Goal: Task Accomplishment & Management: Manage account settings

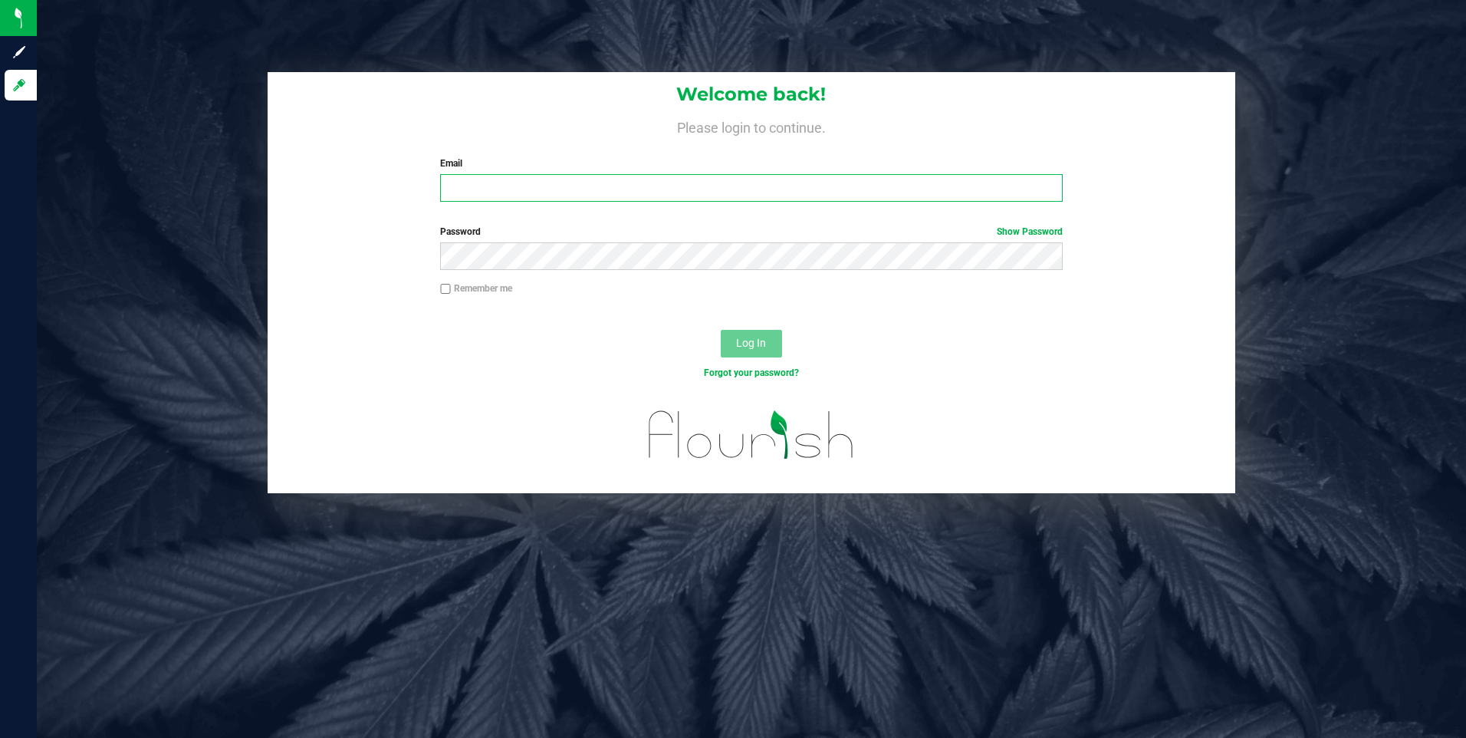
type input "vic.leo.jessop@gmail.com"
click at [726, 338] on button "Log In" at bounding box center [751, 344] width 61 height 28
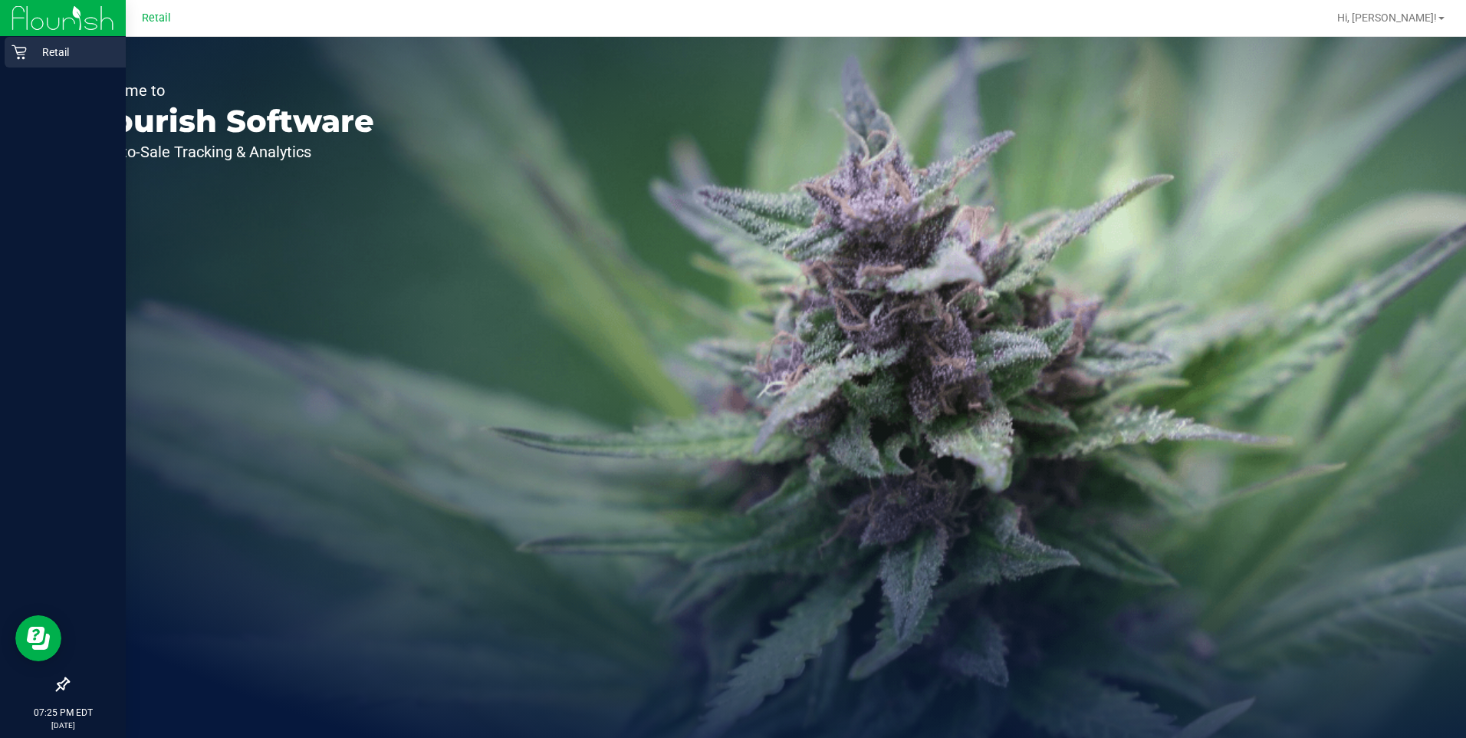
click at [28, 57] on p "Retail" at bounding box center [73, 52] width 92 height 18
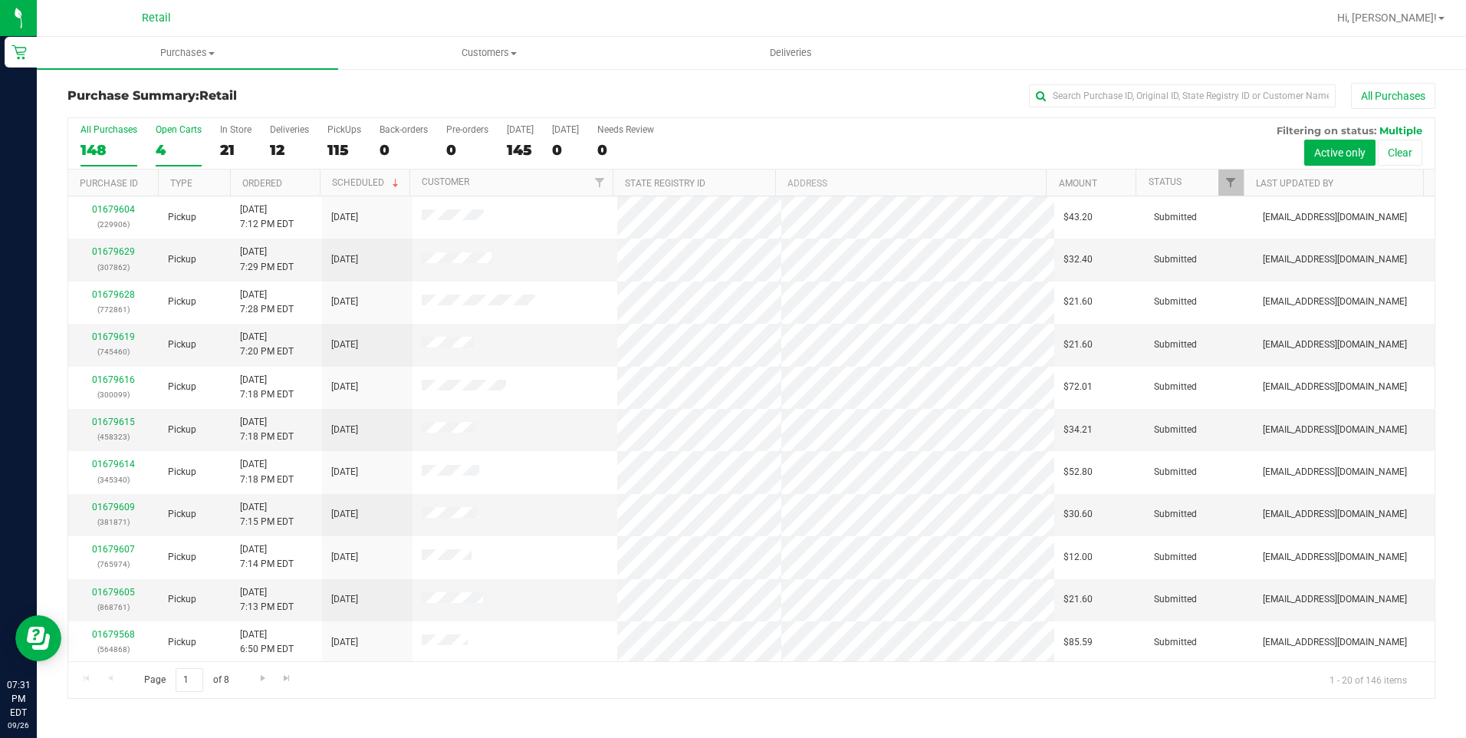
click at [174, 137] on label "Open Carts 4" at bounding box center [179, 145] width 46 height 42
click at [0, 0] on input "Open Carts 4" at bounding box center [0, 0] width 0 height 0
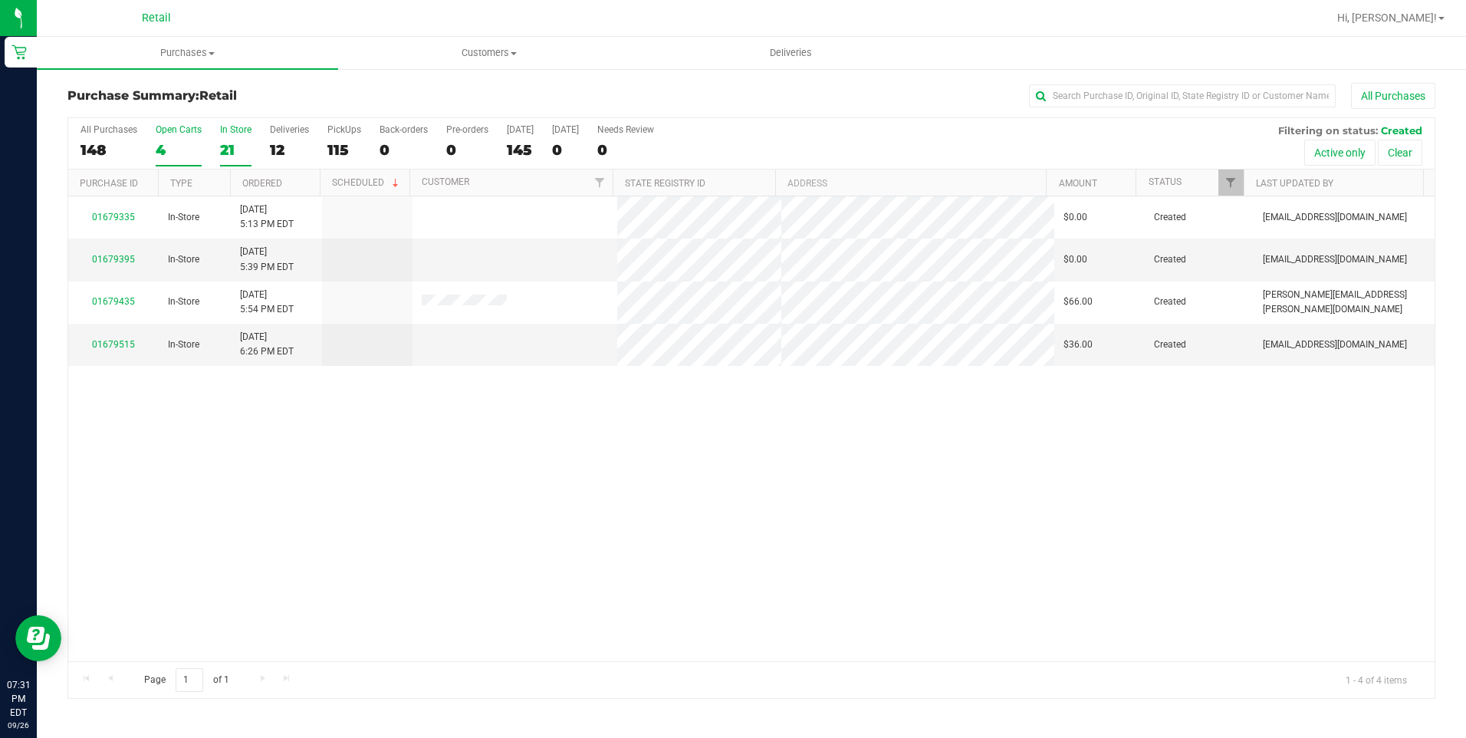
click at [230, 154] on div "21" at bounding box center [235, 150] width 31 height 18
click at [0, 0] on input "In Store 21" at bounding box center [0, 0] width 0 height 0
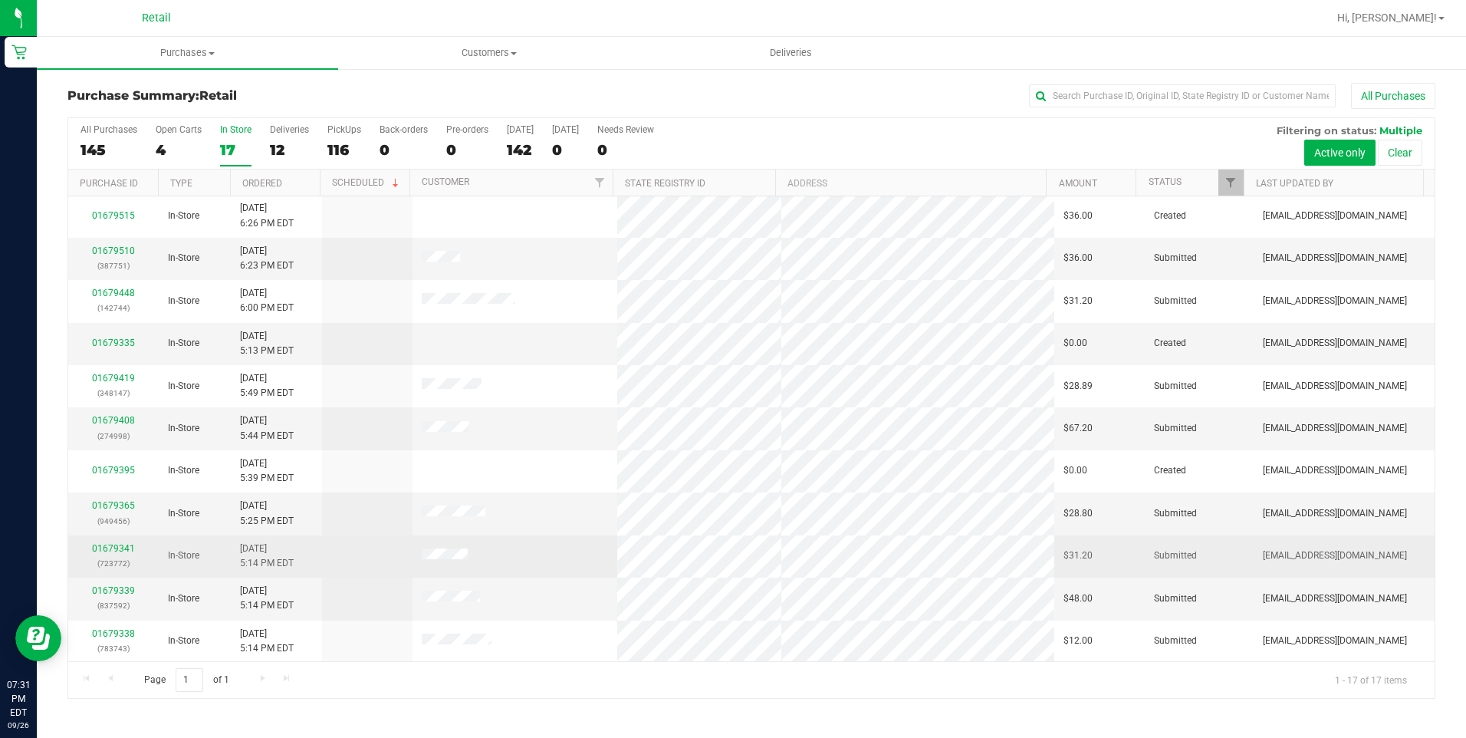
scroll to position [257, 0]
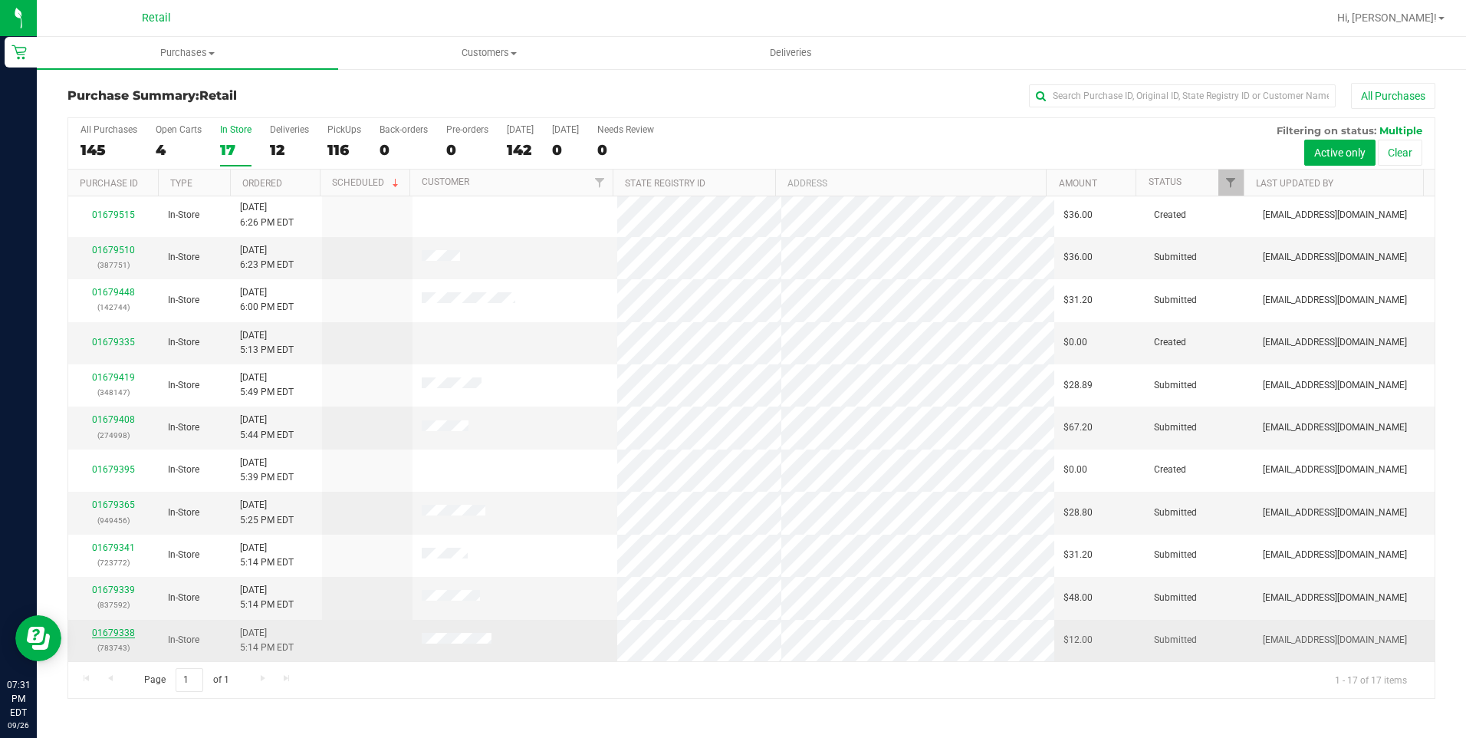
click at [123, 636] on link "01679338" at bounding box center [113, 632] width 43 height 11
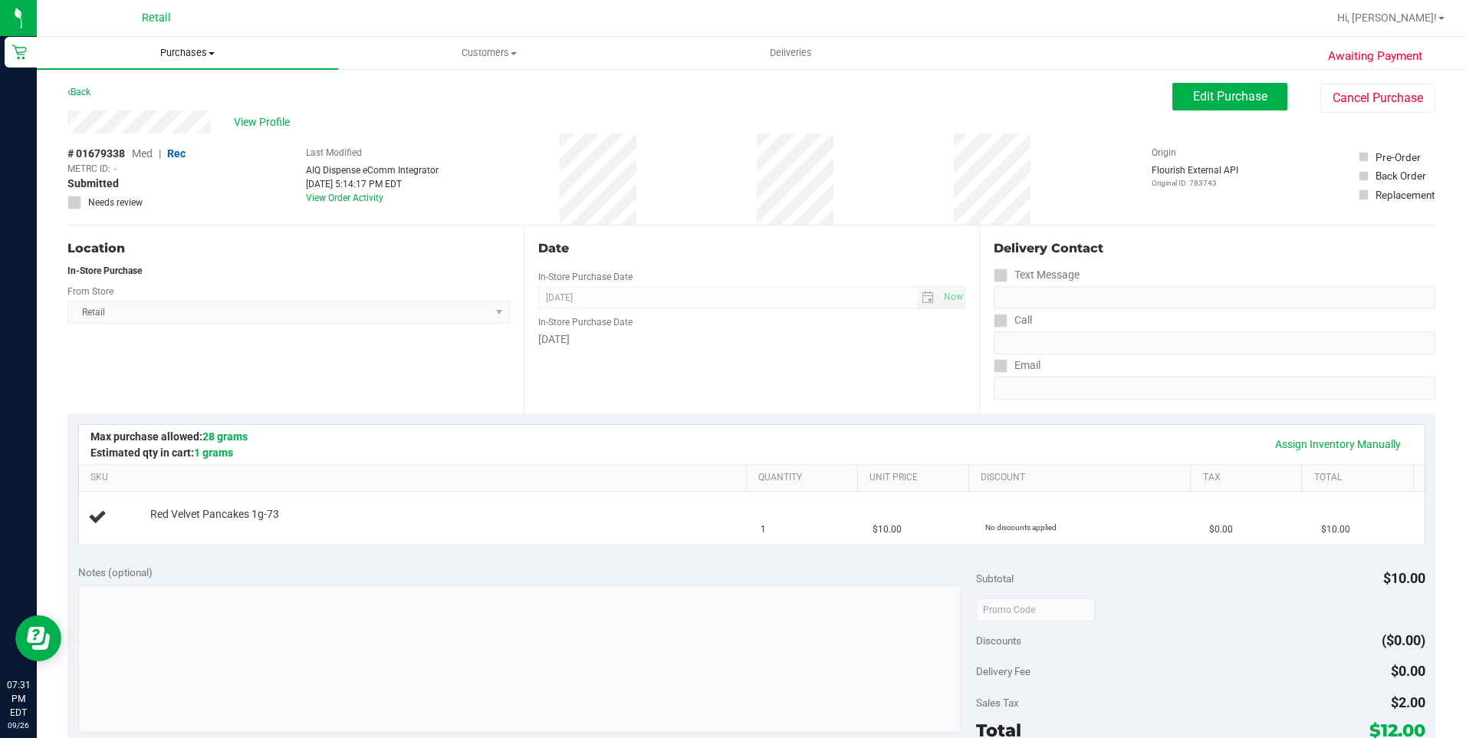
click at [202, 56] on span "Purchases" at bounding box center [187, 53] width 301 height 14
click at [162, 110] on li "Fulfillment" at bounding box center [187, 111] width 301 height 18
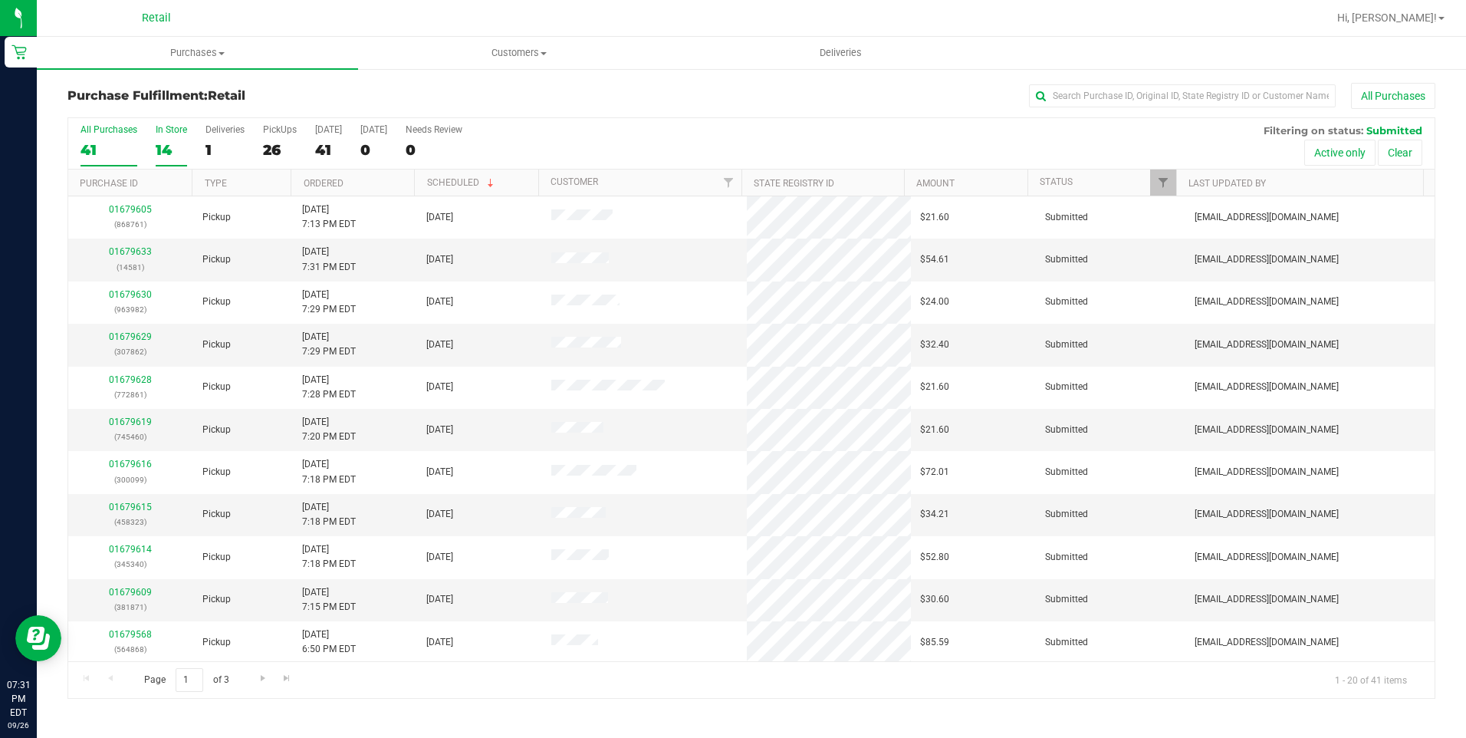
click at [174, 140] on label "In Store 14" at bounding box center [171, 145] width 31 height 42
click at [0, 0] on input "In Store 14" at bounding box center [0, 0] width 0 height 0
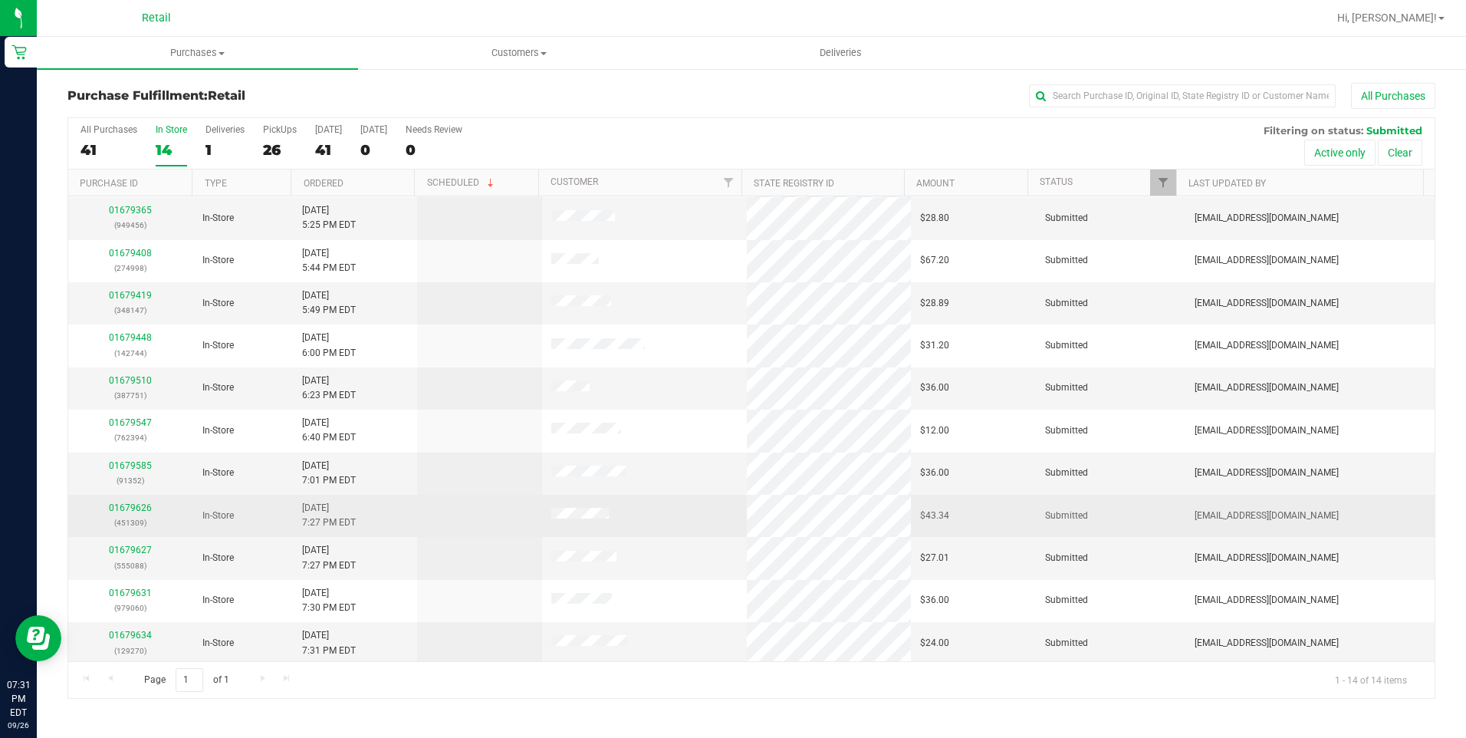
scroll to position [130, 0]
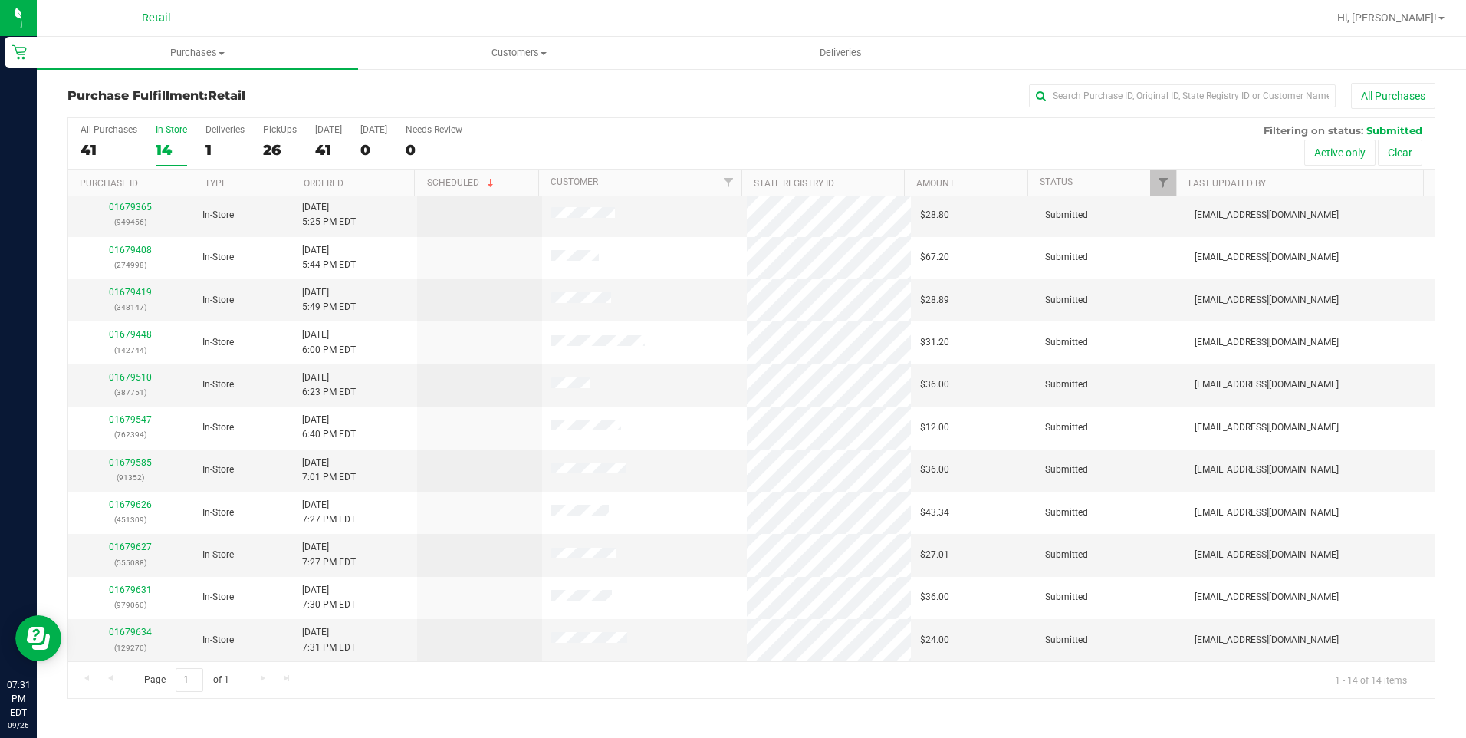
click at [324, 173] on th "Ordered" at bounding box center [352, 182] width 123 height 27
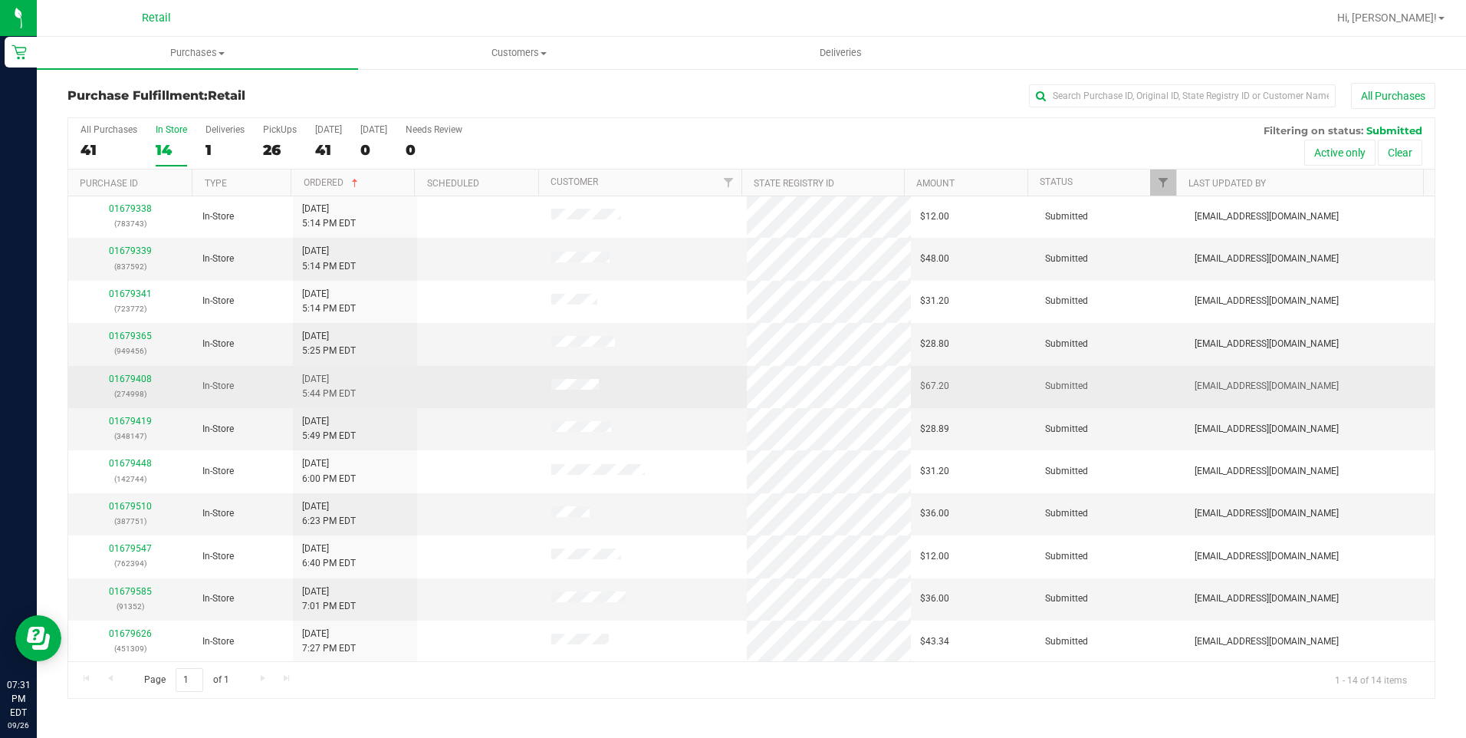
scroll to position [0, 0]
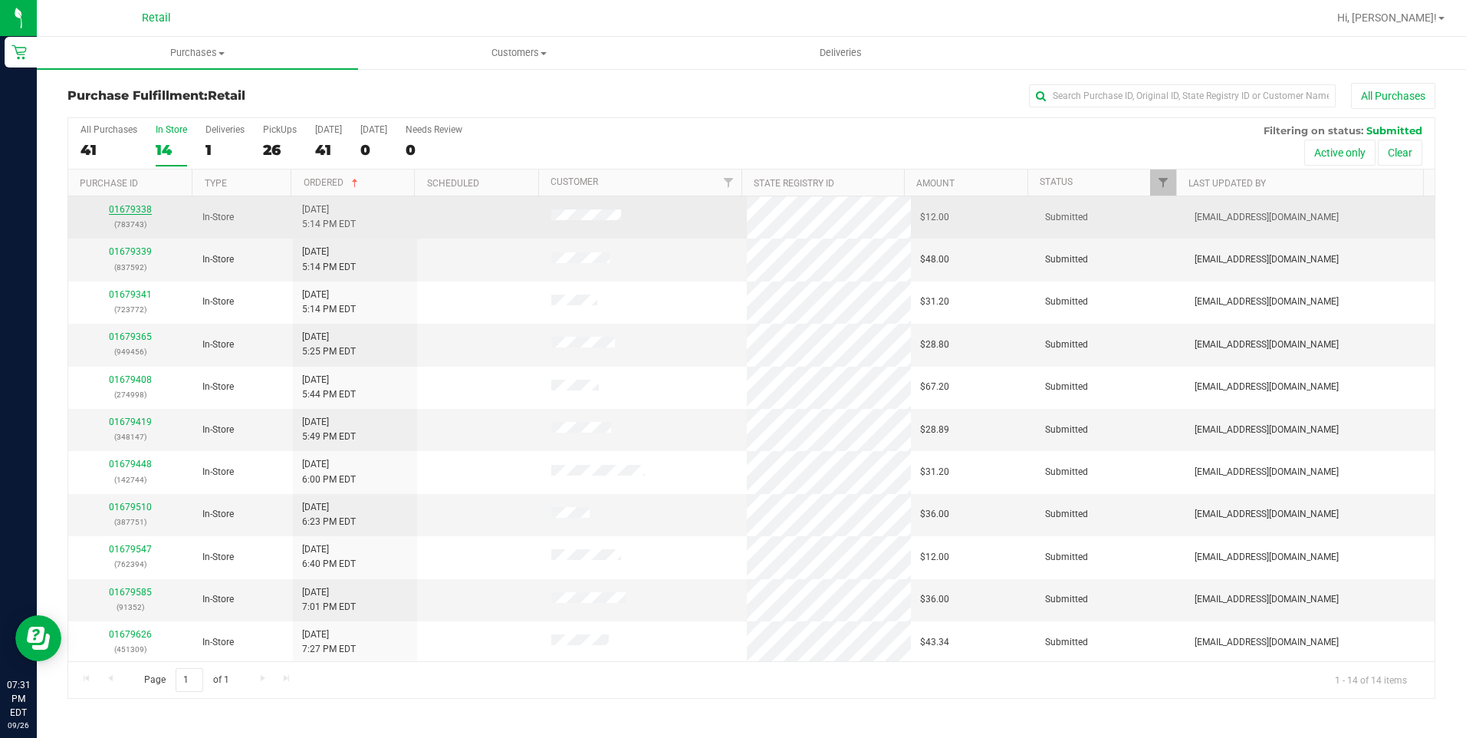
click at [143, 209] on link "01679338" at bounding box center [130, 209] width 43 height 11
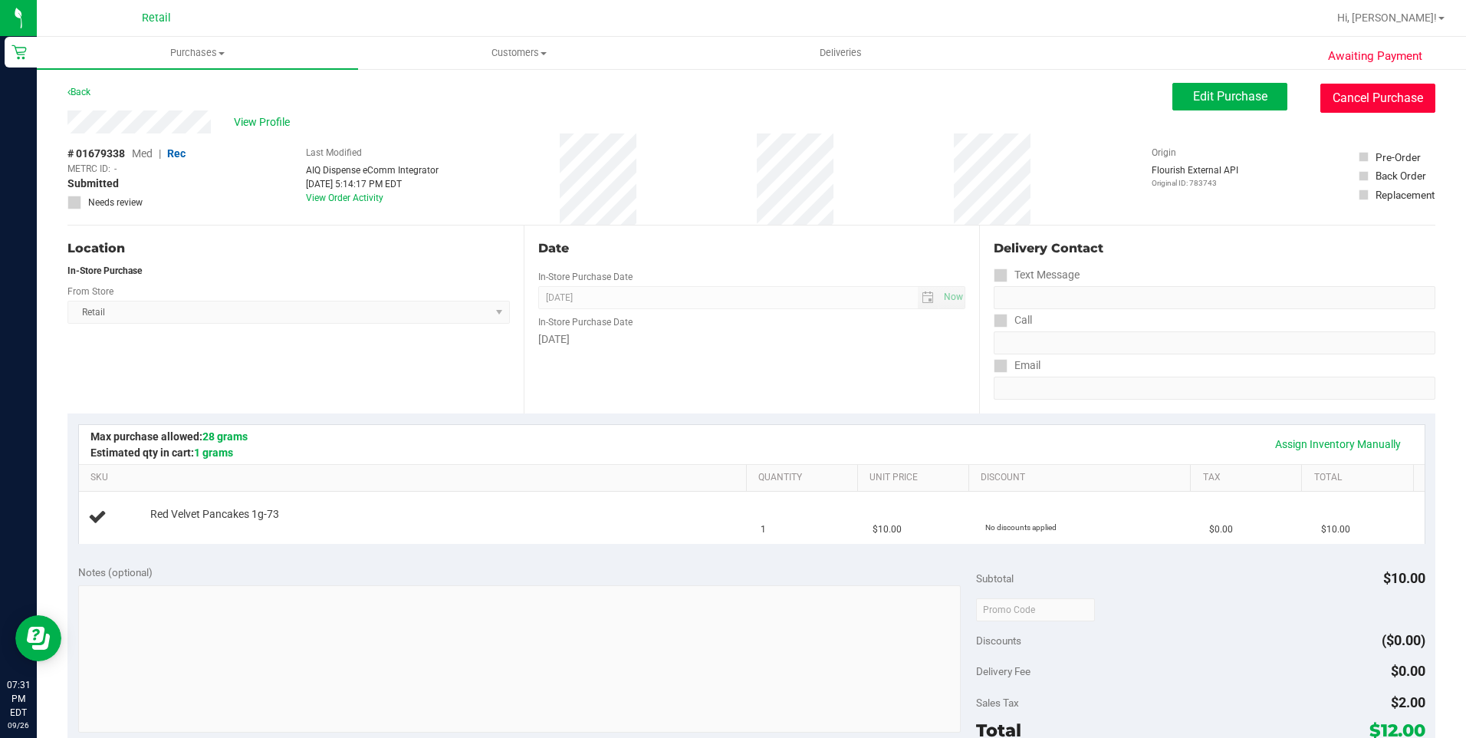
click at [1382, 90] on button "Cancel Purchase" at bounding box center [1377, 98] width 115 height 29
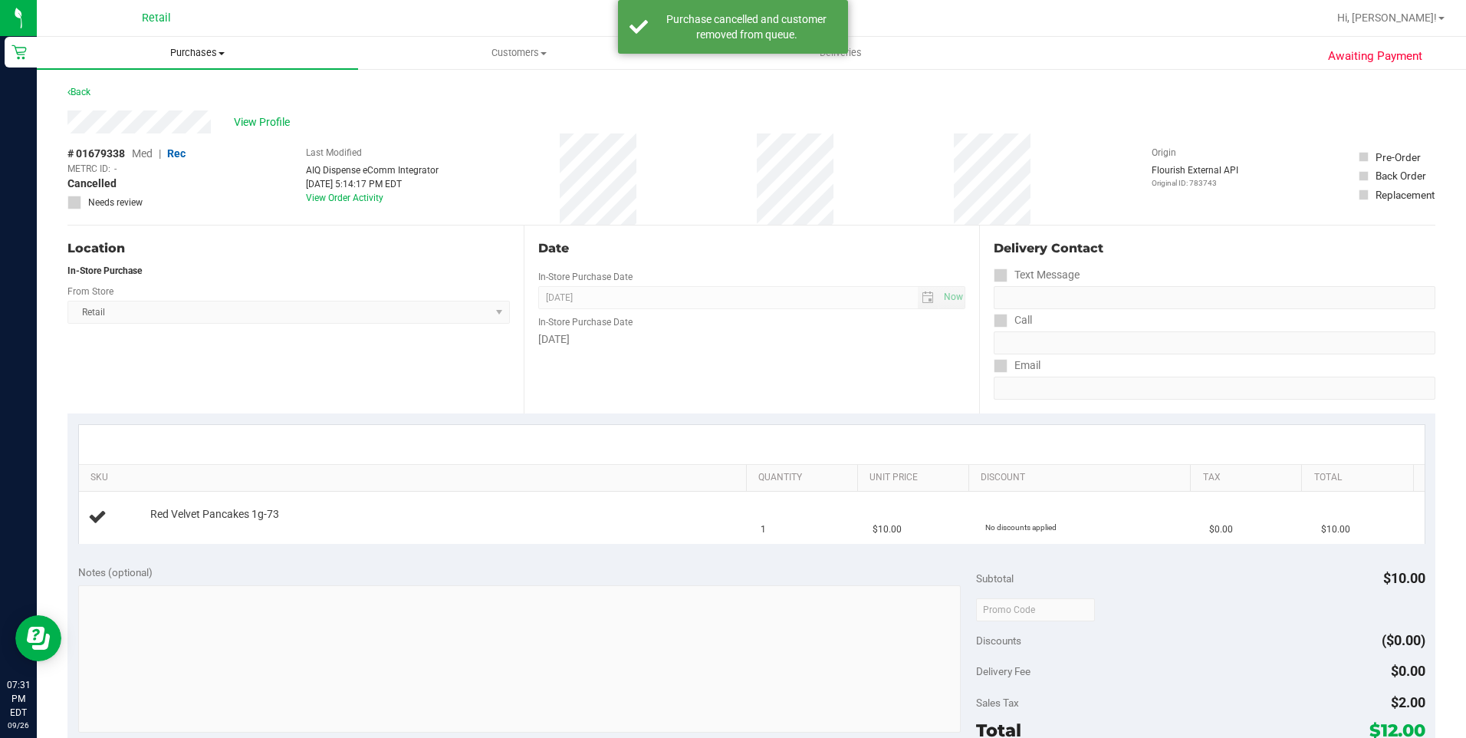
click at [167, 42] on uib-tab-heading "Purchases Summary of purchases Fulfillment All purchases" at bounding box center [197, 53] width 321 height 32
click at [185, 109] on li "Fulfillment" at bounding box center [197, 111] width 321 height 18
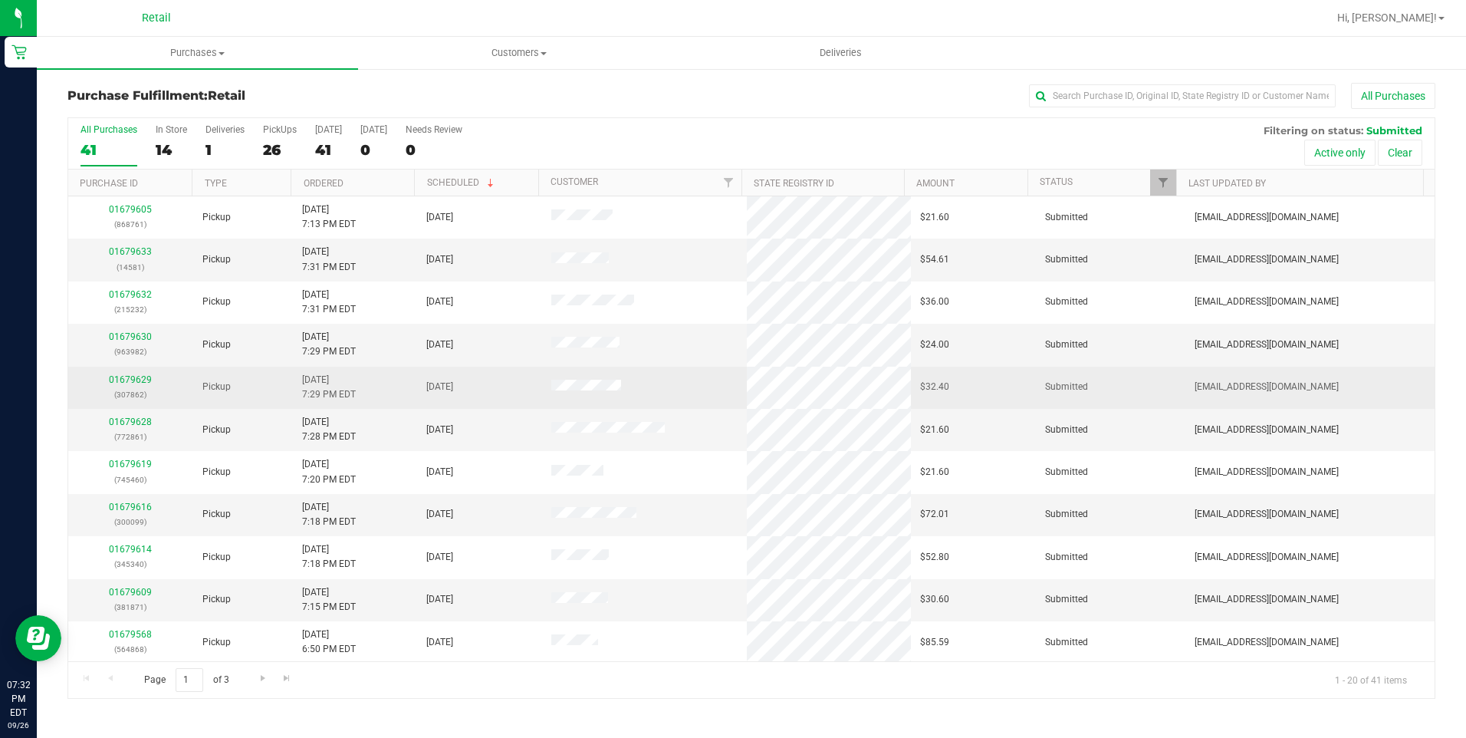
scroll to position [230, 0]
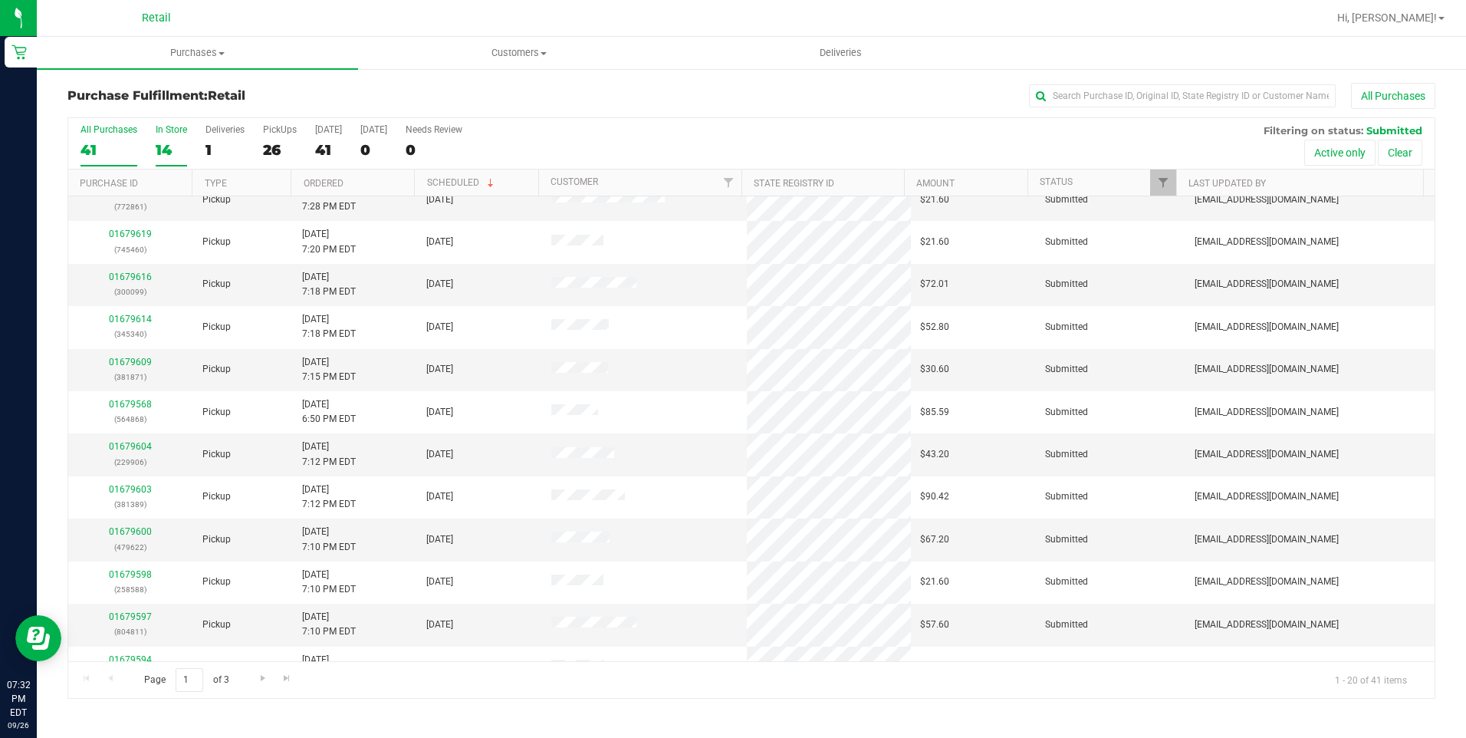
click at [159, 142] on div "14" at bounding box center [171, 150] width 31 height 18
click at [0, 0] on input "In Store 14" at bounding box center [0, 0] width 0 height 0
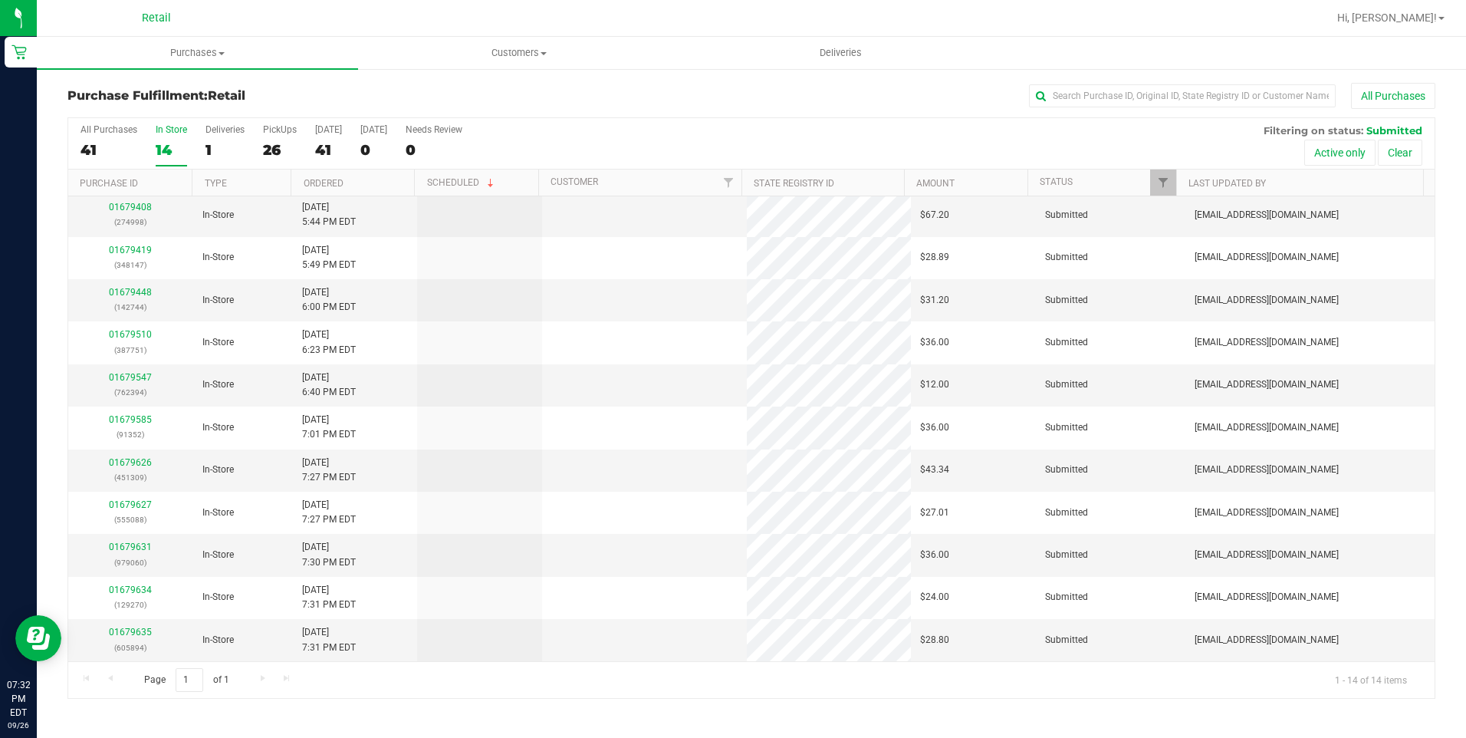
scroll to position [0, 0]
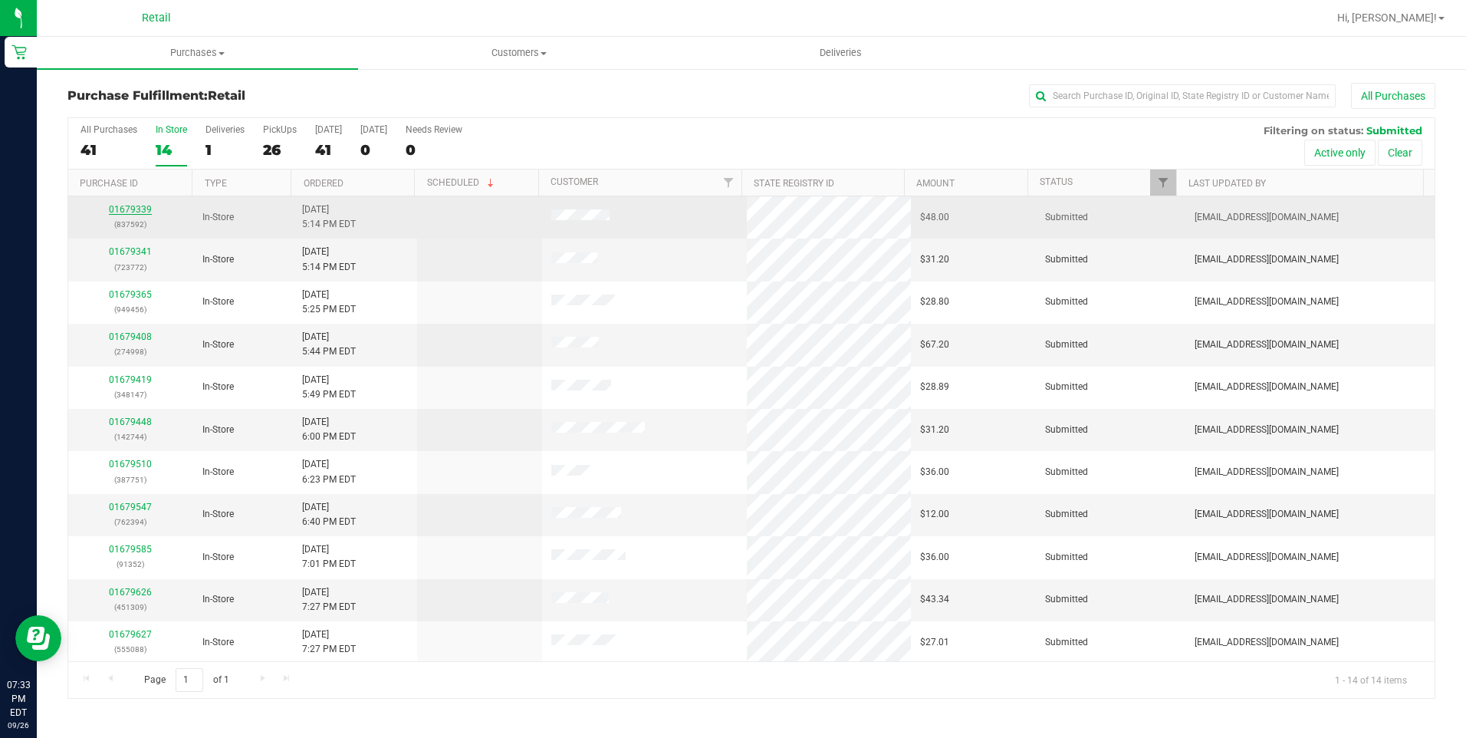
click at [140, 212] on link "01679339" at bounding box center [130, 209] width 43 height 11
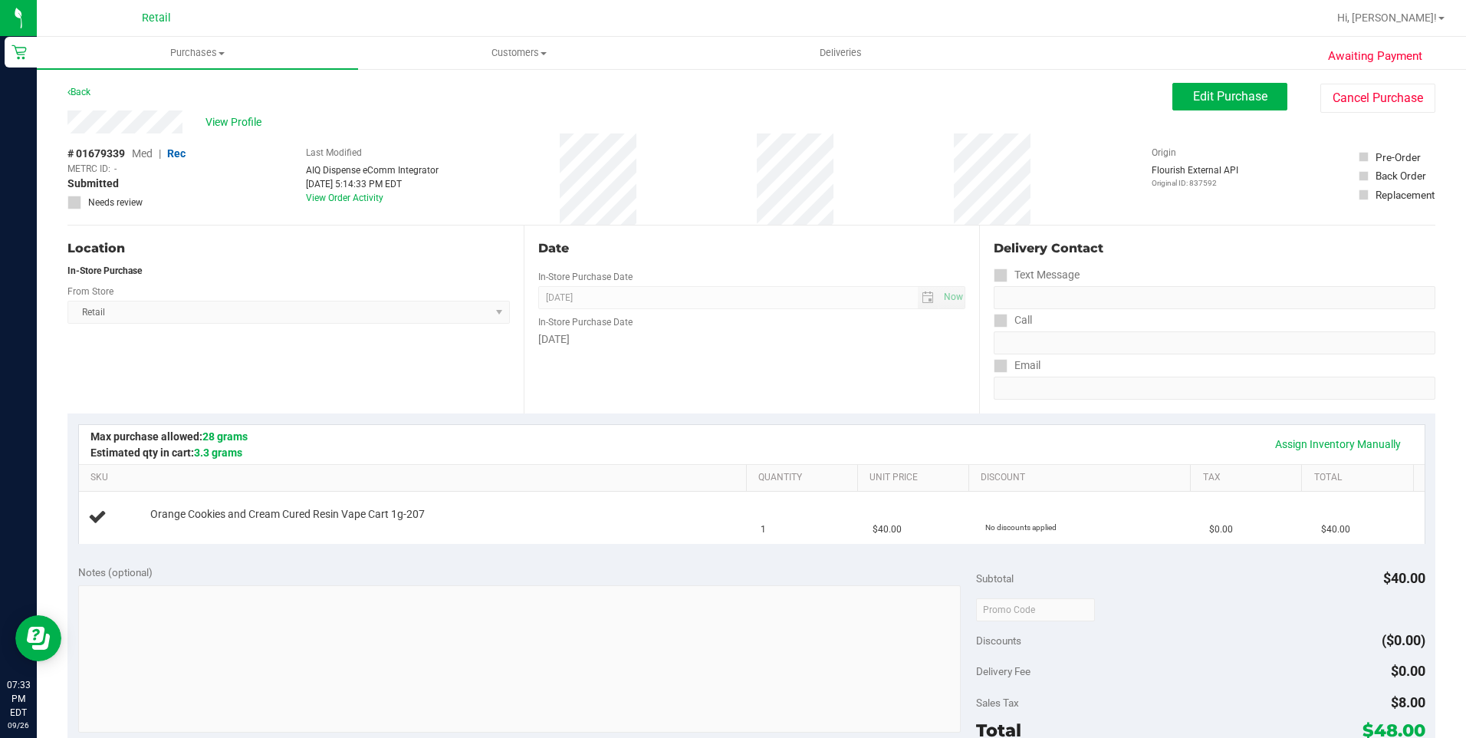
click at [1343, 113] on div "View Profile # 01679339 Med | Rec METRC ID: - Submitted Needs review Last Modif…" at bounding box center [751, 167] width 1368 height 115
click at [1352, 100] on button "Cancel Purchase" at bounding box center [1377, 98] width 115 height 29
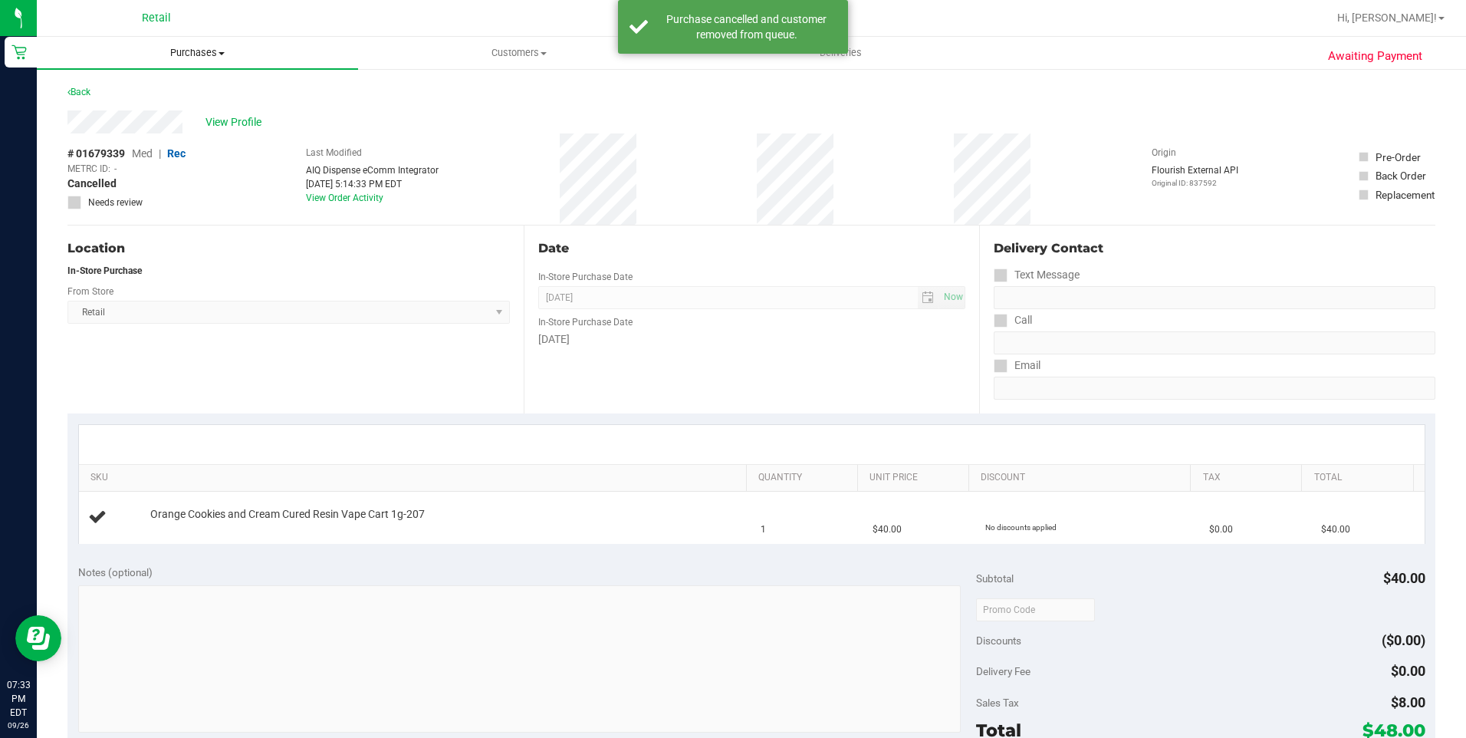
click at [207, 58] on span "Purchases" at bounding box center [197, 53] width 321 height 14
click at [140, 110] on li "Fulfillment" at bounding box center [197, 111] width 321 height 18
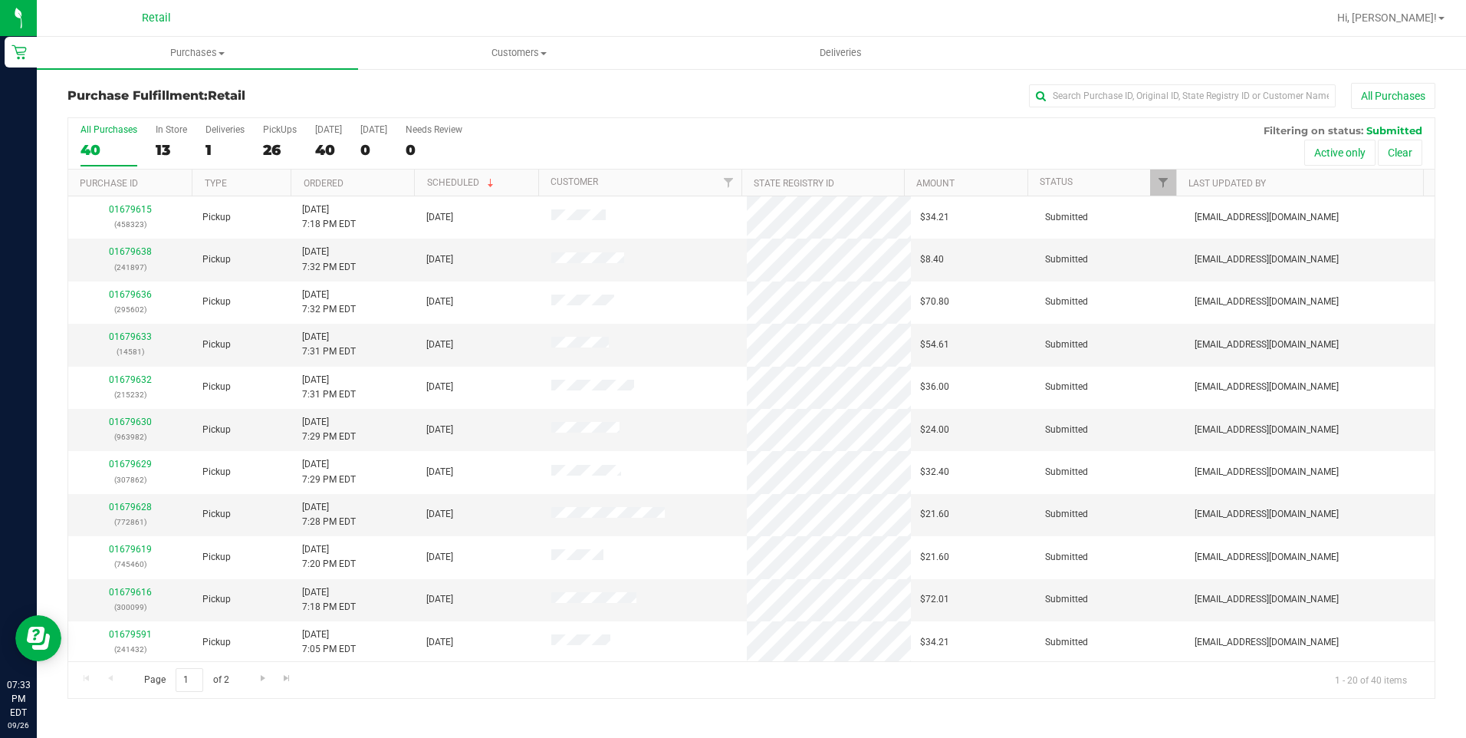
click at [335, 176] on th "Ordered" at bounding box center [352, 182] width 123 height 27
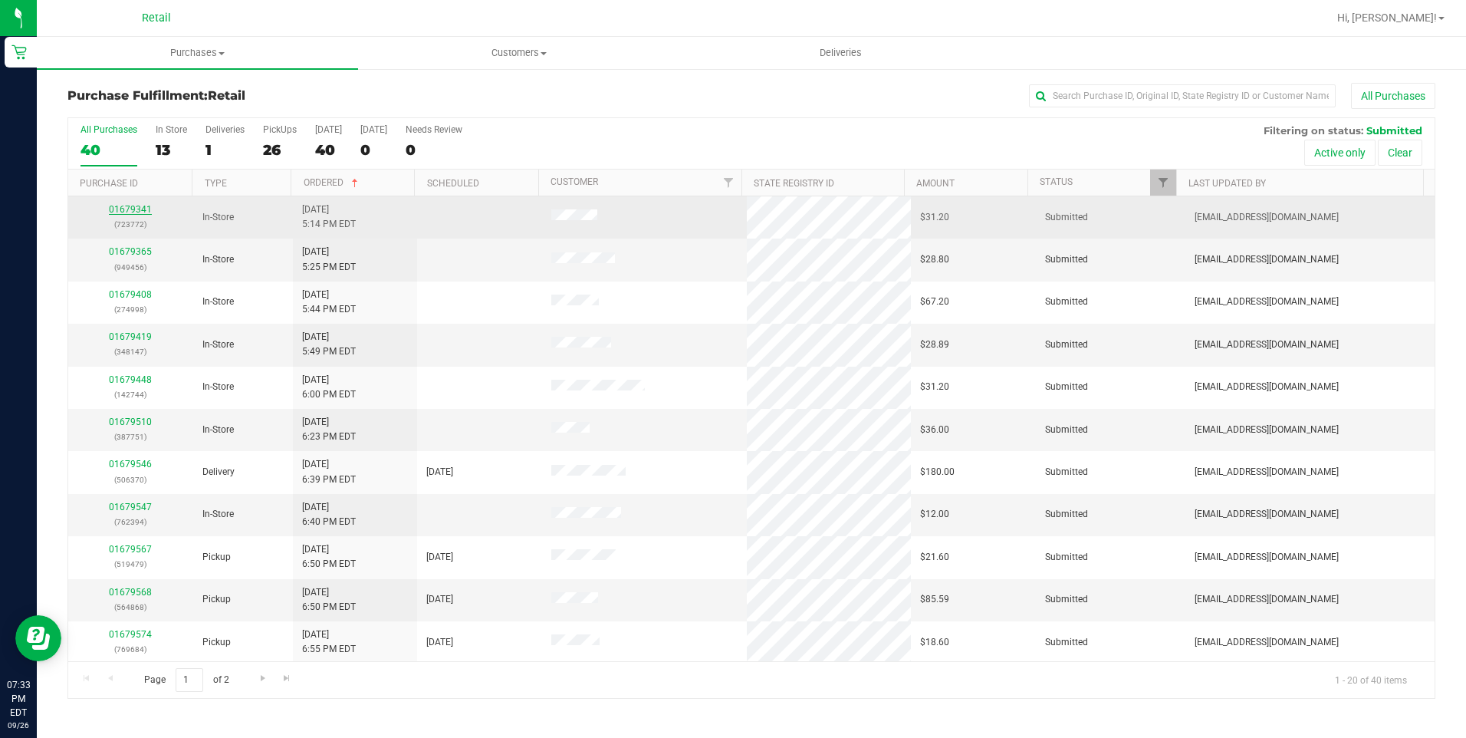
click at [133, 210] on link "01679341" at bounding box center [130, 209] width 43 height 11
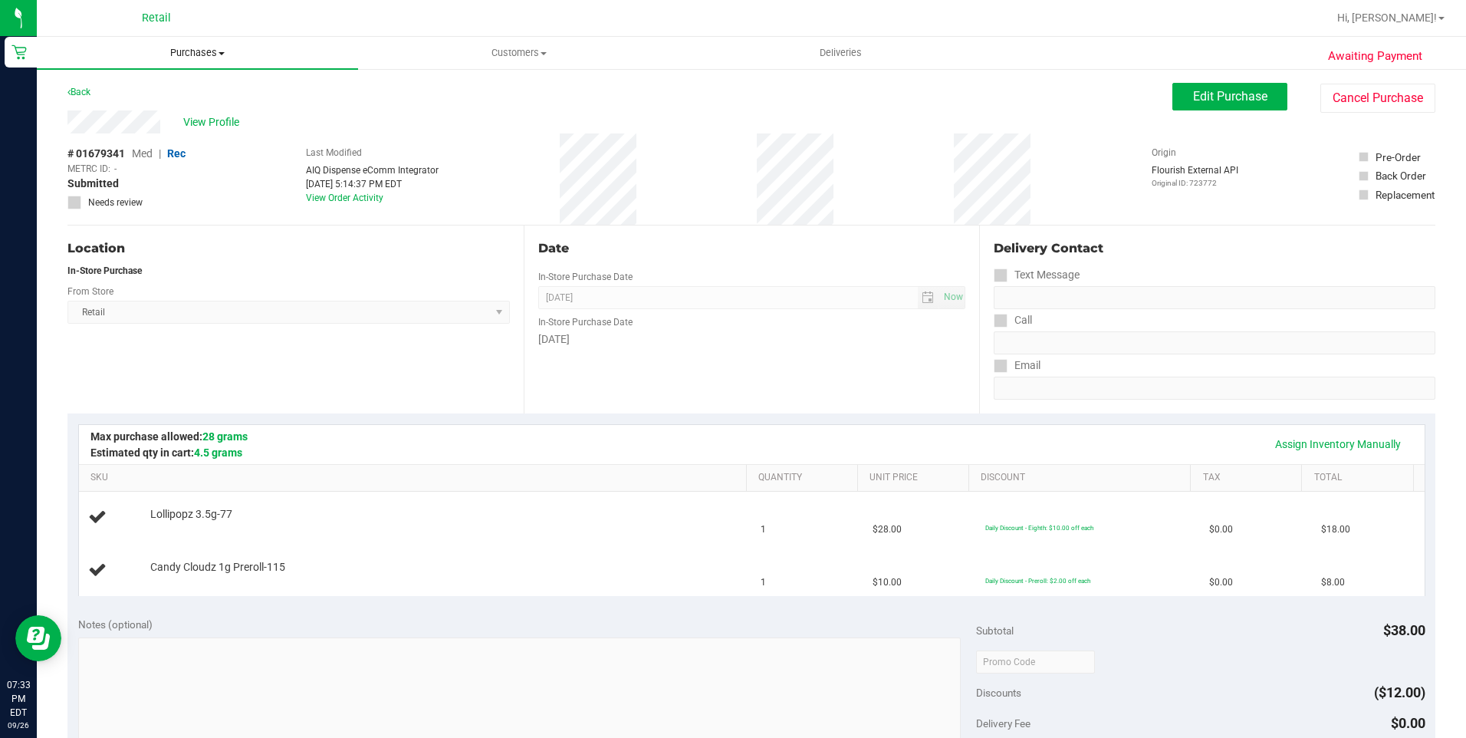
click at [196, 41] on uib-tab-heading "Purchases Summary of purchases Fulfillment All purchases" at bounding box center [197, 53] width 321 height 32
click at [141, 107] on li "Fulfillment" at bounding box center [197, 111] width 321 height 18
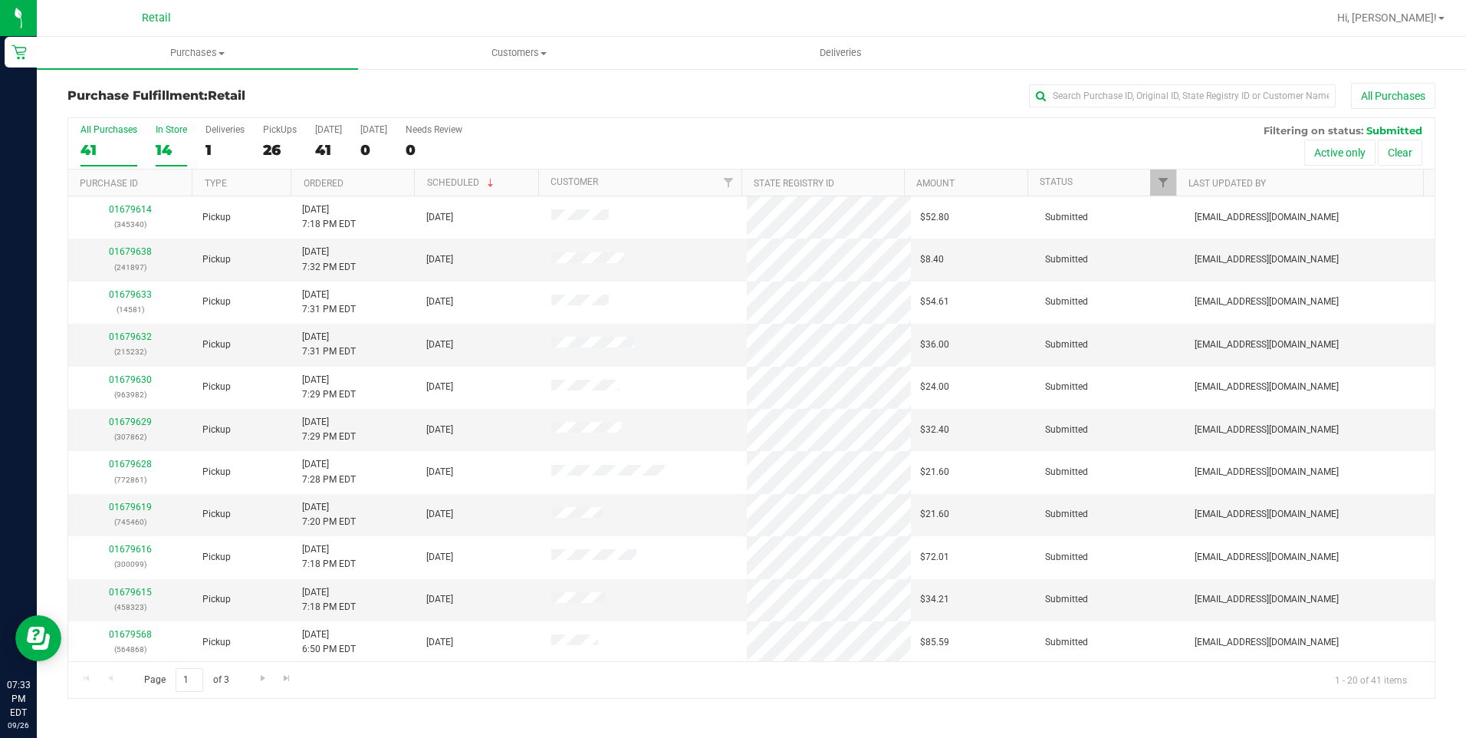
click at [171, 127] on div "In Store" at bounding box center [171, 129] width 31 height 11
click at [0, 0] on input "In Store 14" at bounding box center [0, 0] width 0 height 0
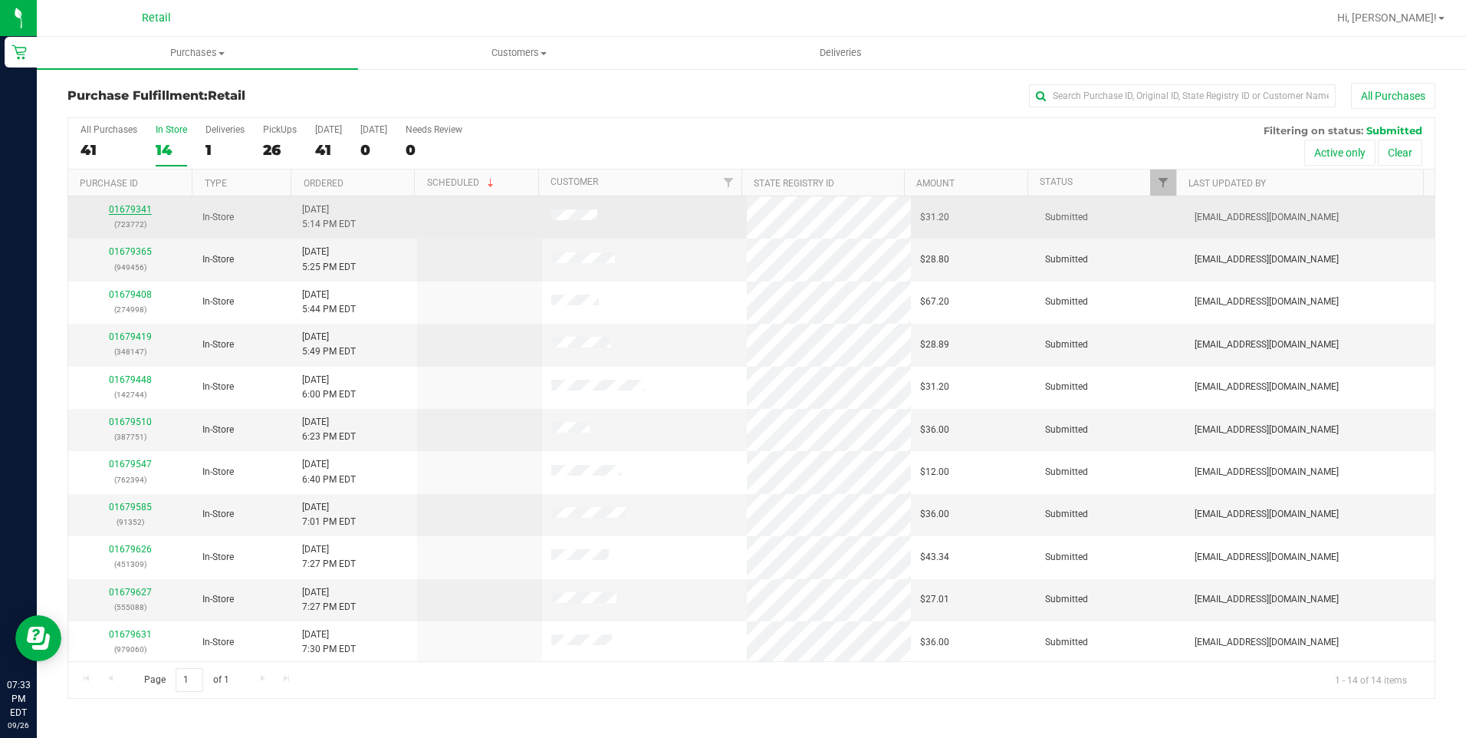
click at [139, 210] on link "01679341" at bounding box center [130, 209] width 43 height 11
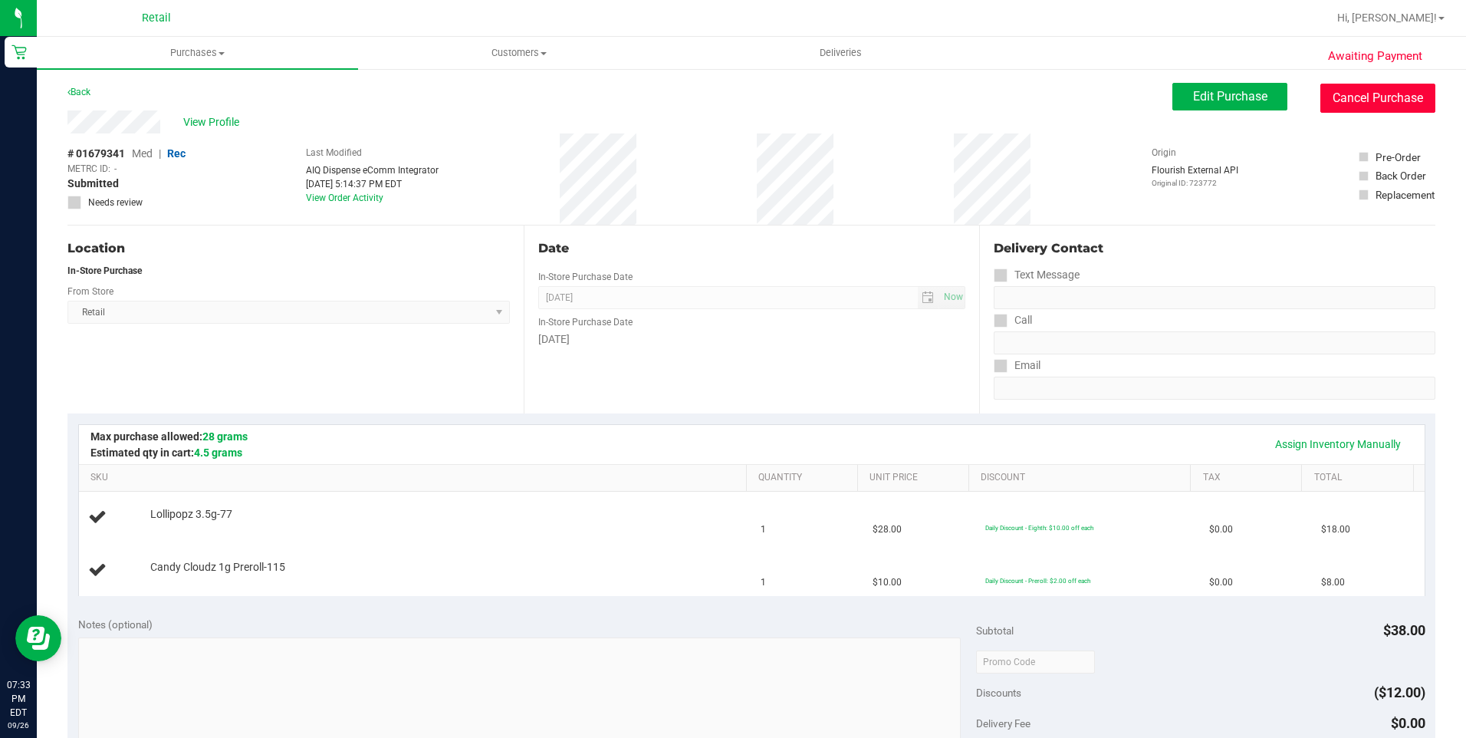
click at [1368, 104] on button "Cancel Purchase" at bounding box center [1377, 98] width 115 height 29
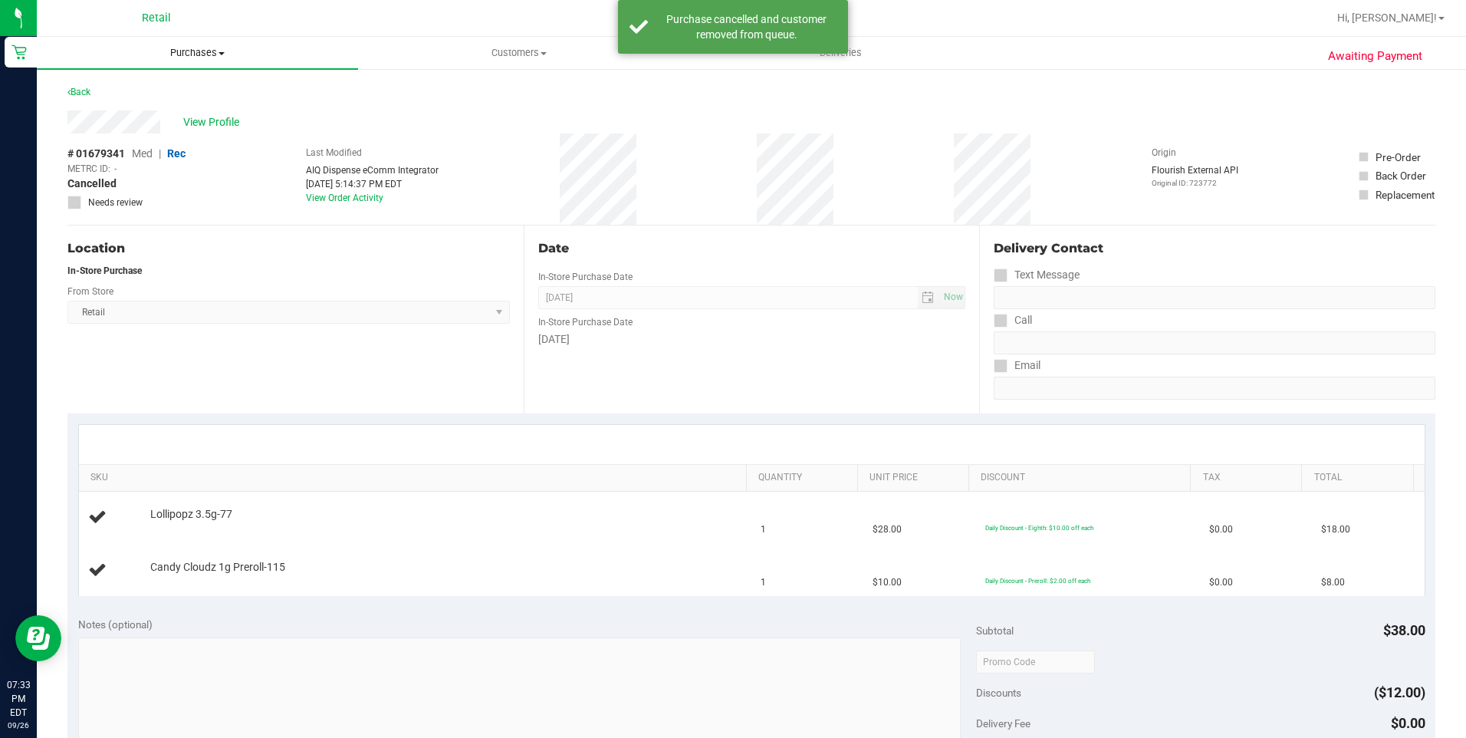
click at [216, 56] on span "Purchases" at bounding box center [197, 53] width 321 height 14
click at [141, 107] on li "Fulfillment" at bounding box center [197, 111] width 321 height 18
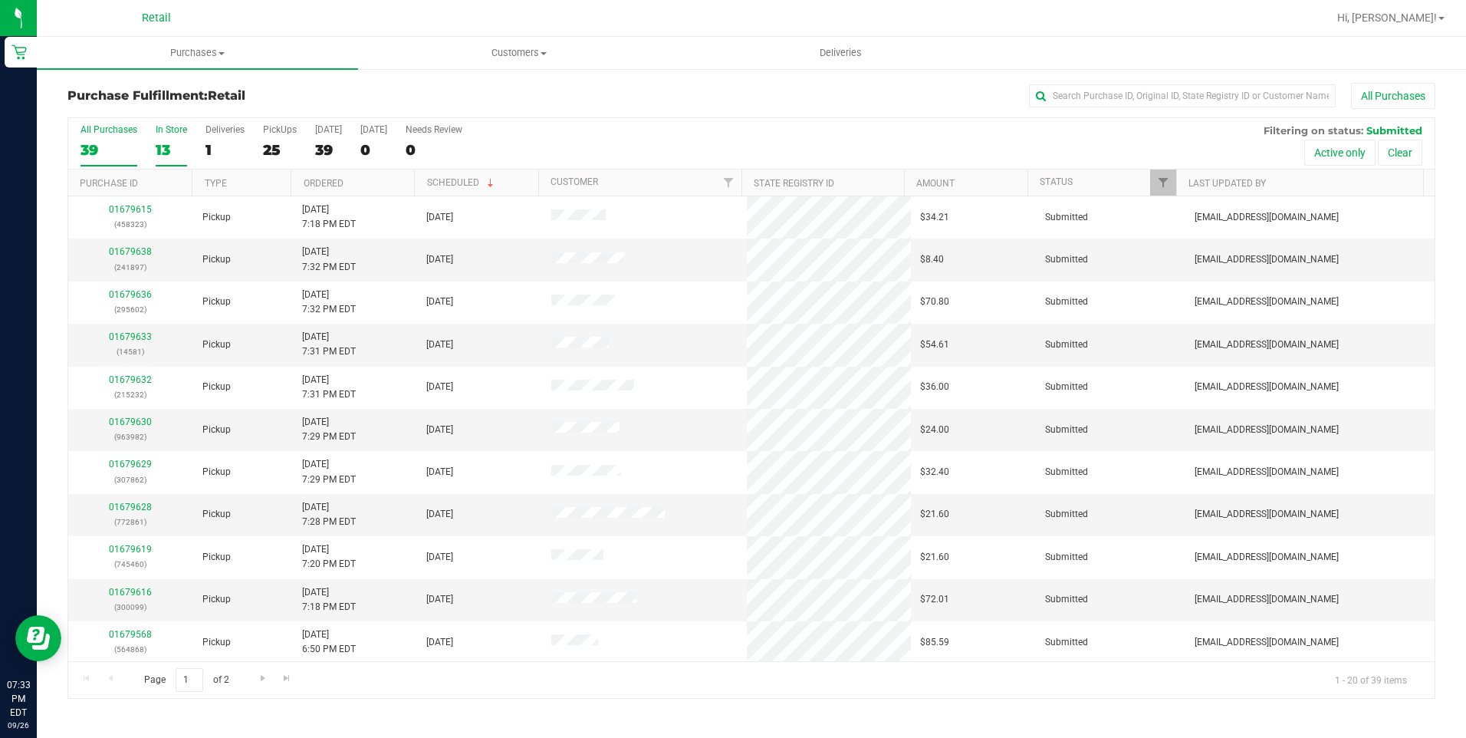
click at [183, 135] on label "In Store 13" at bounding box center [171, 145] width 31 height 42
click at [0, 0] on input "In Store 13" at bounding box center [0, 0] width 0 height 0
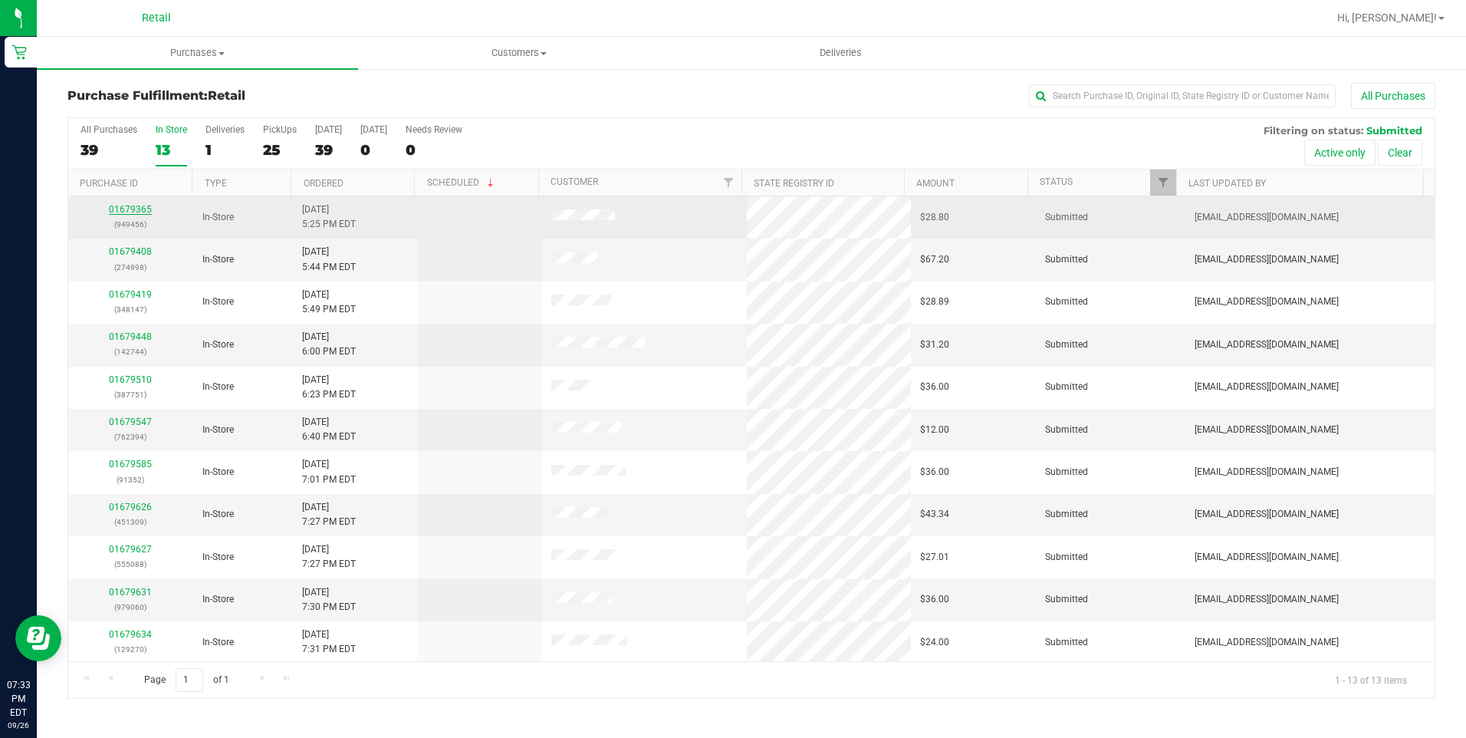
click at [117, 209] on link "01679365" at bounding box center [130, 209] width 43 height 11
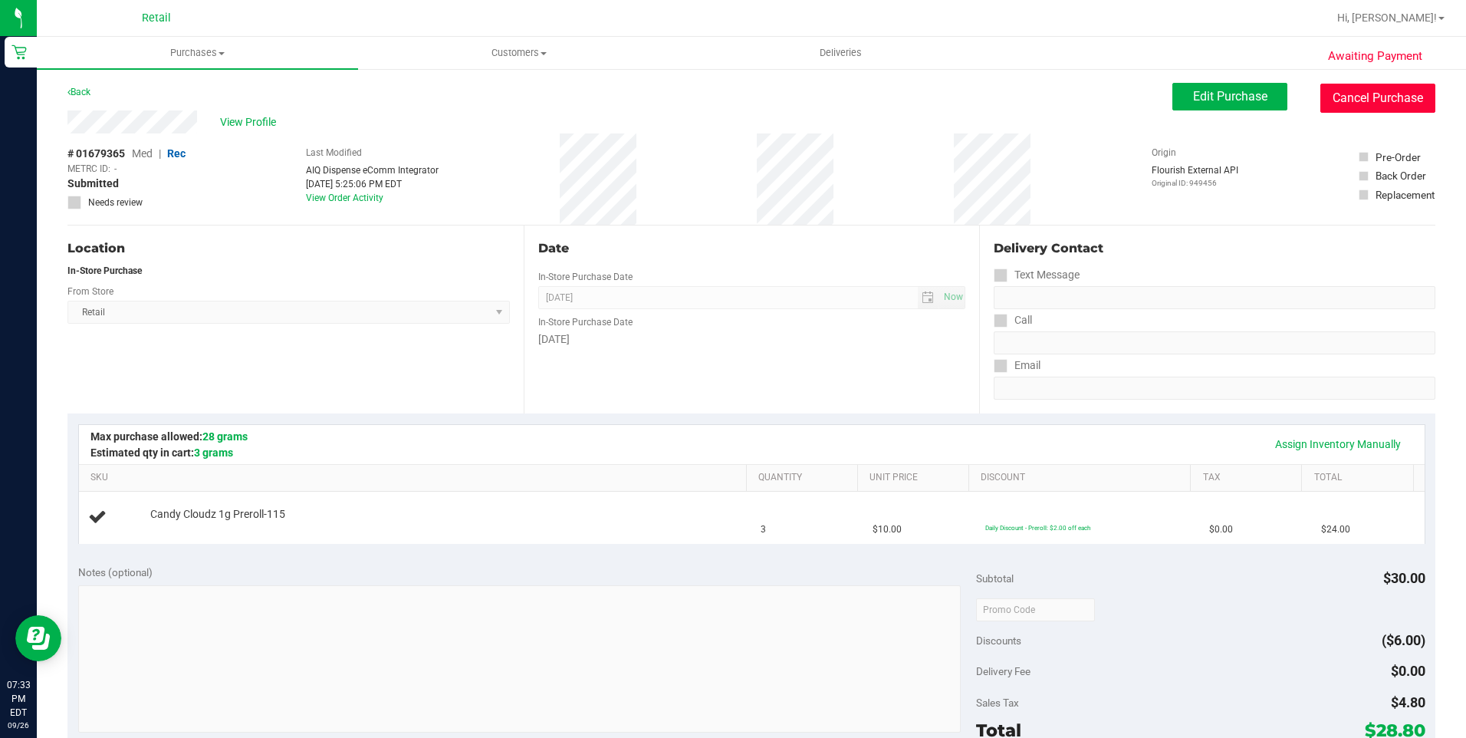
click at [1387, 97] on button "Cancel Purchase" at bounding box center [1377, 98] width 115 height 29
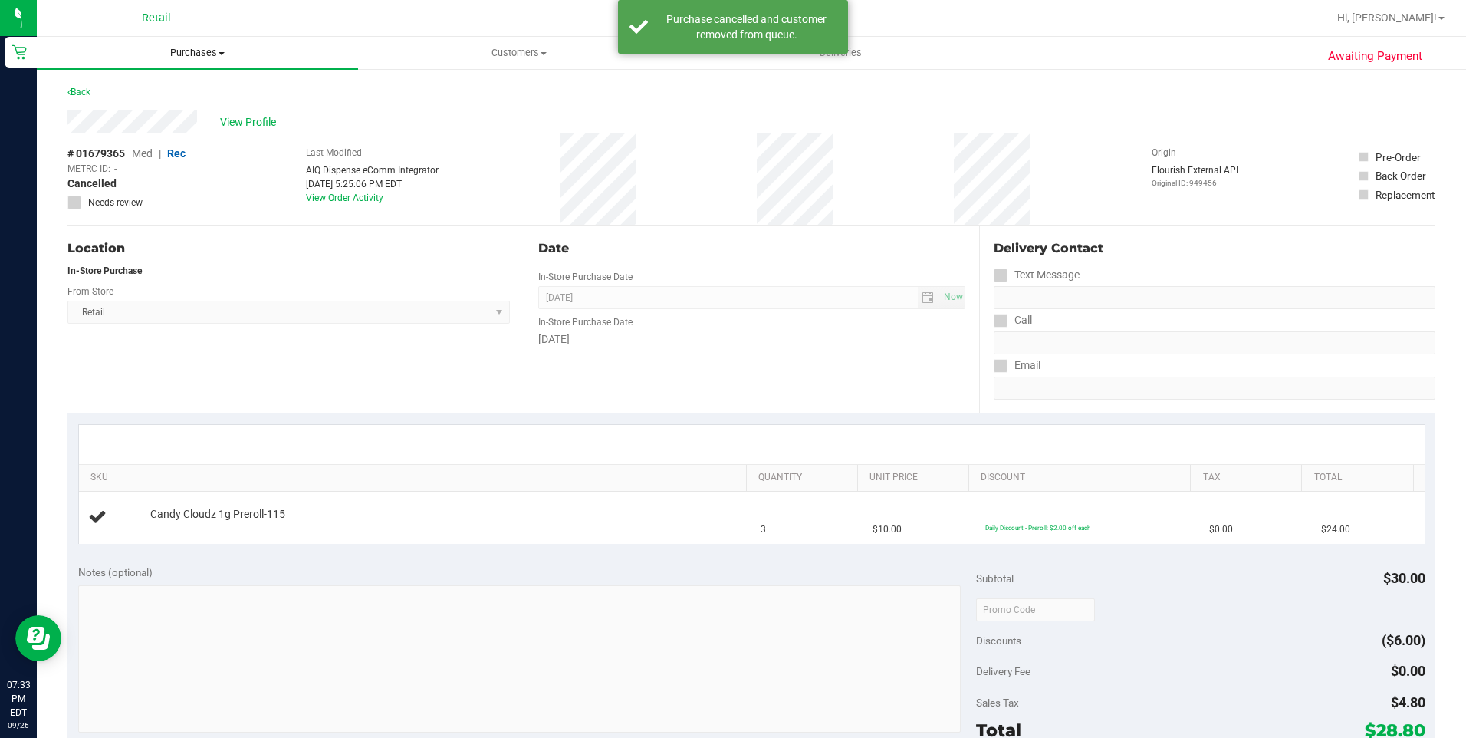
click at [209, 61] on uib-tab-heading "Purchases Summary of purchases Fulfillment All purchases" at bounding box center [197, 53] width 321 height 32
click at [153, 115] on li "Fulfillment" at bounding box center [197, 111] width 321 height 18
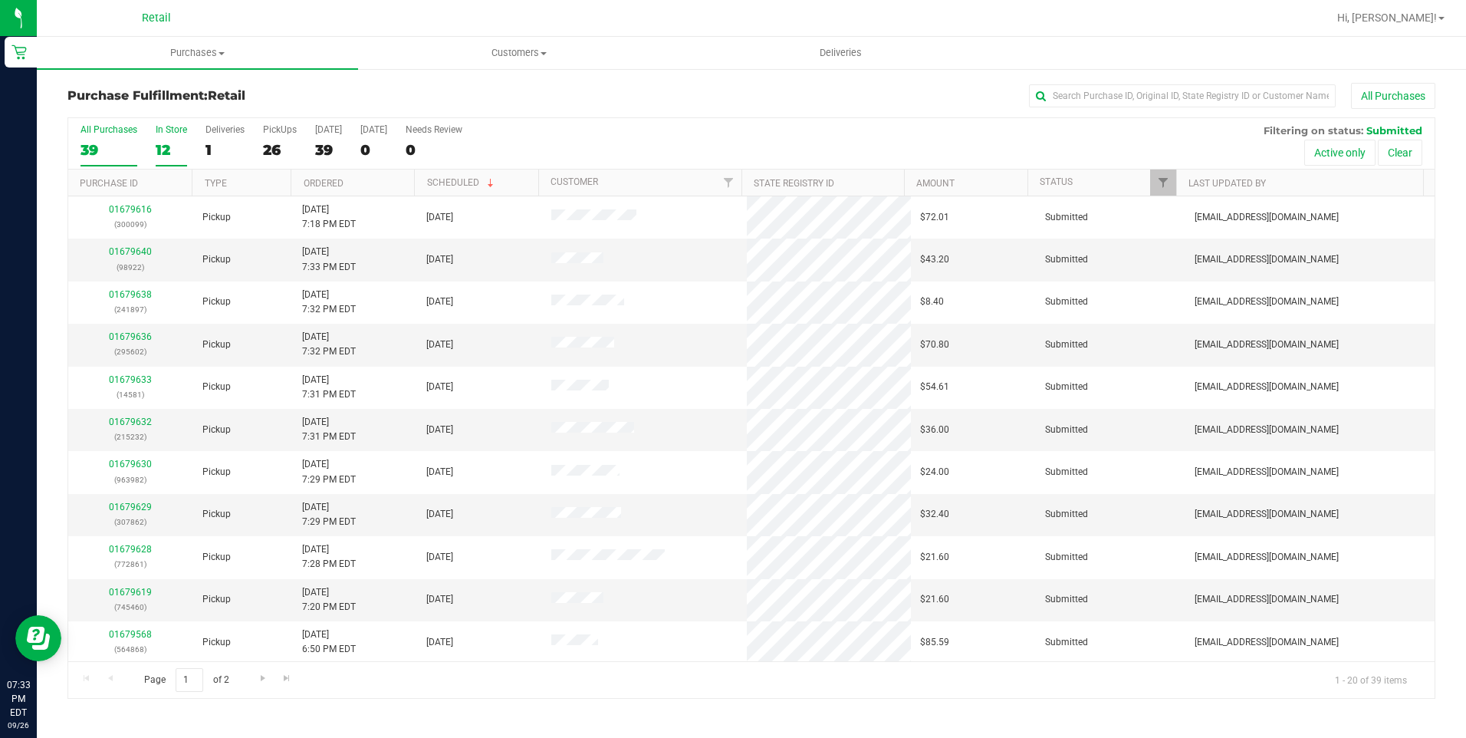
click at [162, 146] on div "12" at bounding box center [171, 150] width 31 height 18
click at [0, 0] on input "In Store 12" at bounding box center [0, 0] width 0 height 0
click at [339, 186] on link "Ordered" at bounding box center [324, 183] width 40 height 11
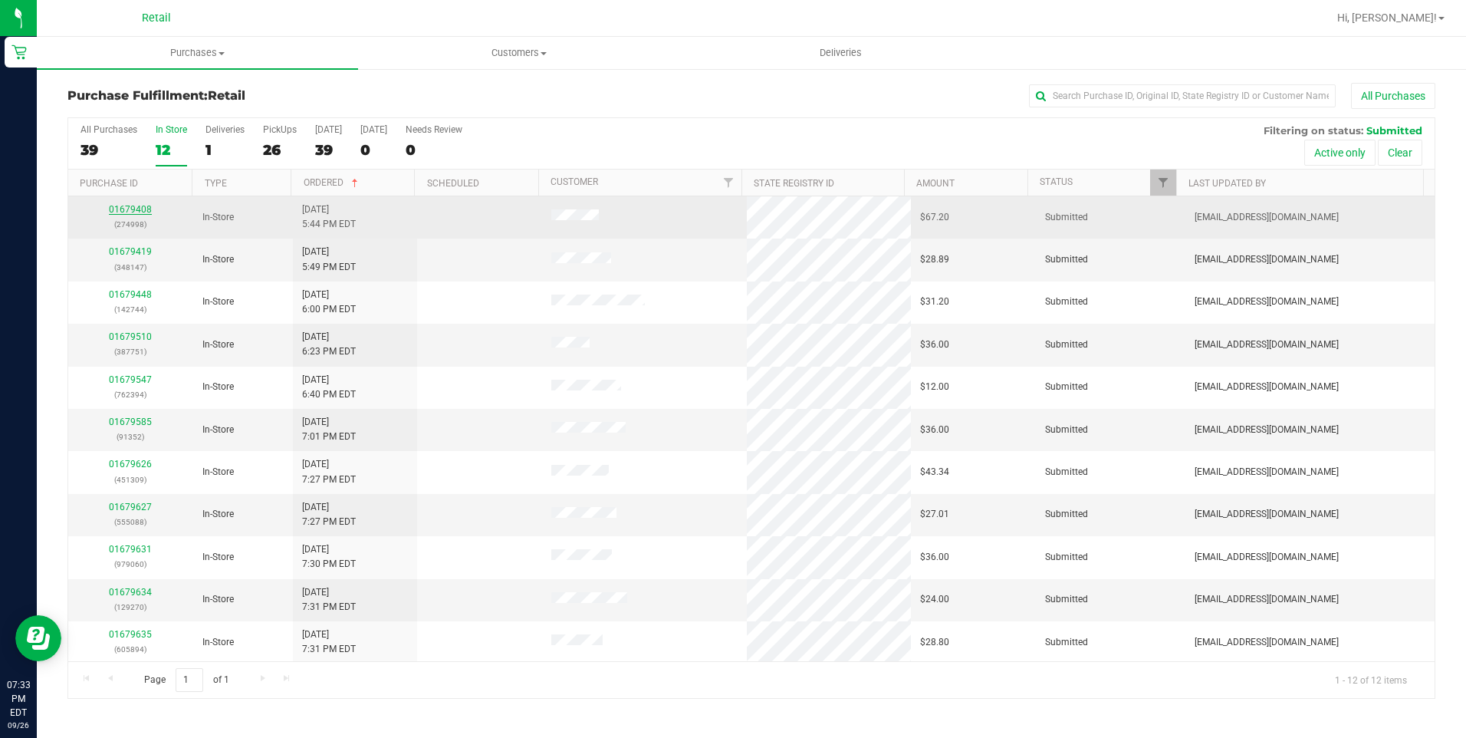
click at [133, 209] on link "01679408" at bounding box center [130, 209] width 43 height 11
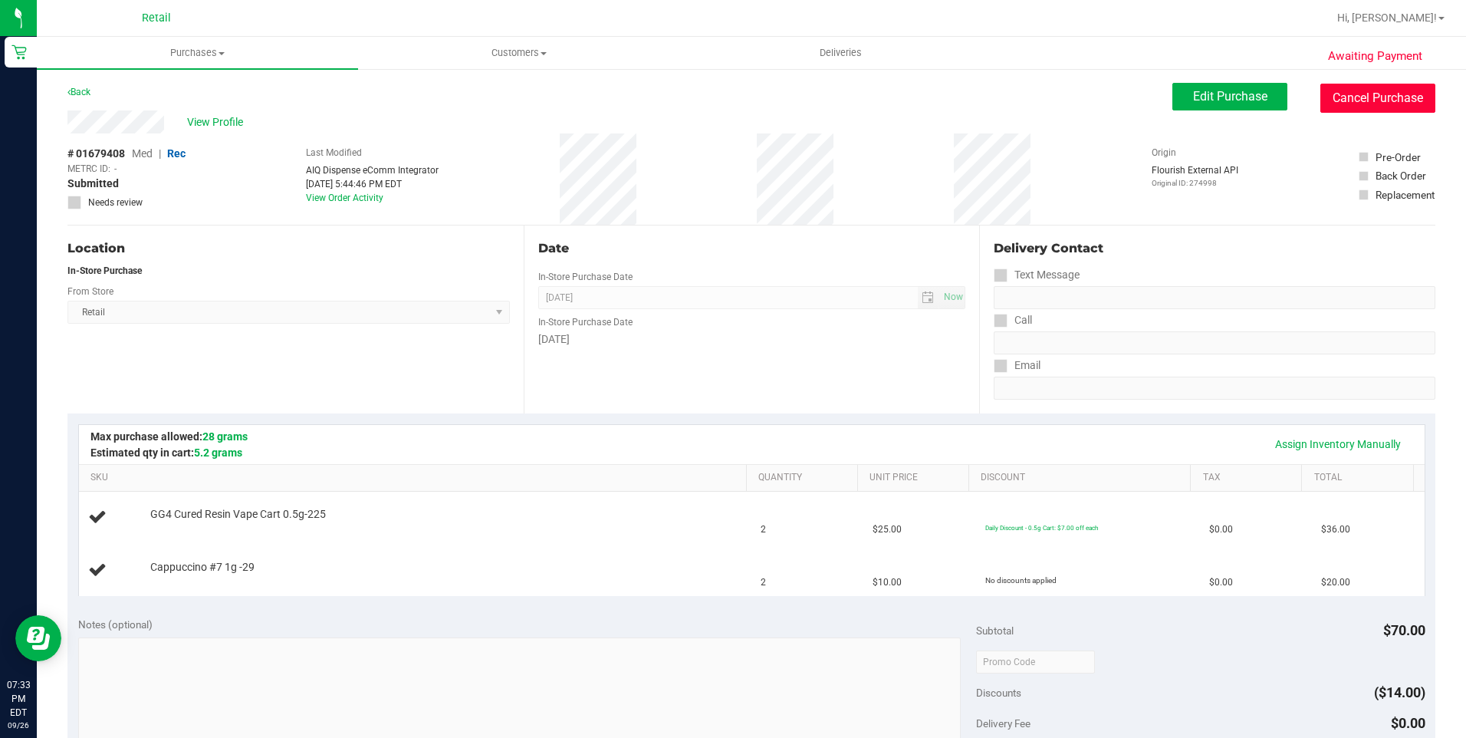
click at [1342, 94] on button "Cancel Purchase" at bounding box center [1377, 98] width 115 height 29
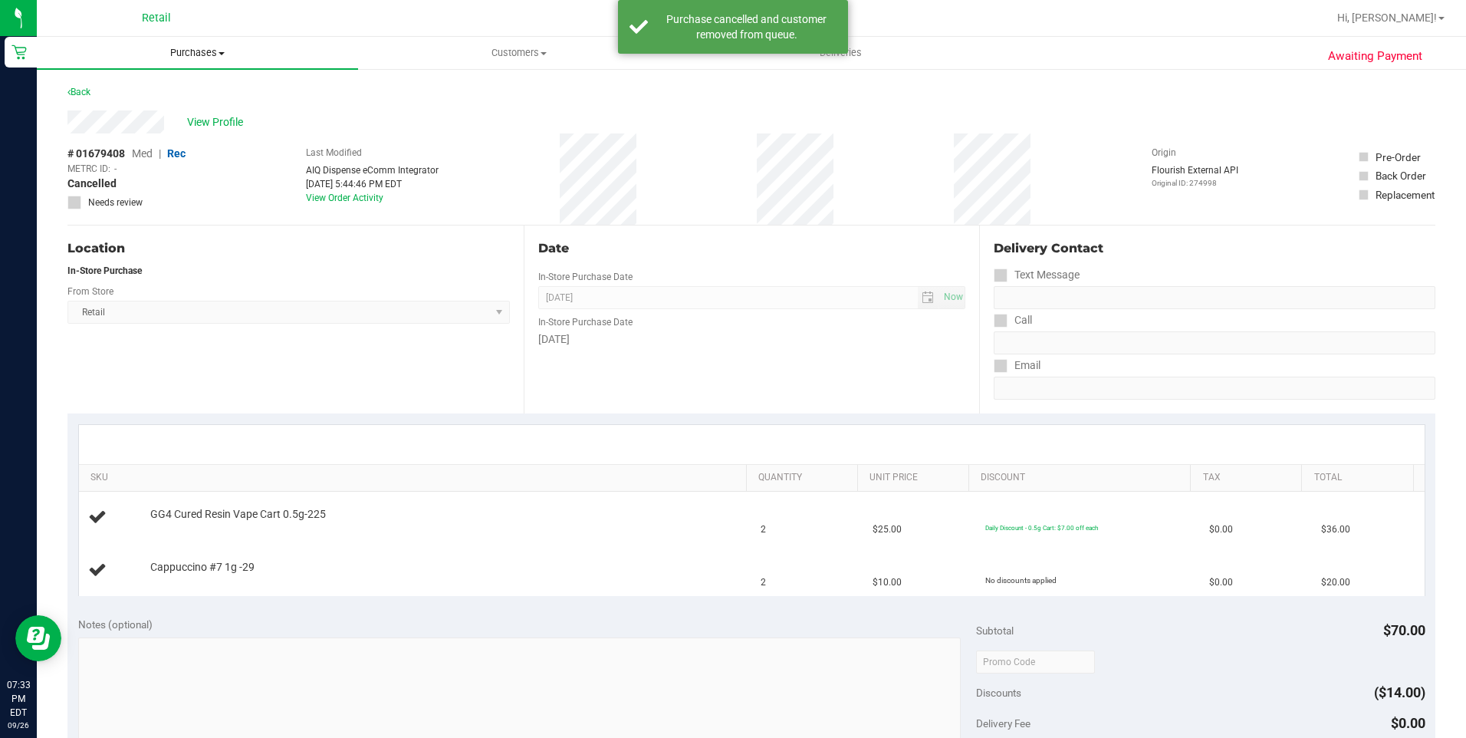
click at [186, 61] on uib-tab-heading "Purchases Summary of purchases Fulfillment All purchases" at bounding box center [197, 53] width 321 height 32
click at [137, 113] on li "Fulfillment" at bounding box center [197, 111] width 321 height 18
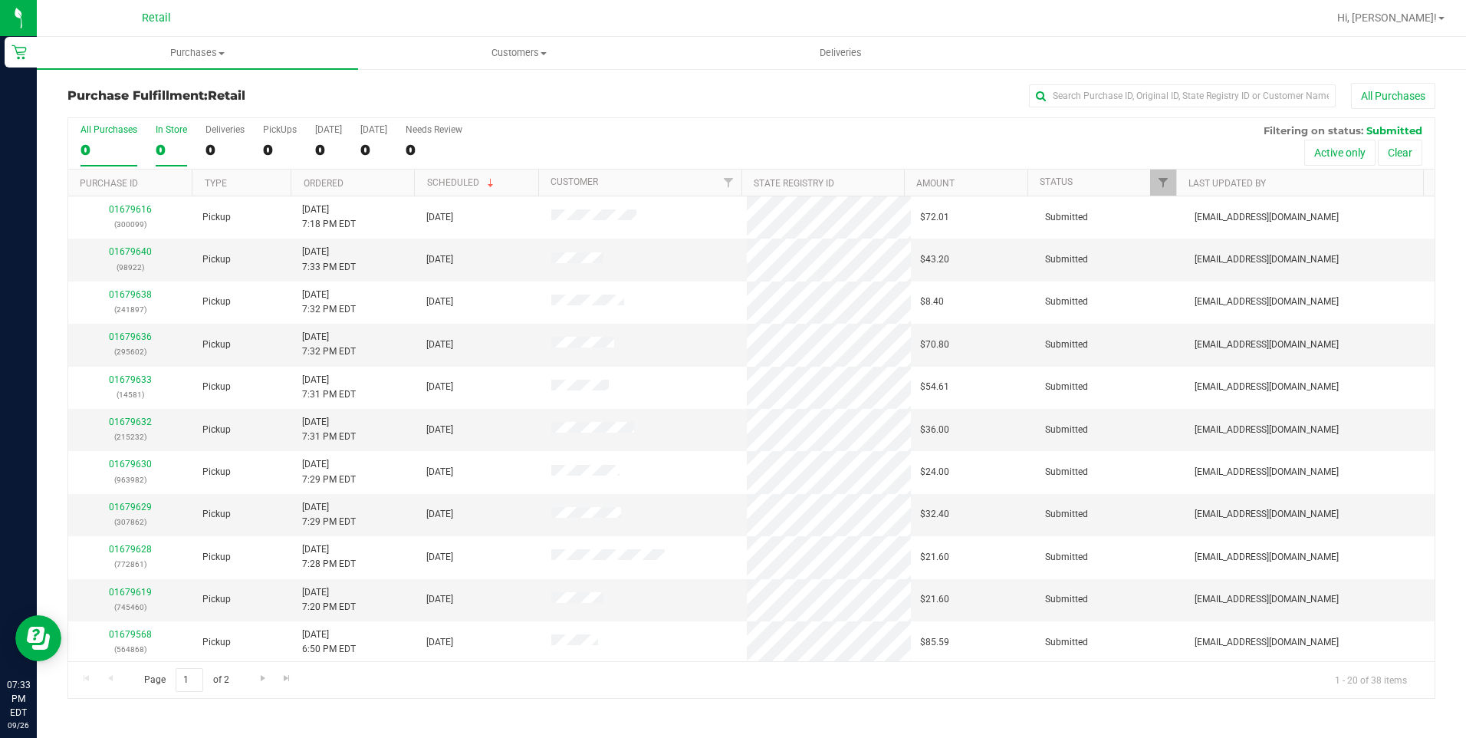
click at [167, 140] on label "In Store 0" at bounding box center [171, 145] width 31 height 42
click at [0, 0] on input "In Store 0" at bounding box center [0, 0] width 0 height 0
click at [342, 186] on link "Ordered" at bounding box center [324, 183] width 40 height 11
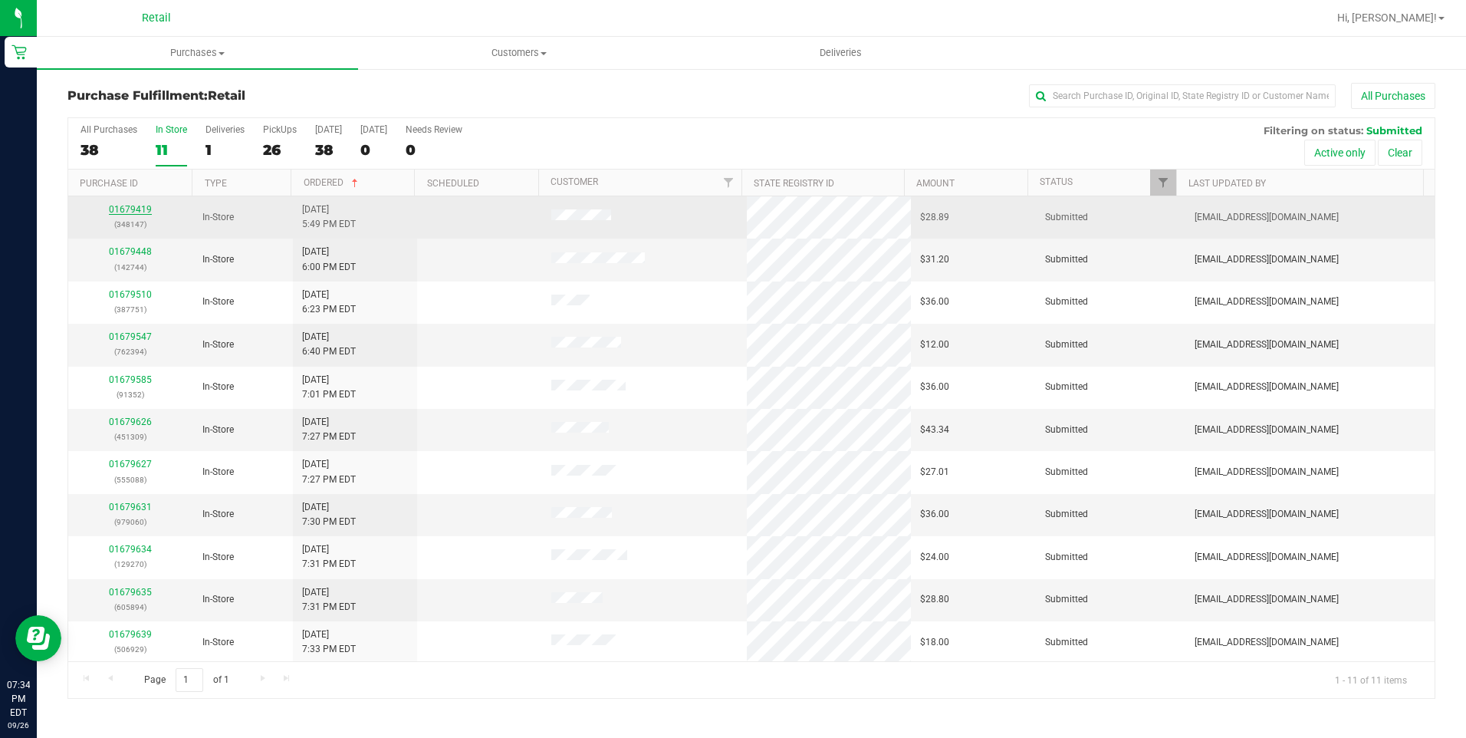
click at [144, 209] on link "01679419" at bounding box center [130, 209] width 43 height 11
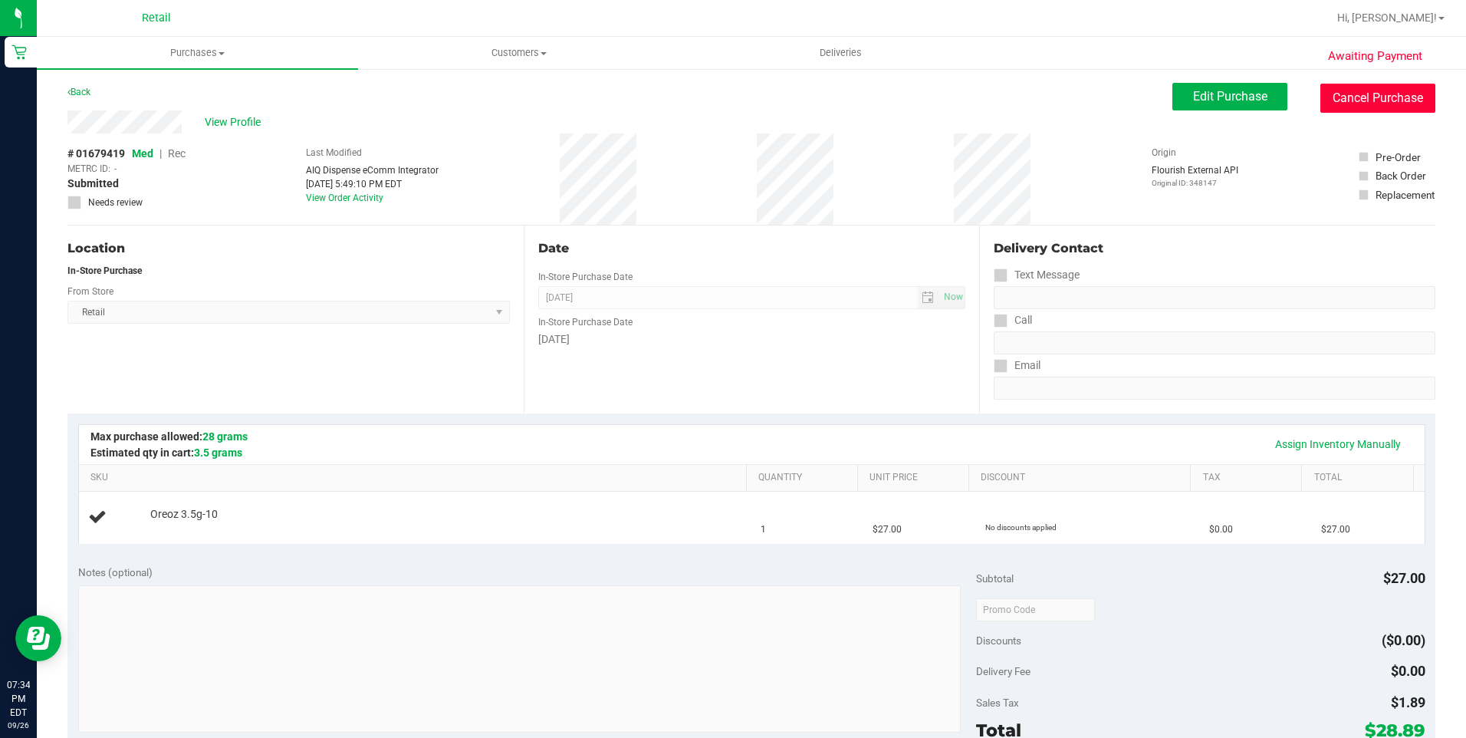
click at [1362, 87] on button "Cancel Purchase" at bounding box center [1377, 98] width 115 height 29
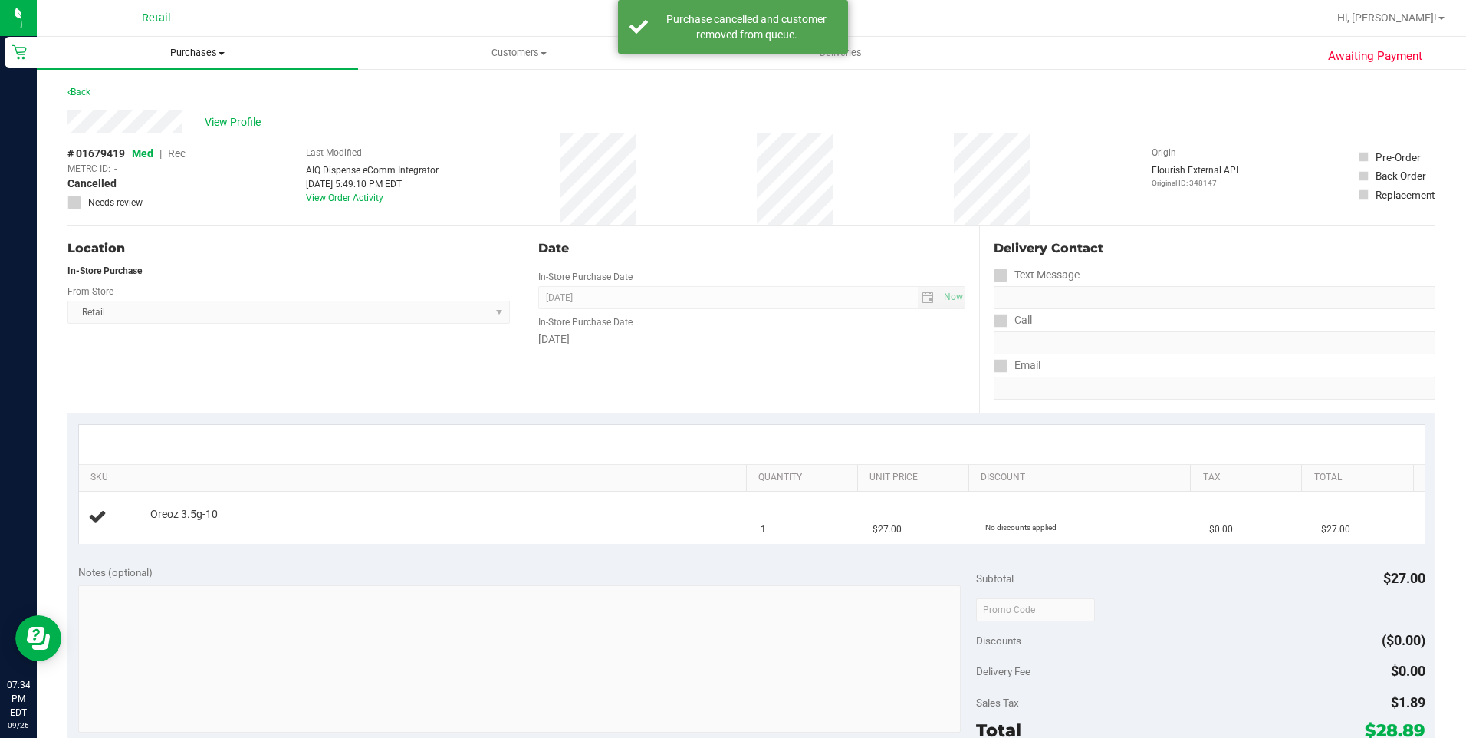
click at [178, 60] on uib-tab-heading "Purchases Summary of purchases Fulfillment All purchases" at bounding box center [197, 53] width 321 height 32
click at [144, 110] on li "Fulfillment" at bounding box center [197, 111] width 321 height 18
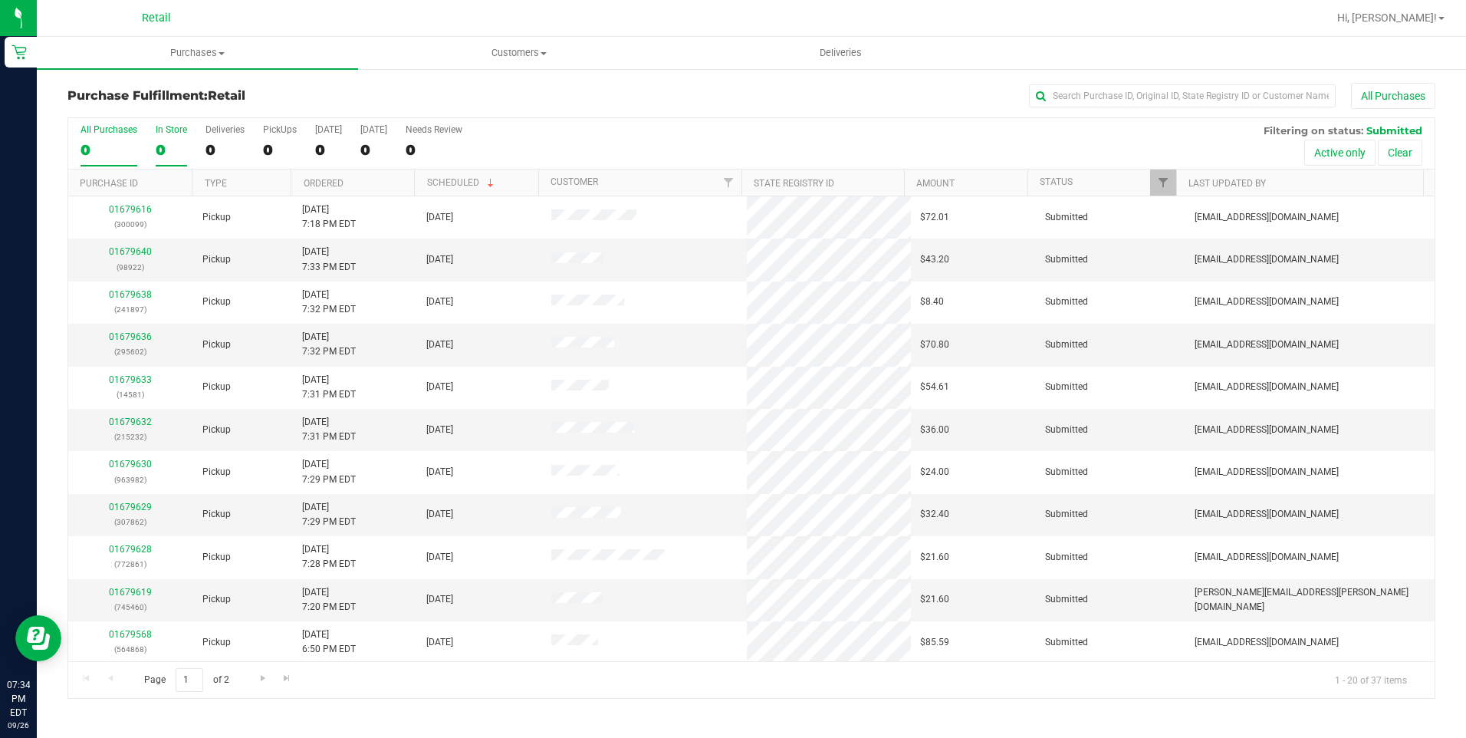
drag, startPoint x: 150, startPoint y: 153, endPoint x: 159, endPoint y: 146, distance: 12.0
click at [151, 153] on div "All Purchases 0 In Store 0 Deliveries 0 PickUps 0 Today 0 Tomorrow 0 Needs Revi…" at bounding box center [751, 143] width 1366 height 51
click at [159, 146] on div "0" at bounding box center [171, 150] width 31 height 18
click at [0, 0] on input "In Store 0" at bounding box center [0, 0] width 0 height 0
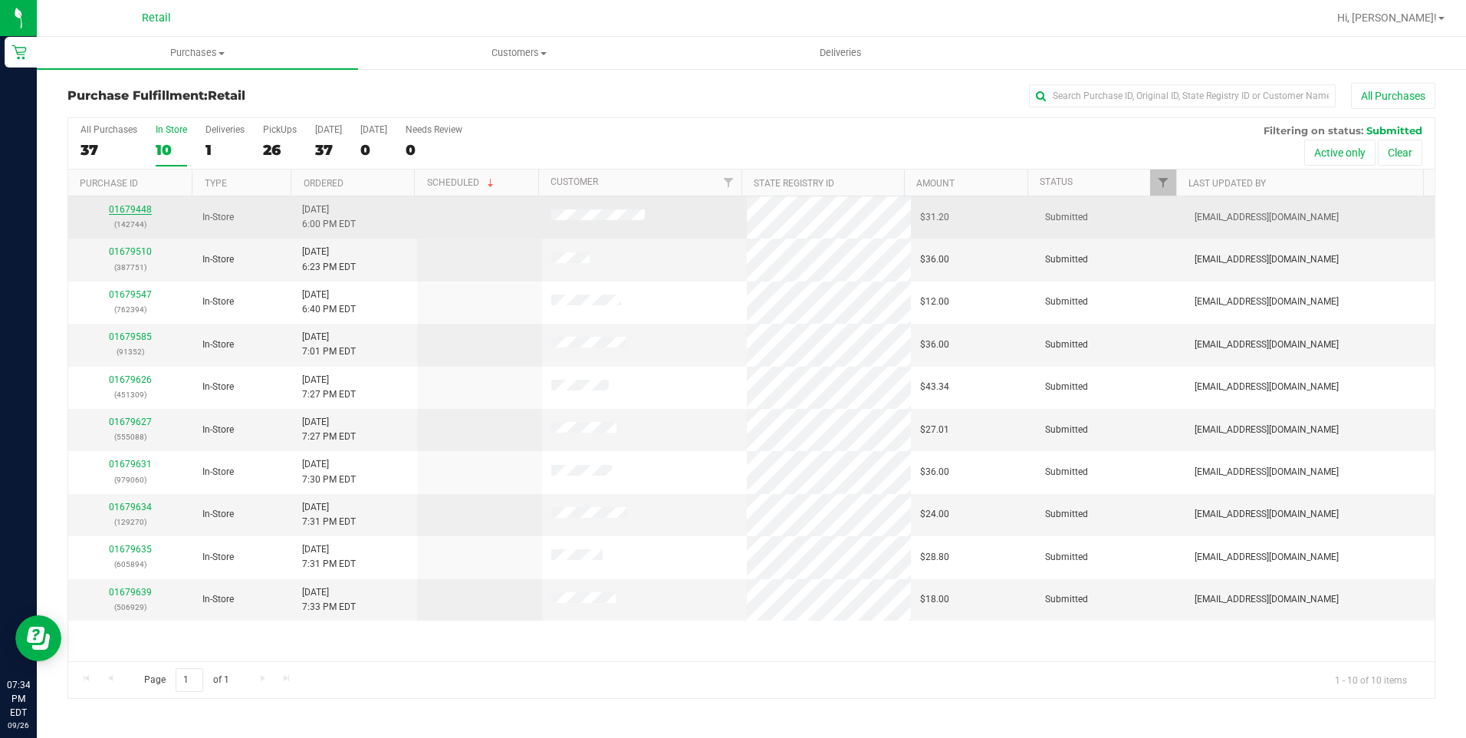
click at [127, 214] on link "01679448" at bounding box center [130, 209] width 43 height 11
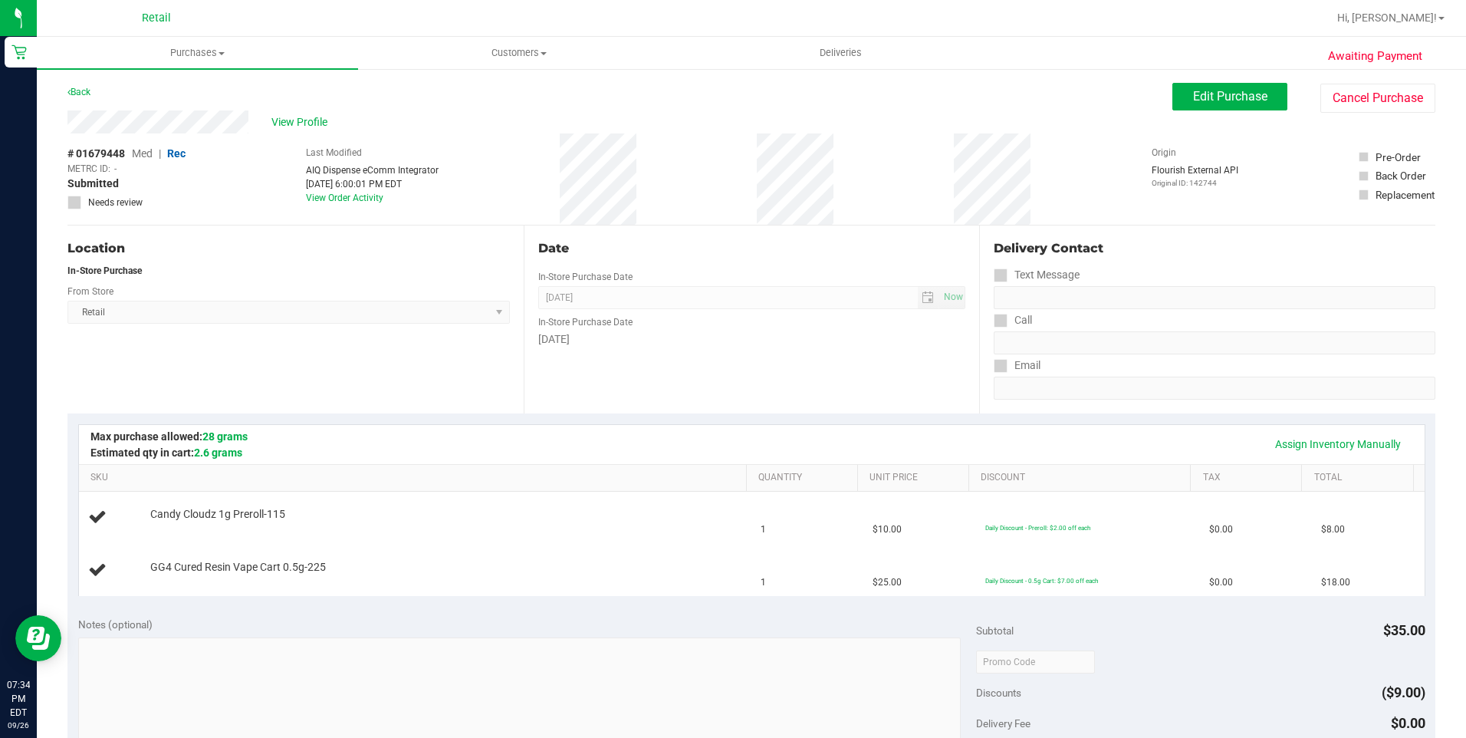
click at [1336, 82] on div "Awaiting Payment Back Edit Purchase Cancel Purchase View Profile # 01679448 Med…" at bounding box center [751, 668] width 1429 height 1202
click at [1339, 103] on button "Cancel Purchase" at bounding box center [1377, 98] width 115 height 29
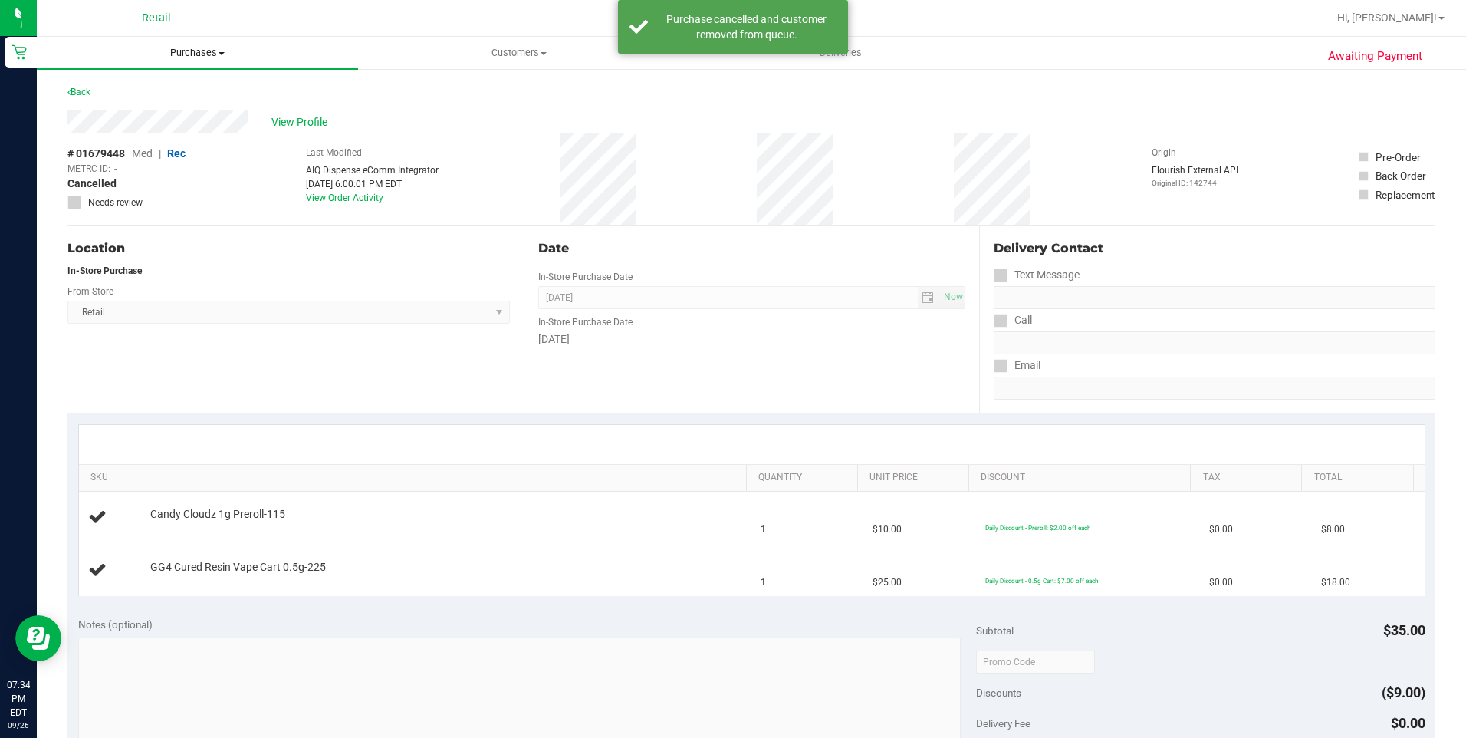
click at [155, 55] on span "Purchases" at bounding box center [197, 53] width 321 height 14
click at [153, 103] on li "Fulfillment" at bounding box center [197, 111] width 321 height 18
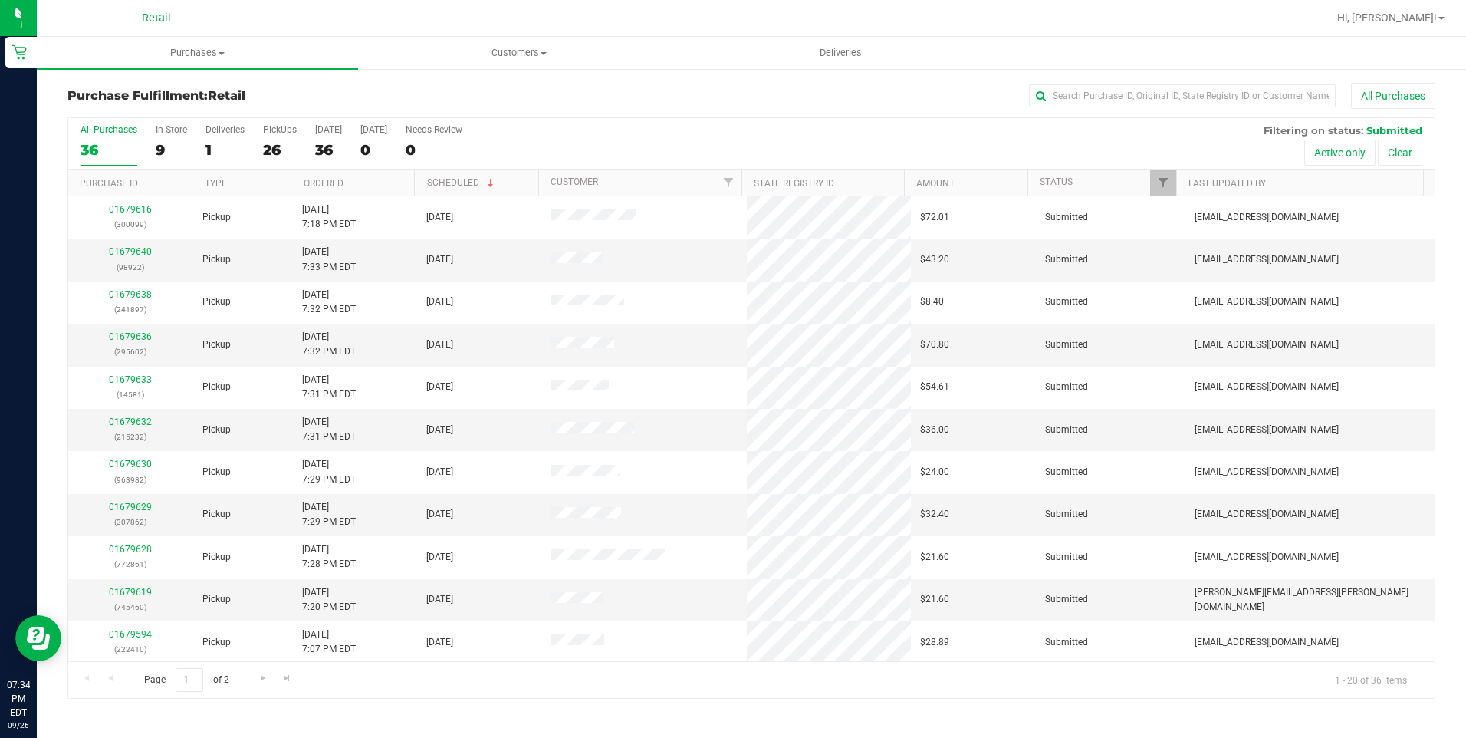
click at [152, 146] on div "All Purchases 36 In Store 9 Deliveries 1 PickUps 26 Today 36 Tomorrow 0 Needs R…" at bounding box center [751, 143] width 1366 height 51
click at [166, 146] on div "9" at bounding box center [171, 150] width 31 height 18
click at [0, 0] on input "In Store 9" at bounding box center [0, 0] width 0 height 0
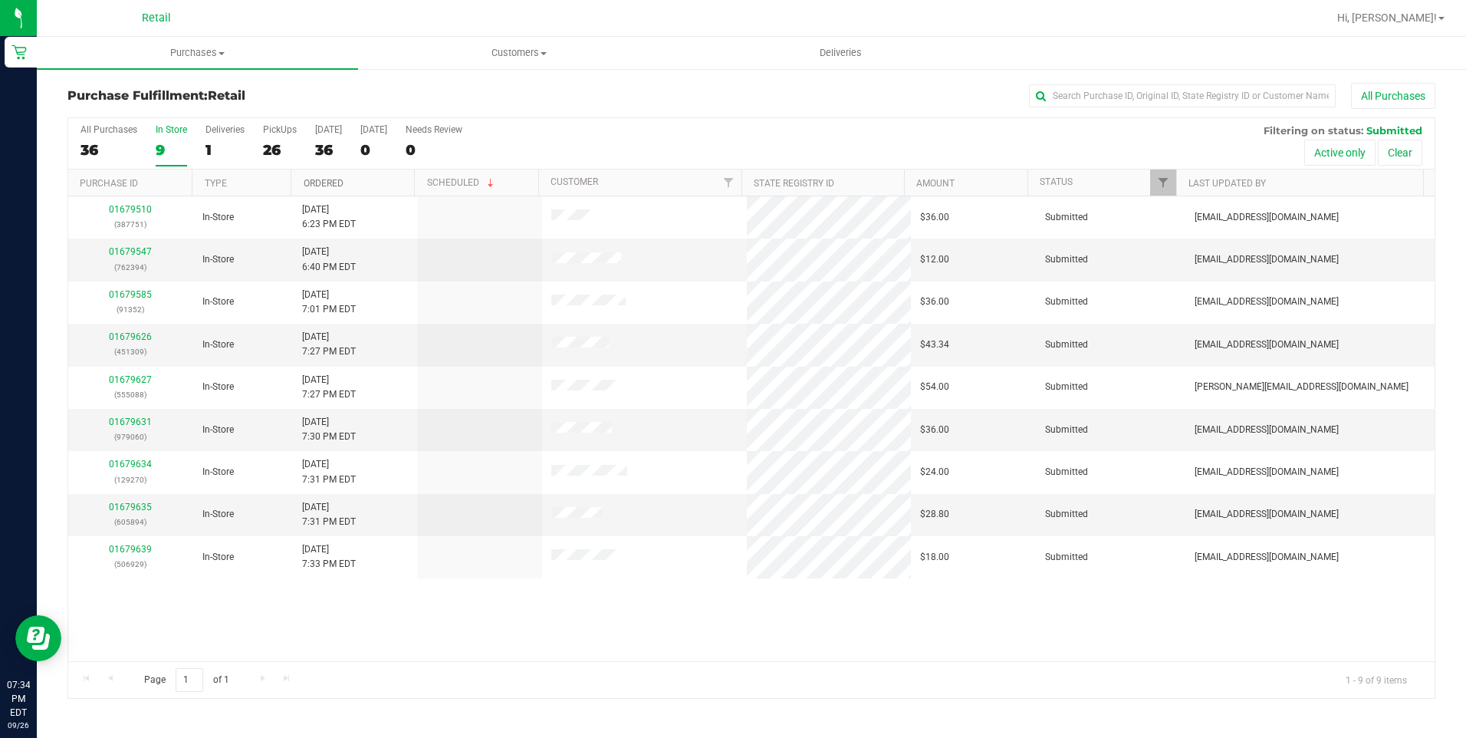
click at [330, 185] on link "Ordered" at bounding box center [324, 183] width 40 height 11
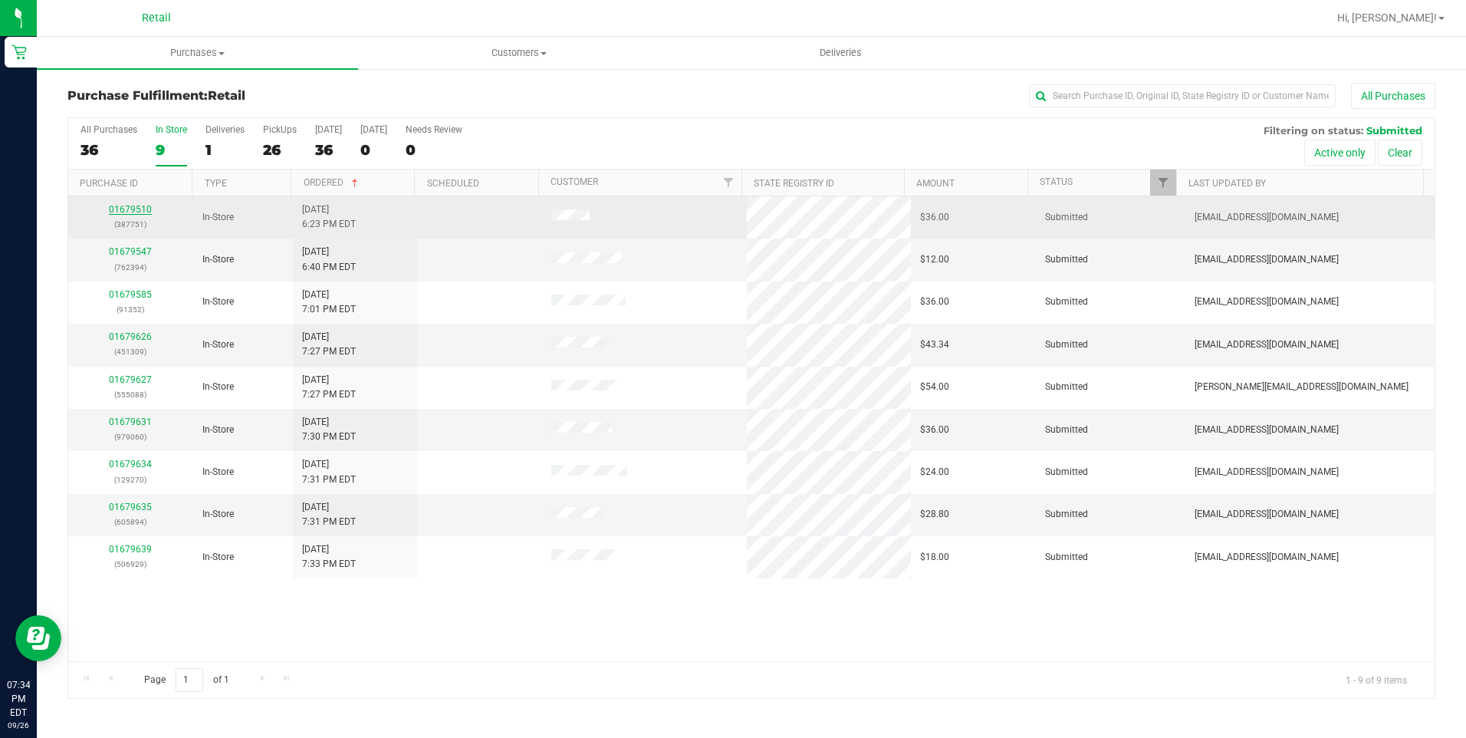
click at [126, 205] on link "01679510" at bounding box center [130, 209] width 43 height 11
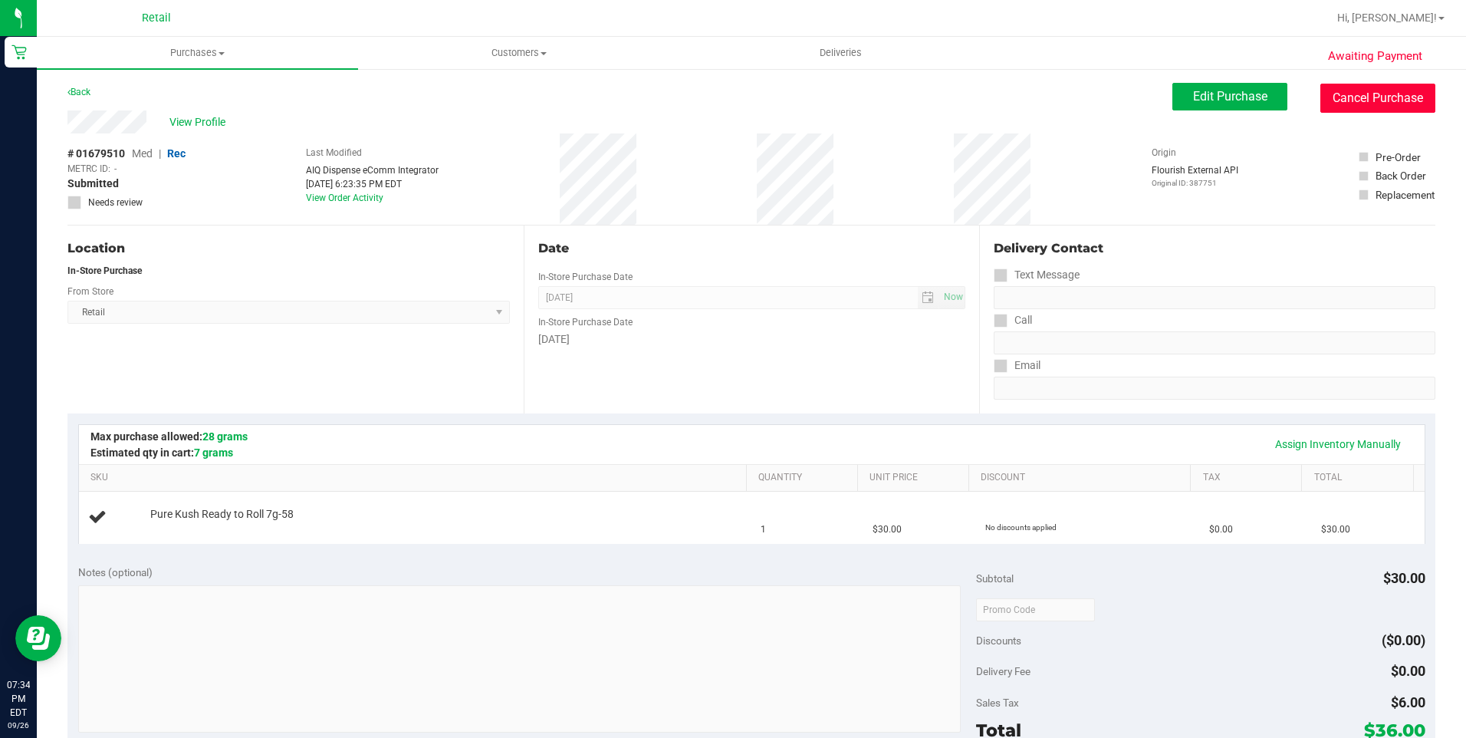
click at [1365, 102] on button "Cancel Purchase" at bounding box center [1377, 98] width 115 height 29
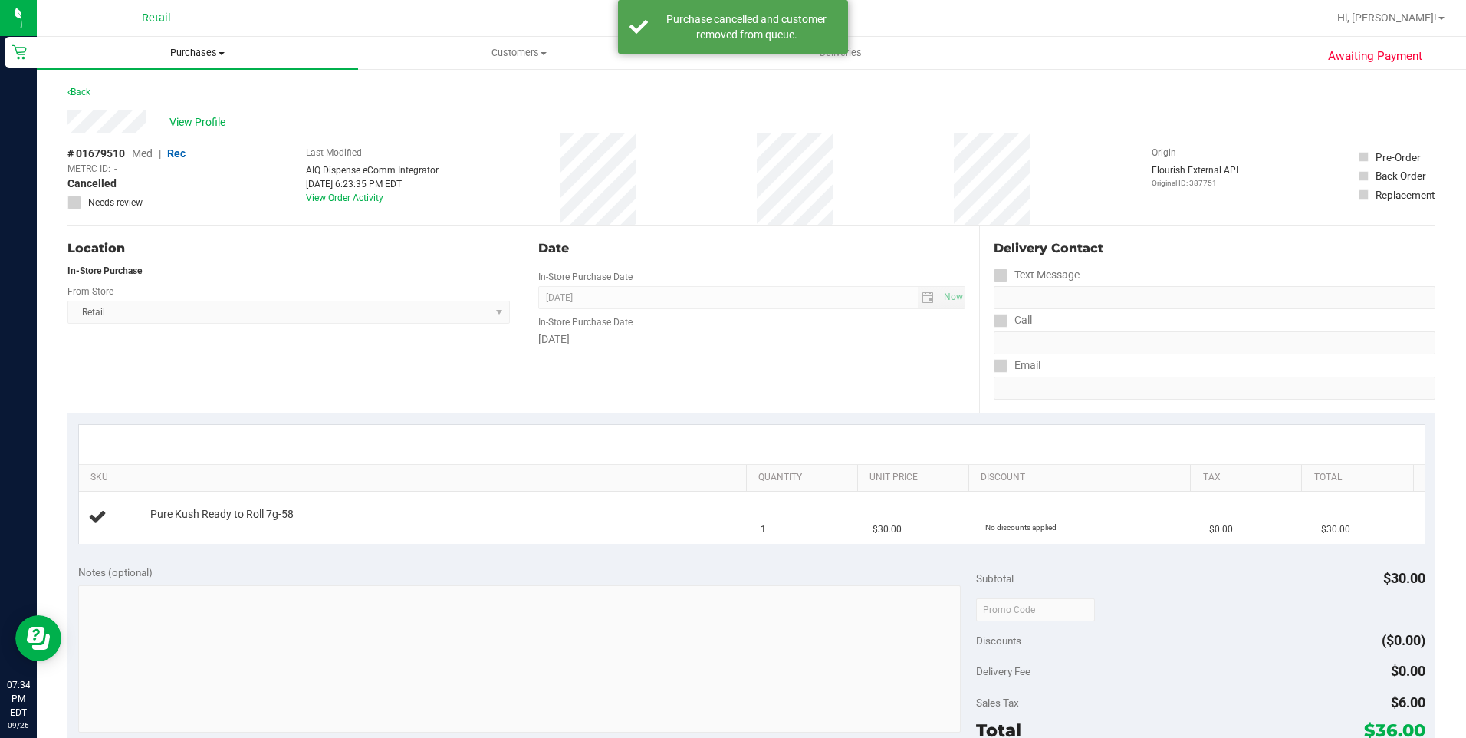
click at [189, 59] on span "Purchases" at bounding box center [197, 53] width 321 height 14
click at [136, 118] on li "Fulfillment" at bounding box center [197, 111] width 321 height 18
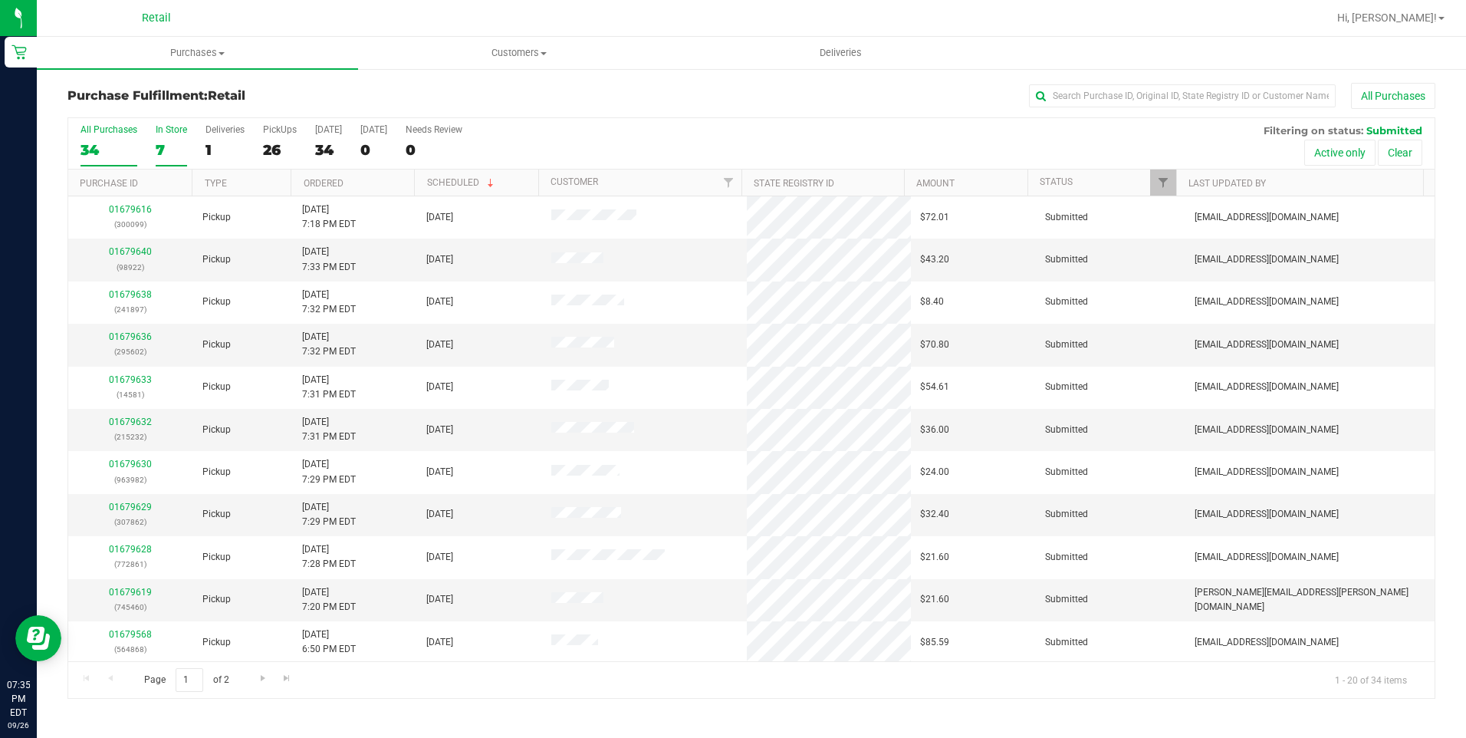
click at [174, 137] on label "In Store 7" at bounding box center [171, 145] width 31 height 42
click at [0, 0] on input "In Store 7" at bounding box center [0, 0] width 0 height 0
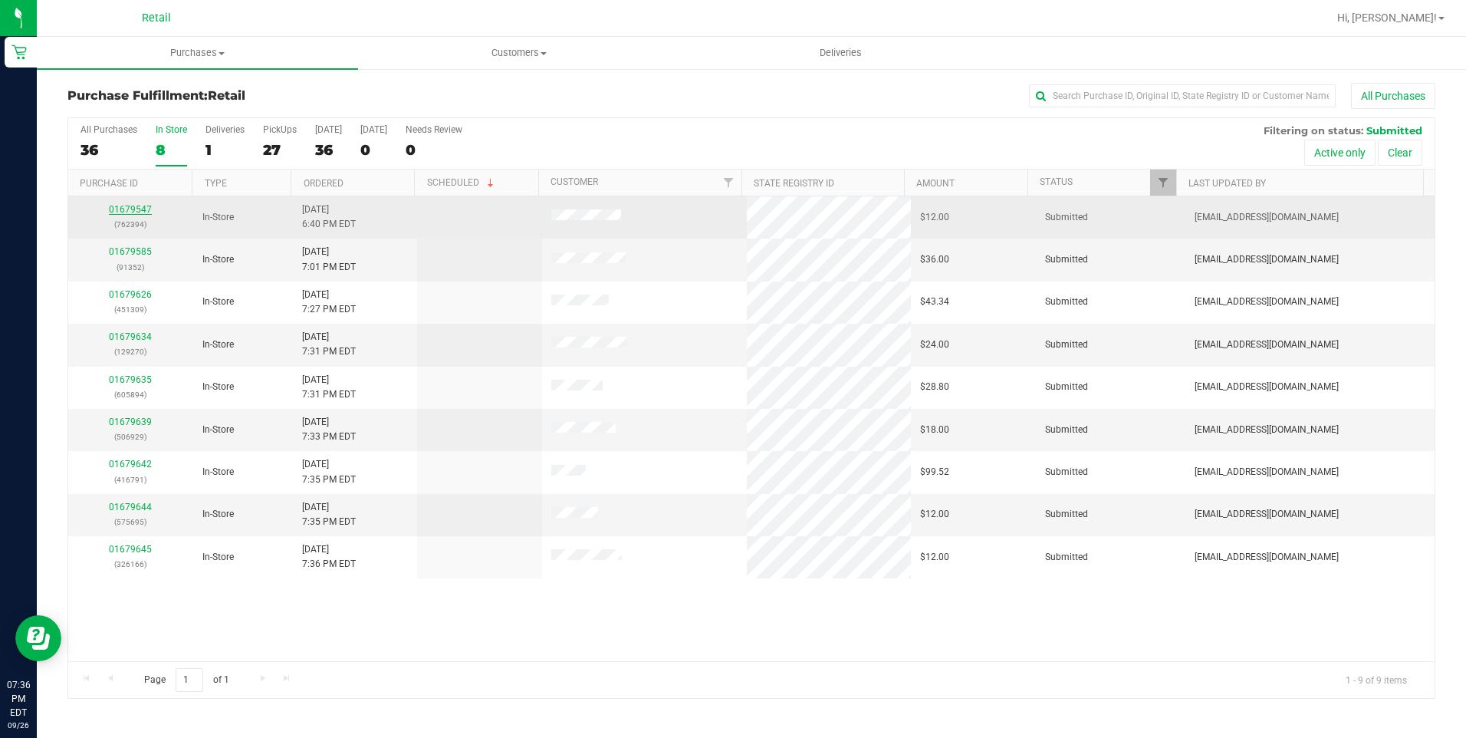
click at [120, 211] on link "01679547" at bounding box center [130, 209] width 43 height 11
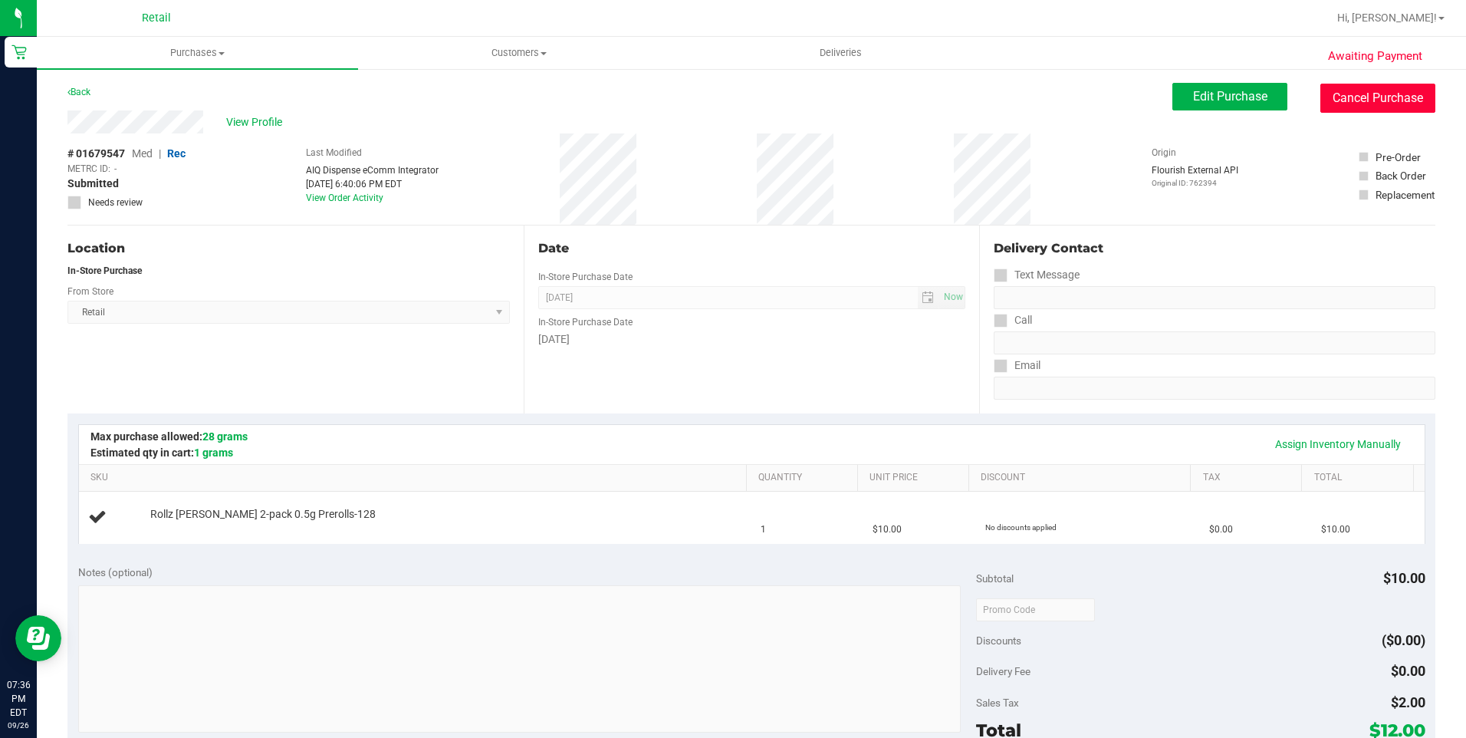
click at [1363, 91] on button "Cancel Purchase" at bounding box center [1377, 98] width 115 height 29
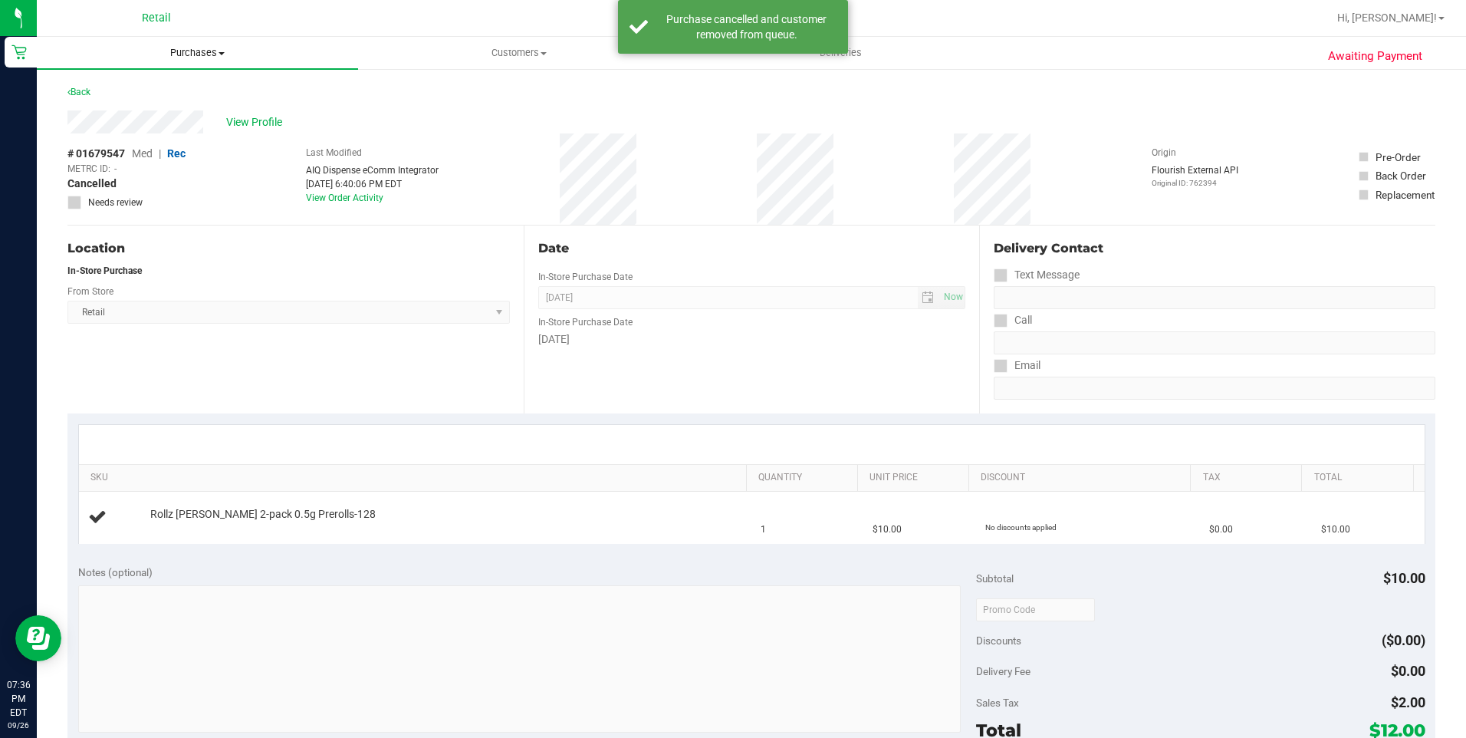
click at [208, 47] on span "Purchases" at bounding box center [197, 53] width 321 height 14
click at [129, 106] on span "Fulfillment" at bounding box center [84, 110] width 95 height 13
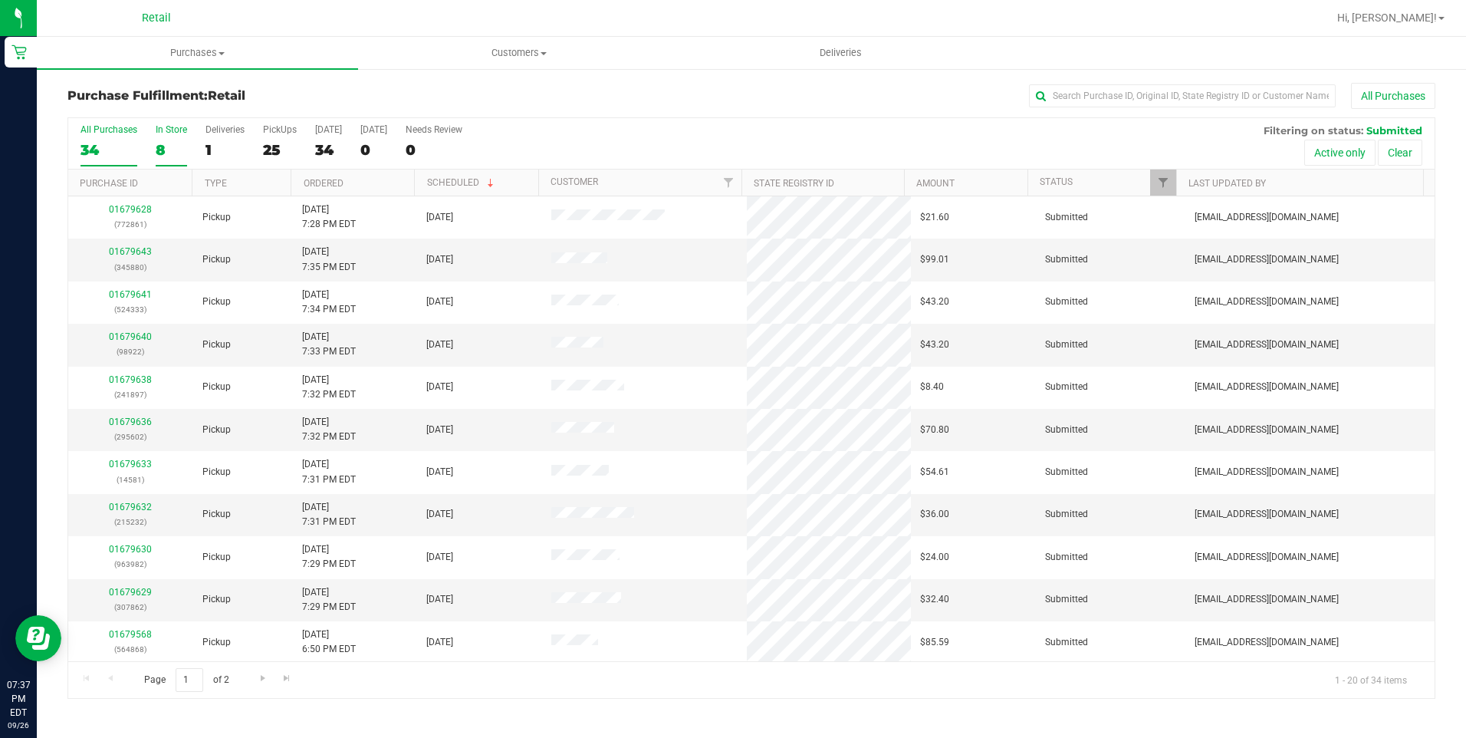
click at [172, 136] on label "In Store 8" at bounding box center [171, 145] width 31 height 42
click at [0, 0] on input "In Store 8" at bounding box center [0, 0] width 0 height 0
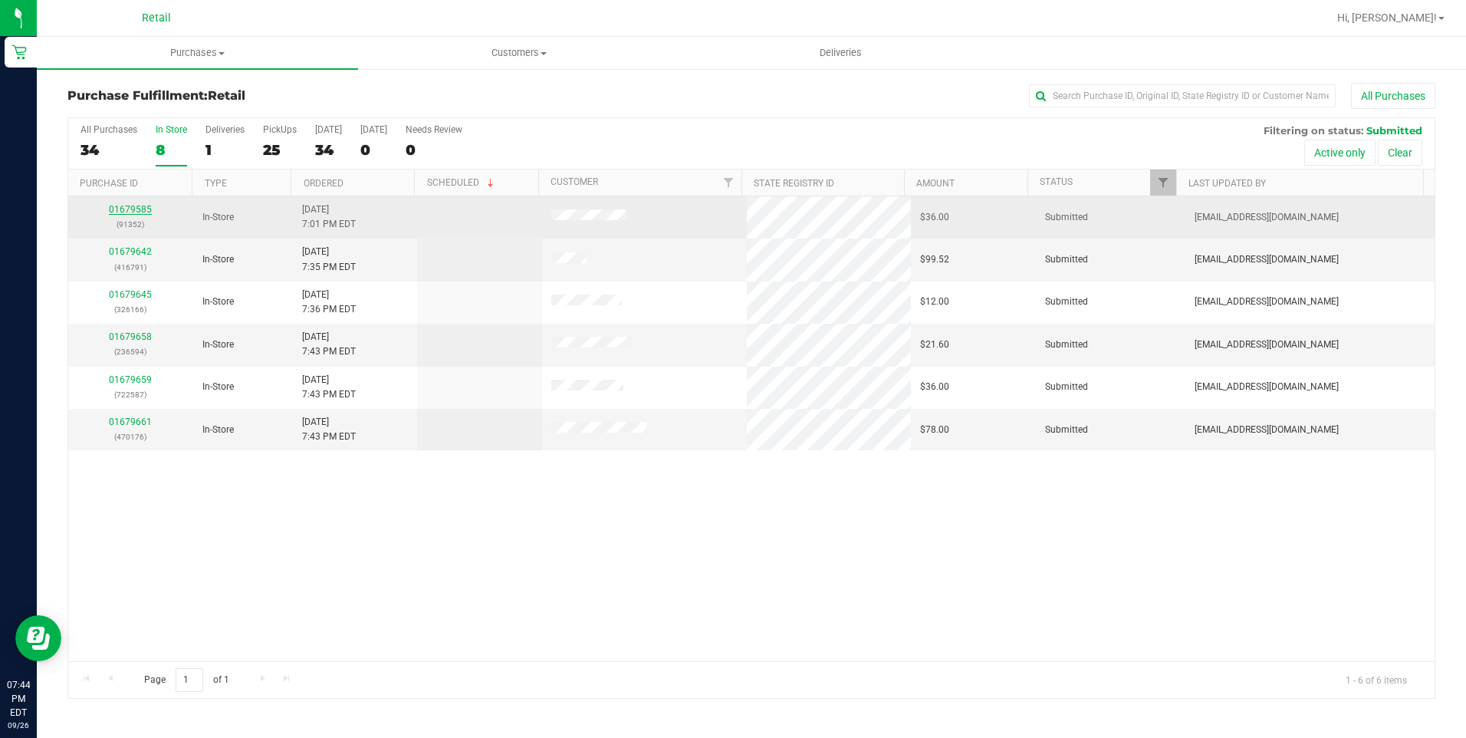
click at [133, 214] on link "01679585" at bounding box center [130, 209] width 43 height 11
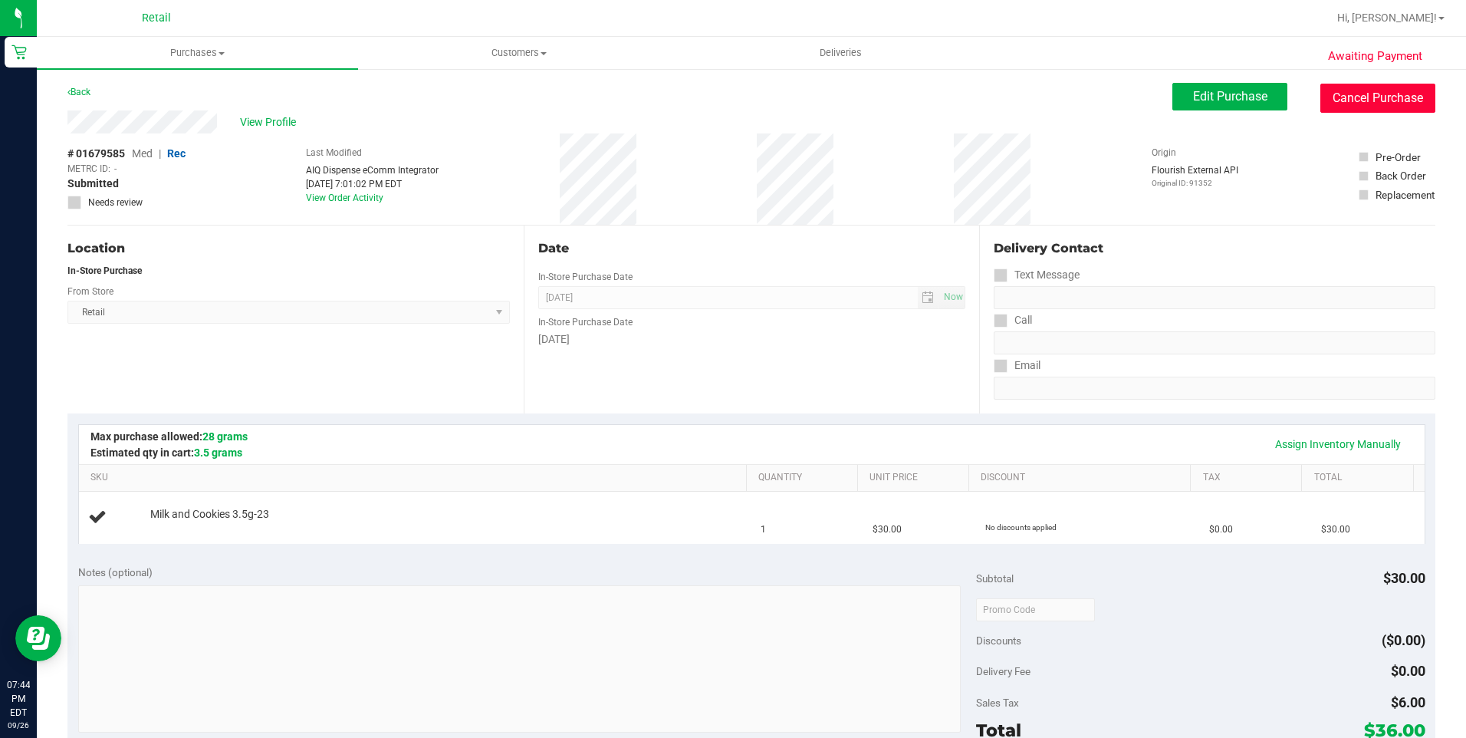
click at [1365, 98] on button "Cancel Purchase" at bounding box center [1377, 98] width 115 height 29
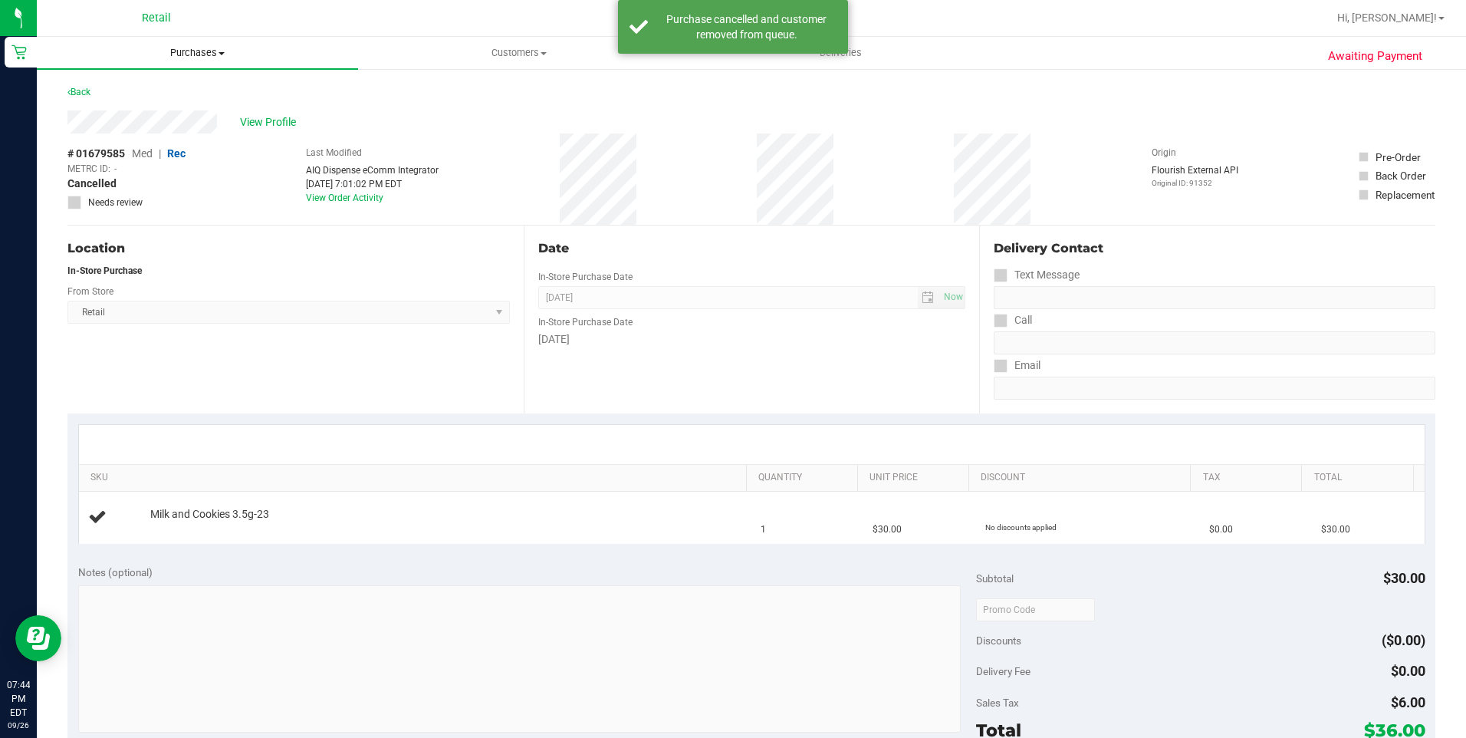
click at [217, 51] on span "Purchases" at bounding box center [197, 53] width 321 height 14
click at [130, 111] on li "Fulfillment" at bounding box center [197, 111] width 321 height 18
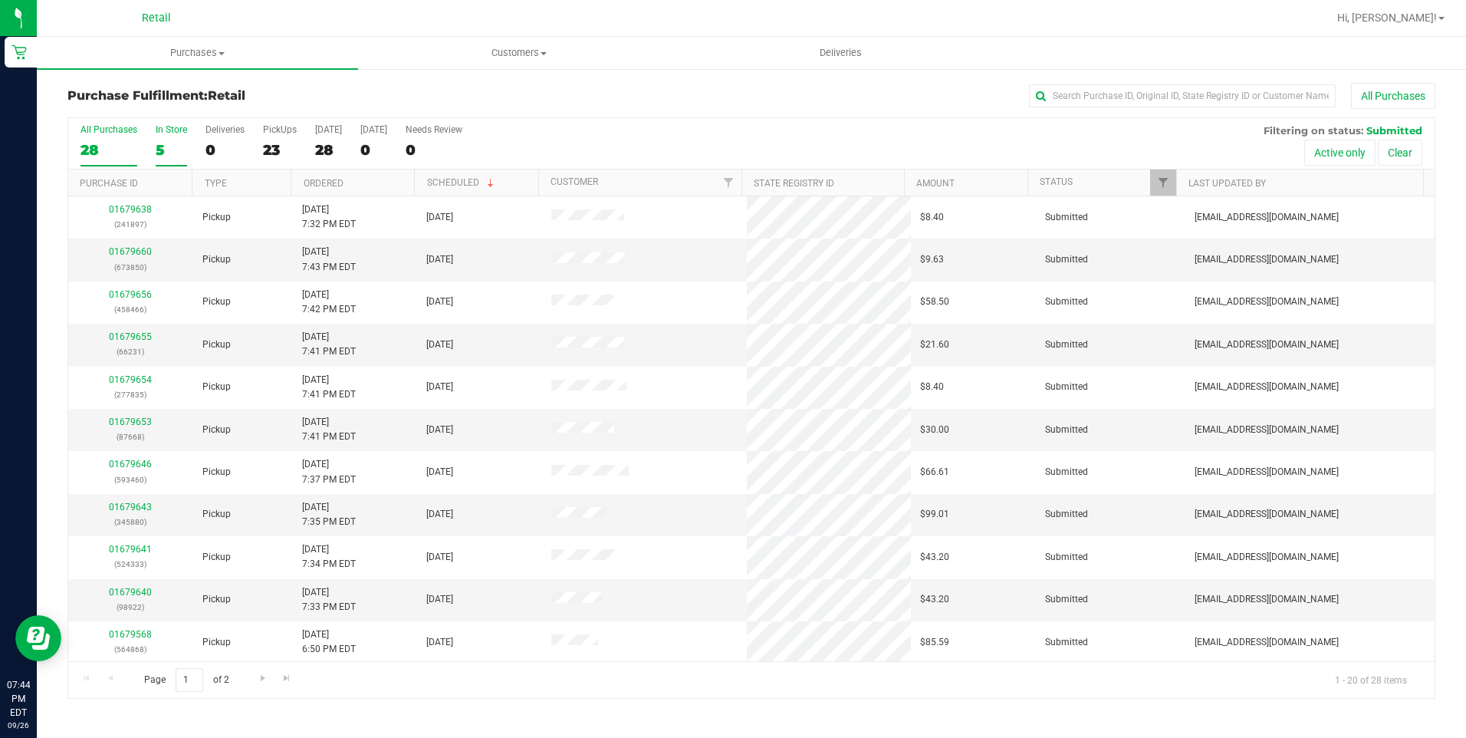
click at [173, 143] on div "5" at bounding box center [171, 150] width 31 height 18
click at [0, 0] on input "In Store 5" at bounding box center [0, 0] width 0 height 0
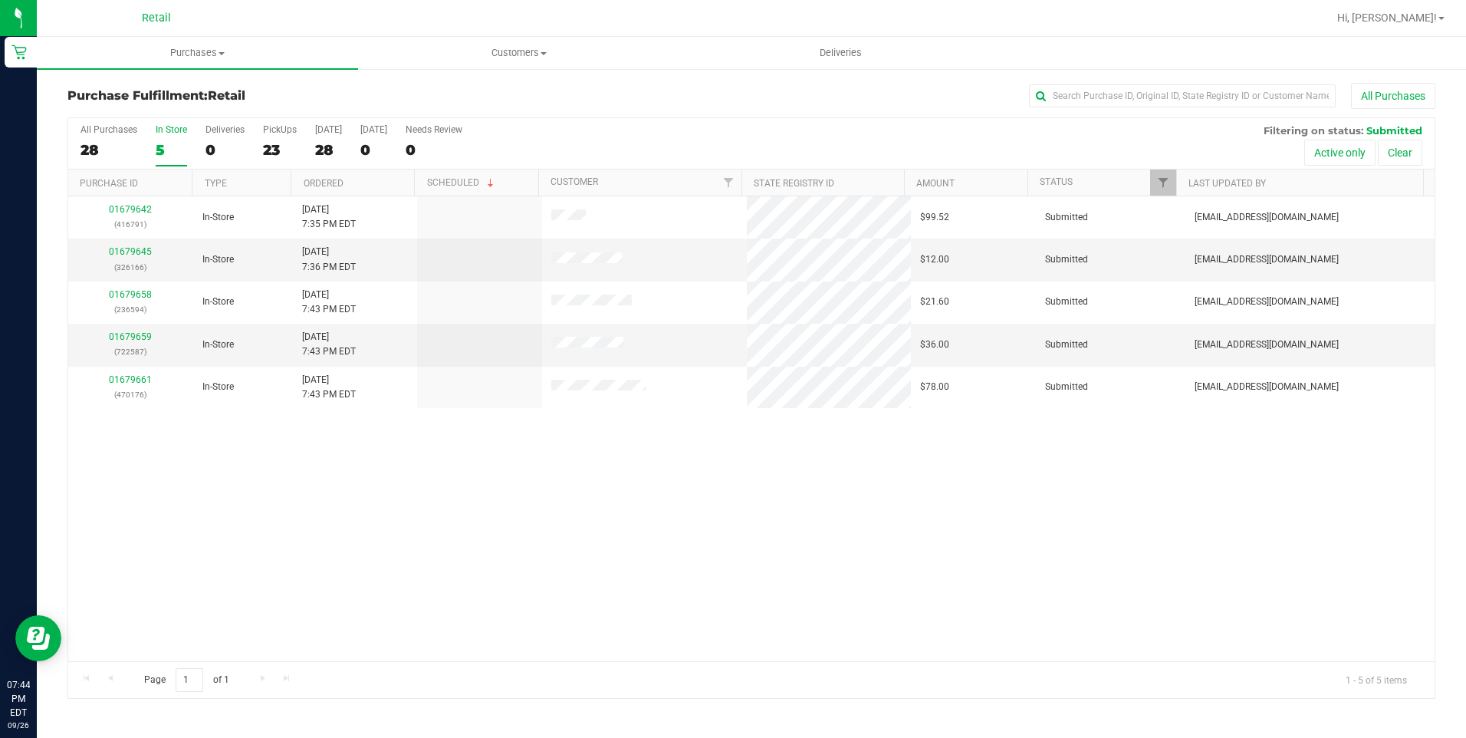
click at [1104, 485] on div "01679642 (416791) In-Store 9/26/2025 7:35 PM EDT $99.52 Submitted aiqecomm@slat…" at bounding box center [751, 428] width 1366 height 465
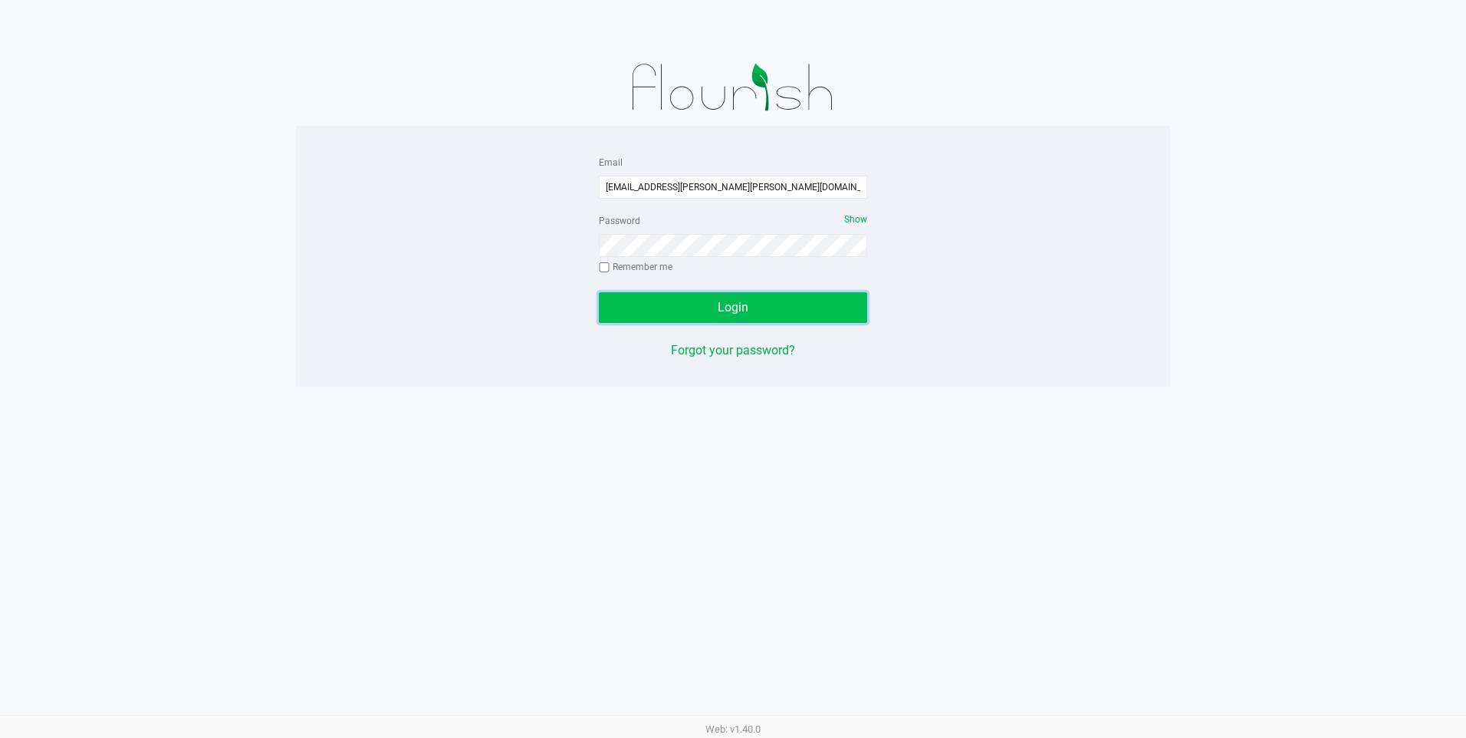
click at [708, 308] on button "Login" at bounding box center [733, 307] width 268 height 31
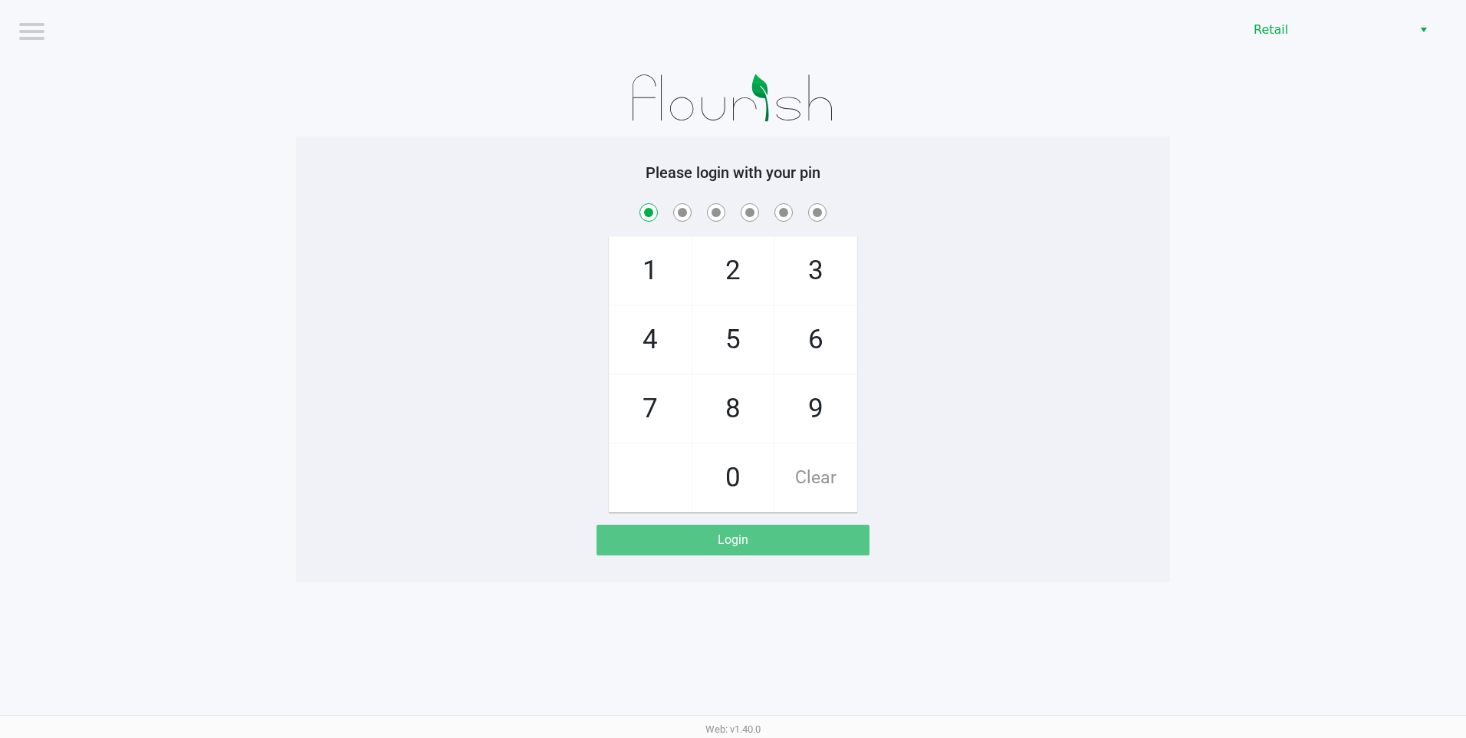
checkbox input "true"
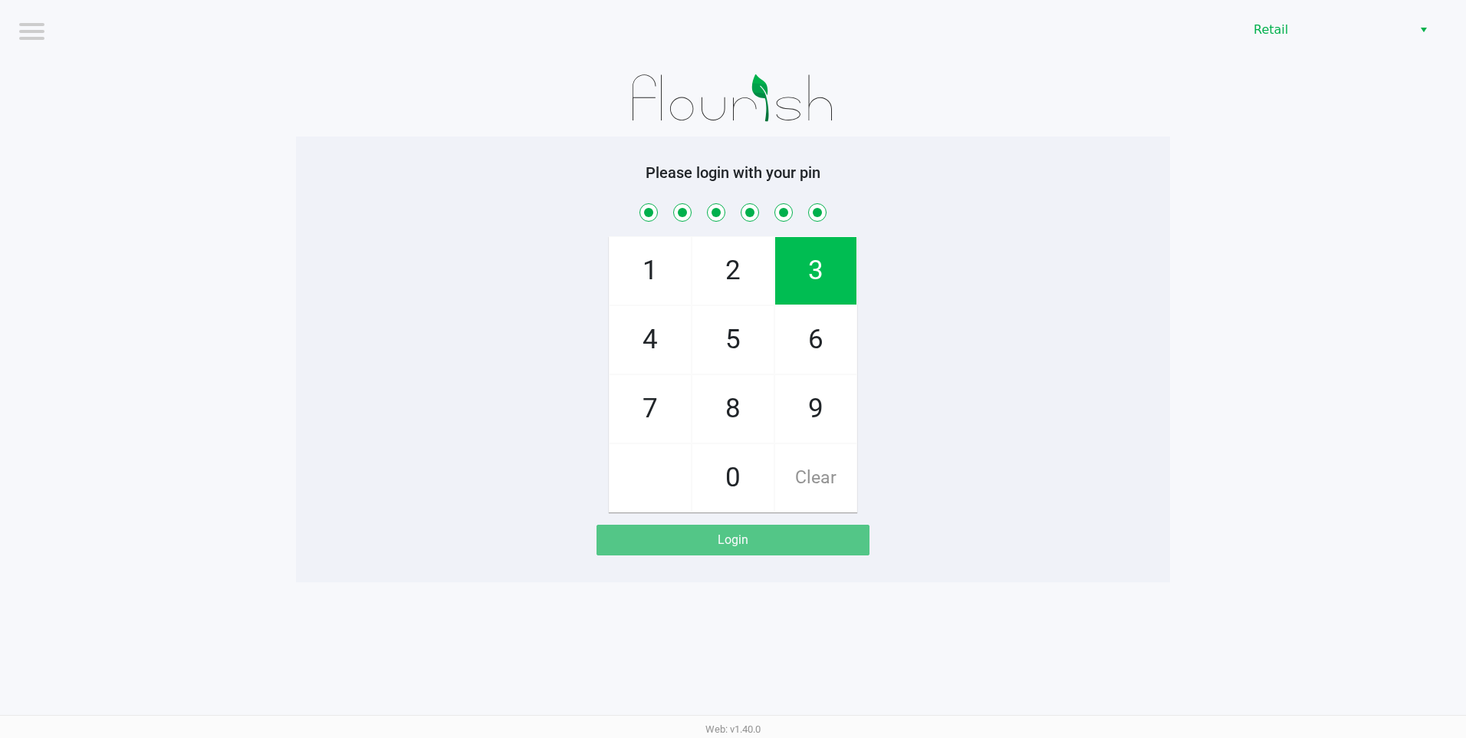
checkbox input "true"
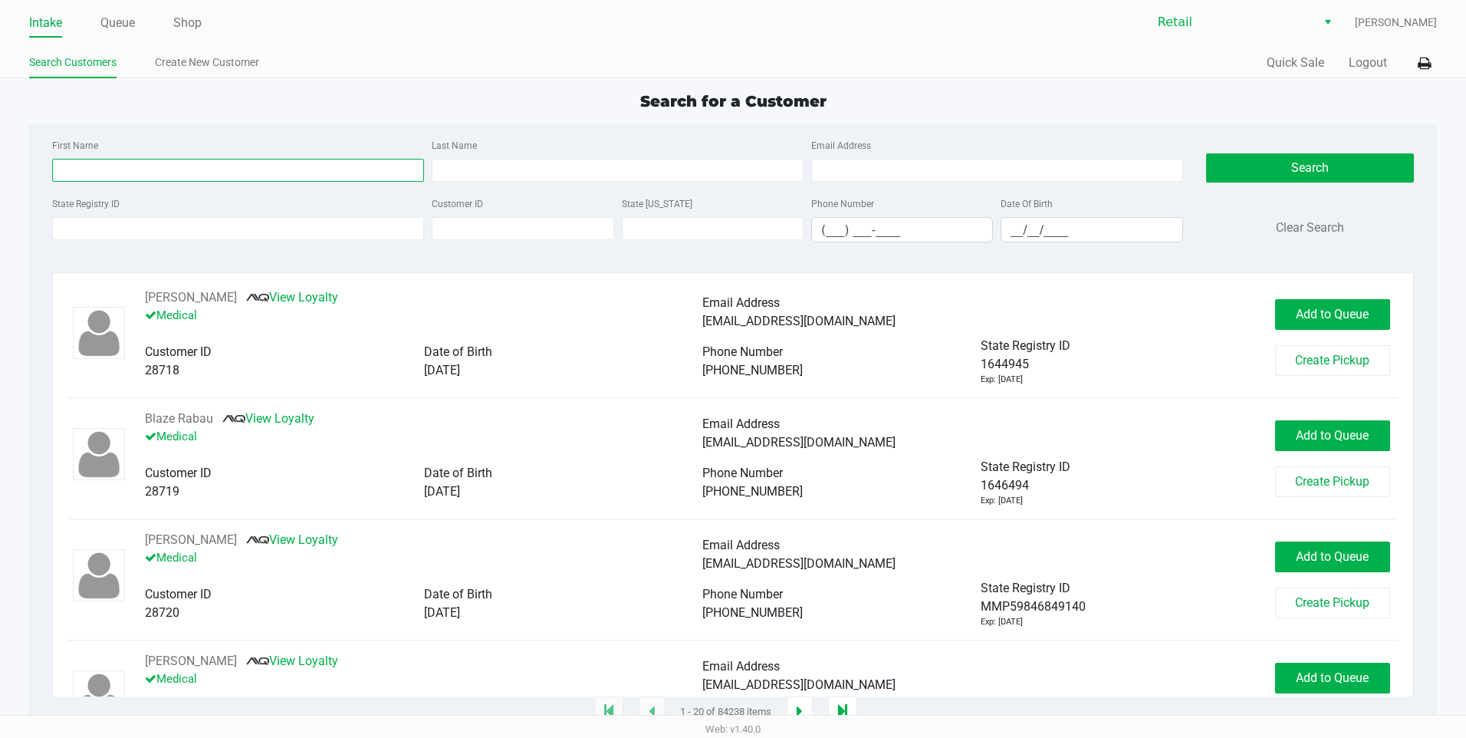
click at [167, 159] on input "First Name" at bounding box center [238, 170] width 372 height 23
type input "travis"
click at [1017, 230] on input "__/__/____" at bounding box center [1091, 230] width 180 height 24
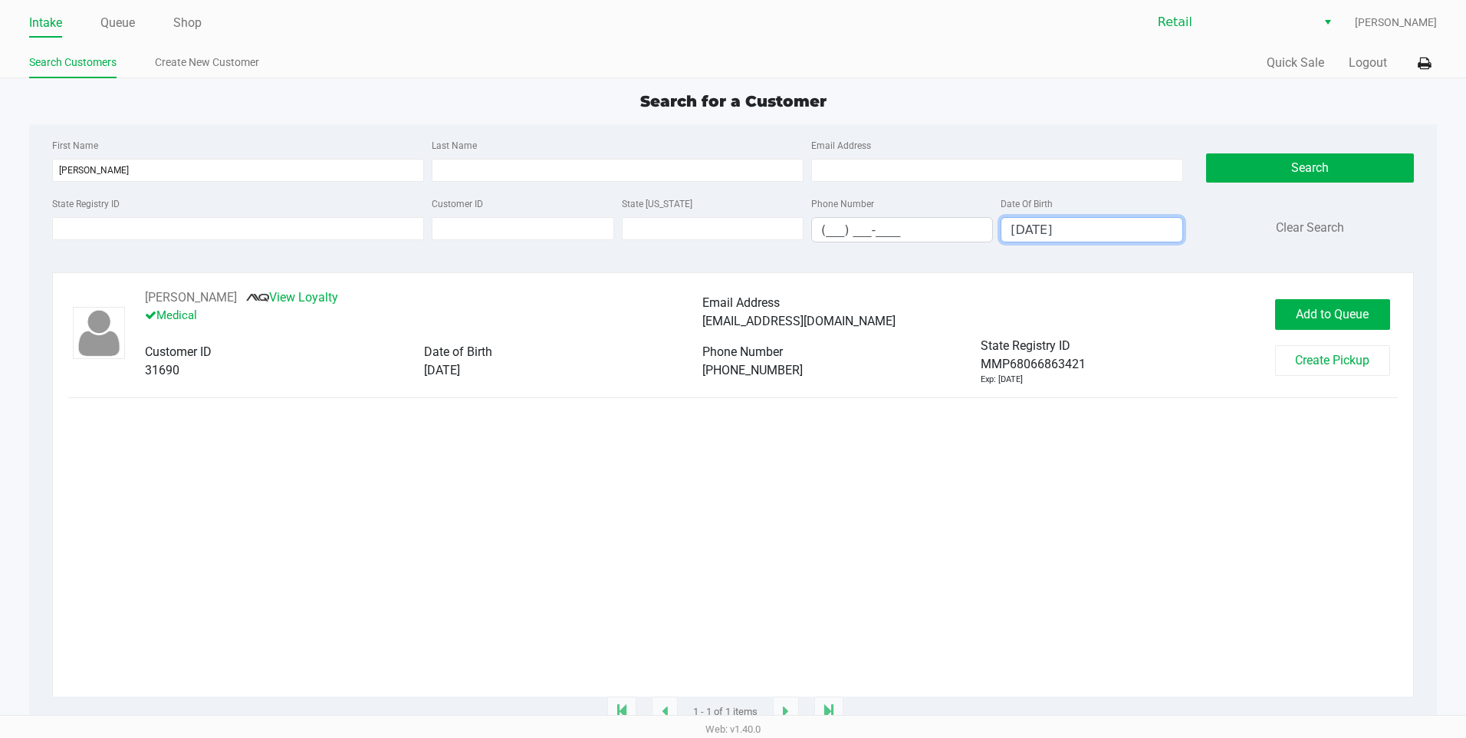
type input "06/15/1989"
click at [1305, 307] on button "Add to Queue" at bounding box center [1332, 314] width 115 height 31
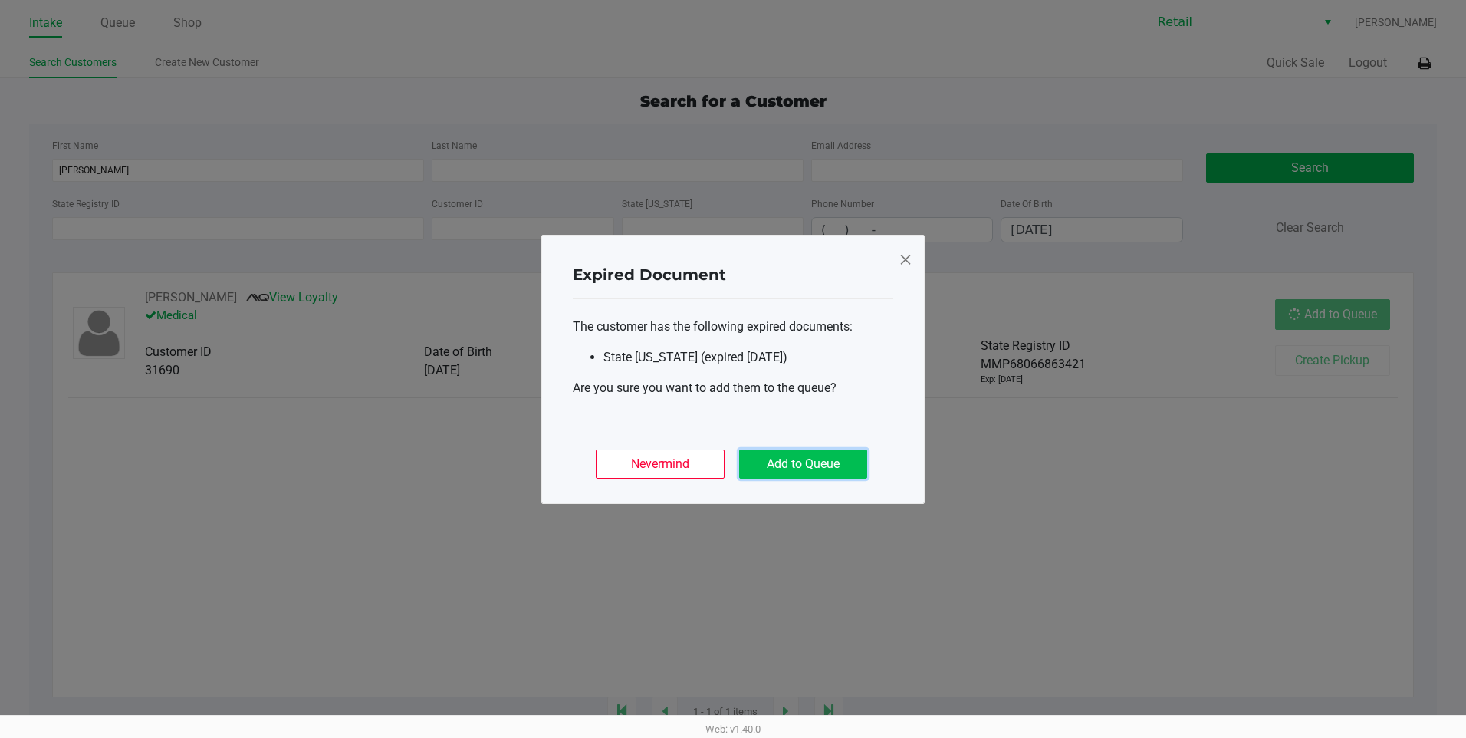
click at [829, 468] on button "Add to Queue" at bounding box center [803, 463] width 128 height 29
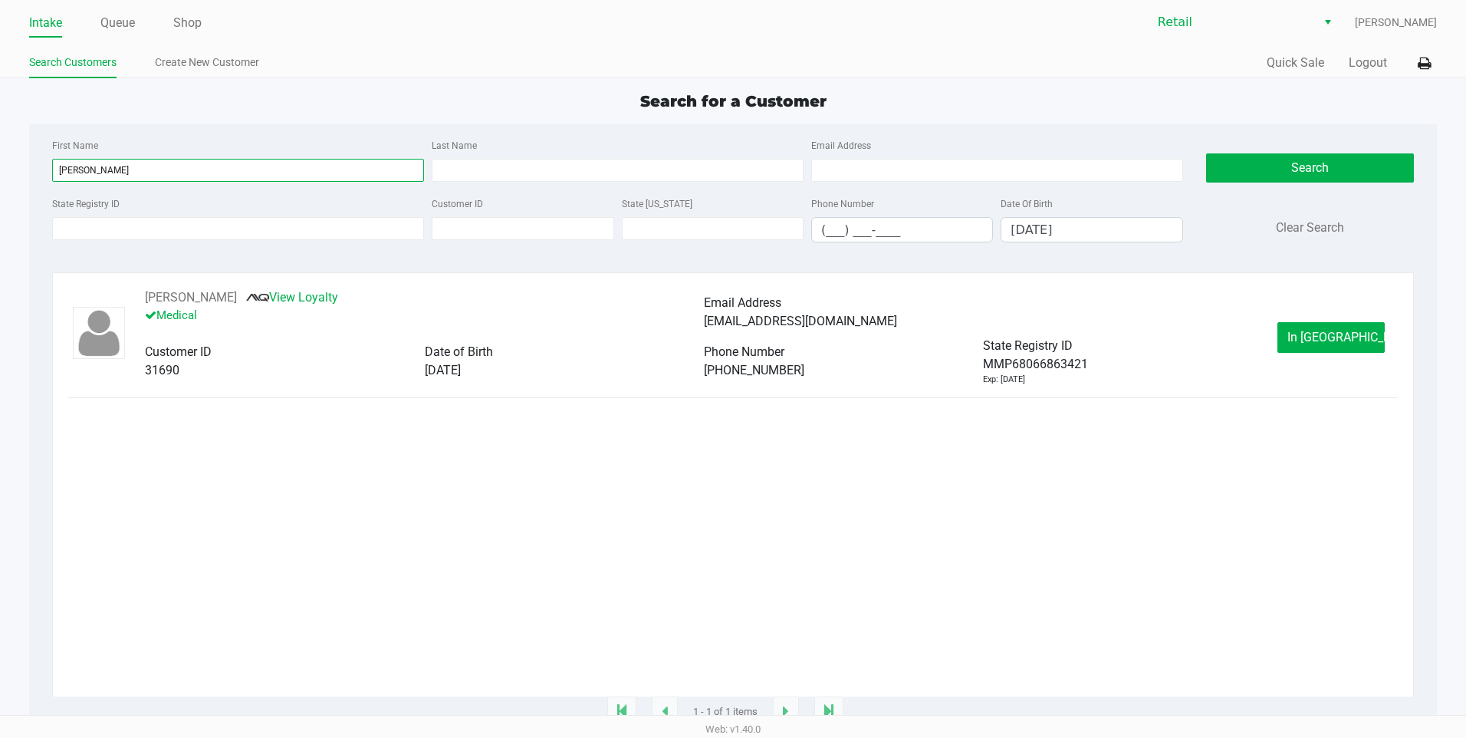
click at [136, 165] on input "travis" at bounding box center [238, 170] width 372 height 23
type input "dagan"
drag, startPoint x: 1113, startPoint y: 215, endPoint x: 1112, endPoint y: 228, distance: 13.9
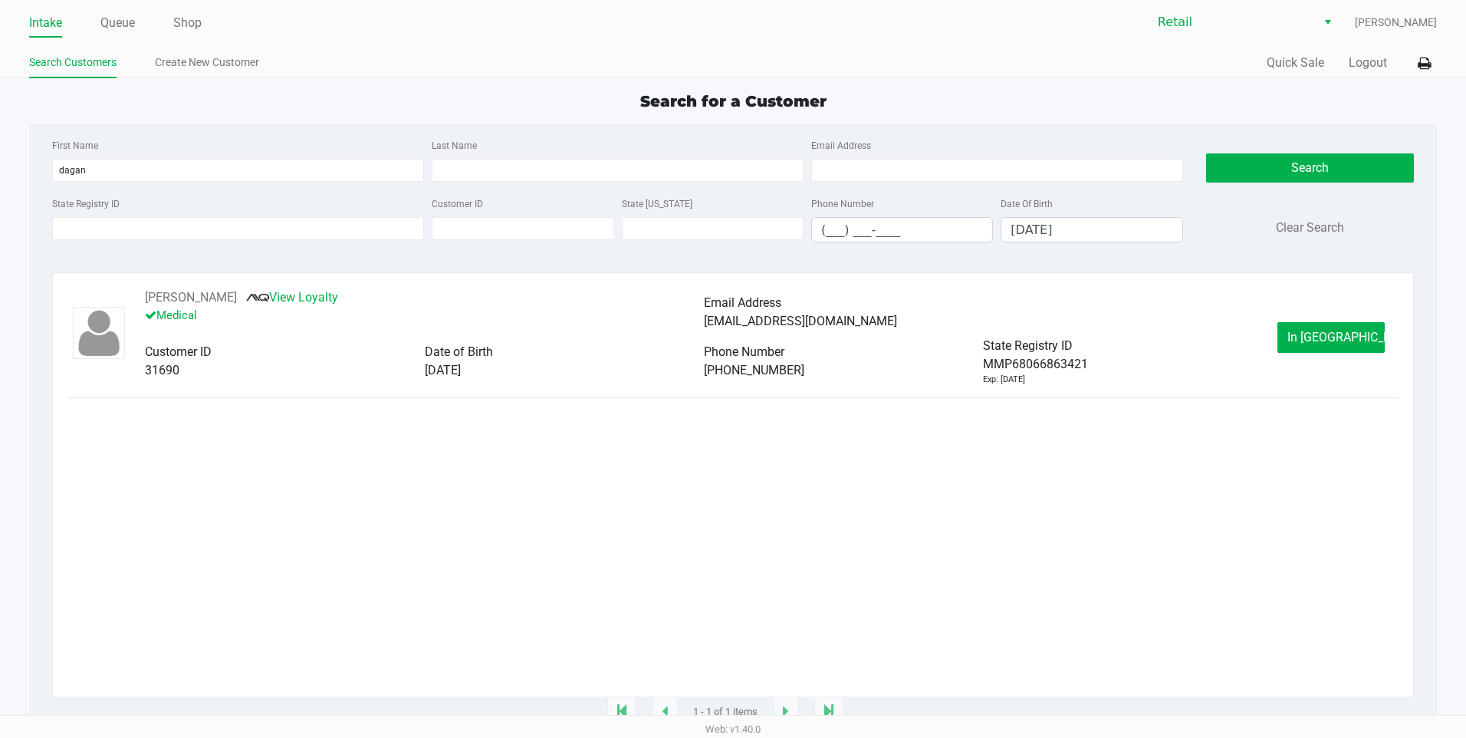
click at [1113, 217] on div "Date Of Birth 06/15/1989" at bounding box center [1091, 218] width 189 height 48
click at [1112, 228] on input "06/15/1989" at bounding box center [1091, 230] width 180 height 24
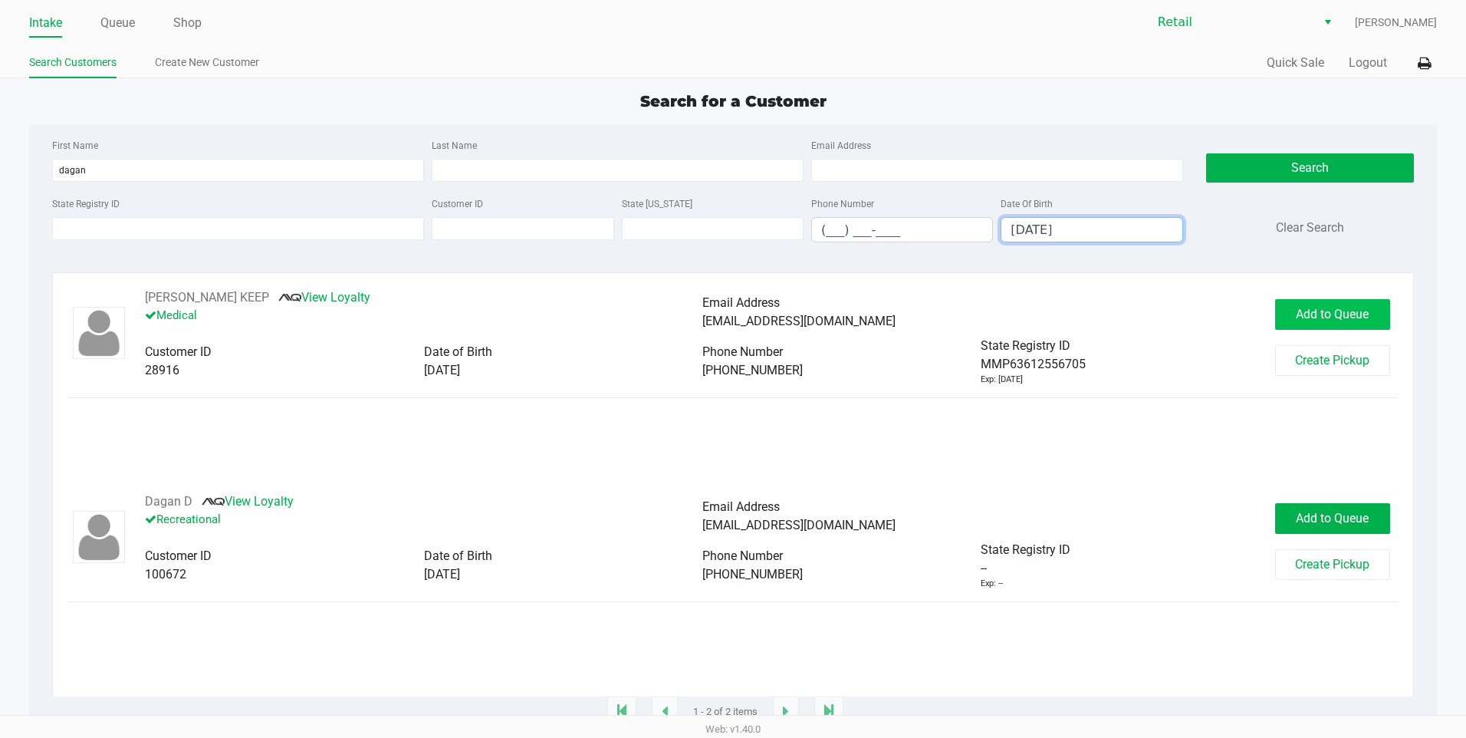
type input "09/20/1990"
click at [1346, 311] on span "Add to Queue" at bounding box center [1332, 314] width 73 height 15
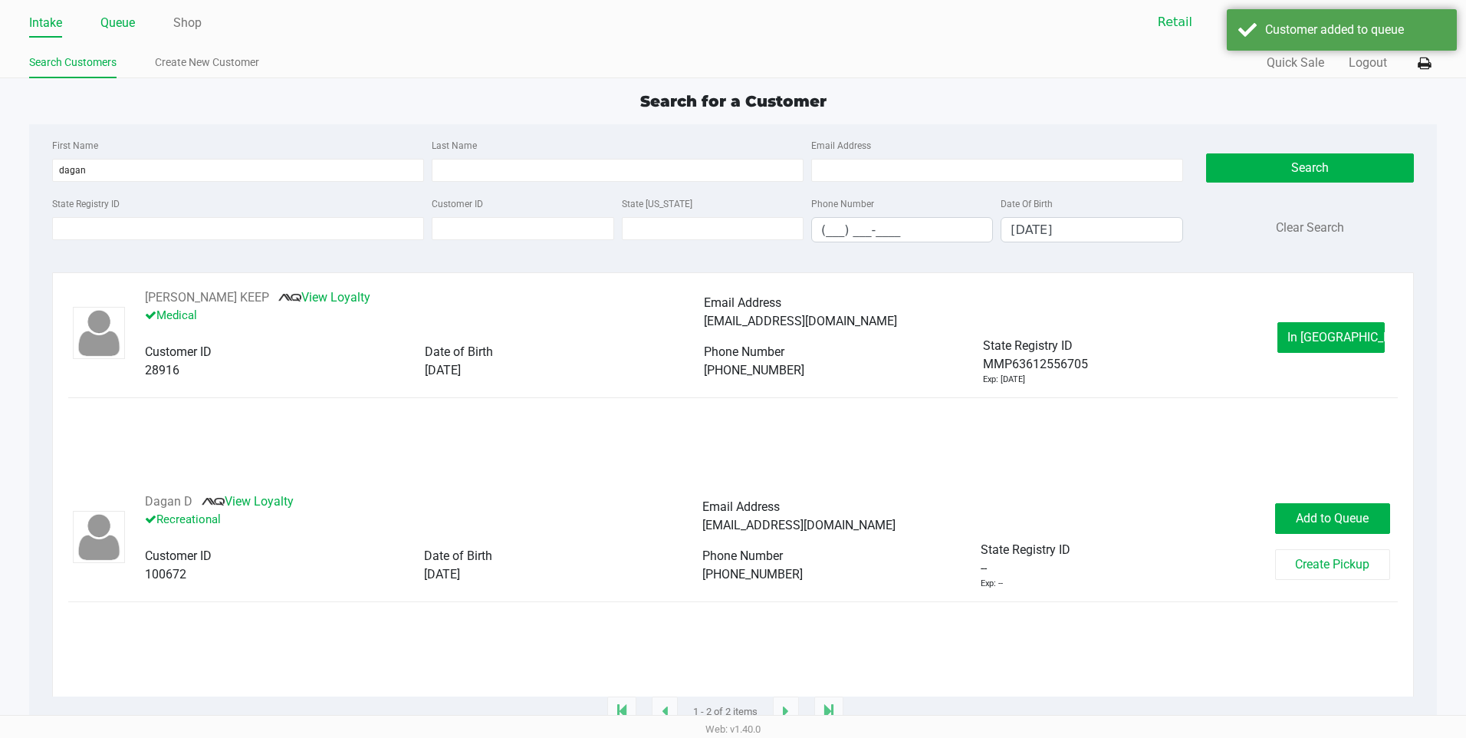
click at [121, 27] on link "Queue" at bounding box center [117, 22] width 35 height 21
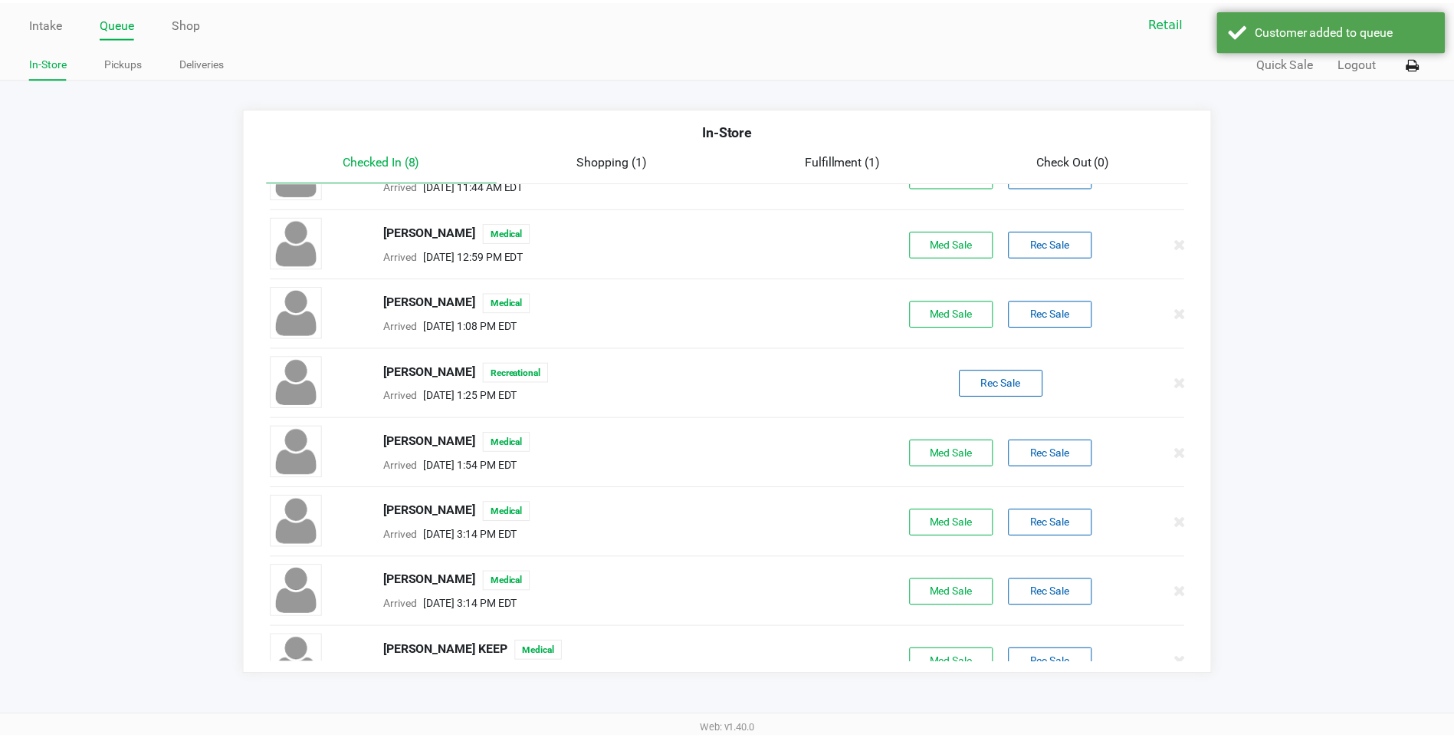
scroll to position [81, 0]
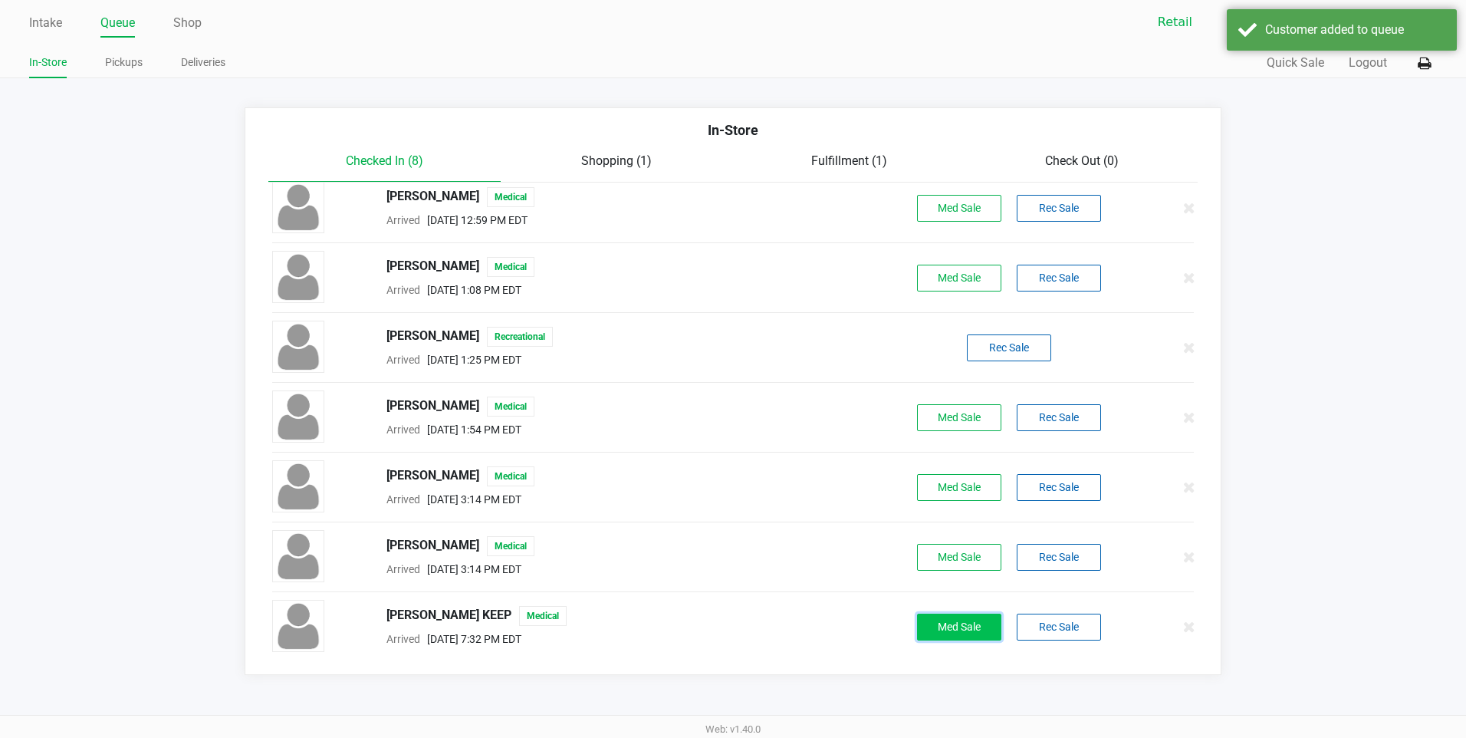
click at [951, 624] on button "Med Sale" at bounding box center [959, 626] width 84 height 27
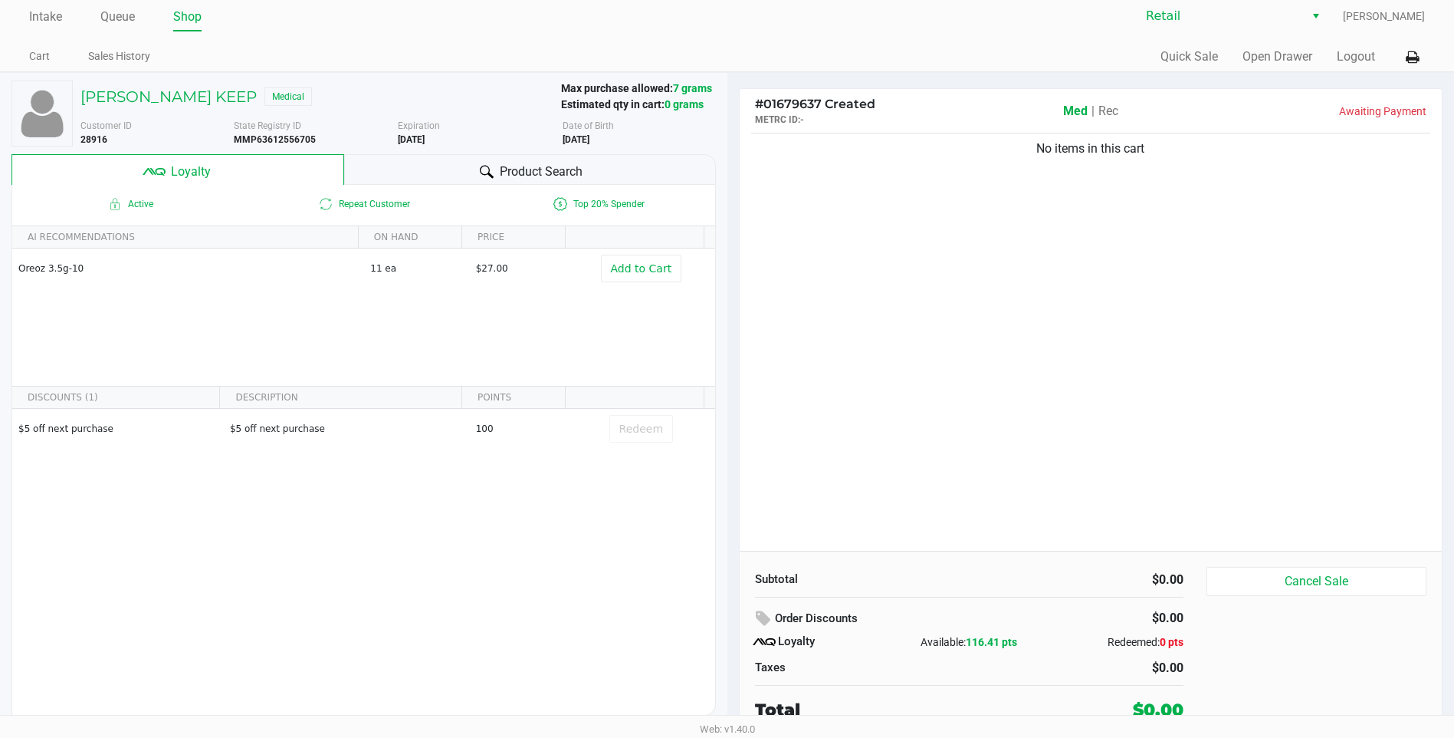
scroll to position [7, 0]
click at [1306, 575] on button "Cancel Sale" at bounding box center [1317, 580] width 220 height 29
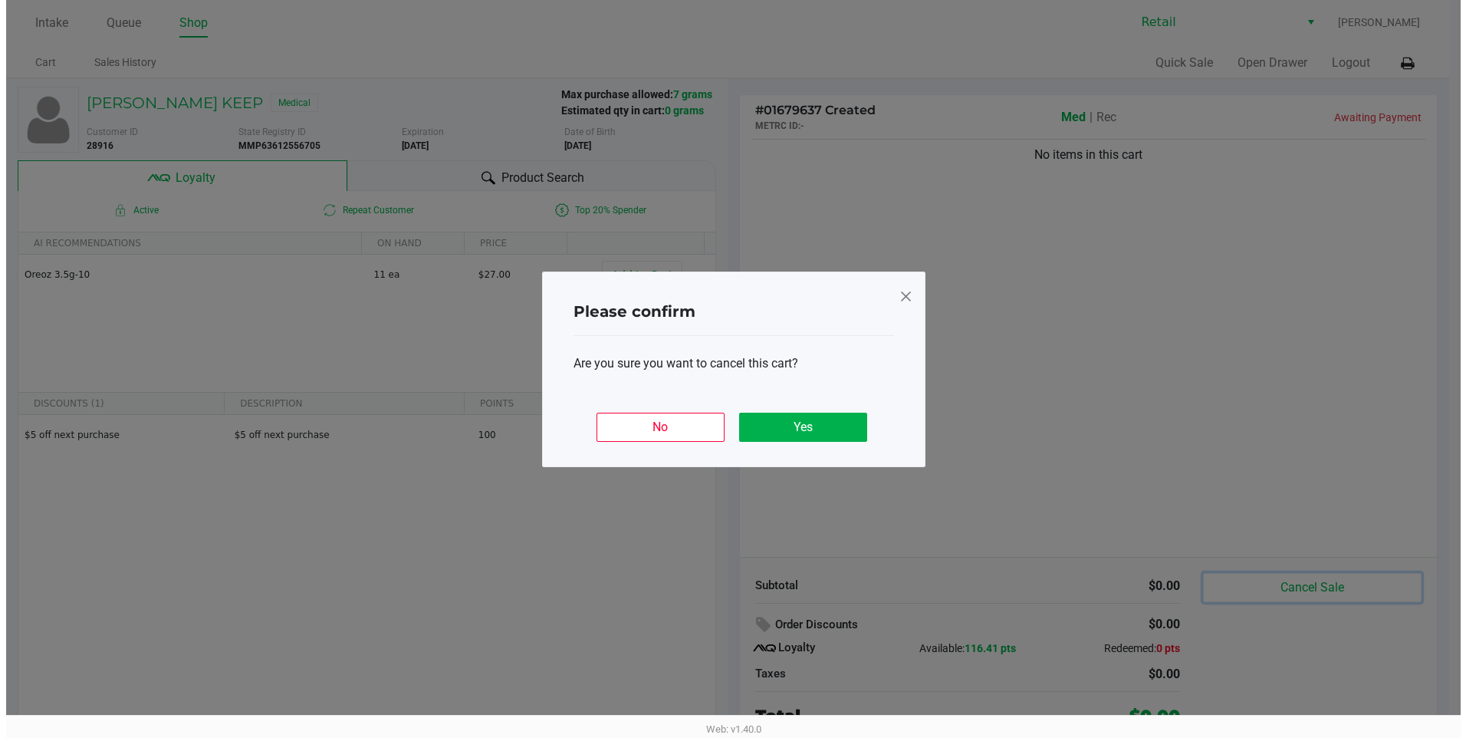
scroll to position [0, 0]
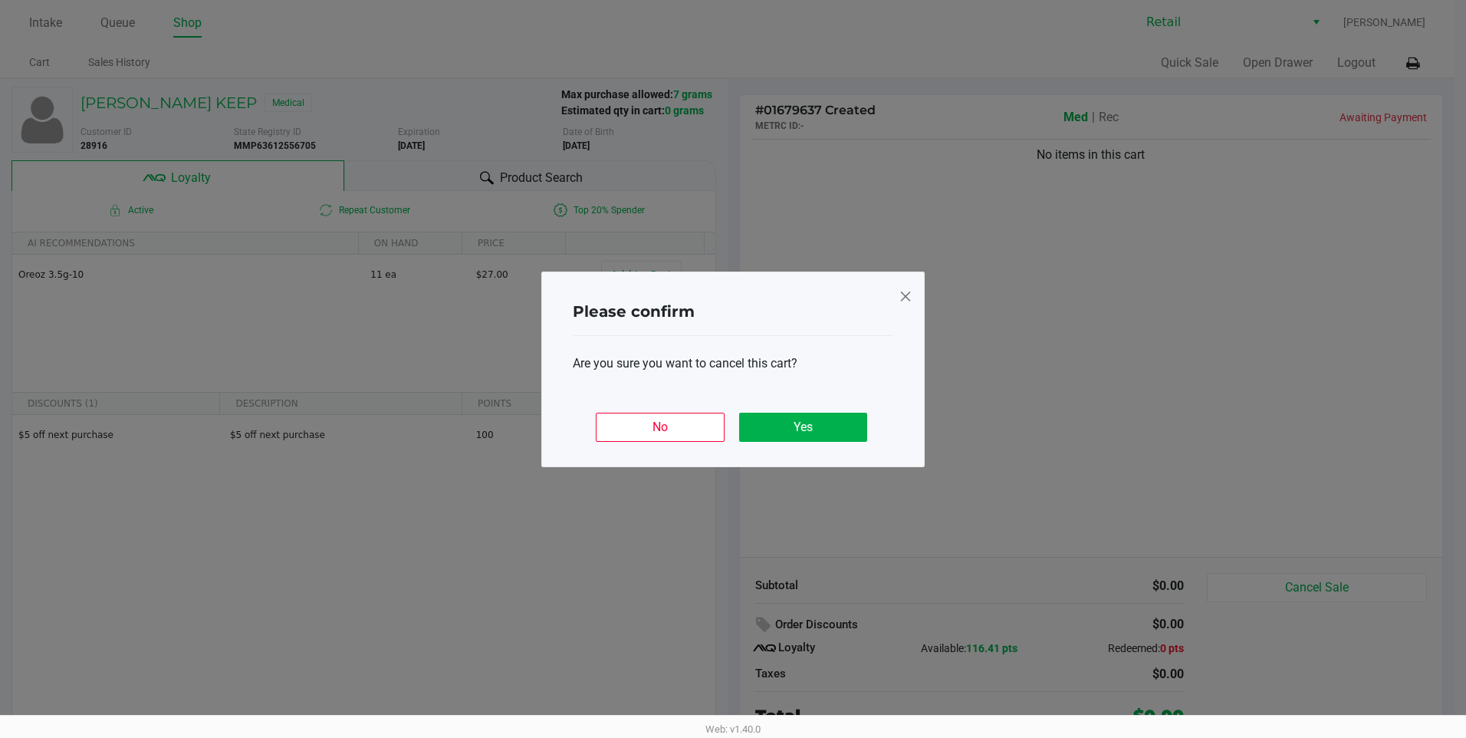
click at [789, 453] on div "Please confirm Are you sure you want to cancel this cart? No Yes" at bounding box center [732, 369] width 383 height 196
click at [794, 434] on button "Yes" at bounding box center [803, 426] width 128 height 29
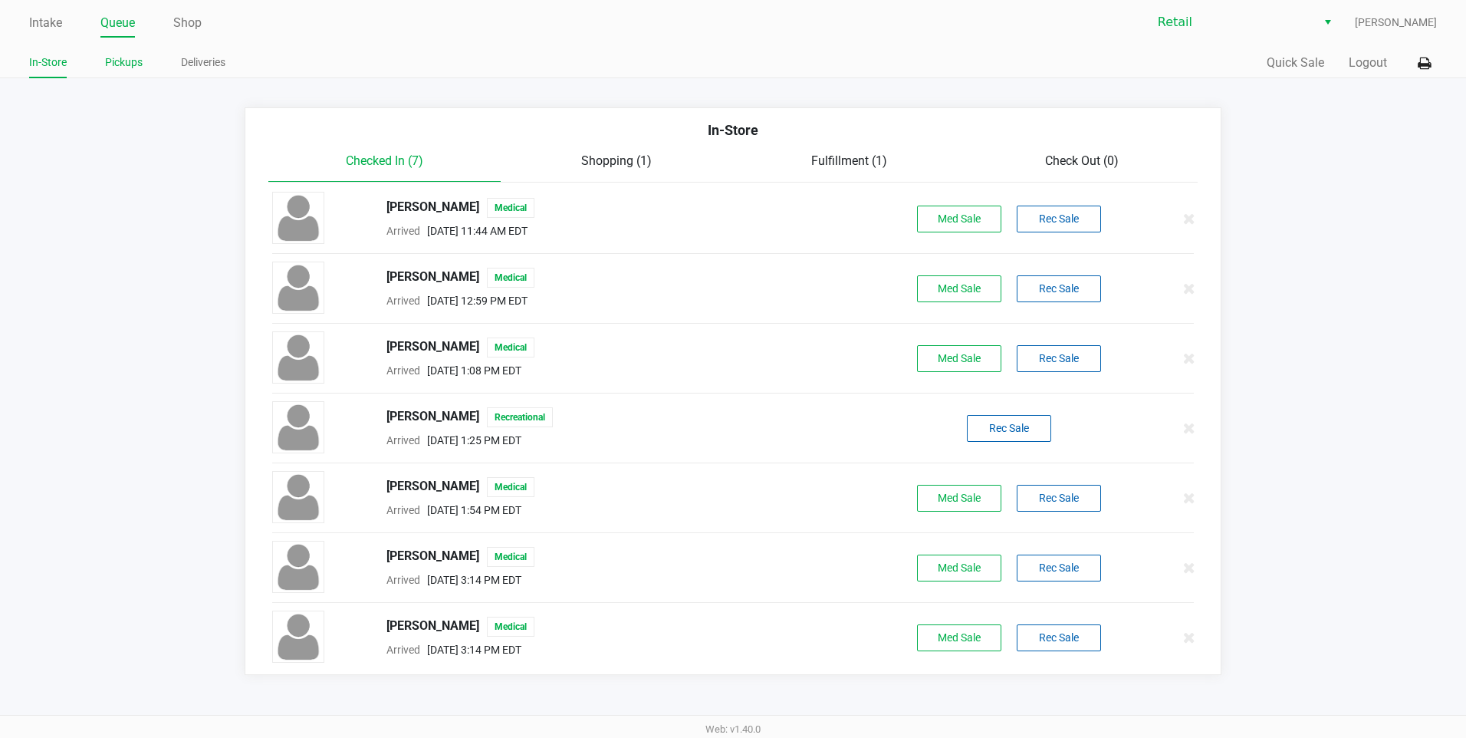
click at [132, 71] on link "Pickups" at bounding box center [124, 62] width 38 height 19
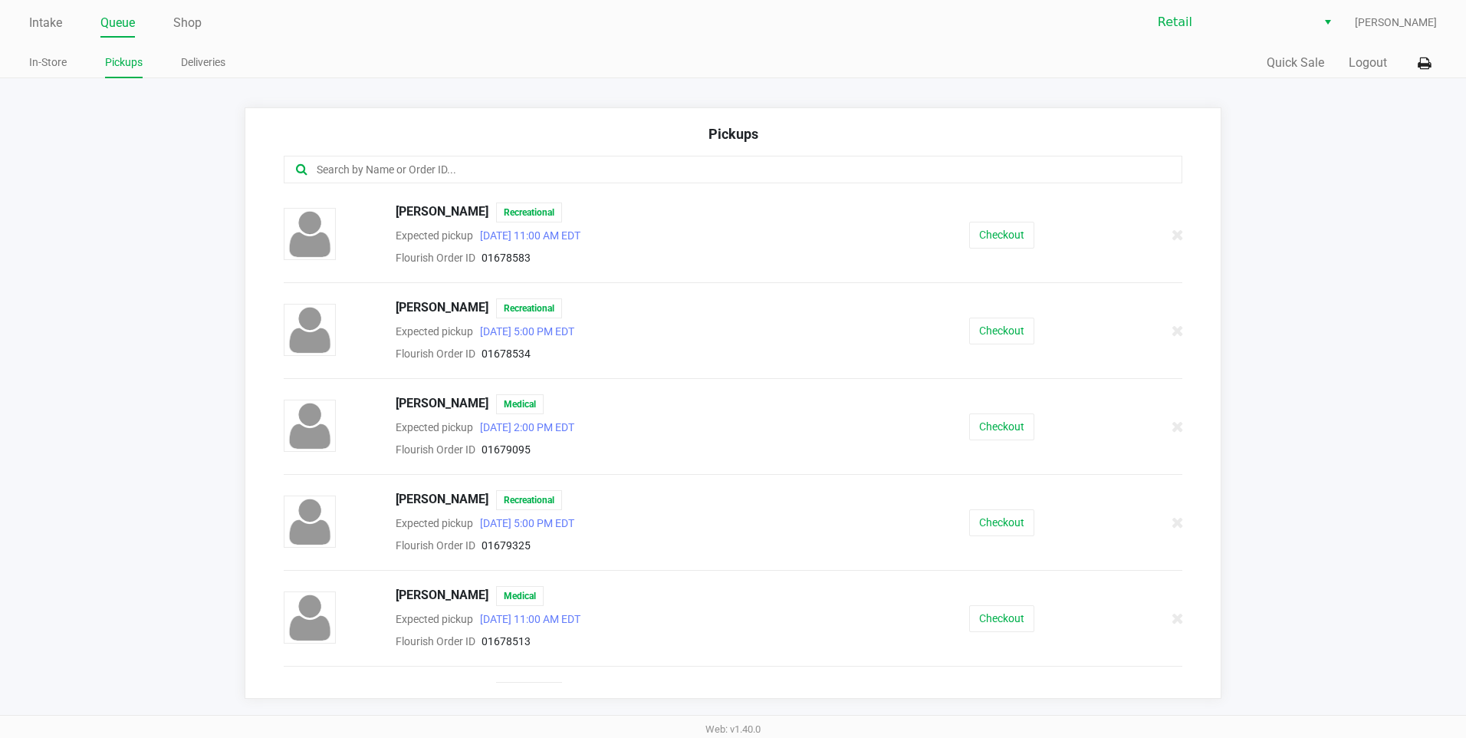
click at [52, 39] on div "Intake Queue Shop Retail Victoria Jessop In-Store Pickups Deliveries Quick Sale…" at bounding box center [733, 39] width 1466 height 78
click at [52, 31] on link "Intake" at bounding box center [45, 22] width 33 height 21
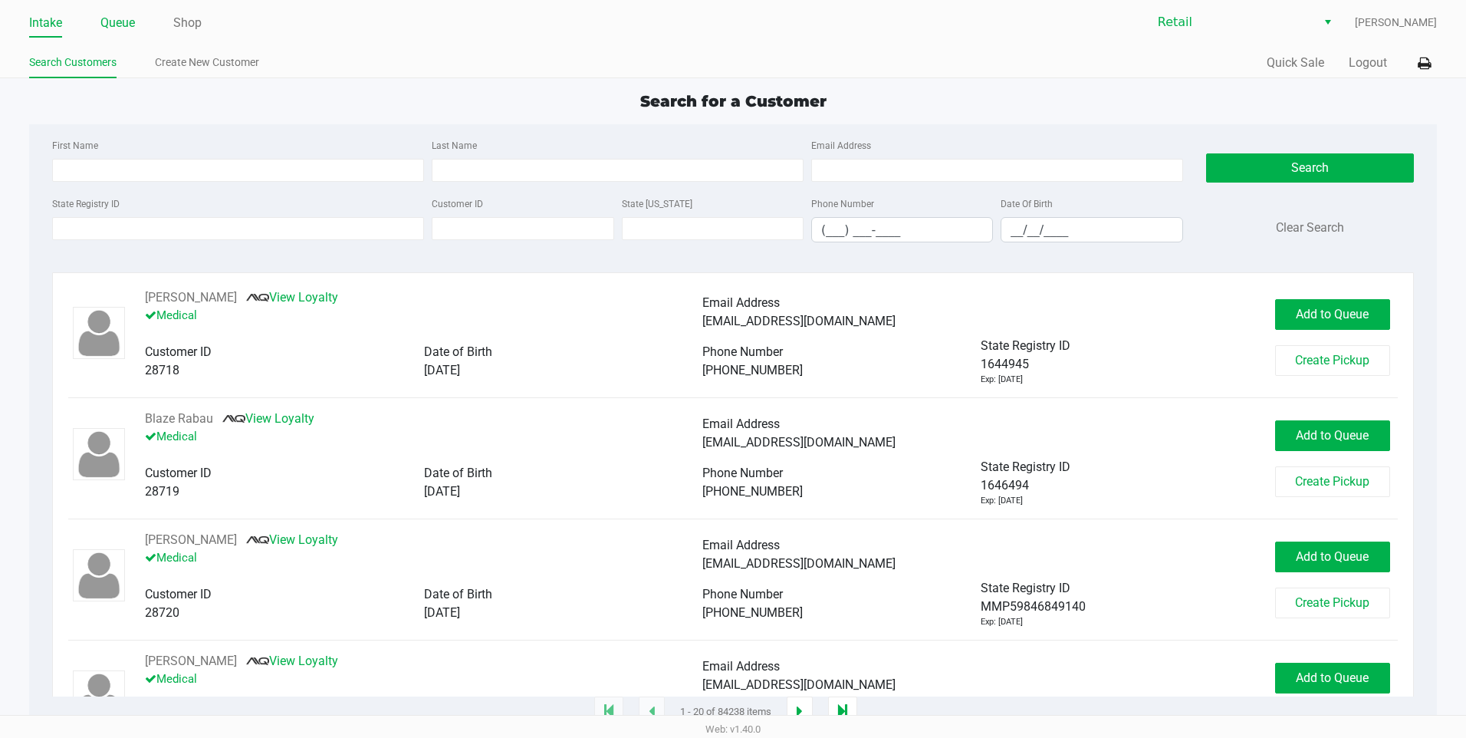
click at [116, 27] on link "Queue" at bounding box center [117, 22] width 35 height 21
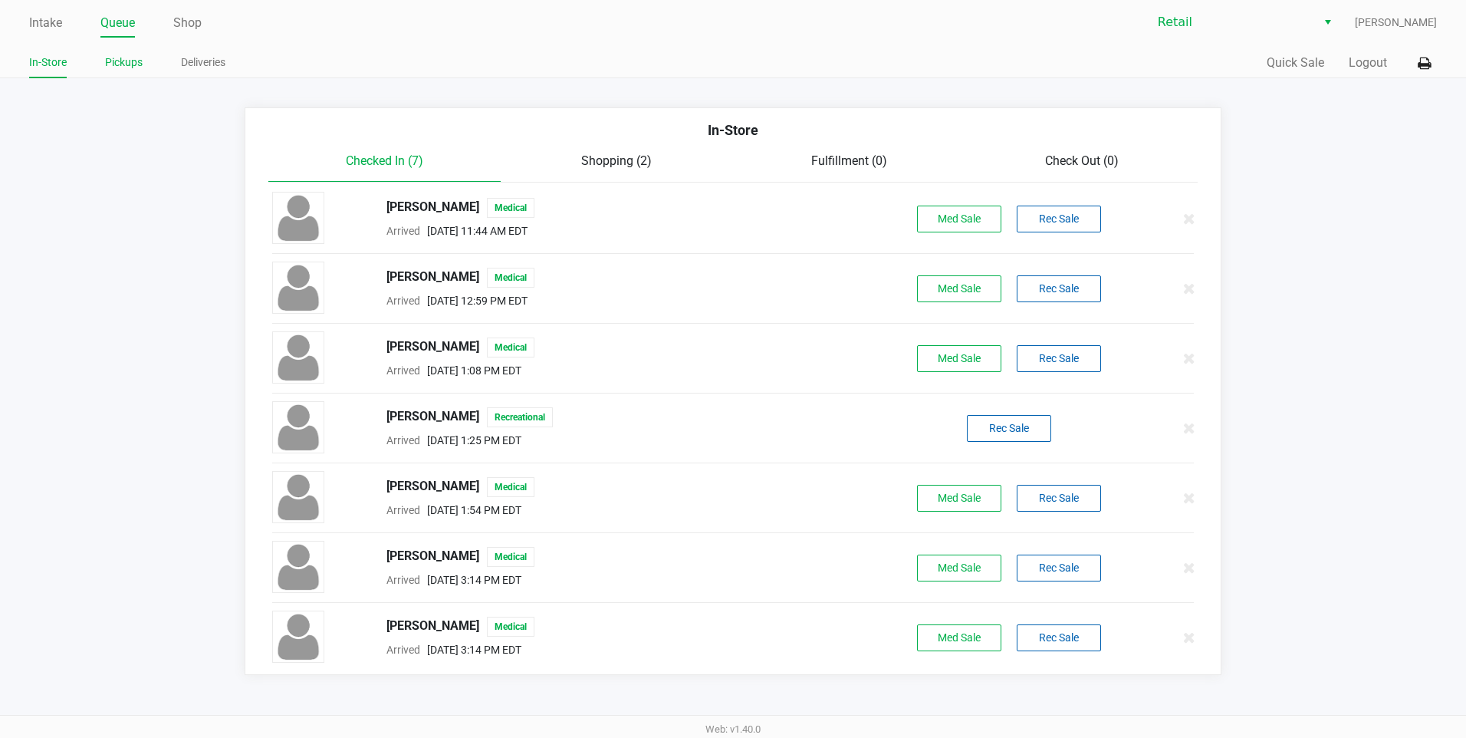
click at [120, 55] on link "Pickups" at bounding box center [124, 62] width 38 height 19
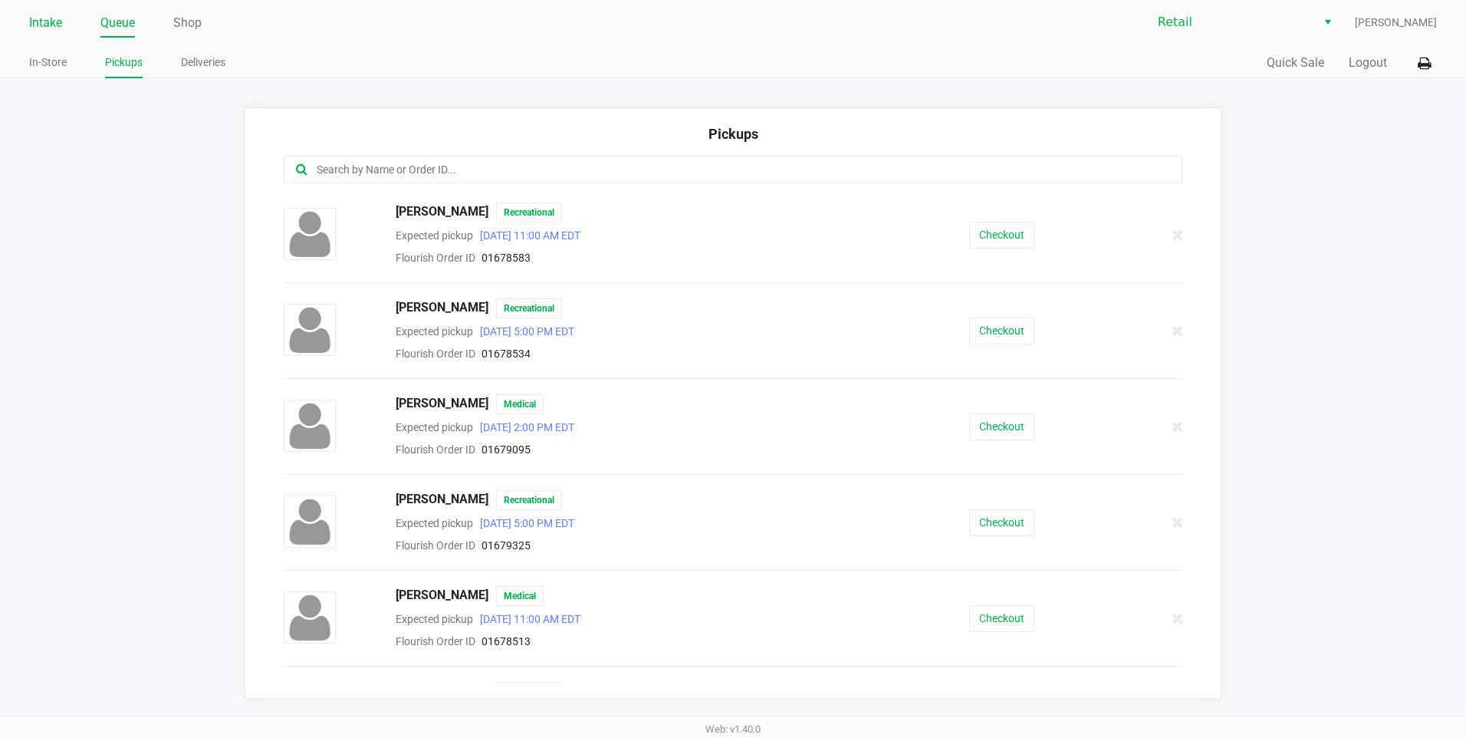
click at [61, 27] on link "Intake" at bounding box center [45, 22] width 33 height 21
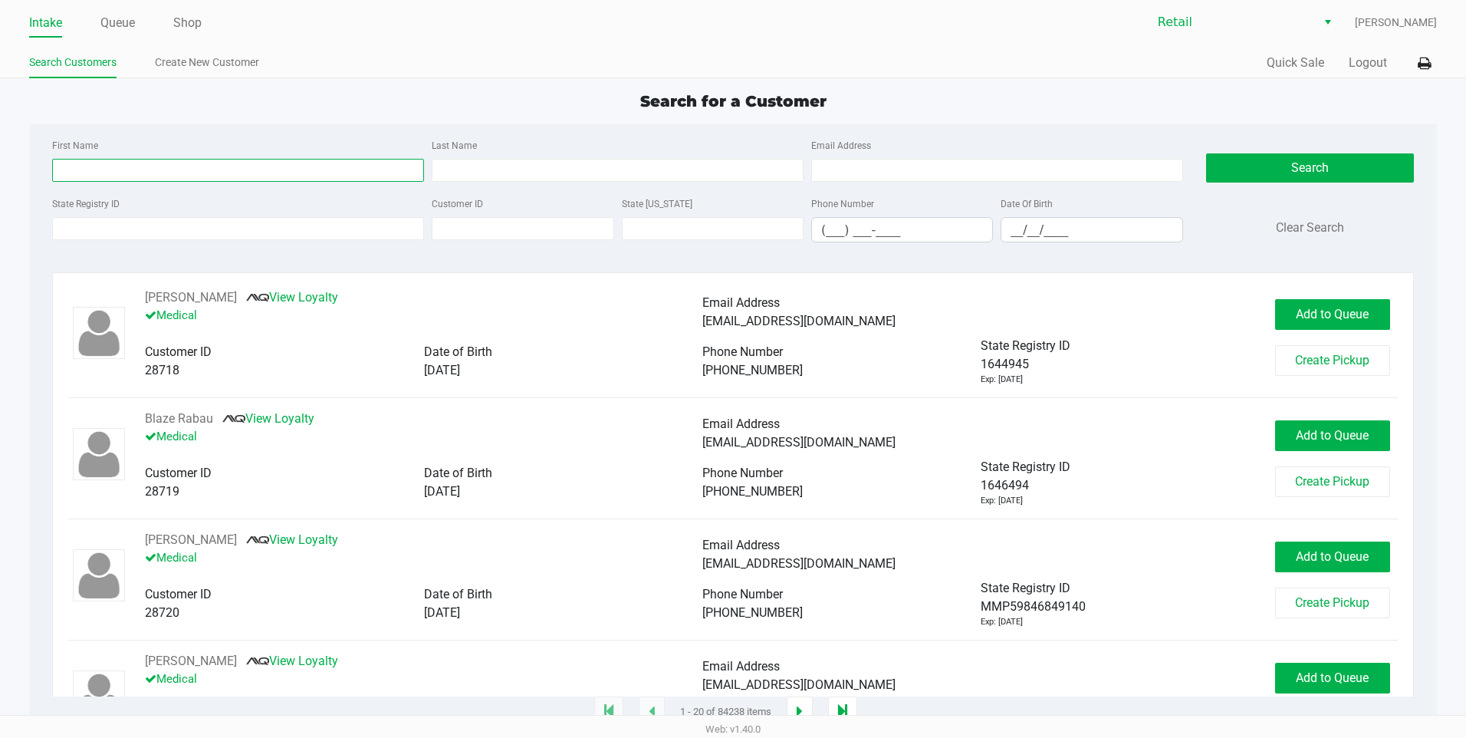
click at [113, 167] on input "First Name" at bounding box center [238, 170] width 372 height 23
type input "[PERSON_NAME]"
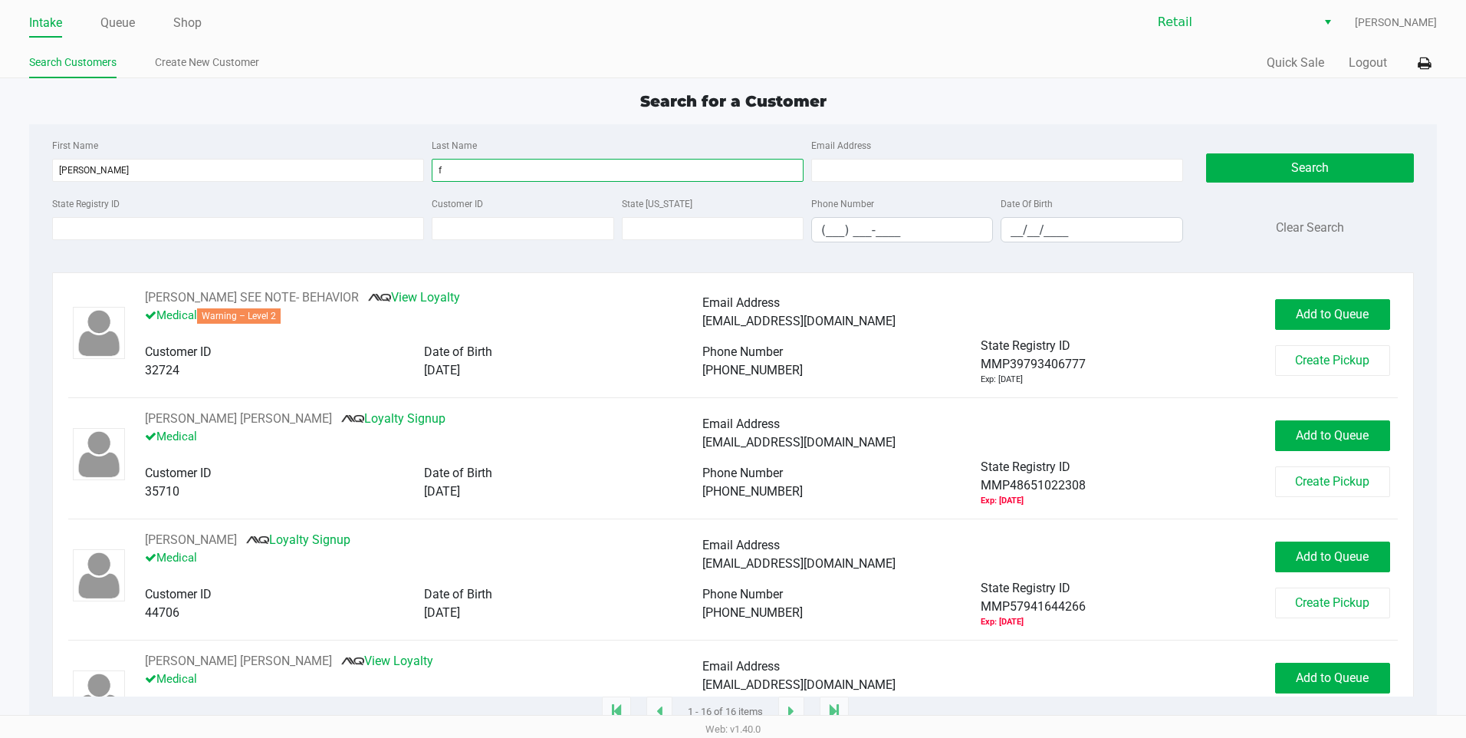
type input "f"
click at [110, 187] on div "First Name linda Last Name f Email Address" at bounding box center [617, 165] width 1139 height 58
click at [114, 174] on input "[PERSON_NAME]" at bounding box center [238, 170] width 372 height 23
click at [520, 159] on input "f" at bounding box center [618, 170] width 372 height 23
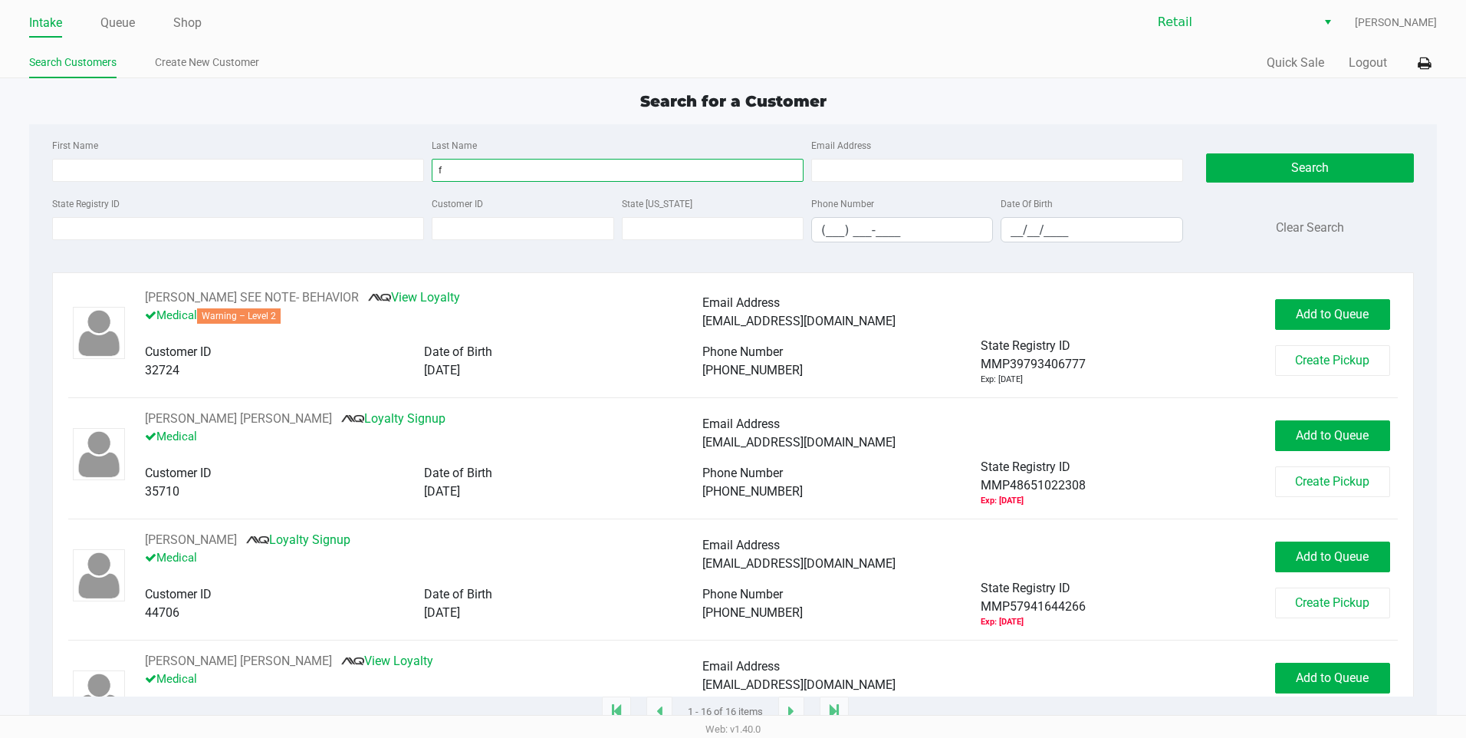
click at [520, 159] on input "f" at bounding box center [618, 170] width 372 height 23
click at [136, 173] on input "First Name" at bounding box center [238, 170] width 372 height 23
type input "mar"
click at [1011, 234] on input "__/__/____" at bounding box center [1091, 230] width 180 height 24
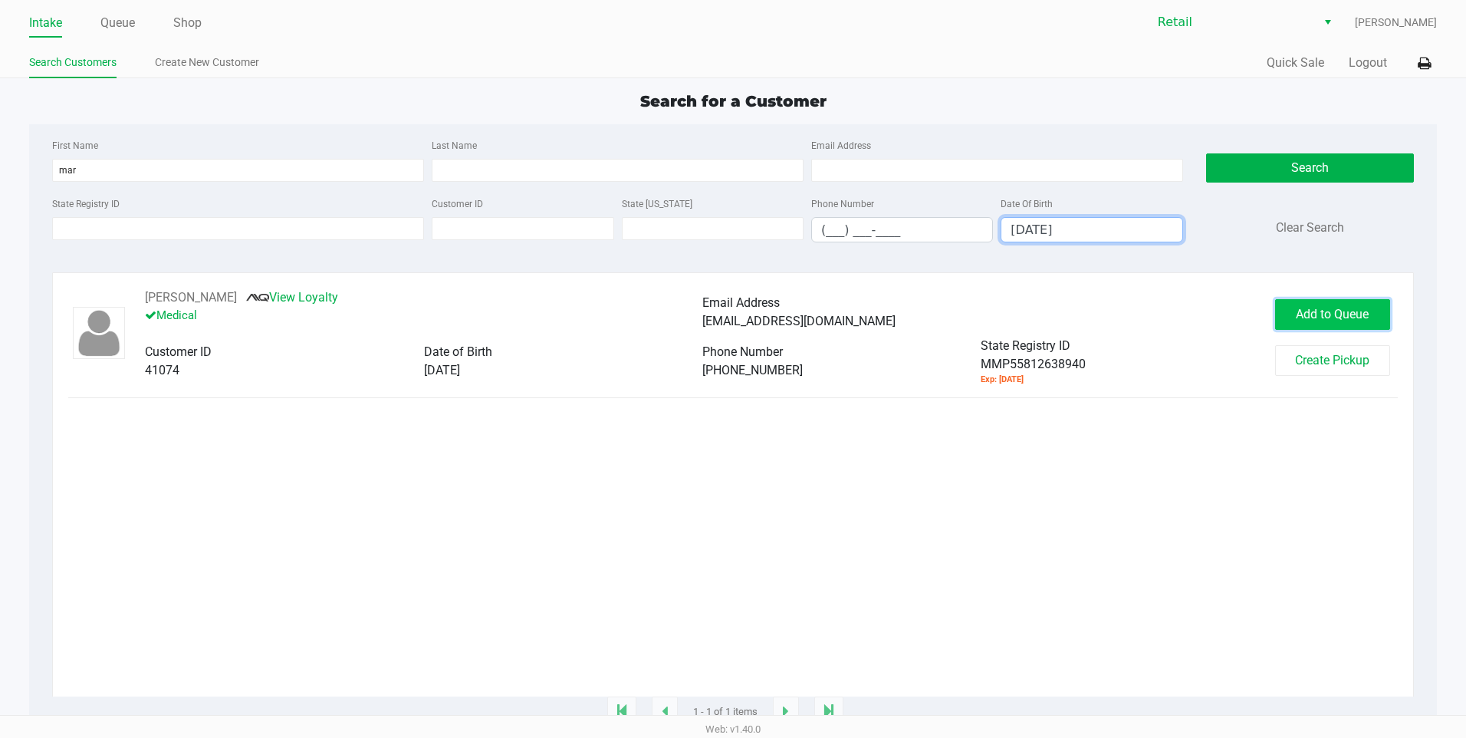
click at [1348, 309] on span "Add to Queue" at bounding box center [1332, 314] width 73 height 15
click at [1096, 217] on kendo-maskedtextbox "12/27/1980" at bounding box center [1092, 229] width 182 height 25
click at [1096, 221] on input "12/27/1980" at bounding box center [1091, 230] width 180 height 24
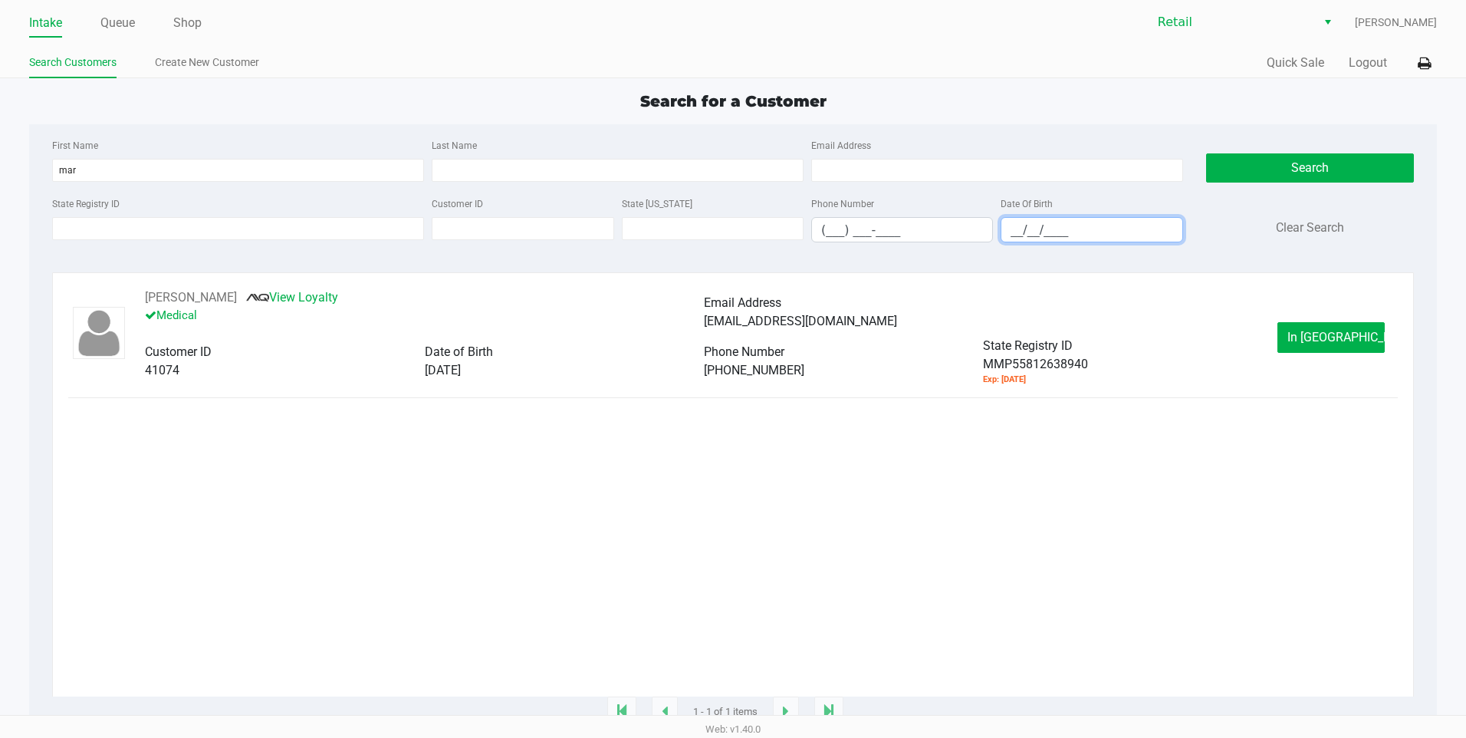
type input "__/__/____"
click at [412, 182] on div "First Name mar Last Name Email Address" at bounding box center [617, 165] width 1139 height 58
click at [412, 171] on input "mar" at bounding box center [238, 170] width 372 height 23
drag, startPoint x: 412, startPoint y: 171, endPoint x: 403, endPoint y: 148, distance: 25.1
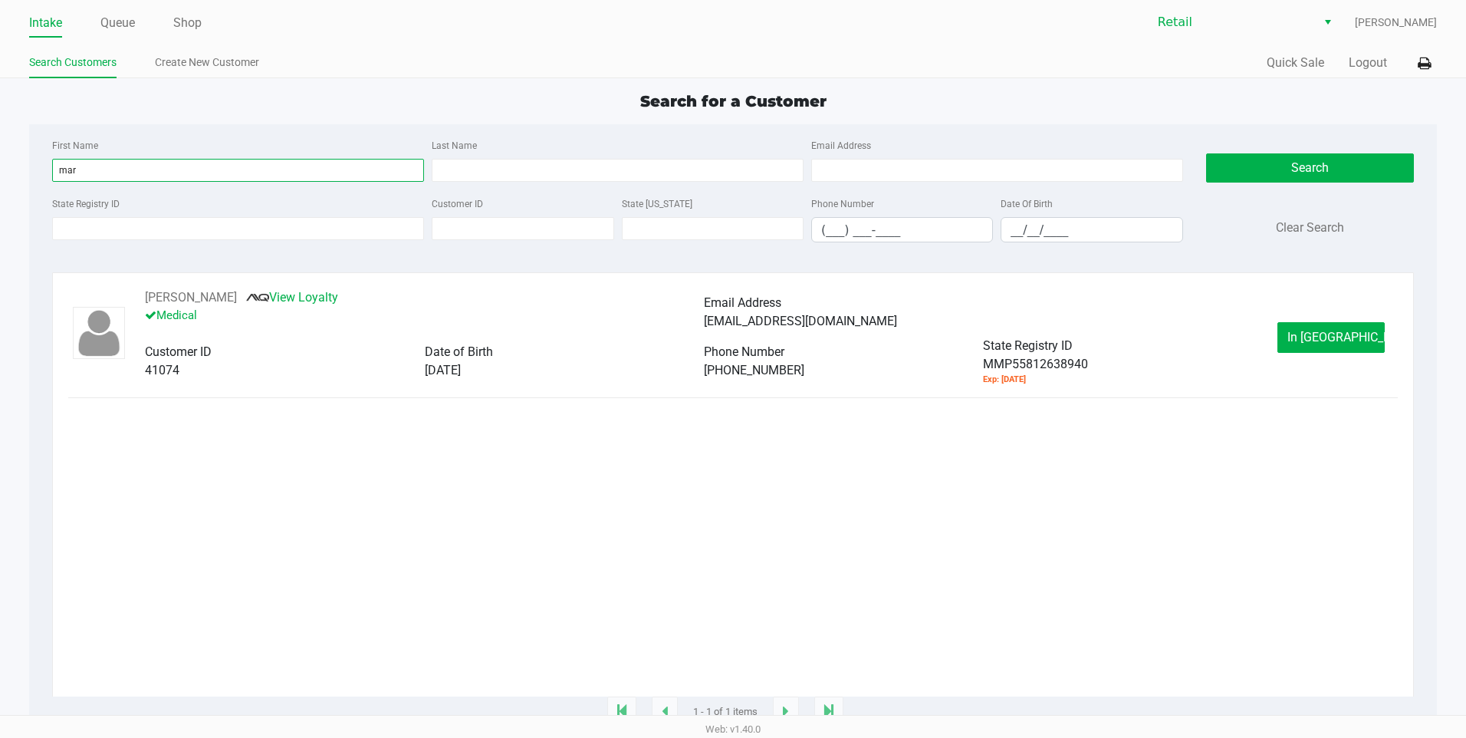
click at [410, 167] on input "mar" at bounding box center [238, 170] width 372 height 23
click at [73, 53] on link "Search Customers" at bounding box center [72, 62] width 87 height 19
click at [41, 32] on link "Intake" at bounding box center [45, 22] width 33 height 21
click at [132, 176] on input "First Name" at bounding box center [238, 170] width 372 height 23
type input "jean"
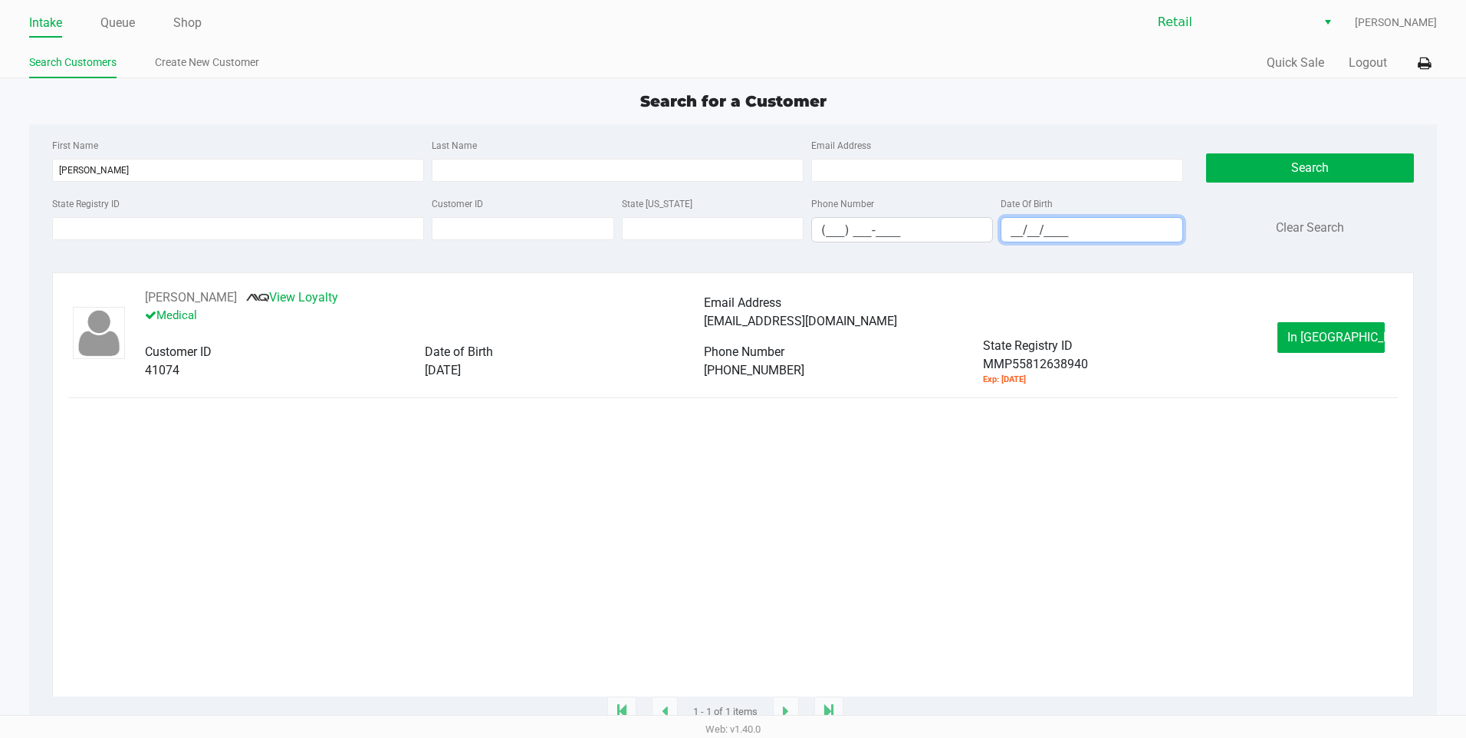
click at [1127, 241] on input "__/__/____" at bounding box center [1091, 230] width 180 height 24
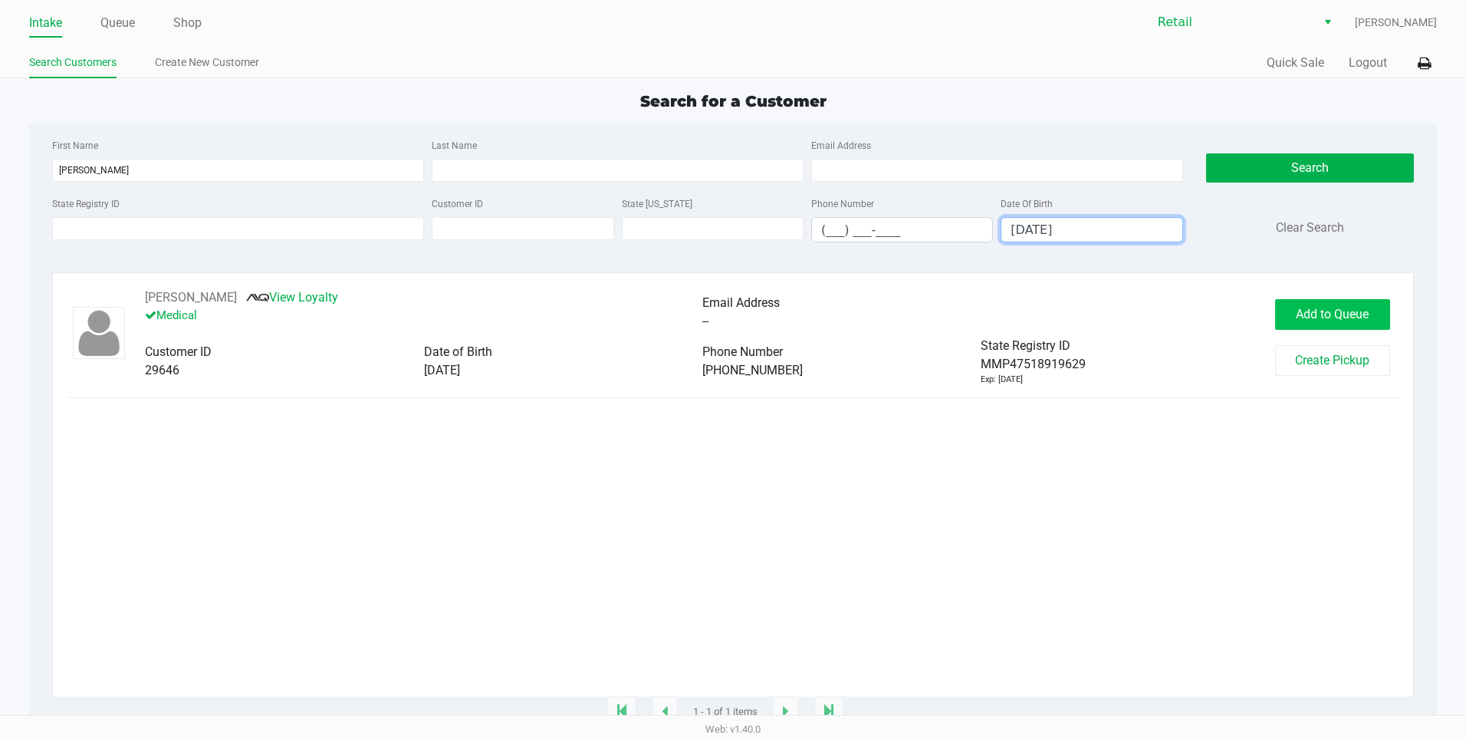
type input "10/10/1959"
click at [1356, 316] on span "Add to Queue" at bounding box center [1332, 314] width 73 height 15
click at [254, 152] on div "First Name jean" at bounding box center [238, 159] width 380 height 46
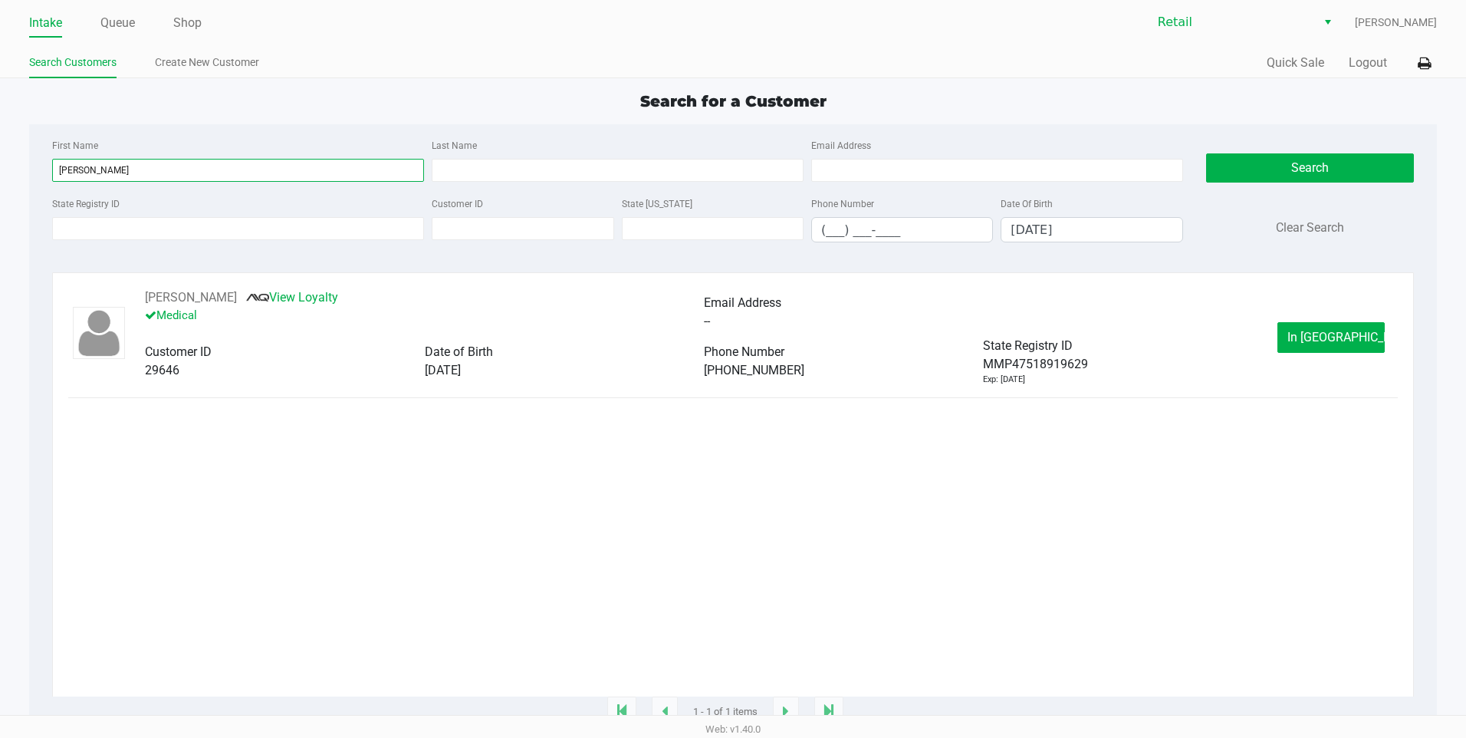
click at [251, 159] on input "jean" at bounding box center [238, 170] width 372 height 23
click at [251, 164] on input "jean" at bounding box center [238, 170] width 372 height 23
click at [1105, 224] on input "10/10/1959" at bounding box center [1091, 230] width 180 height 24
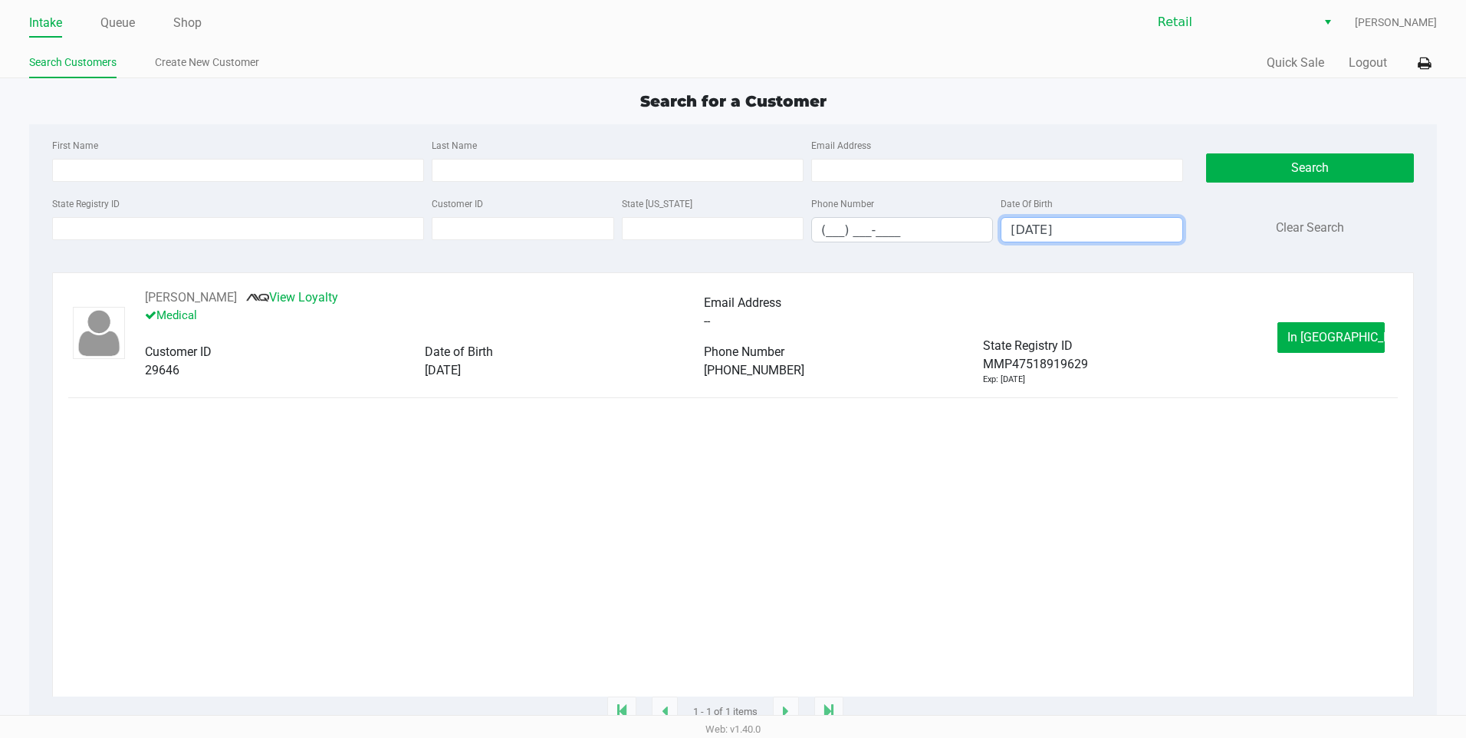
click at [1105, 224] on input "10/10/1959" at bounding box center [1091, 230] width 180 height 24
type input "__/__/____"
click at [62, 28] on link "Intake" at bounding box center [45, 22] width 33 height 21
click at [111, 28] on link "Queue" at bounding box center [117, 22] width 35 height 21
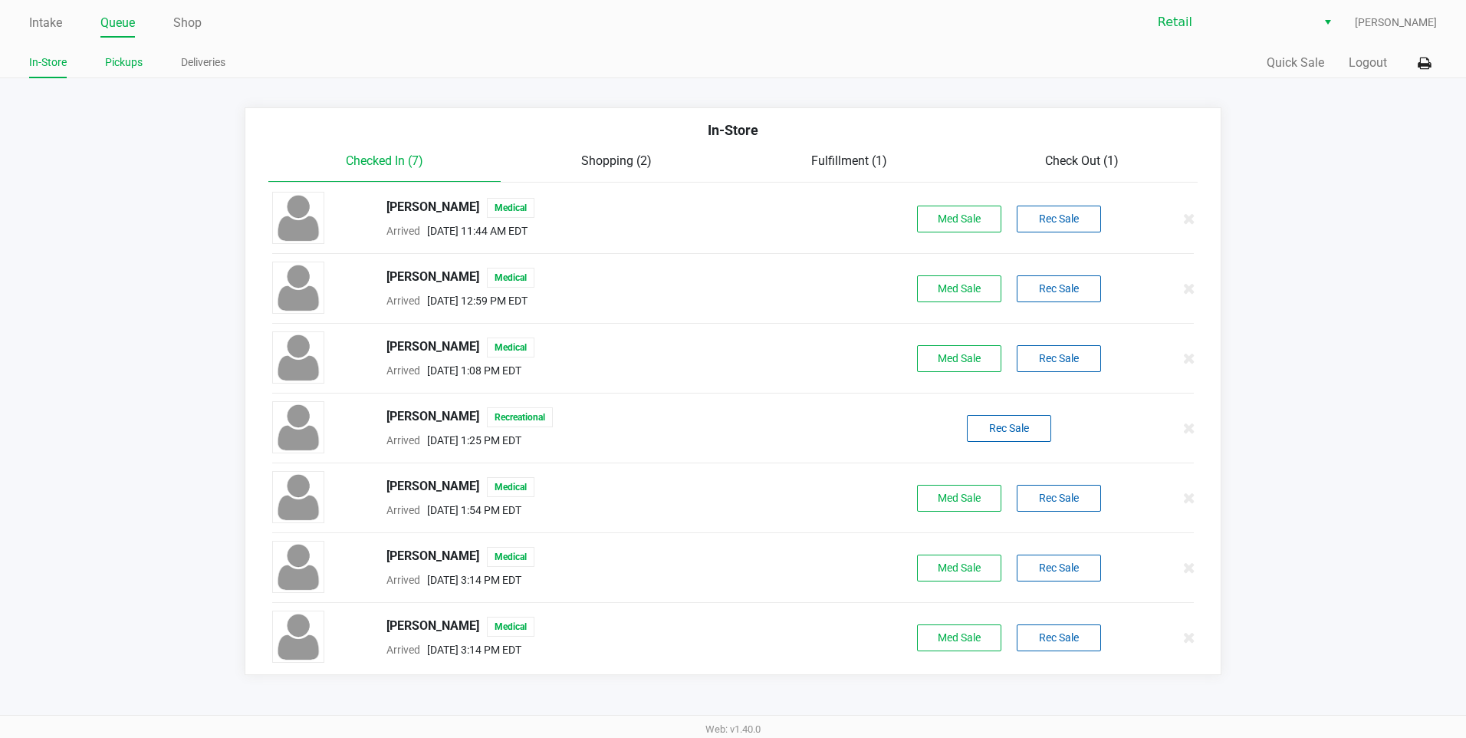
click at [123, 58] on link "Pickups" at bounding box center [124, 62] width 38 height 19
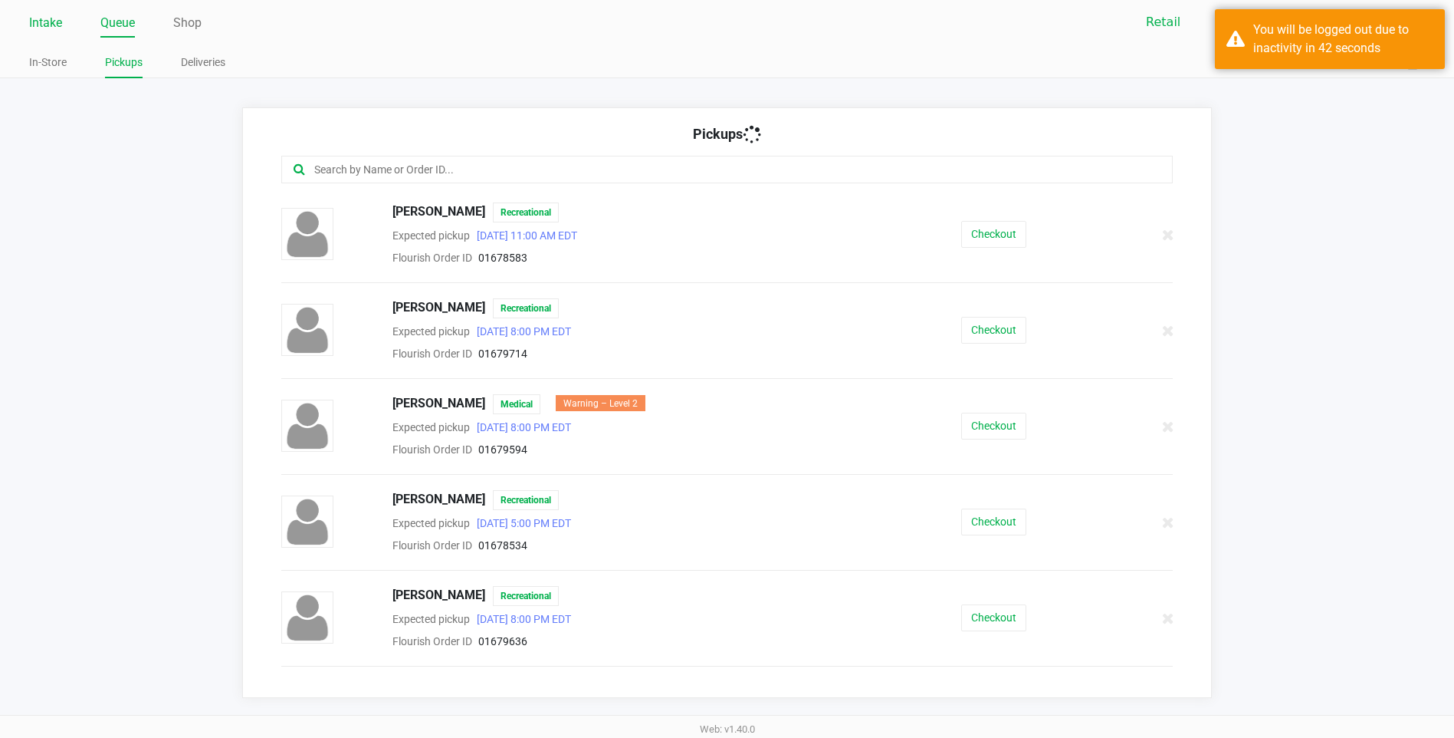
click at [62, 10] on div "Intake Queue Shop" at bounding box center [378, 22] width 698 height 28
click at [59, 14] on link "Intake" at bounding box center [45, 22] width 33 height 21
click at [58, 32] on link "Intake" at bounding box center [45, 22] width 33 height 21
click at [57, 31] on link "Intake" at bounding box center [45, 22] width 33 height 21
drag, startPoint x: 57, startPoint y: 31, endPoint x: 50, endPoint y: 20, distance: 12.8
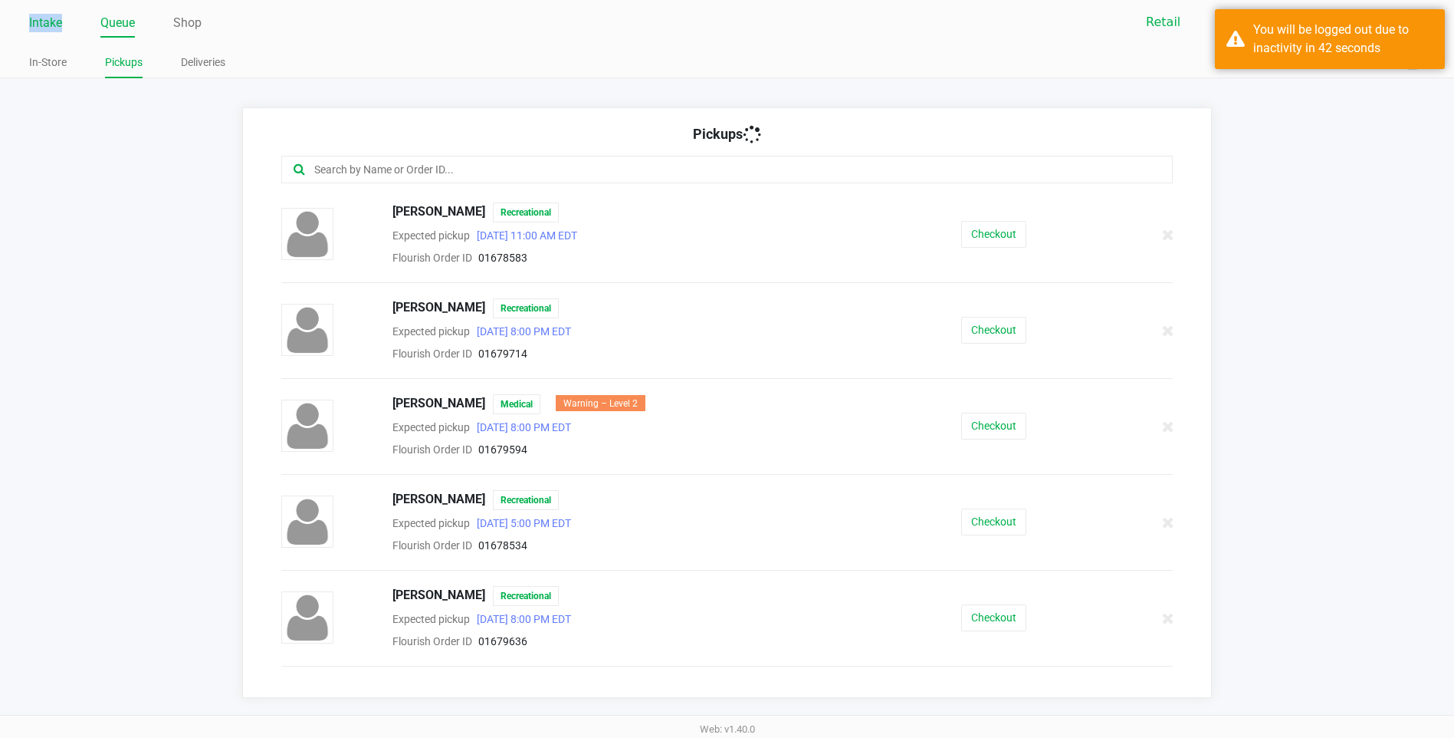
click at [50, 20] on link "Intake" at bounding box center [45, 22] width 33 height 21
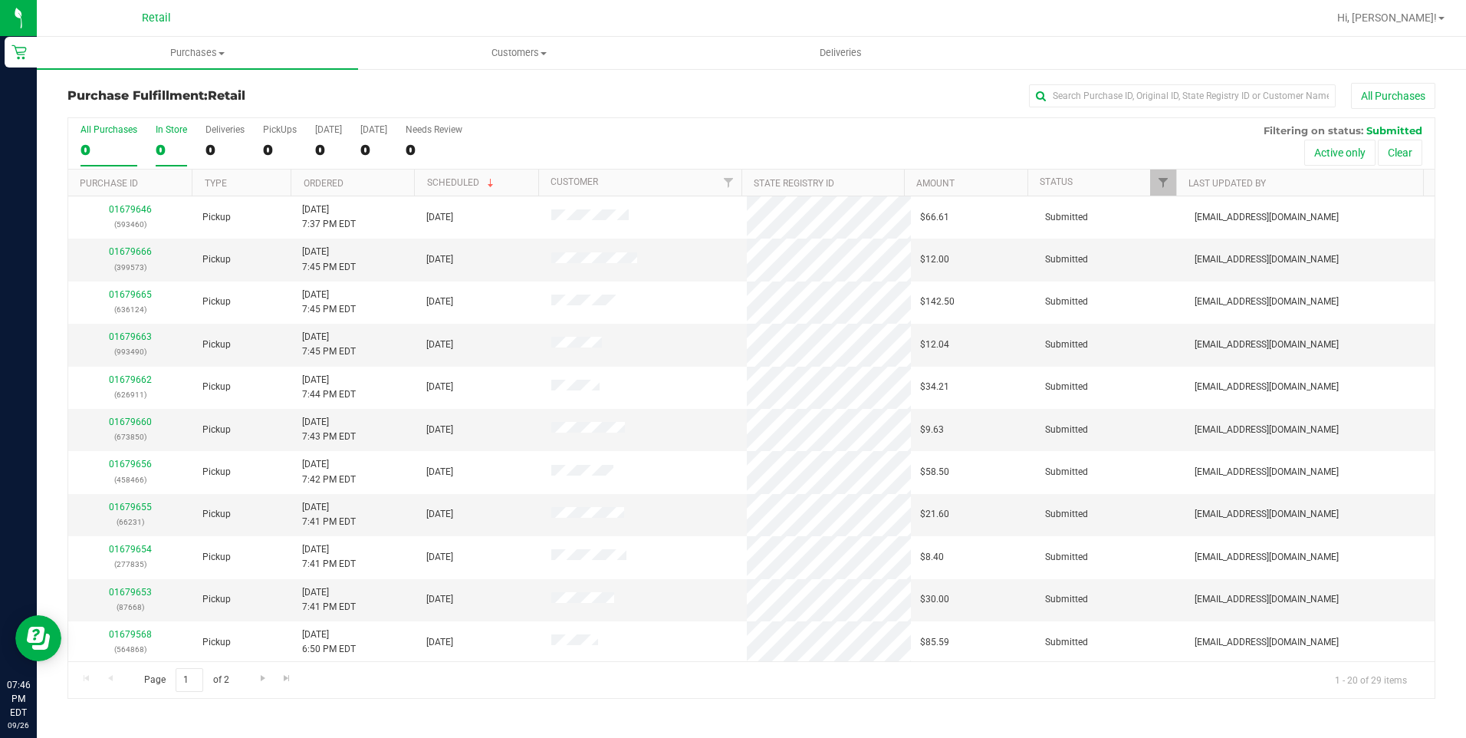
click at [163, 144] on div "0" at bounding box center [171, 150] width 31 height 18
click at [0, 0] on input "In Store 0" at bounding box center [0, 0] width 0 height 0
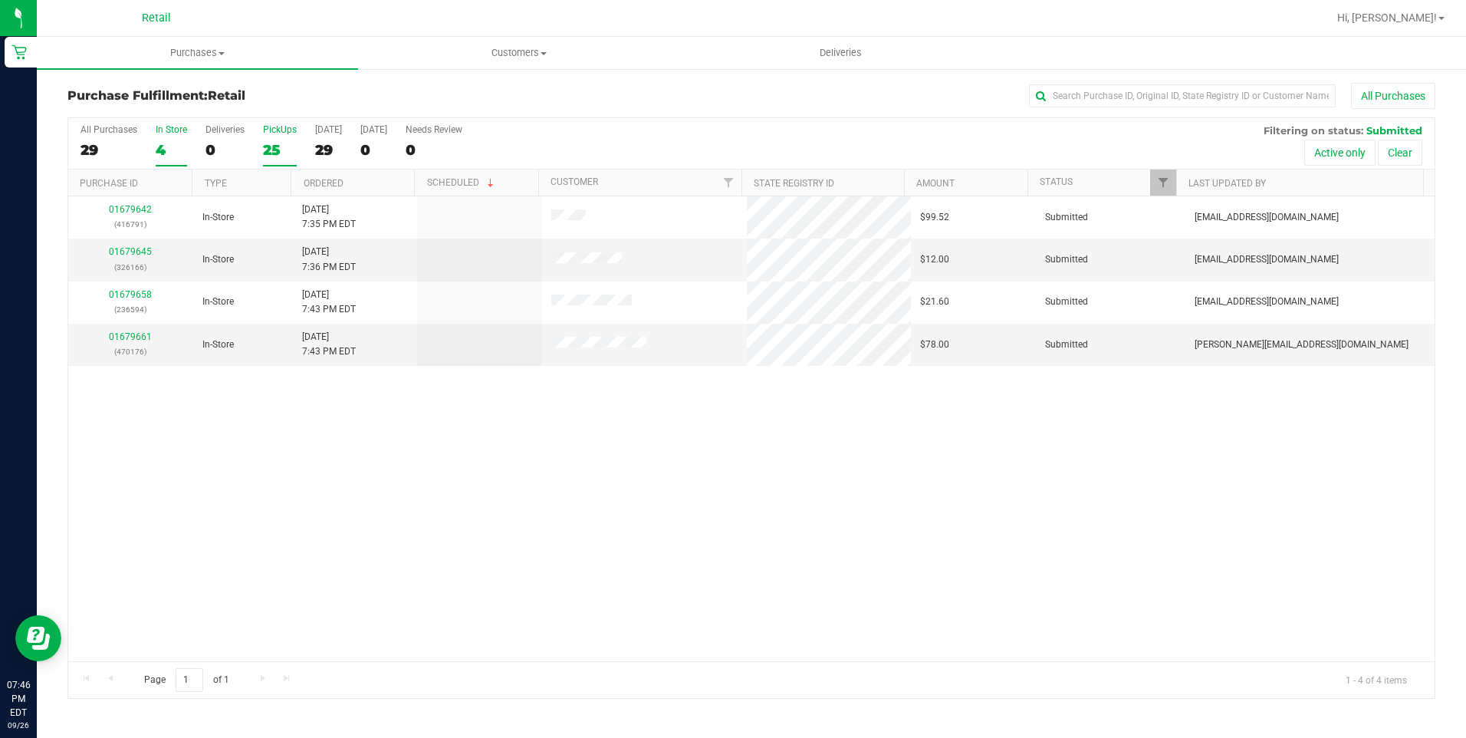
click at [264, 146] on div "25" at bounding box center [280, 150] width 34 height 18
click at [0, 0] on input "PickUps 25" at bounding box center [0, 0] width 0 height 0
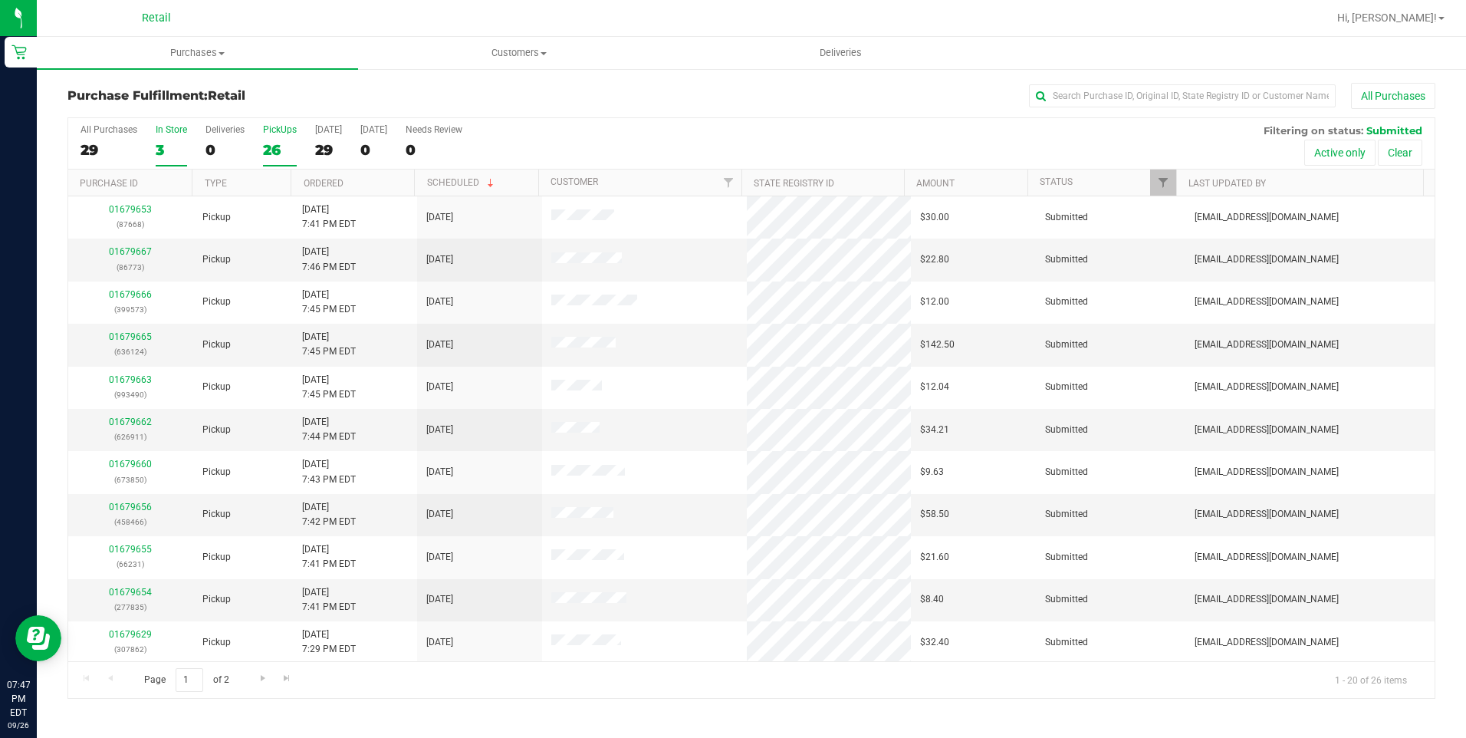
click at [166, 150] on div "3" at bounding box center [171, 150] width 31 height 18
click at [0, 0] on input "In Store 3" at bounding box center [0, 0] width 0 height 0
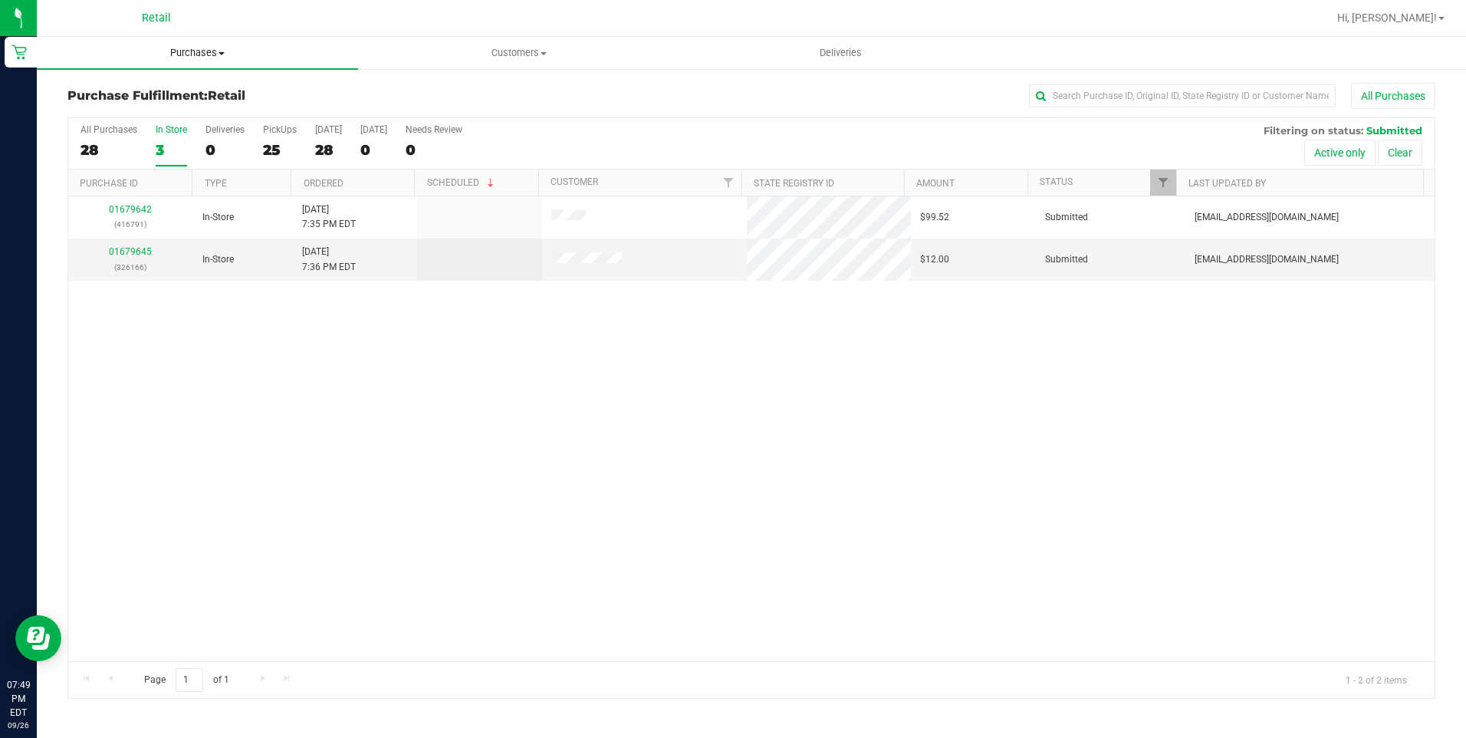
click at [186, 53] on span "Purchases" at bounding box center [197, 53] width 321 height 14
click at [150, 107] on li "Fulfillment" at bounding box center [197, 111] width 321 height 18
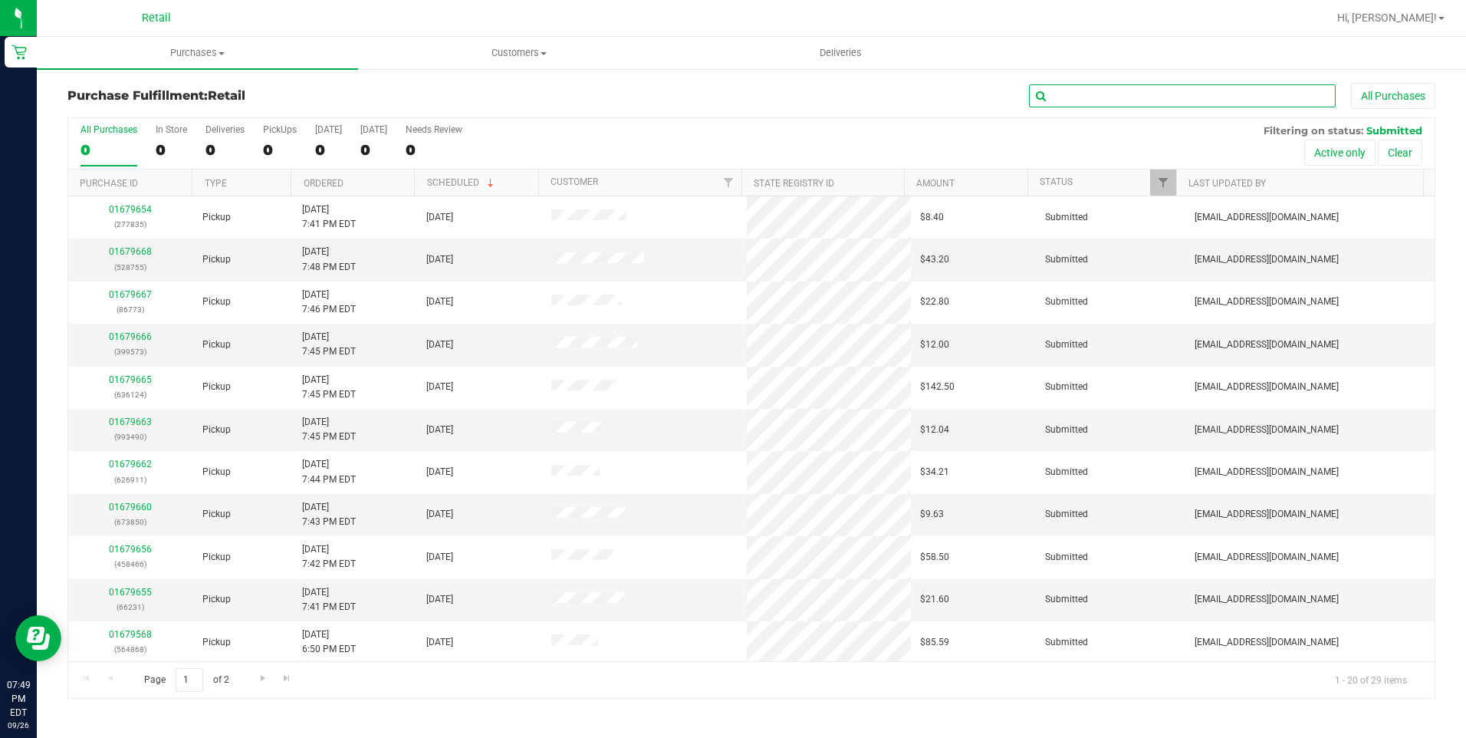
click at [1089, 87] on input "text" at bounding box center [1182, 95] width 307 height 23
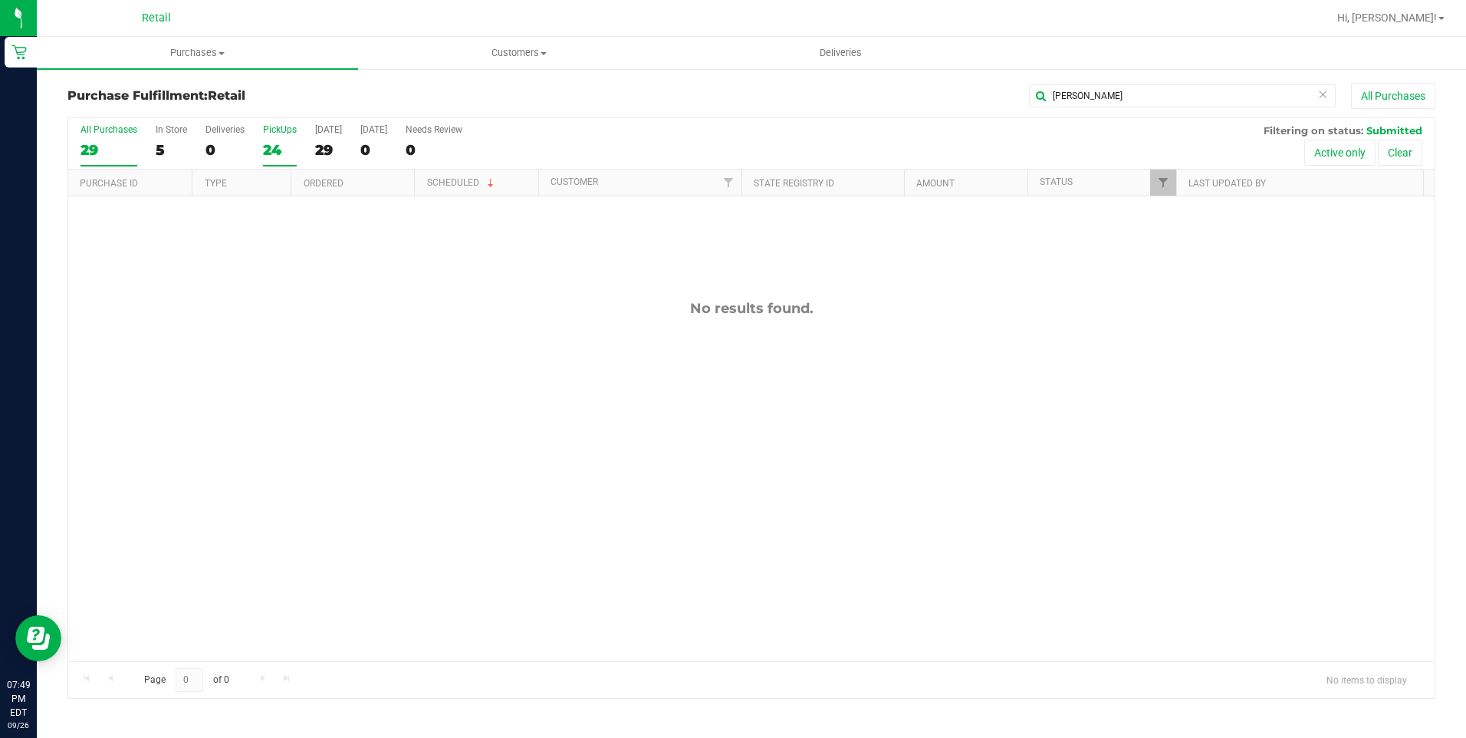
click at [277, 138] on label "PickUps 24" at bounding box center [280, 145] width 34 height 42
click at [0, 0] on input "PickUps 24" at bounding box center [0, 0] width 0 height 0
click at [1171, 90] on input "[PERSON_NAME]" at bounding box center [1182, 95] width 307 height 23
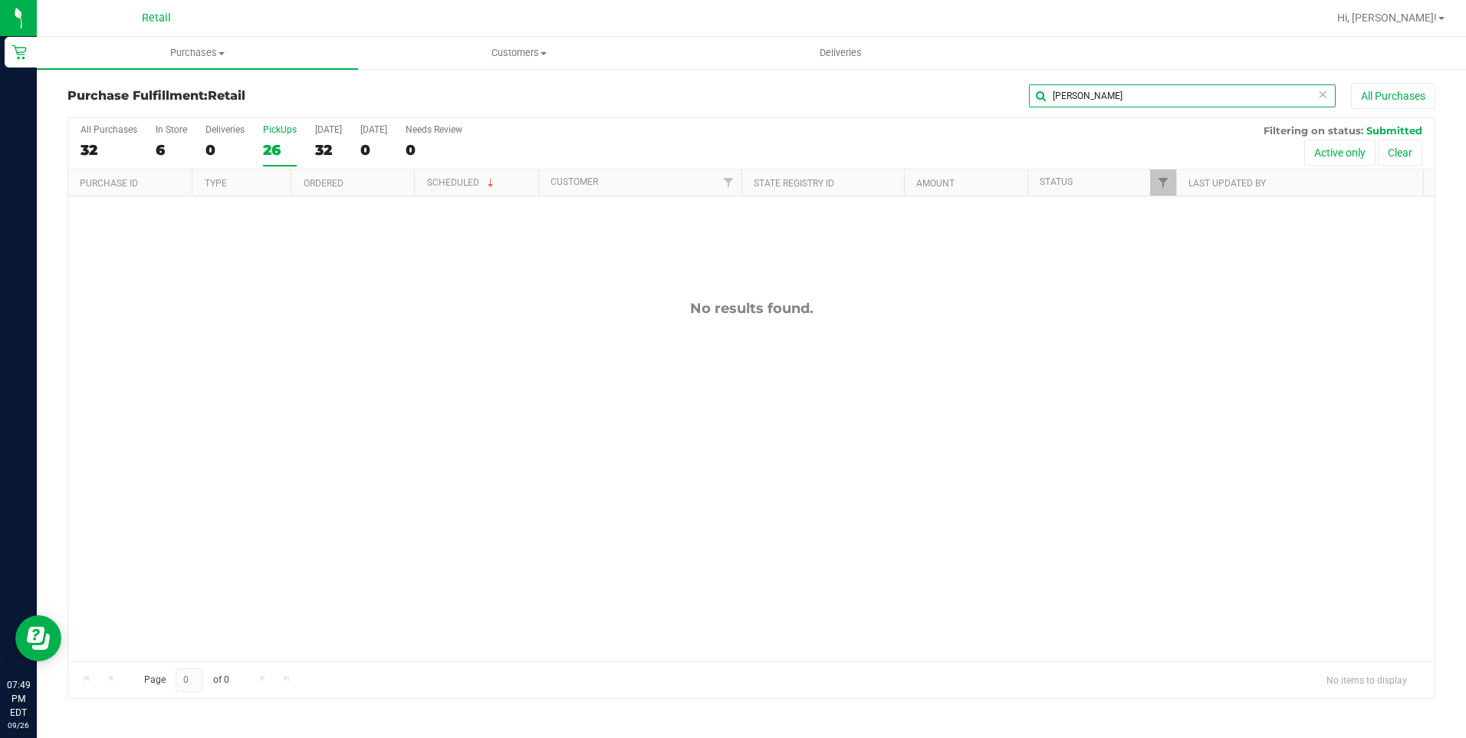
type input "[PERSON_NAME]"
click at [284, 148] on div "26" at bounding box center [280, 150] width 34 height 18
click at [0, 0] on input "PickUps 26" at bounding box center [0, 0] width 0 height 0
click at [1325, 94] on icon at bounding box center [1322, 93] width 11 height 18
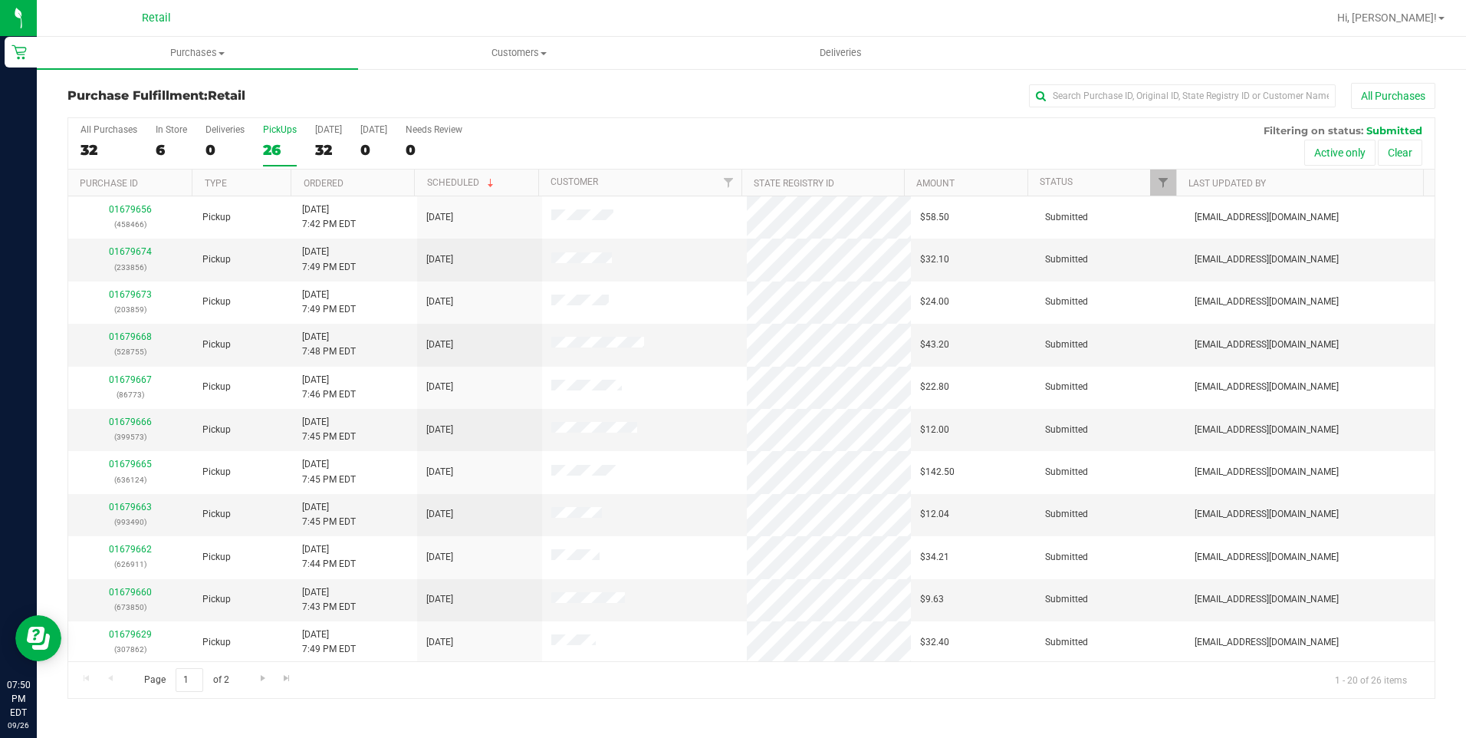
click at [284, 139] on label "PickUps 26" at bounding box center [280, 145] width 34 height 42
click at [0, 0] on input "PickUps 26" at bounding box center [0, 0] width 0 height 0
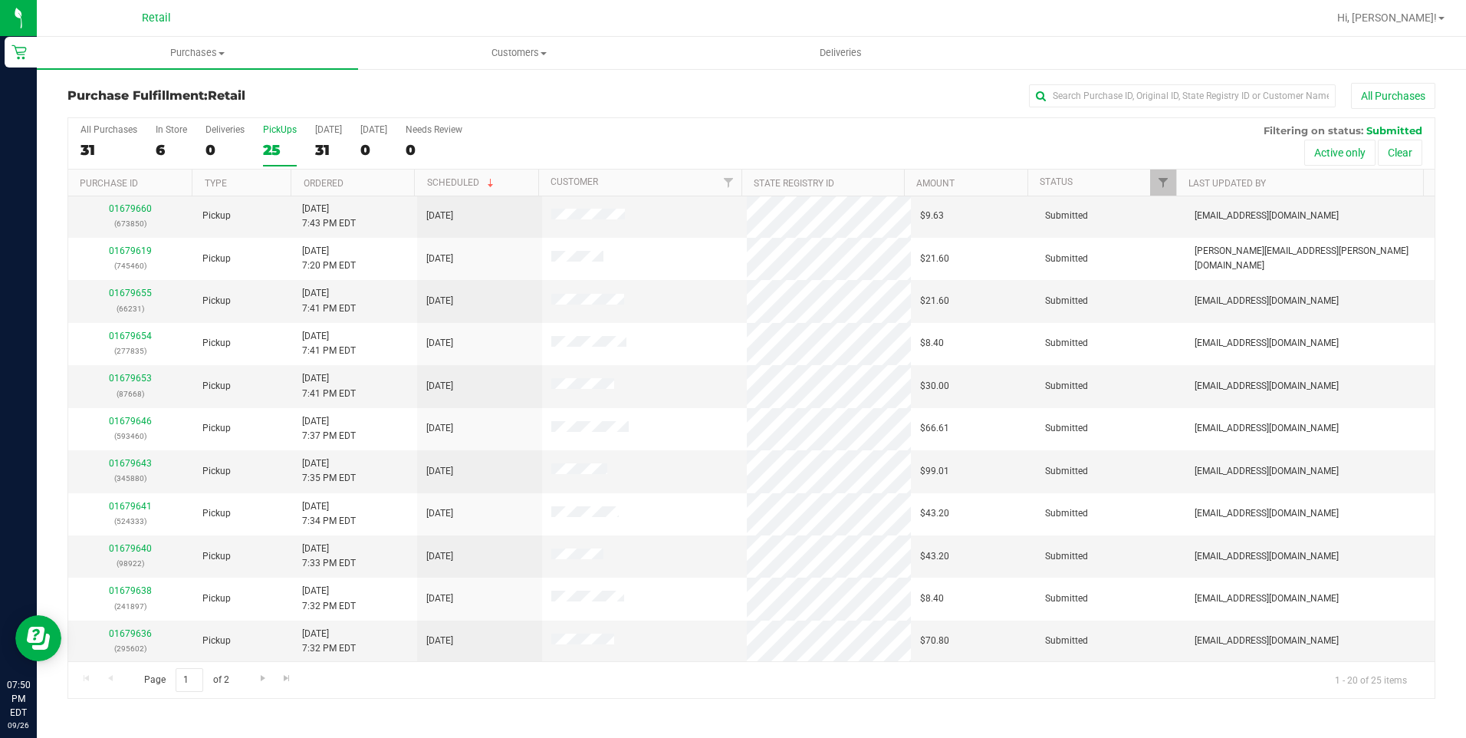
scroll to position [384, 0]
click at [257, 675] on span "Go to the next page" at bounding box center [263, 678] width 12 height 12
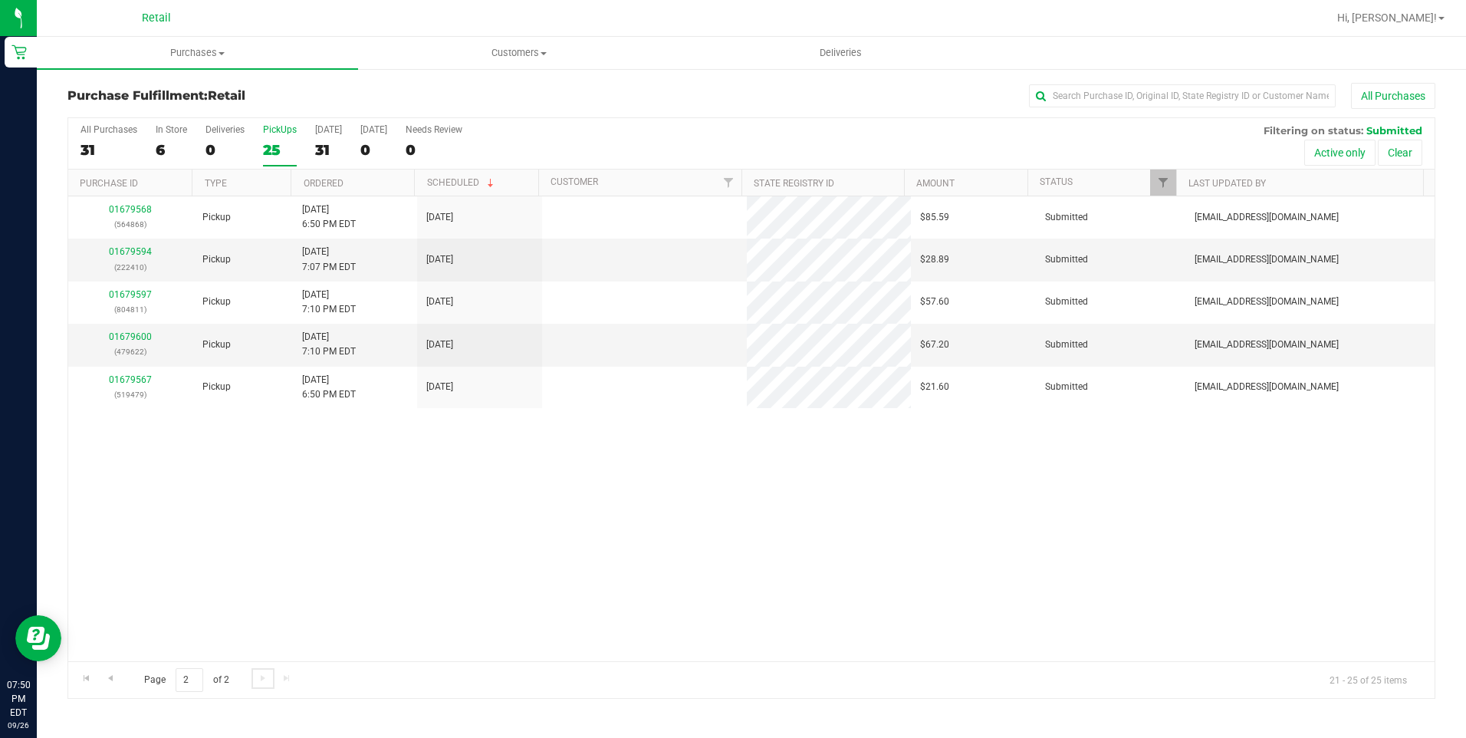
scroll to position [0, 0]
click at [110, 681] on span "Go to the previous page" at bounding box center [110, 678] width 12 height 12
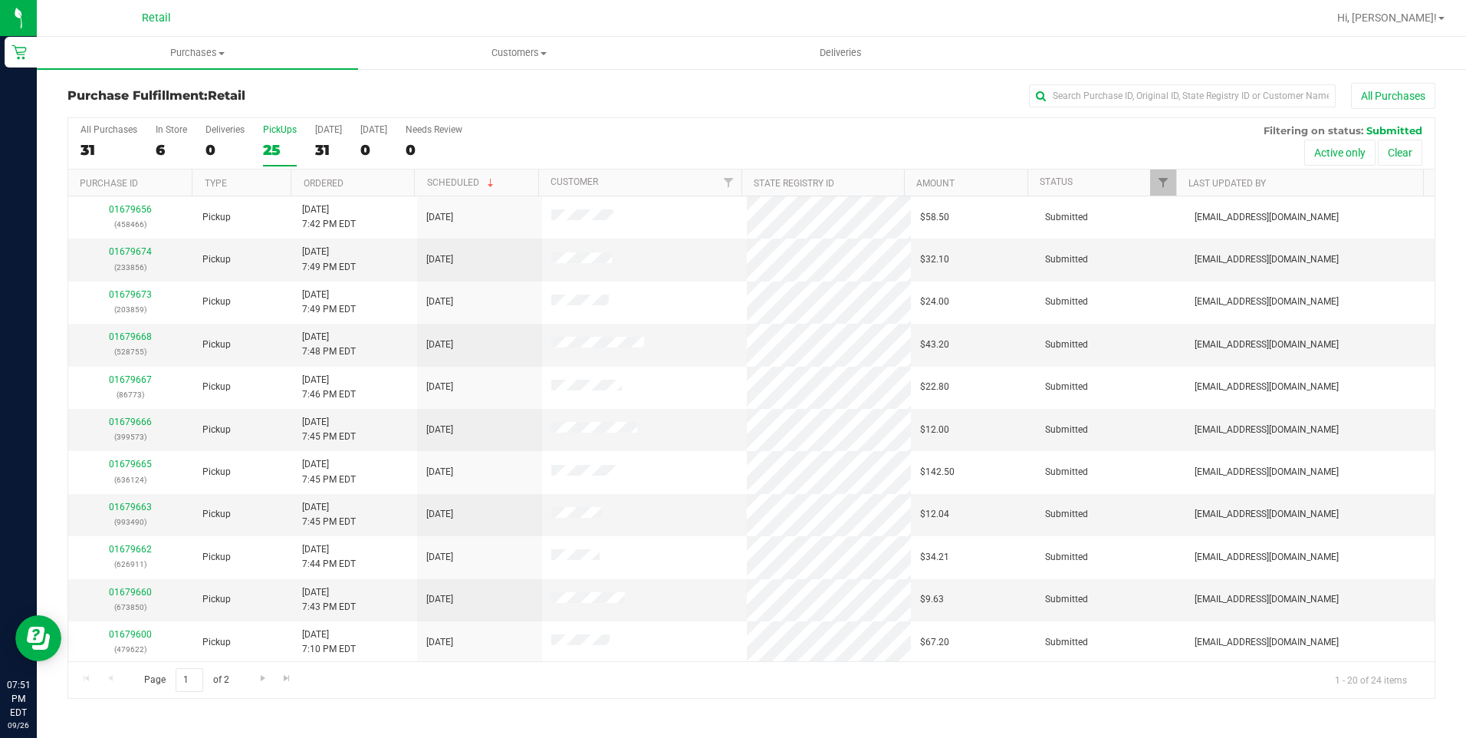
click at [265, 138] on label "PickUps 25" at bounding box center [280, 145] width 34 height 42
click at [0, 0] on input "PickUps 25" at bounding box center [0, 0] width 0 height 0
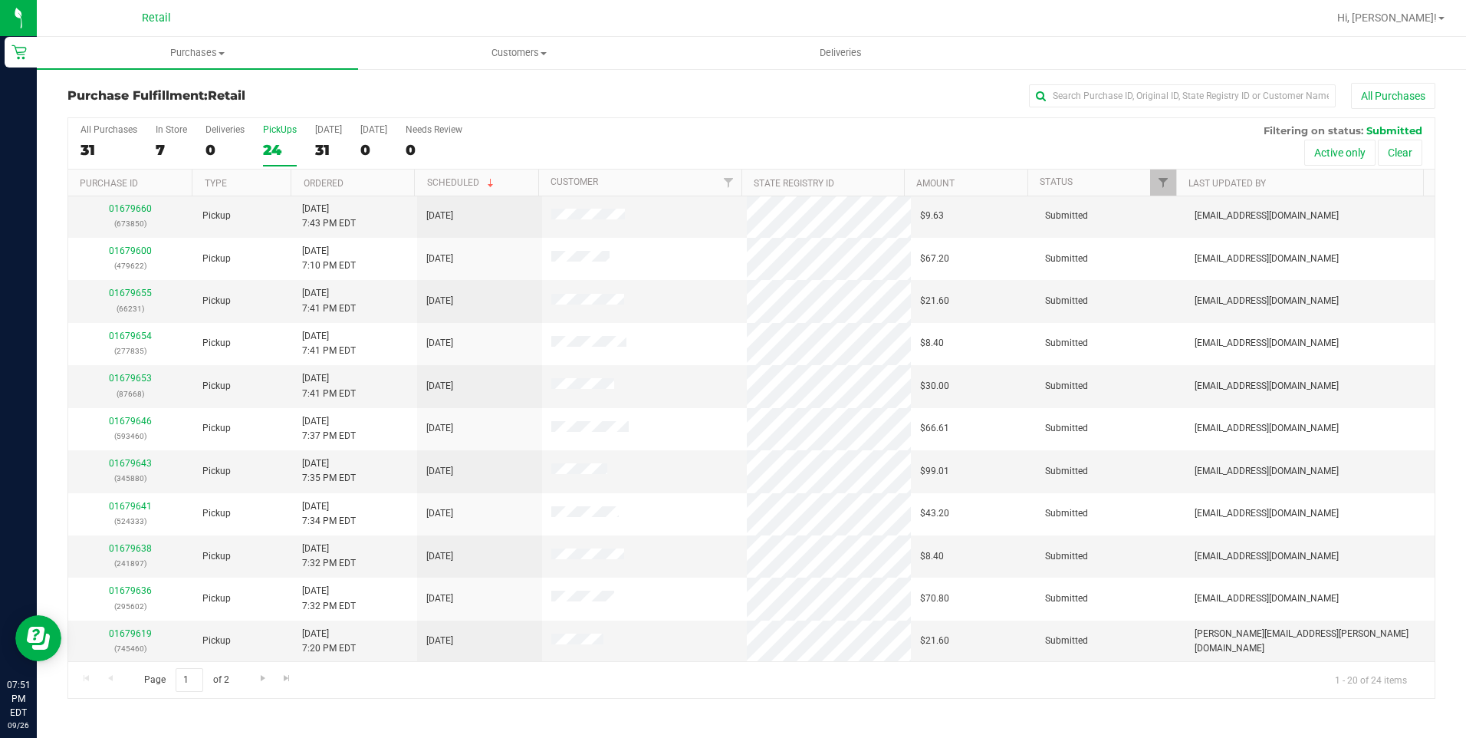
scroll to position [384, 0]
click at [258, 677] on span "Go to the next page" at bounding box center [263, 678] width 12 height 12
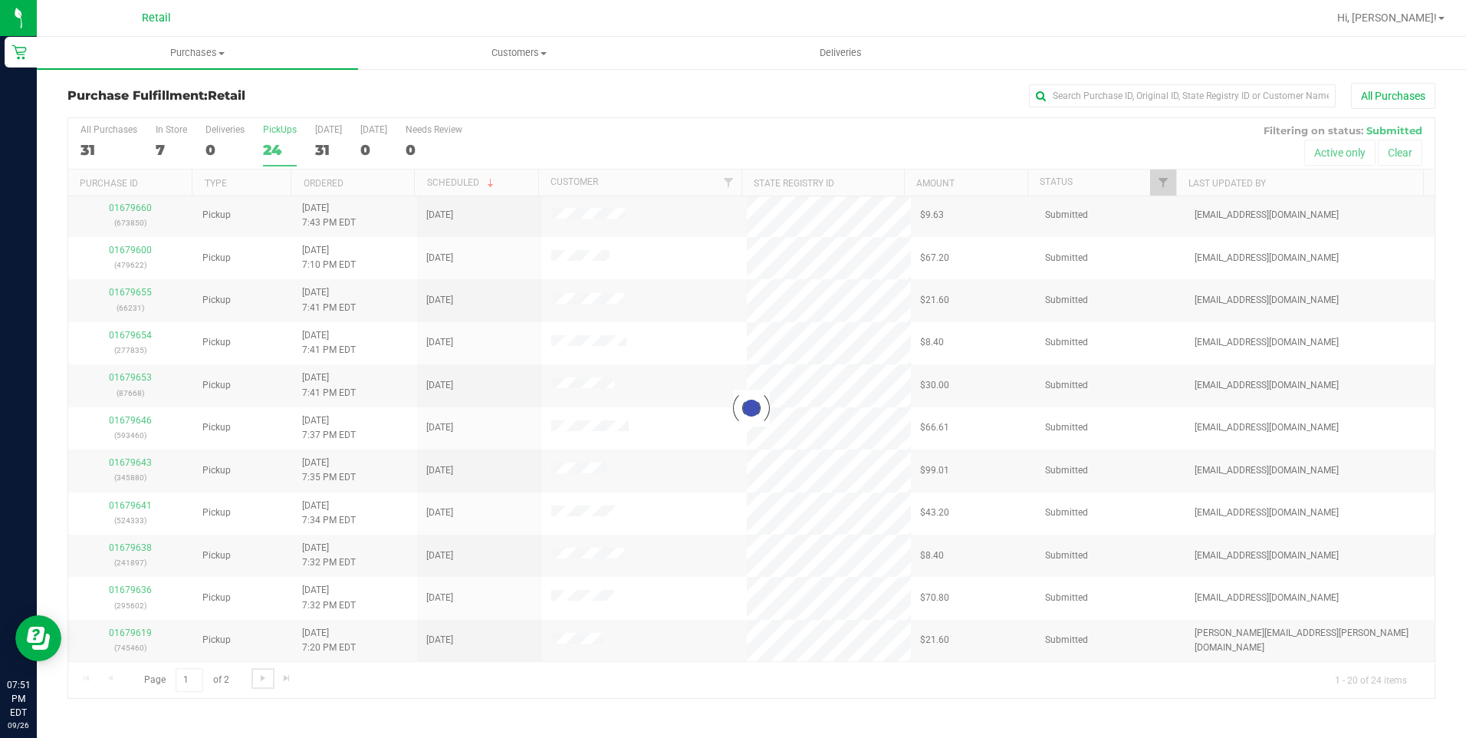
scroll to position [0, 0]
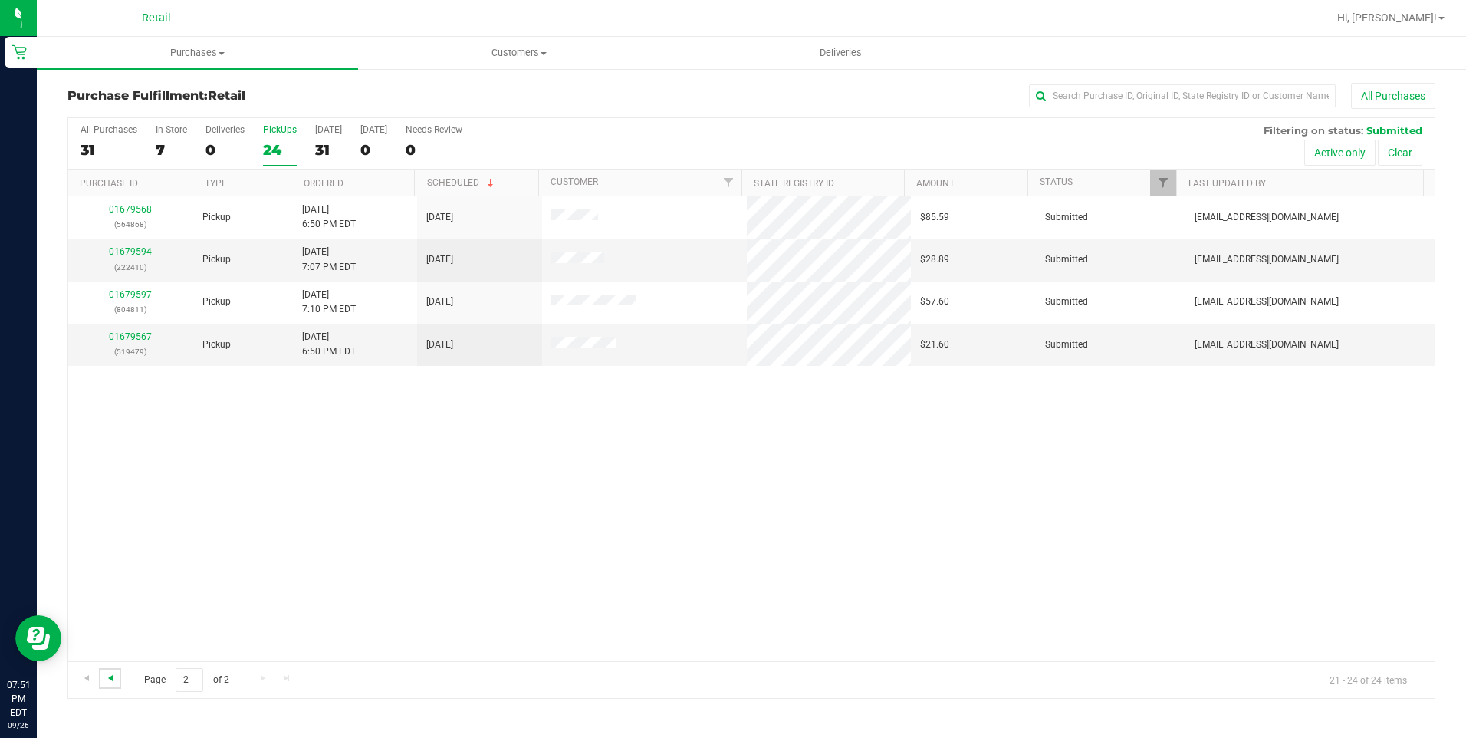
click at [105, 679] on span "Go to the previous page" at bounding box center [110, 678] width 12 height 12
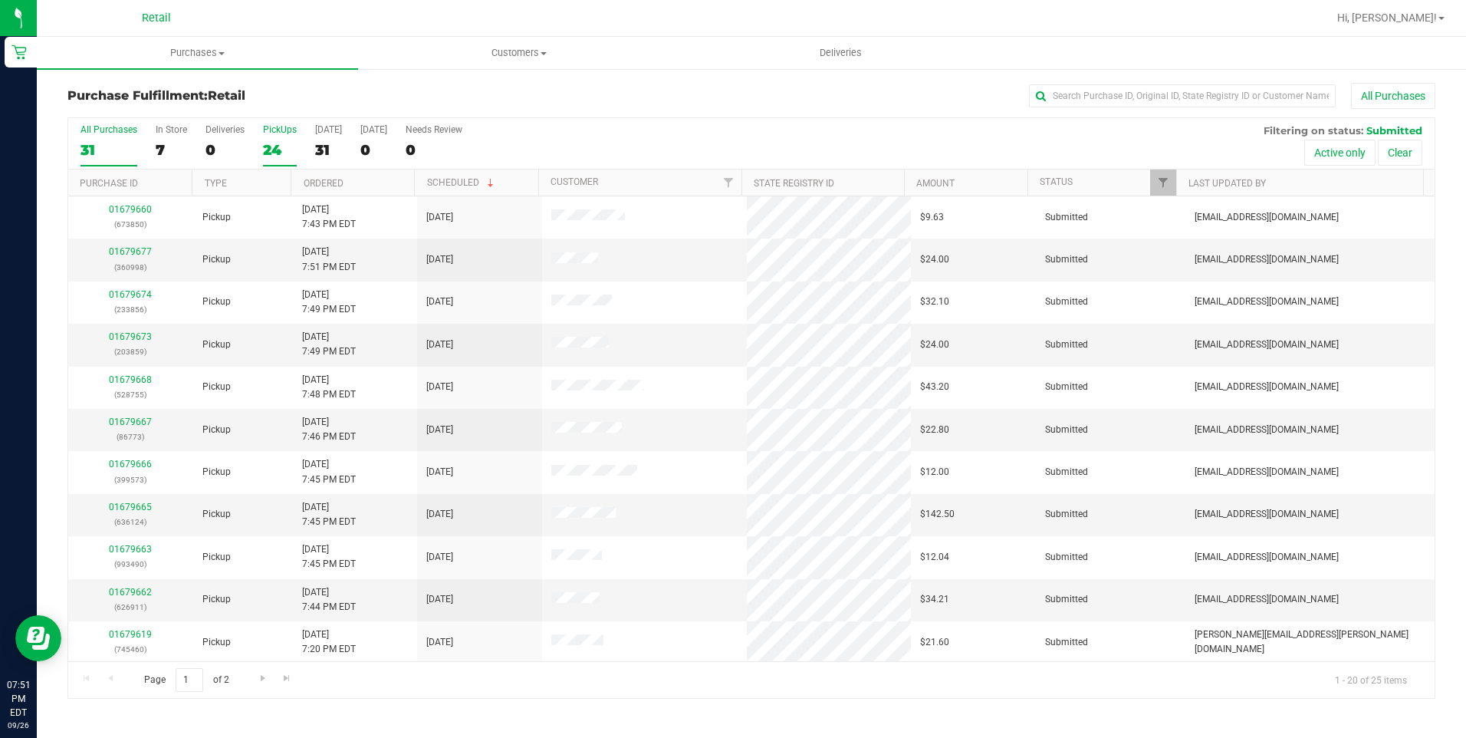
click at [84, 144] on div "31" at bounding box center [109, 150] width 57 height 18
click at [0, 0] on input "All Purchases 31" at bounding box center [0, 0] width 0 height 0
click at [225, 184] on link "Type" at bounding box center [216, 183] width 22 height 11
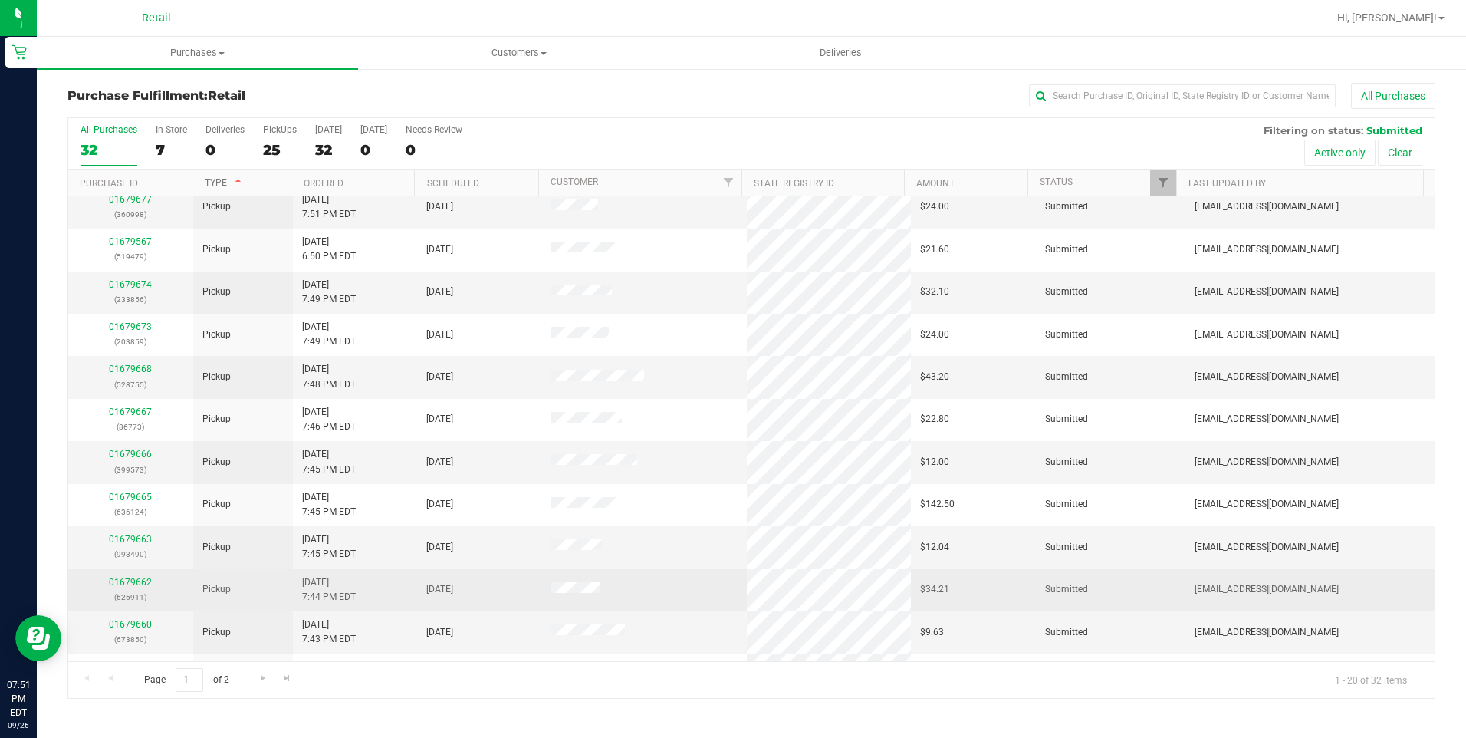
scroll to position [384, 0]
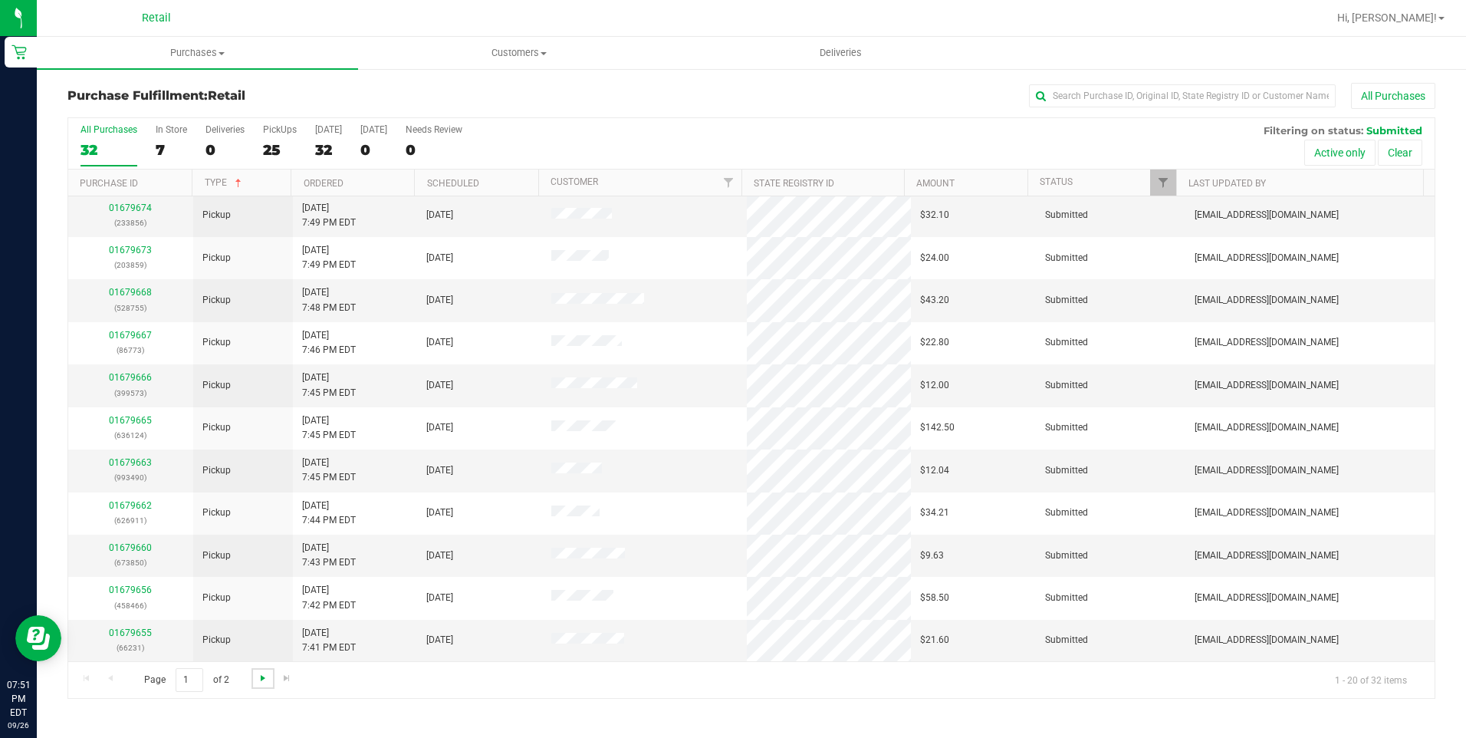
click at [258, 676] on span "Go to the next page" at bounding box center [263, 678] width 12 height 12
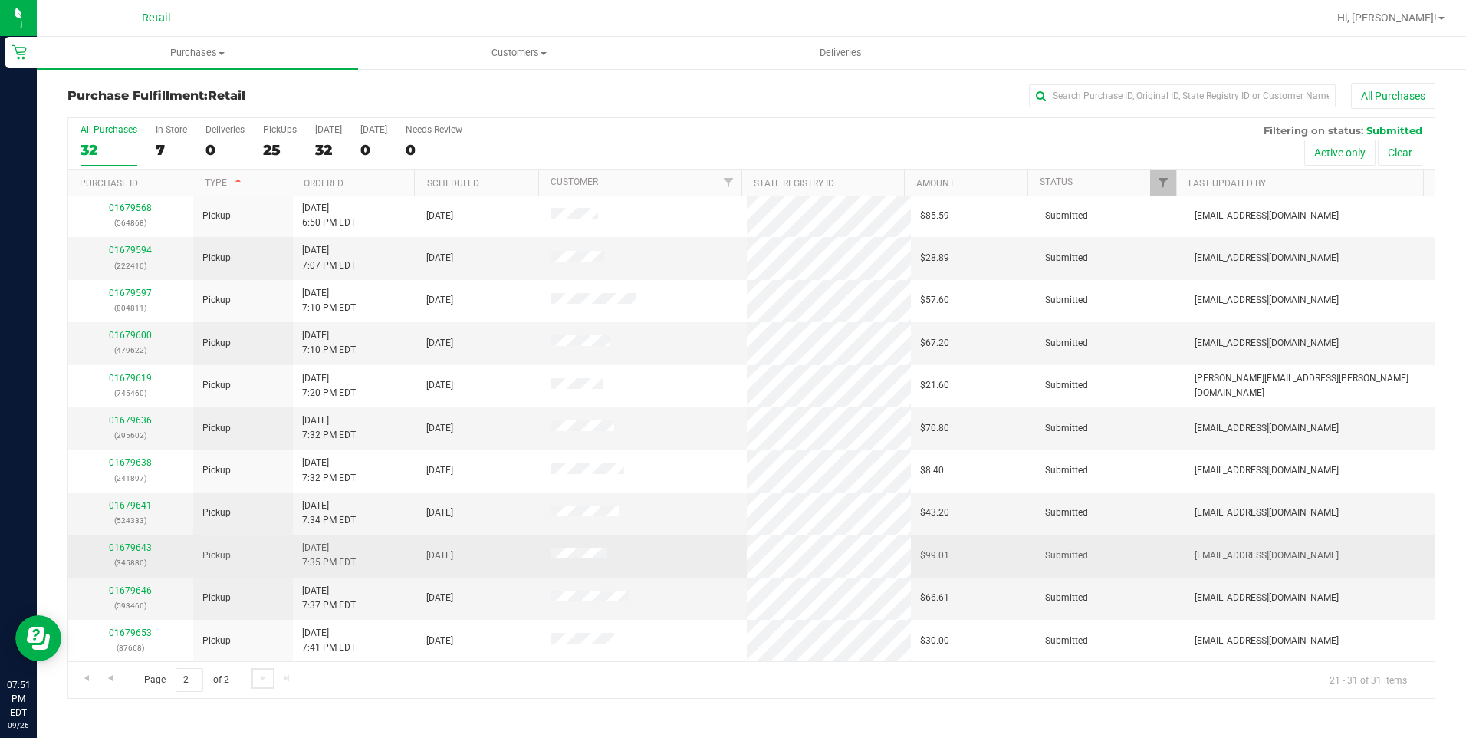
scroll to position [0, 0]
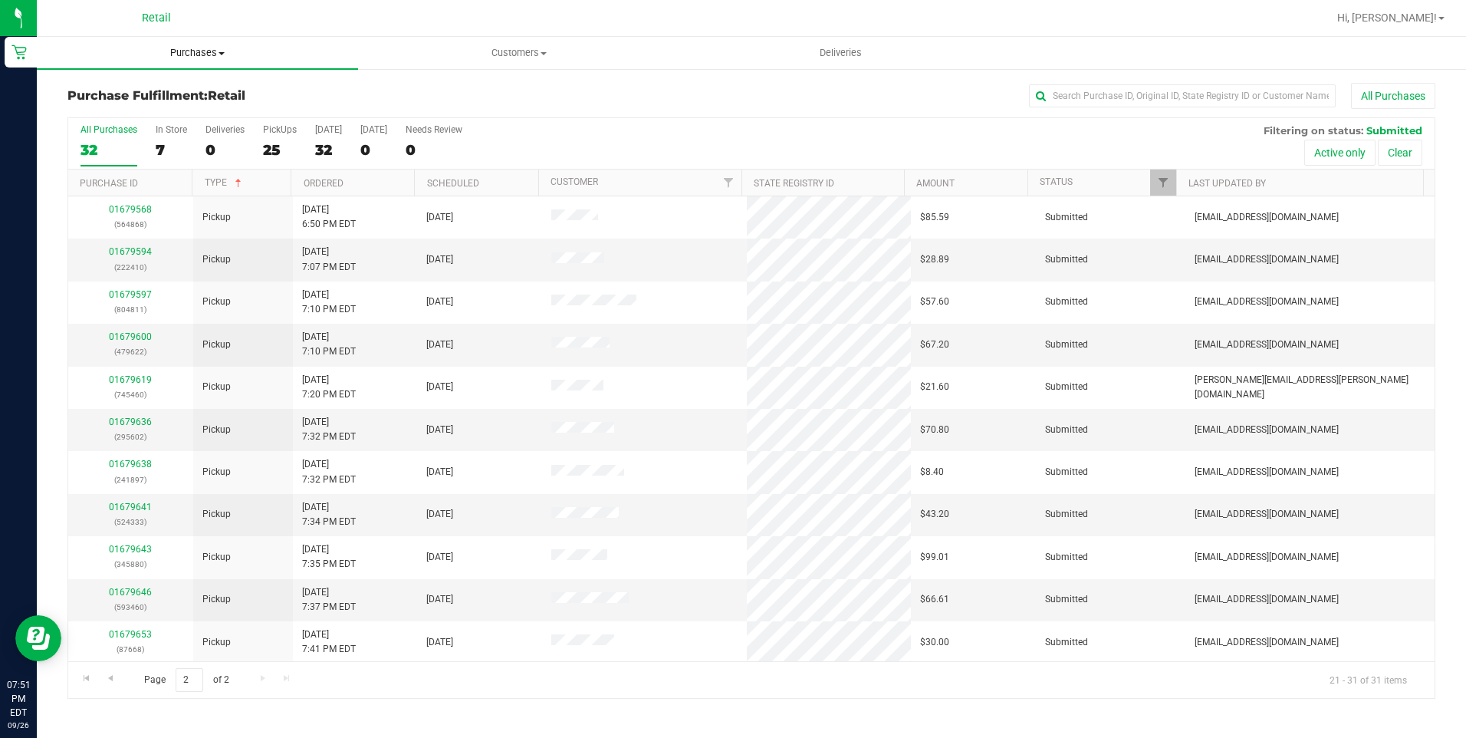
click at [182, 48] on span "Purchases" at bounding box center [197, 53] width 321 height 14
click at [124, 108] on span "Fulfillment" at bounding box center [84, 110] width 95 height 13
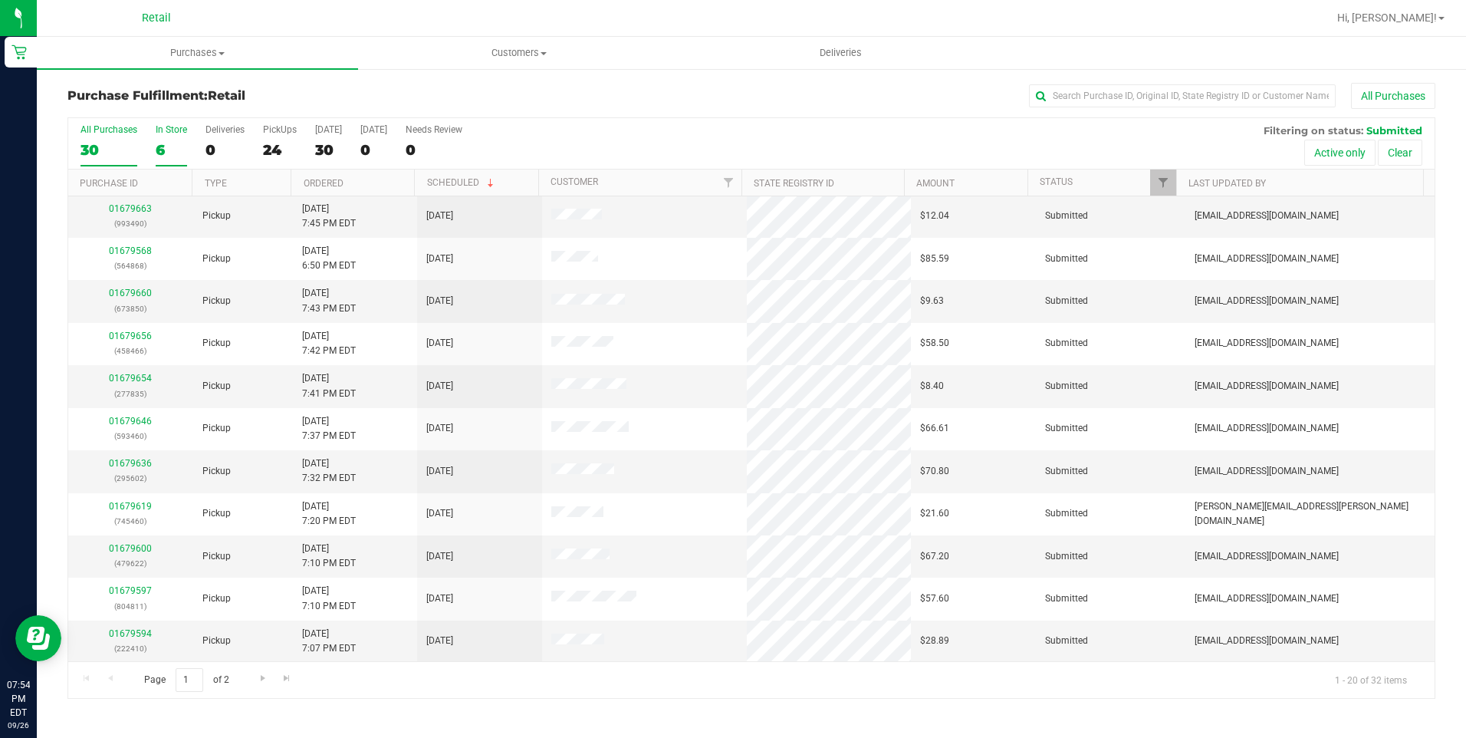
click at [161, 144] on div "6" at bounding box center [171, 150] width 31 height 18
click at [0, 0] on input "In Store 6" at bounding box center [0, 0] width 0 height 0
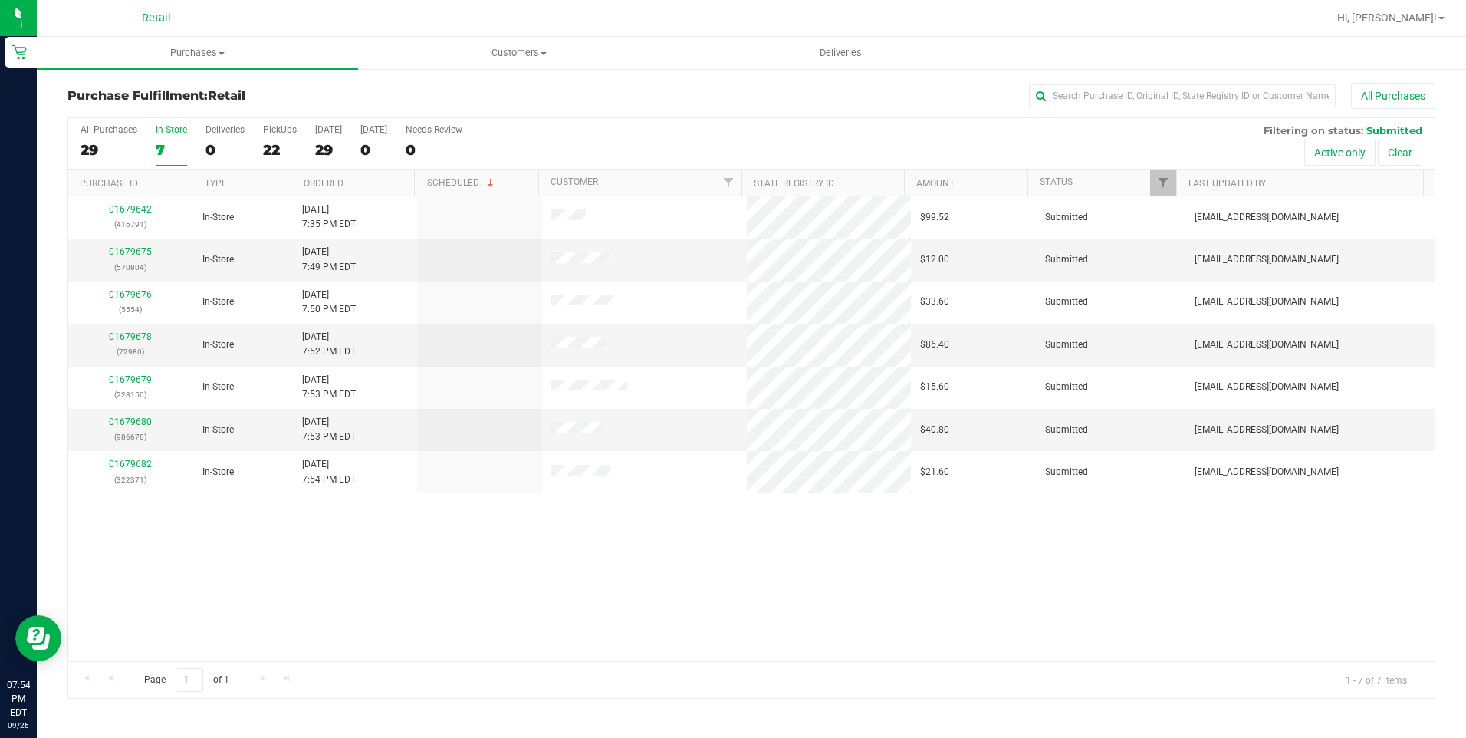
scroll to position [0, 0]
click at [762, 590] on div "01679642 (416791) In-Store [DATE] 7:35 PM EDT $99.52 Submitted [EMAIL_ADDRESS][…" at bounding box center [751, 428] width 1366 height 465
click at [170, 58] on span "Purchases" at bounding box center [197, 53] width 321 height 14
click at [146, 113] on li "Fulfillment" at bounding box center [197, 111] width 321 height 18
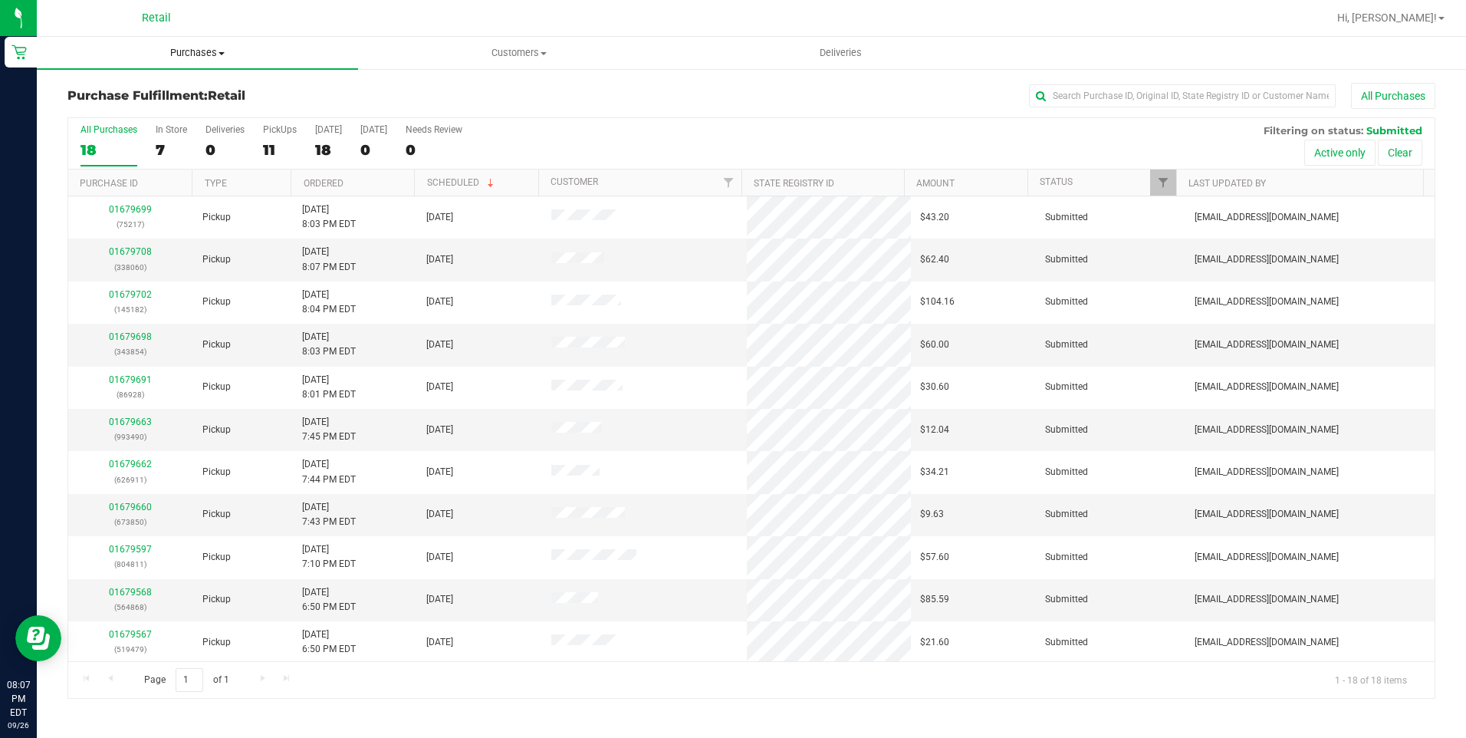
click at [201, 48] on span "Purchases" at bounding box center [197, 53] width 321 height 14
click at [186, 121] on li "All purchases" at bounding box center [197, 129] width 321 height 18
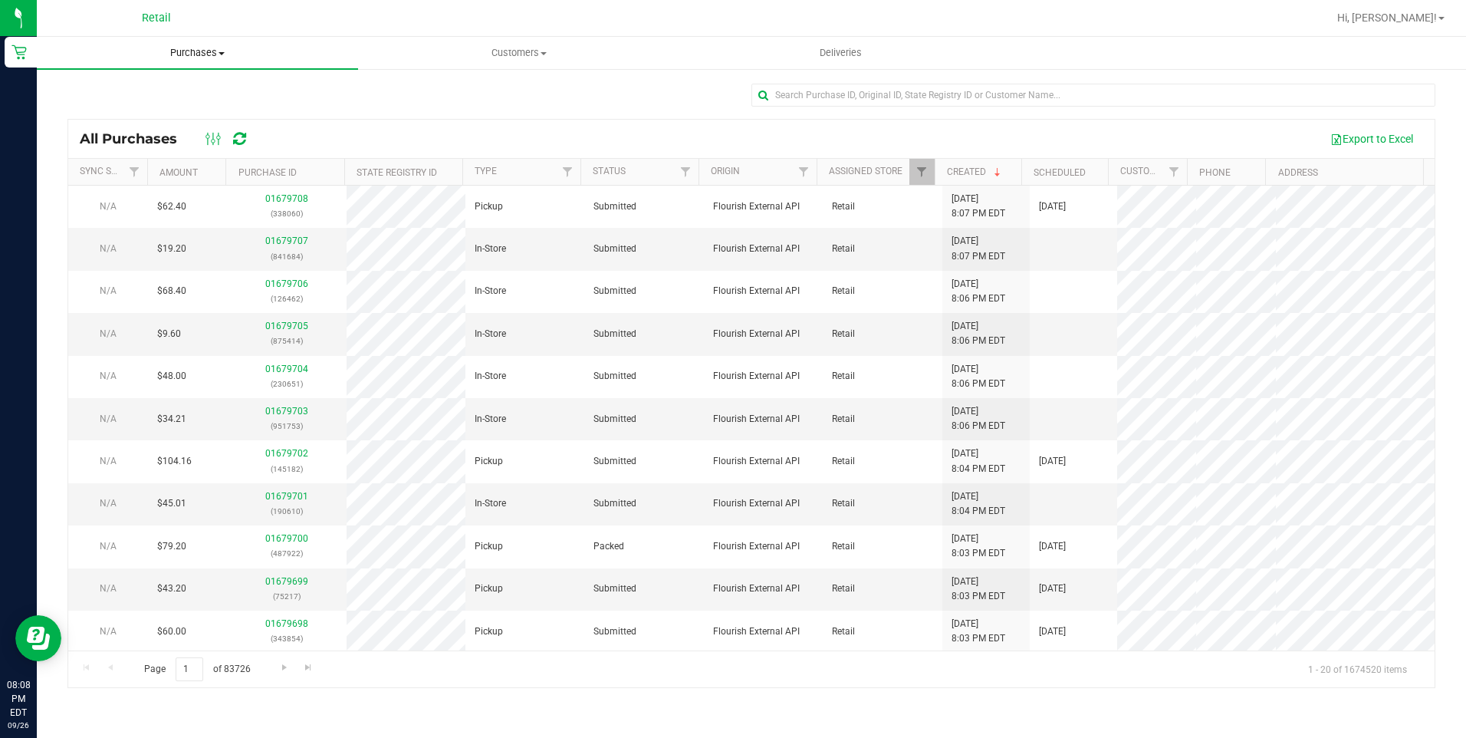
click at [212, 57] on span "Purchases" at bounding box center [197, 53] width 321 height 14
click at [143, 113] on li "Fulfillment" at bounding box center [197, 111] width 321 height 18
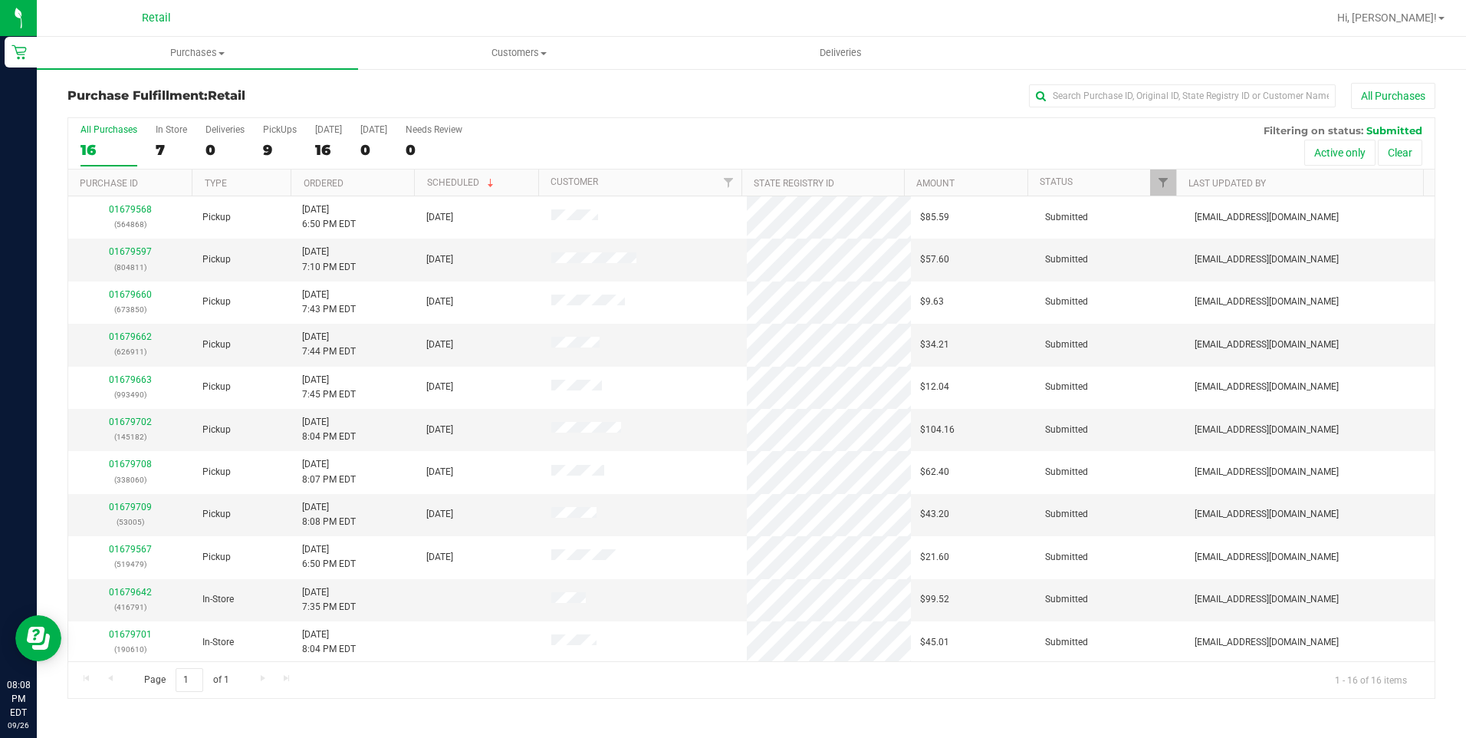
click at [242, 93] on span "Retail" at bounding box center [227, 95] width 38 height 15
click at [670, 120] on div "All Purchases 16 In Store 7 Deliveries 0 PickUps 9 [DATE] 16 [DATE] 0 Needs Rev…" at bounding box center [751, 124] width 1366 height 12
click at [165, 141] on div "7" at bounding box center [171, 150] width 31 height 18
click at [0, 0] on input "In Store 7" at bounding box center [0, 0] width 0 height 0
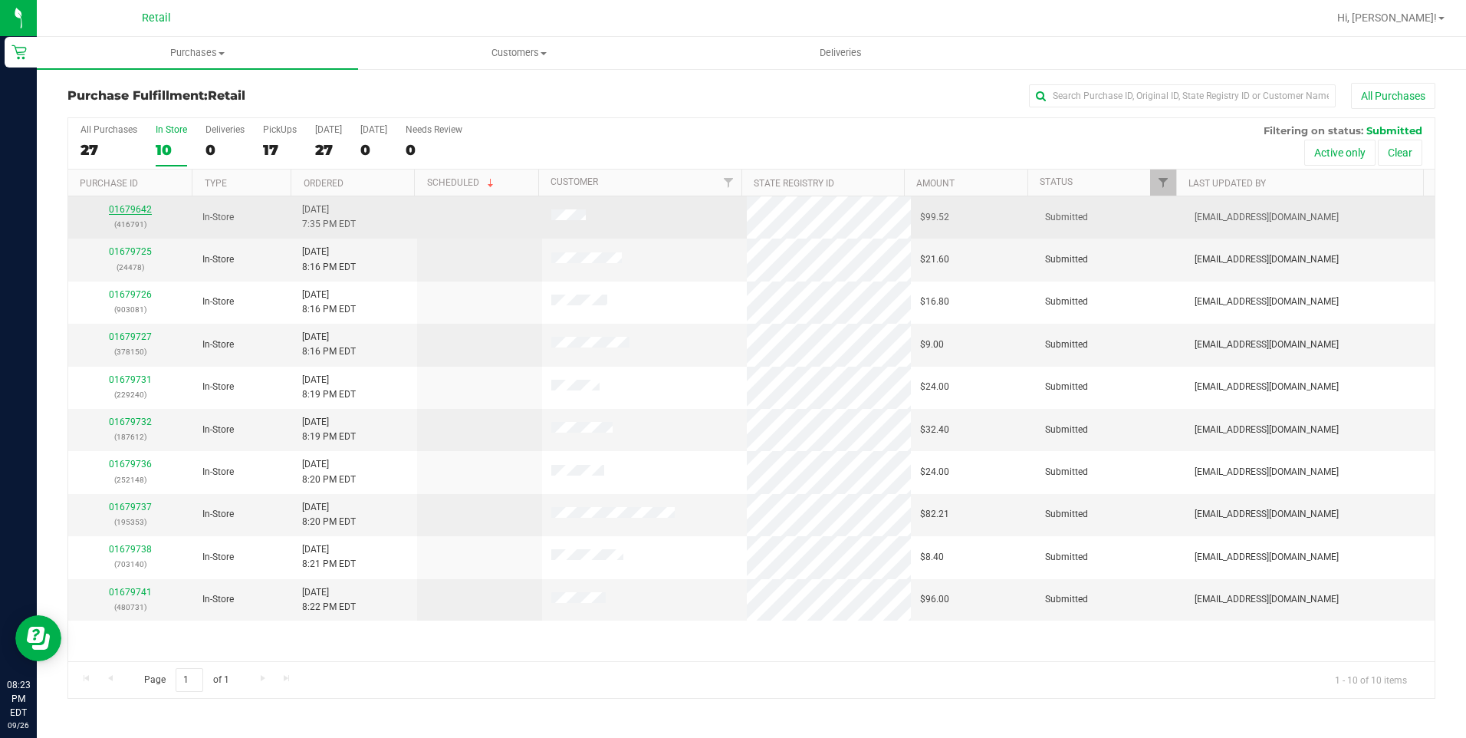
click at [146, 212] on link "01679642" at bounding box center [130, 209] width 43 height 11
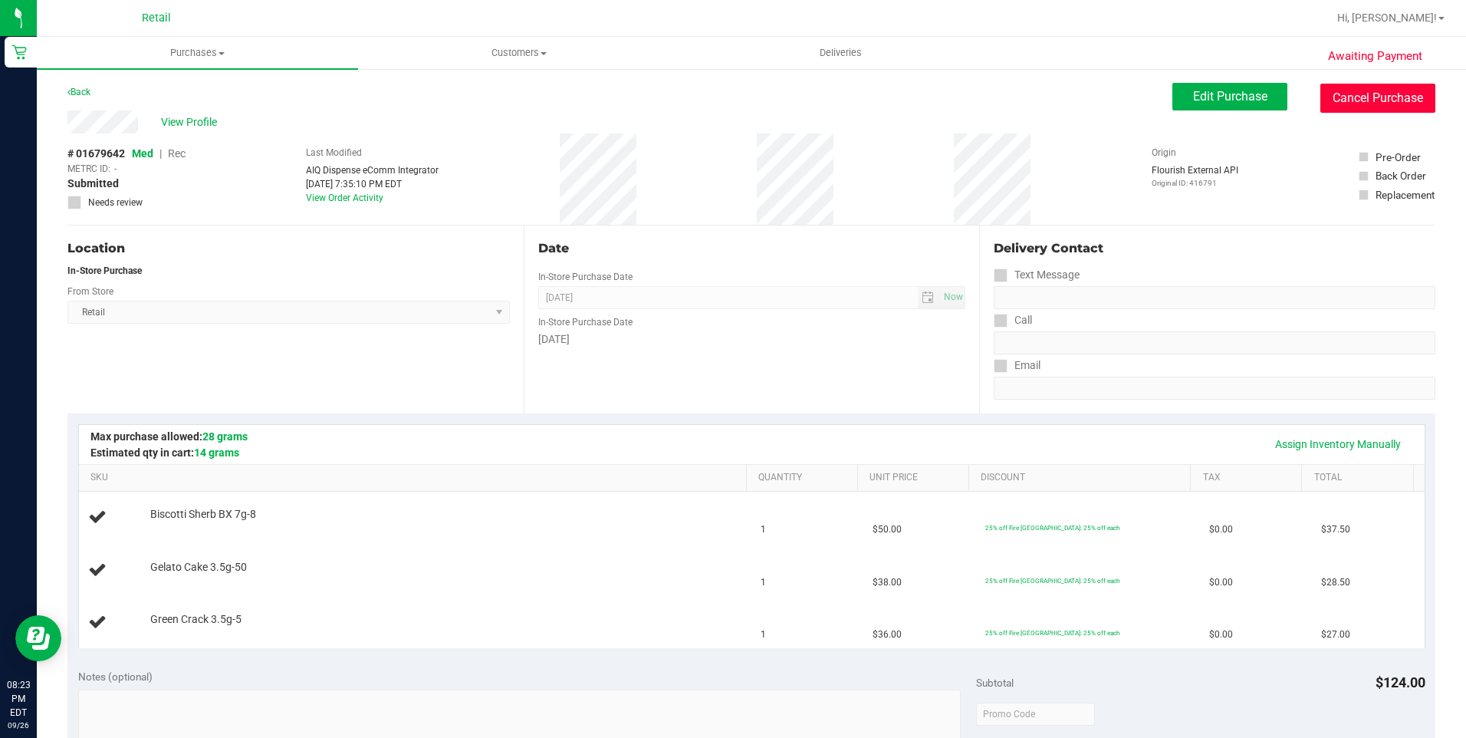
click at [1352, 106] on button "Cancel Purchase" at bounding box center [1377, 98] width 115 height 29
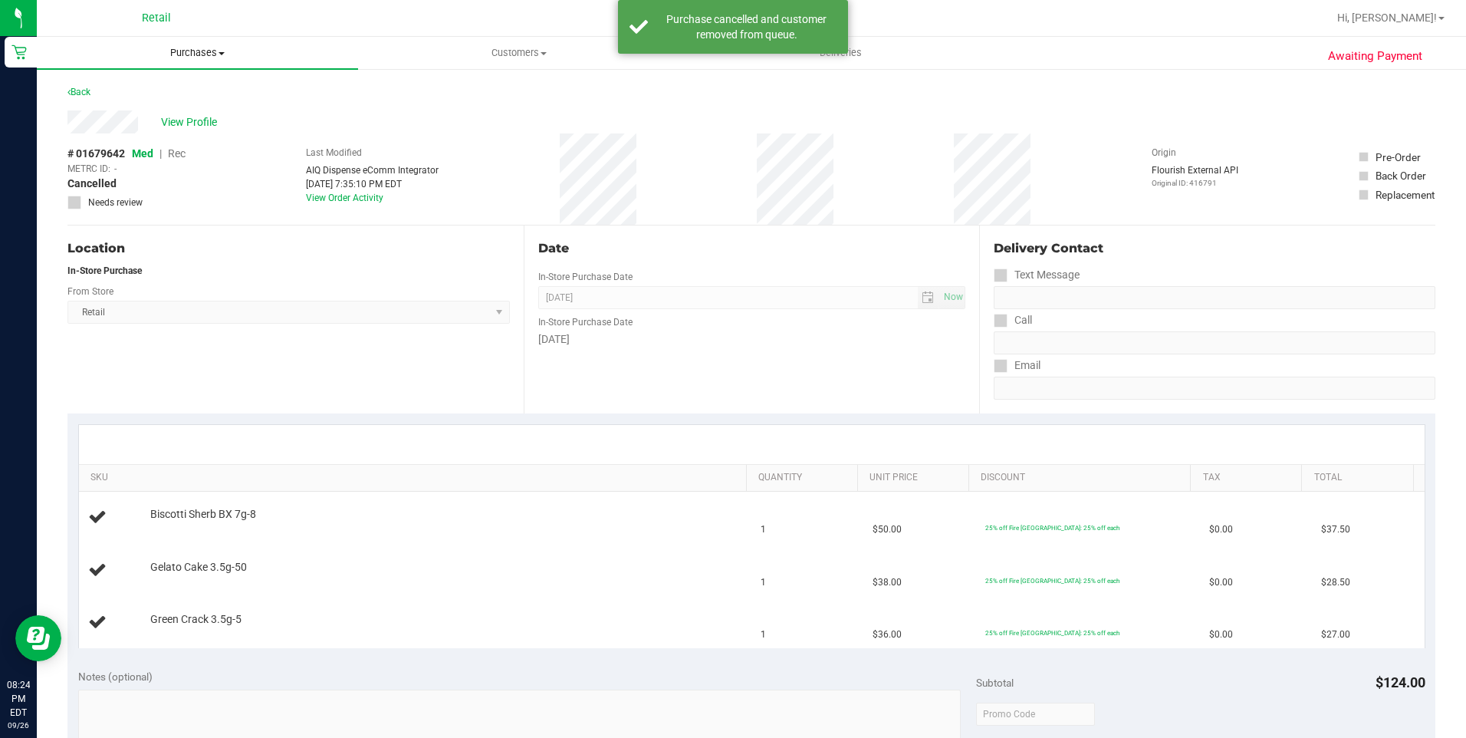
click at [189, 57] on span "Purchases" at bounding box center [197, 53] width 321 height 14
click at [111, 115] on span "Fulfillment" at bounding box center [84, 110] width 95 height 13
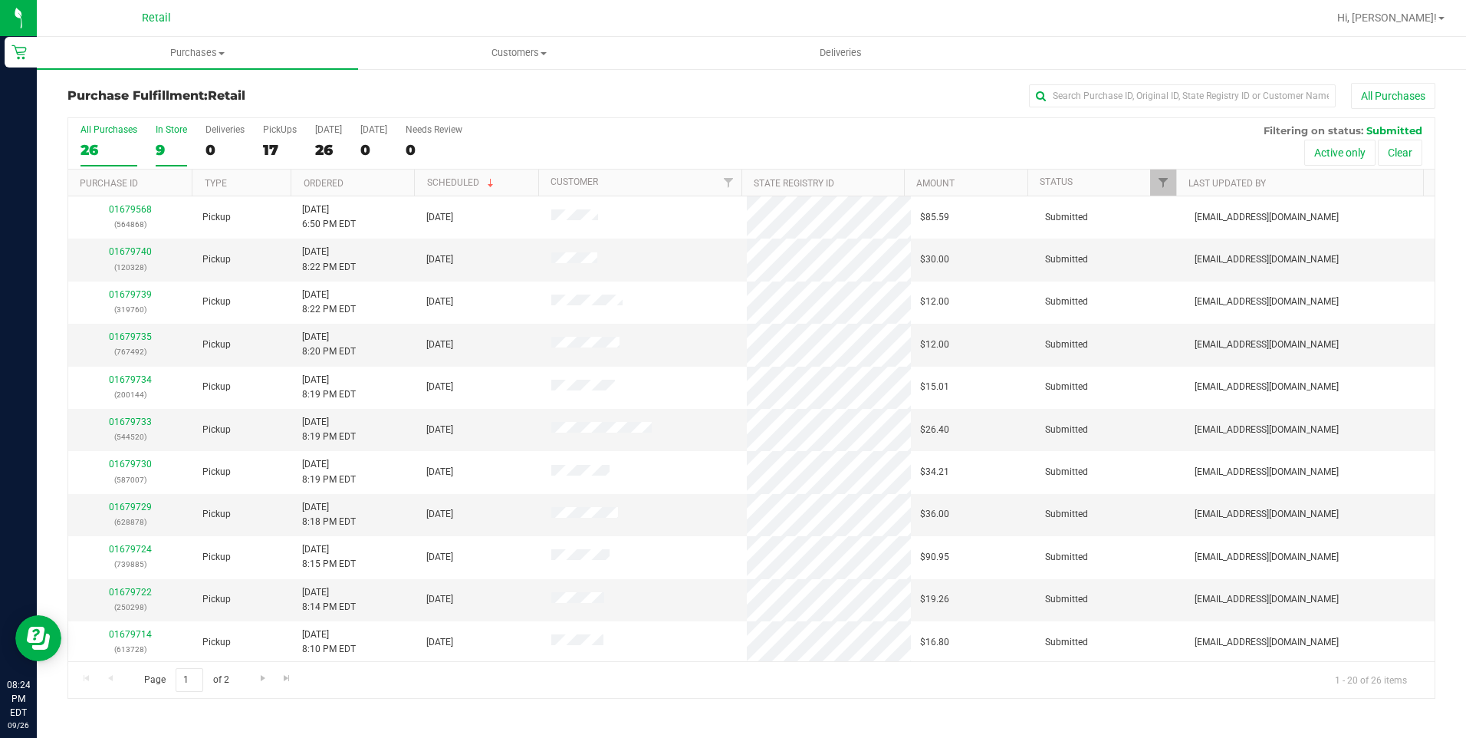
click at [174, 155] on div "9" at bounding box center [171, 150] width 31 height 18
click at [0, 0] on input "In Store 9" at bounding box center [0, 0] width 0 height 0
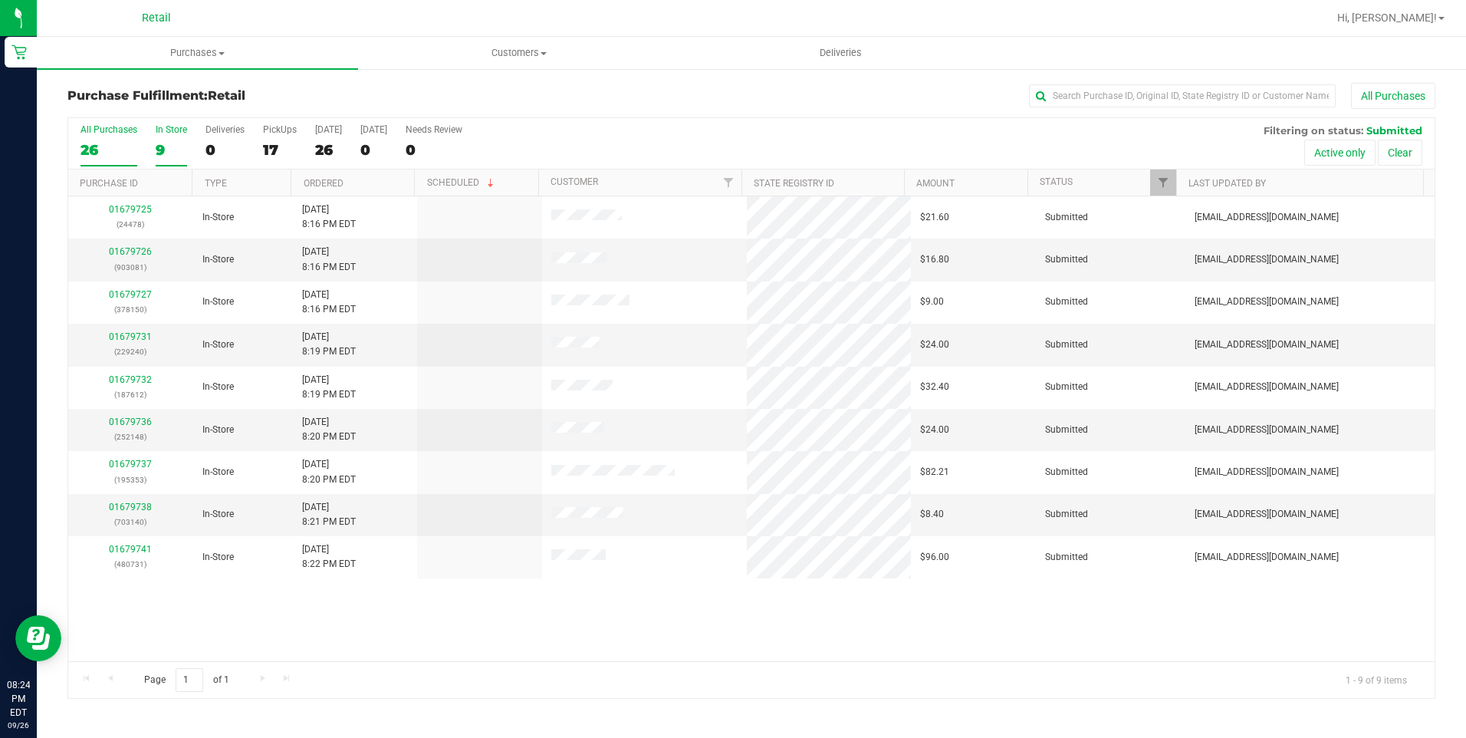
click at [96, 135] on label "All Purchases 26" at bounding box center [109, 145] width 57 height 42
click at [0, 0] on input "All Purchases 26" at bounding box center [0, 0] width 0 height 0
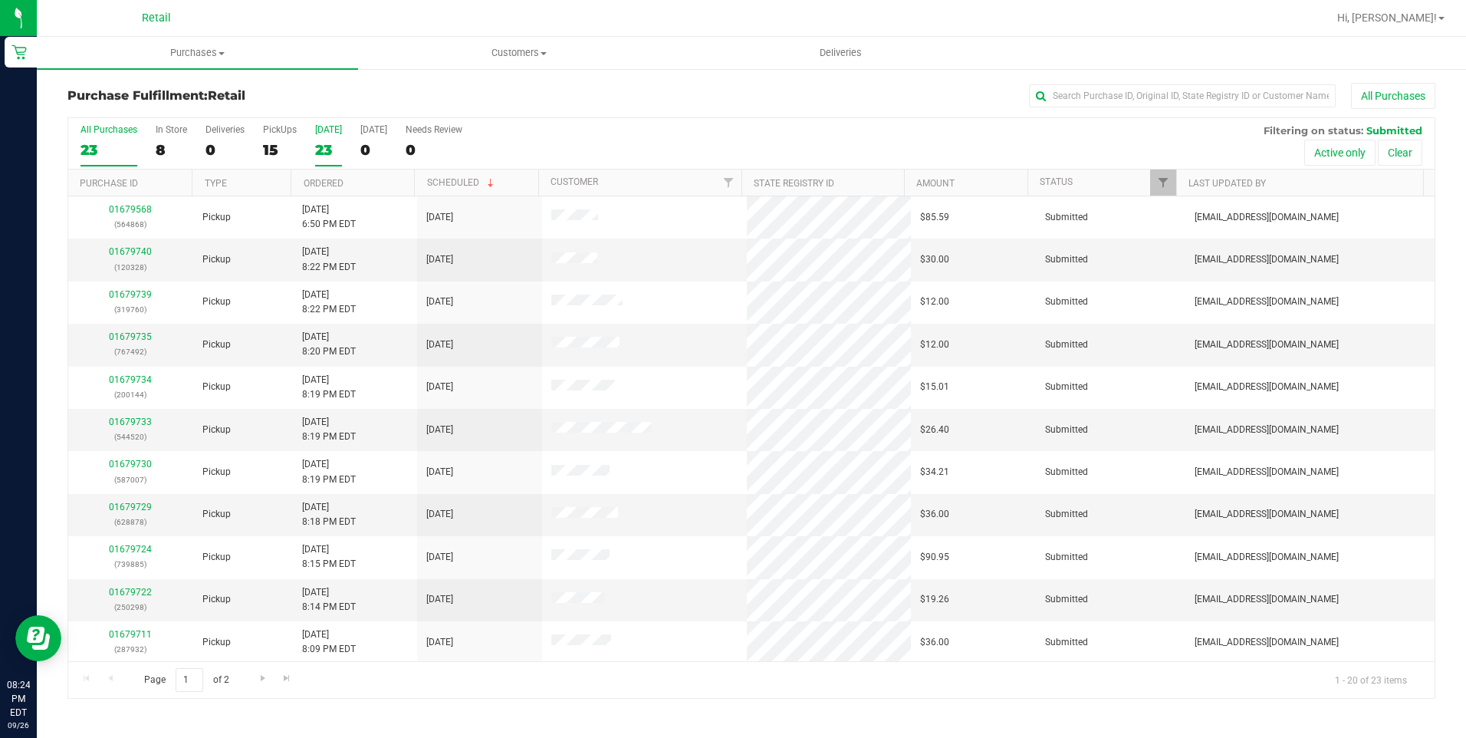
click at [338, 153] on div "23" at bounding box center [328, 150] width 27 height 18
click at [0, 0] on input "[DATE] 23" at bounding box center [0, 0] width 0 height 0
click at [279, 152] on div "15" at bounding box center [280, 150] width 34 height 18
click at [0, 0] on input "PickUps 15" at bounding box center [0, 0] width 0 height 0
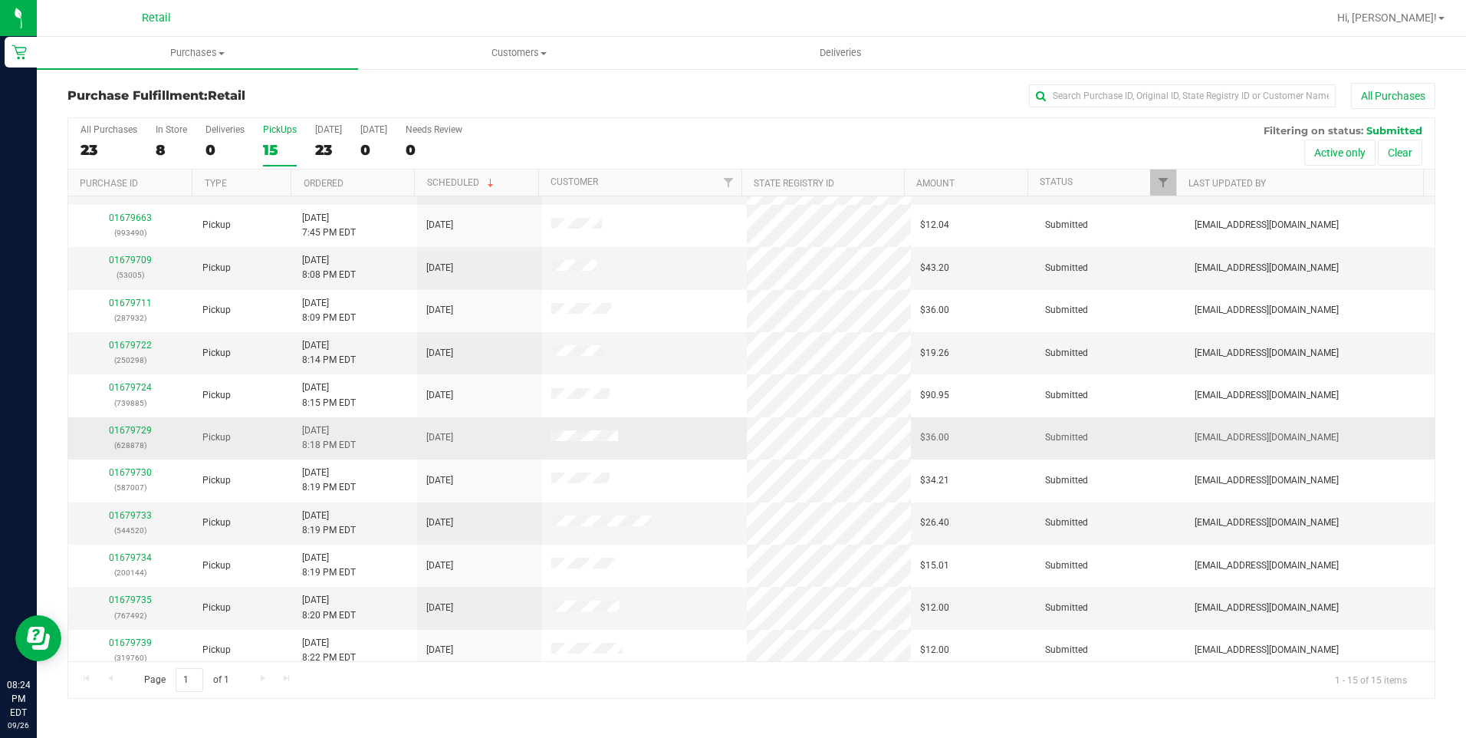
scroll to position [172, 0]
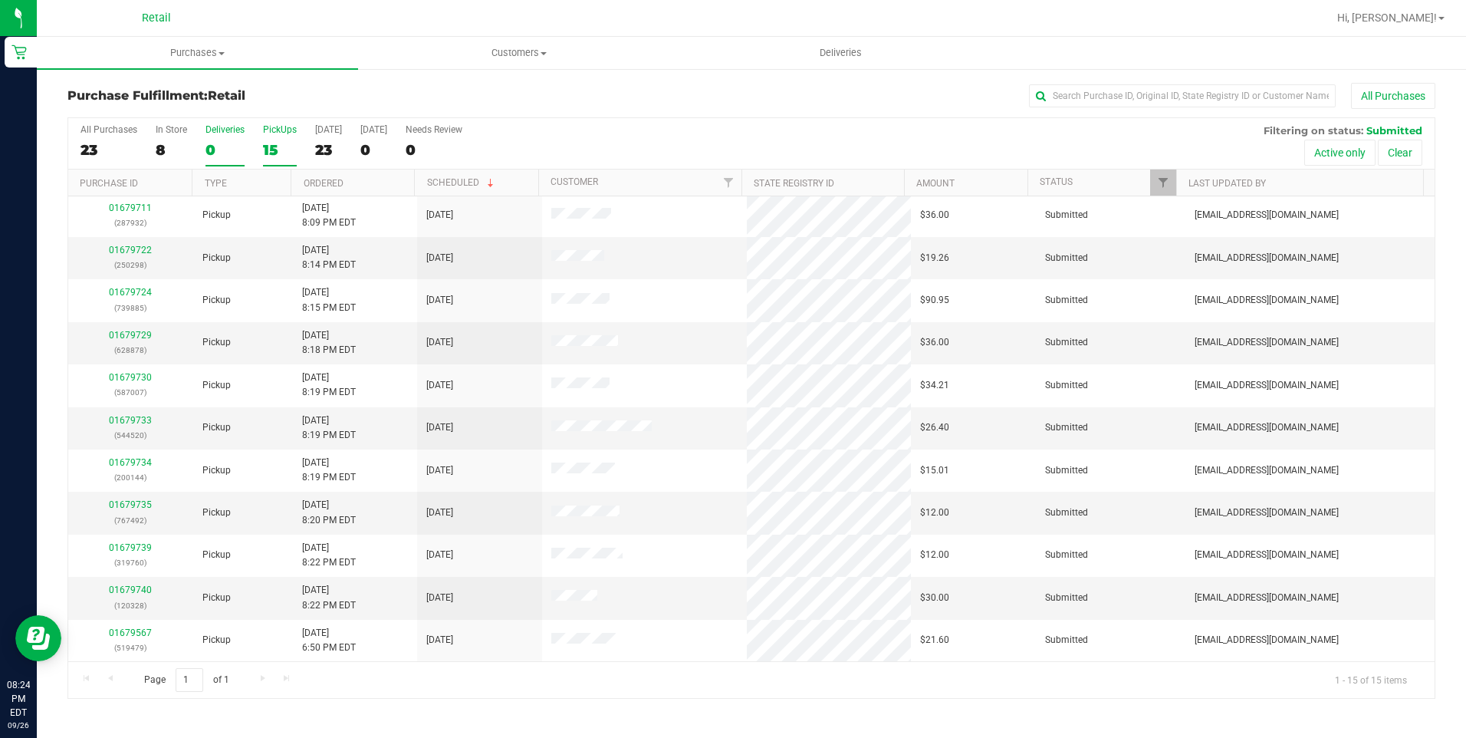
click at [212, 133] on div "Deliveries" at bounding box center [224, 129] width 39 height 11
click at [0, 0] on input "Deliveries 0" at bounding box center [0, 0] width 0 height 0
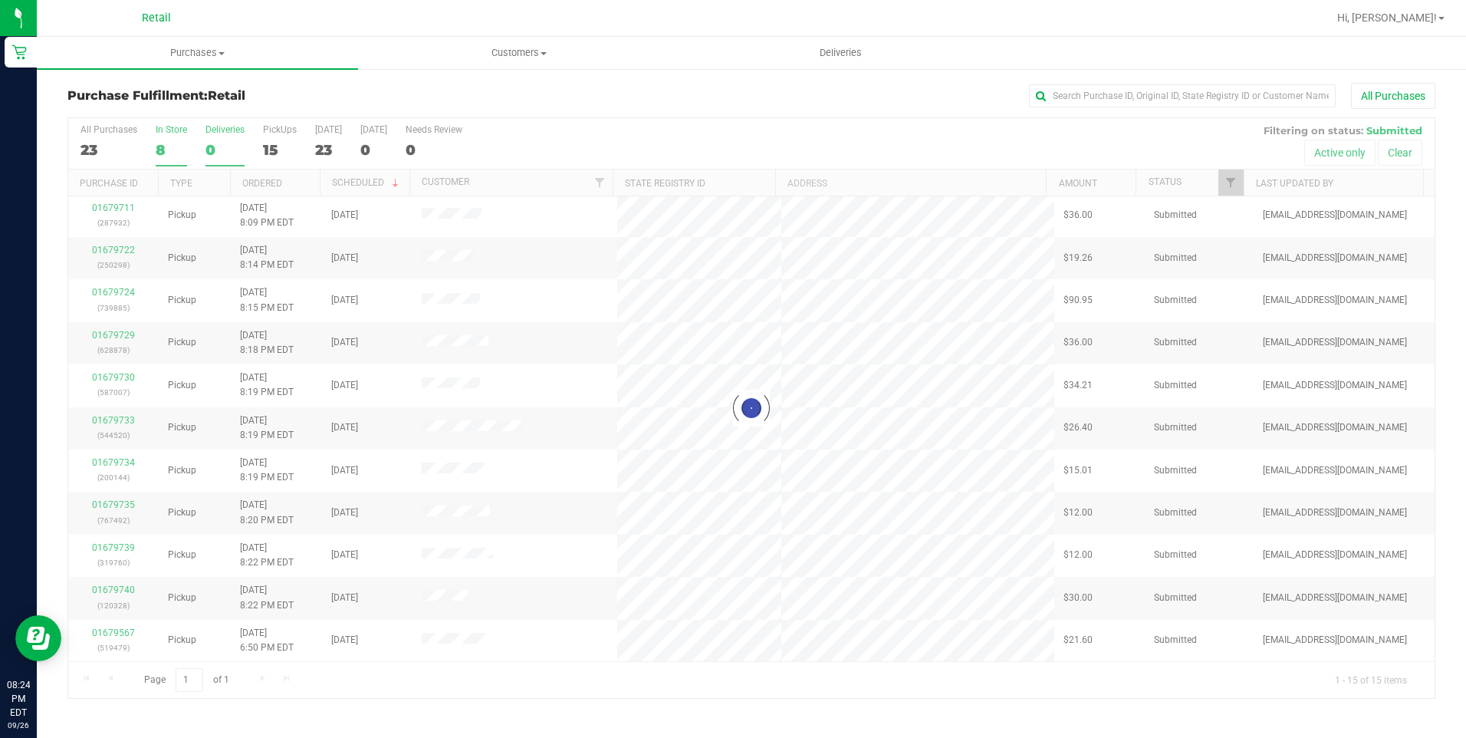
scroll to position [0, 0]
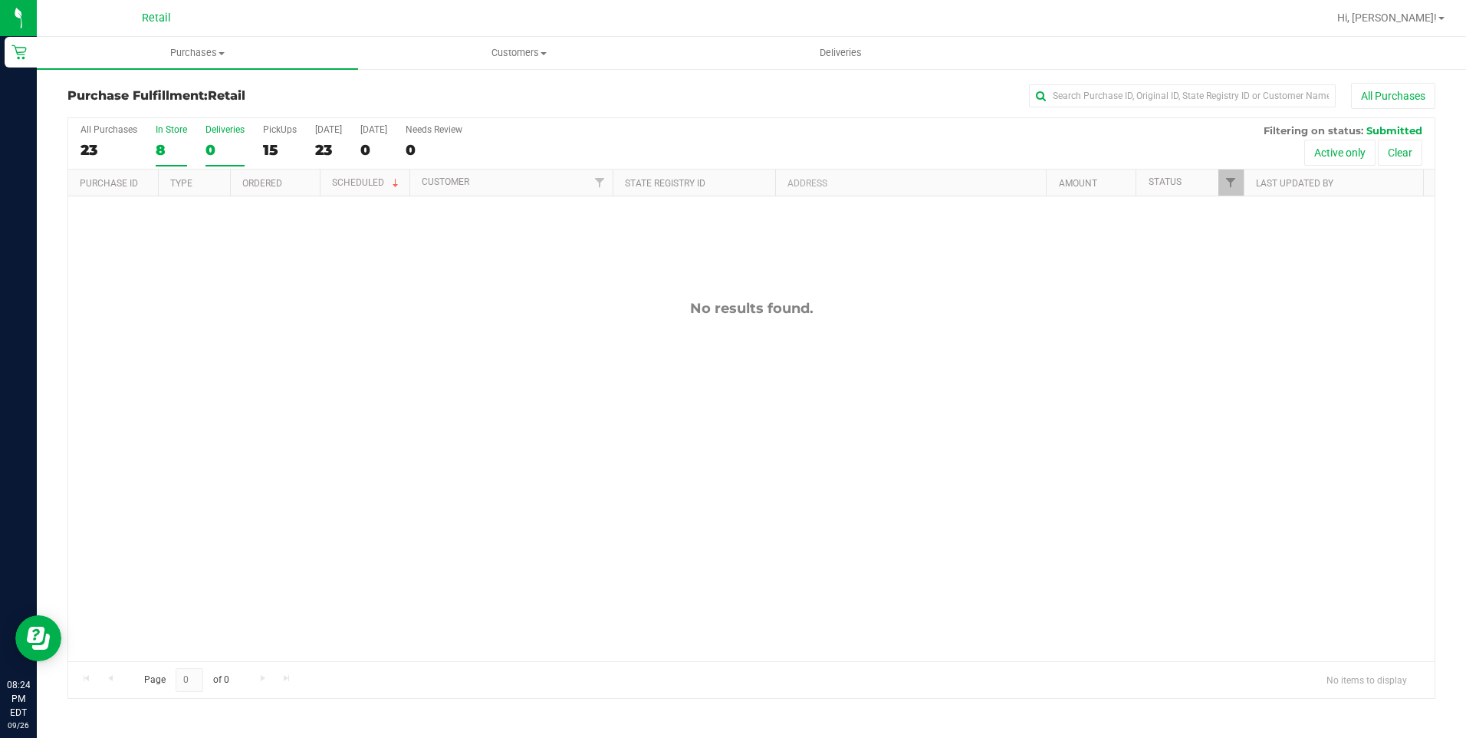
click at [164, 142] on div "8" at bounding box center [171, 150] width 31 height 18
click at [0, 0] on input "In Store 8" at bounding box center [0, 0] width 0 height 0
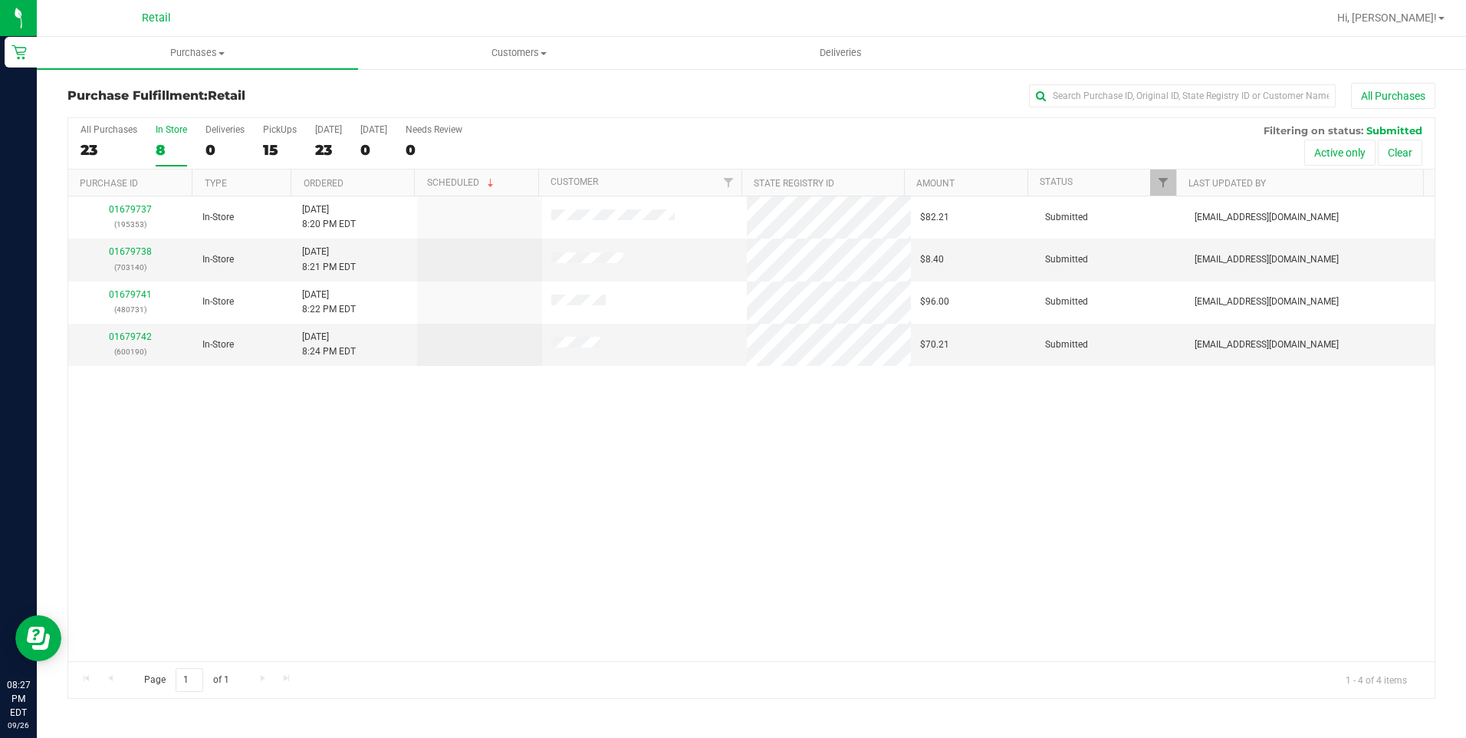
click at [174, 149] on div "8" at bounding box center [171, 150] width 31 height 18
click at [0, 0] on input "In Store 8" at bounding box center [0, 0] width 0 height 0
click at [279, 153] on div "12" at bounding box center [280, 150] width 34 height 18
click at [0, 0] on input "PickUps 12" at bounding box center [0, 0] width 0 height 0
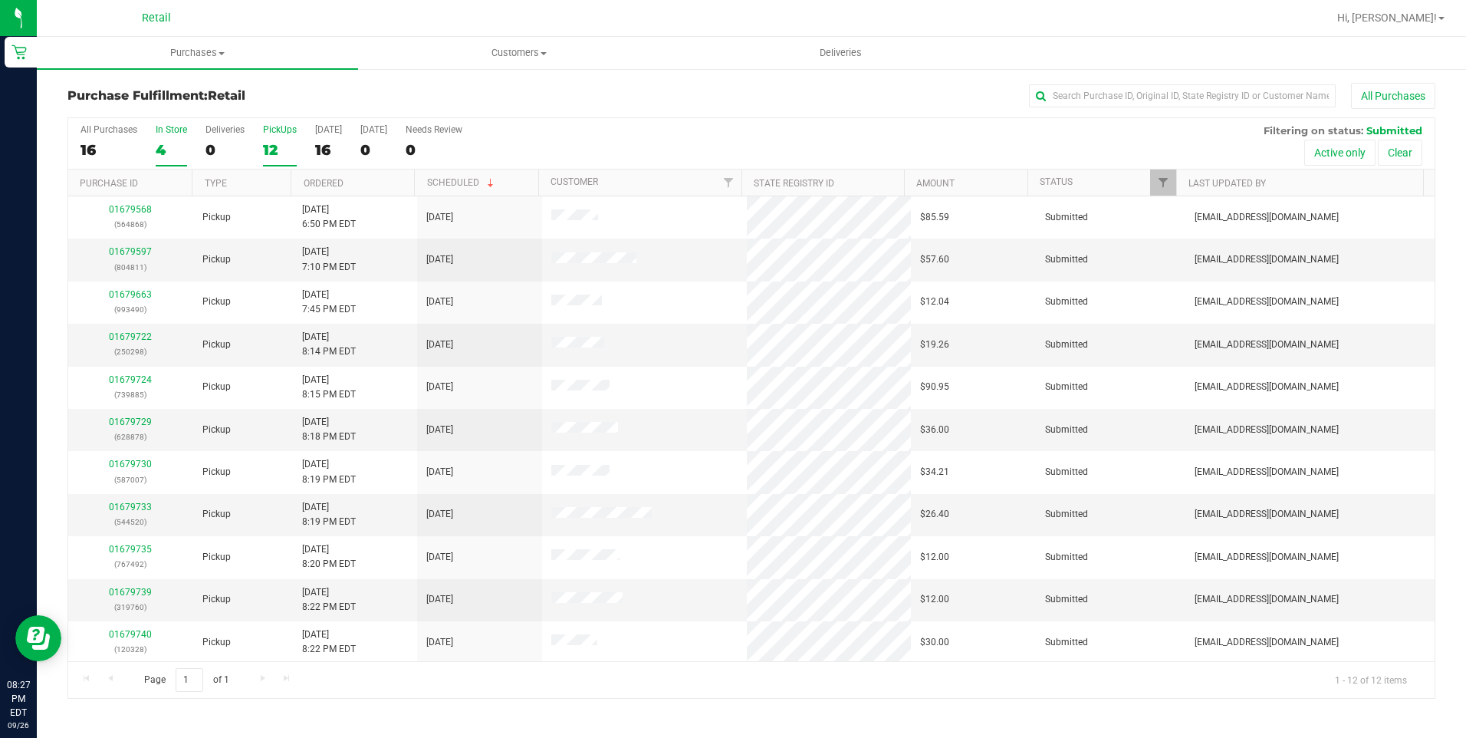
click at [174, 147] on div "4" at bounding box center [171, 150] width 31 height 18
click at [0, 0] on input "In Store 4" at bounding box center [0, 0] width 0 height 0
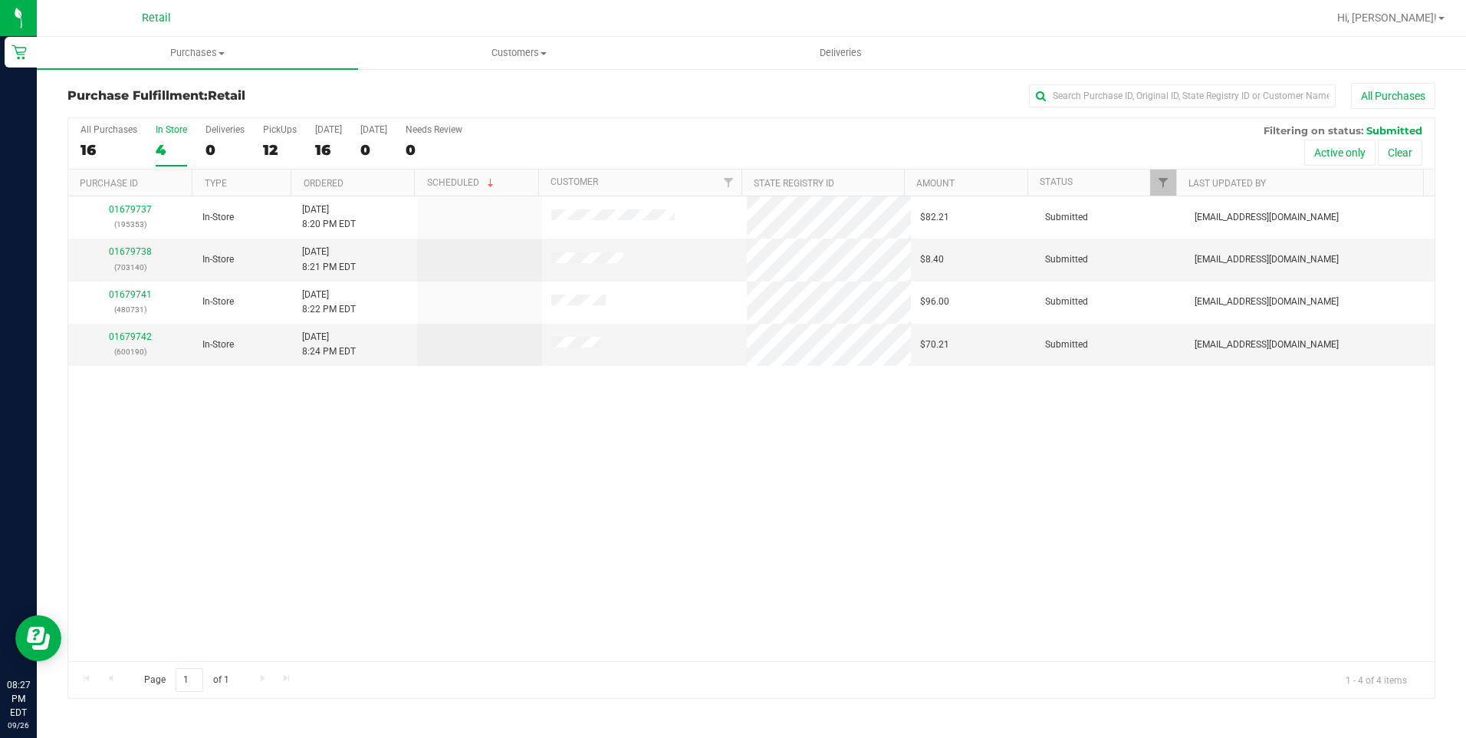
click at [256, 133] on div "All Purchases 16 In Store 4 Deliveries 0 PickUps 12 [DATE] 16 [DATE] 0 Needs Re…" at bounding box center [751, 143] width 1366 height 51
click at [271, 156] on div "12" at bounding box center [280, 150] width 34 height 18
click at [0, 0] on input "PickUps 12" at bounding box center [0, 0] width 0 height 0
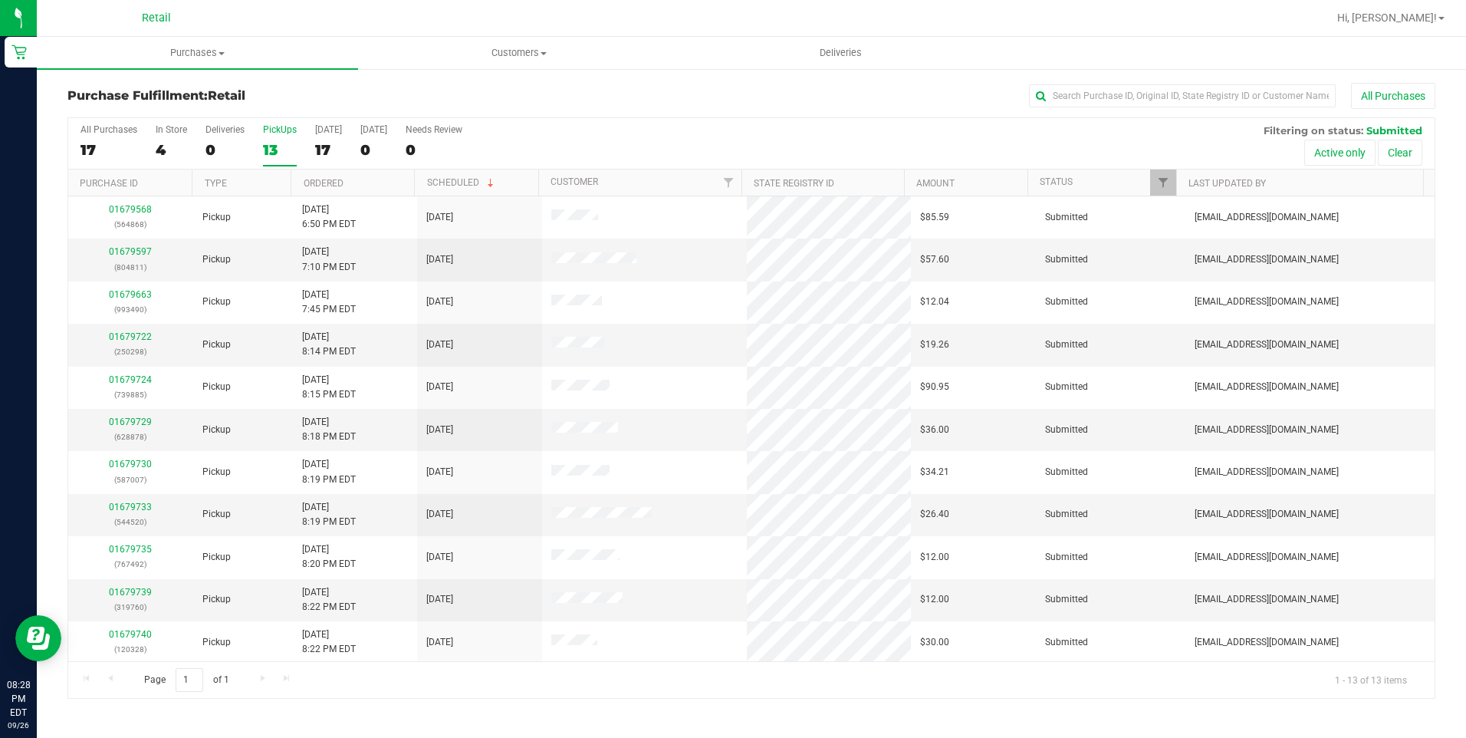
scroll to position [87, 0]
click at [178, 144] on div "4" at bounding box center [171, 150] width 31 height 18
click at [0, 0] on input "In Store 4" at bounding box center [0, 0] width 0 height 0
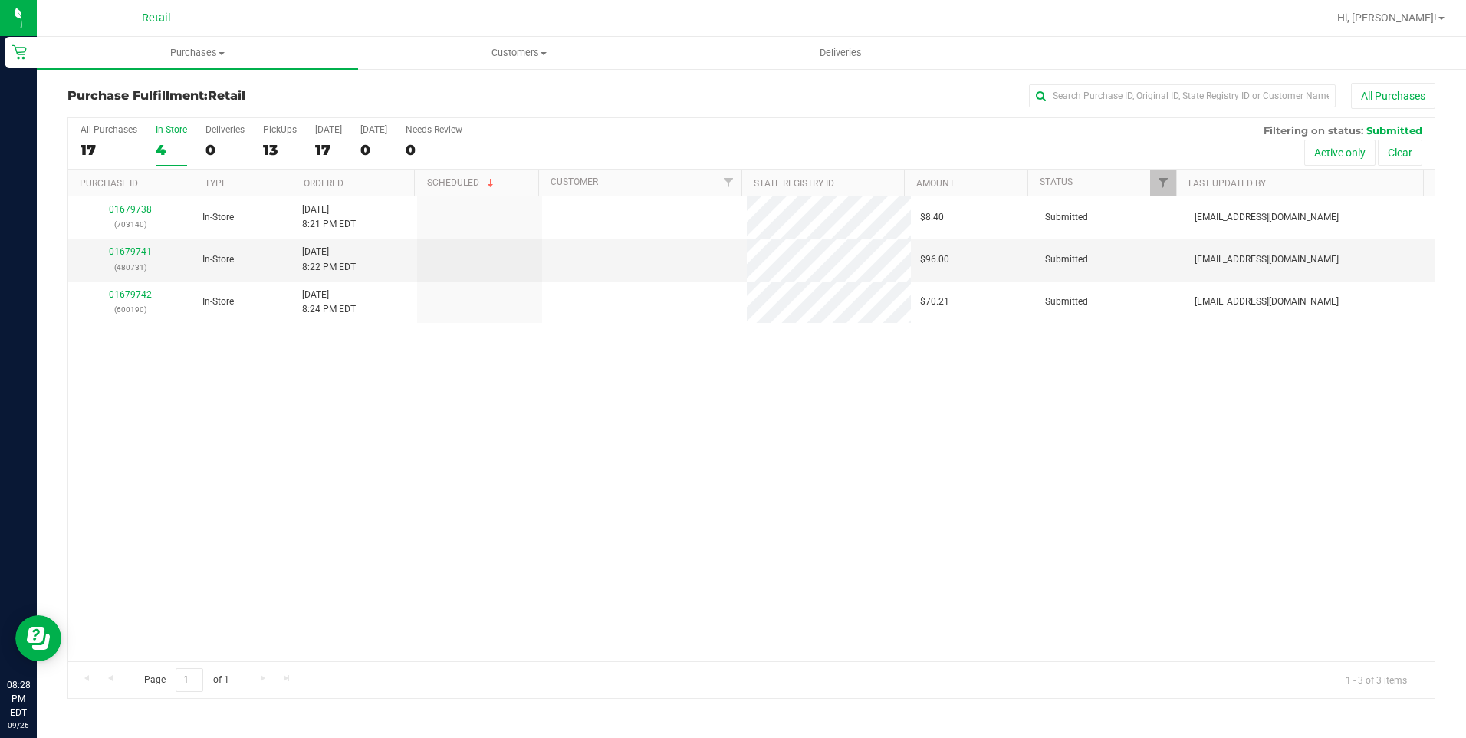
scroll to position [0, 0]
click at [175, 128] on div "In Store" at bounding box center [171, 129] width 31 height 11
click at [0, 0] on input "In Store 3" at bounding box center [0, 0] width 0 height 0
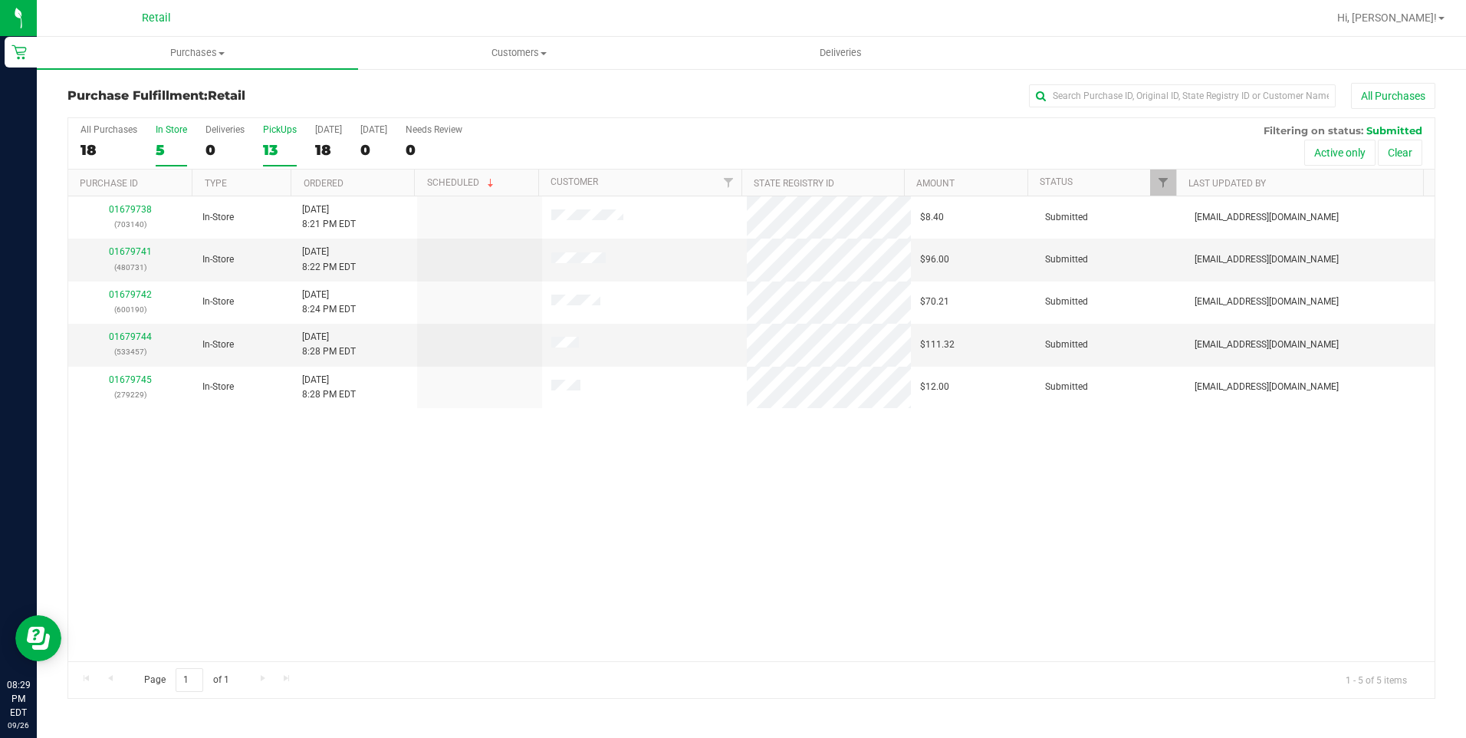
click at [267, 132] on div "PickUps" at bounding box center [280, 129] width 34 height 11
click at [0, 0] on input "PickUps 13" at bounding box center [0, 0] width 0 height 0
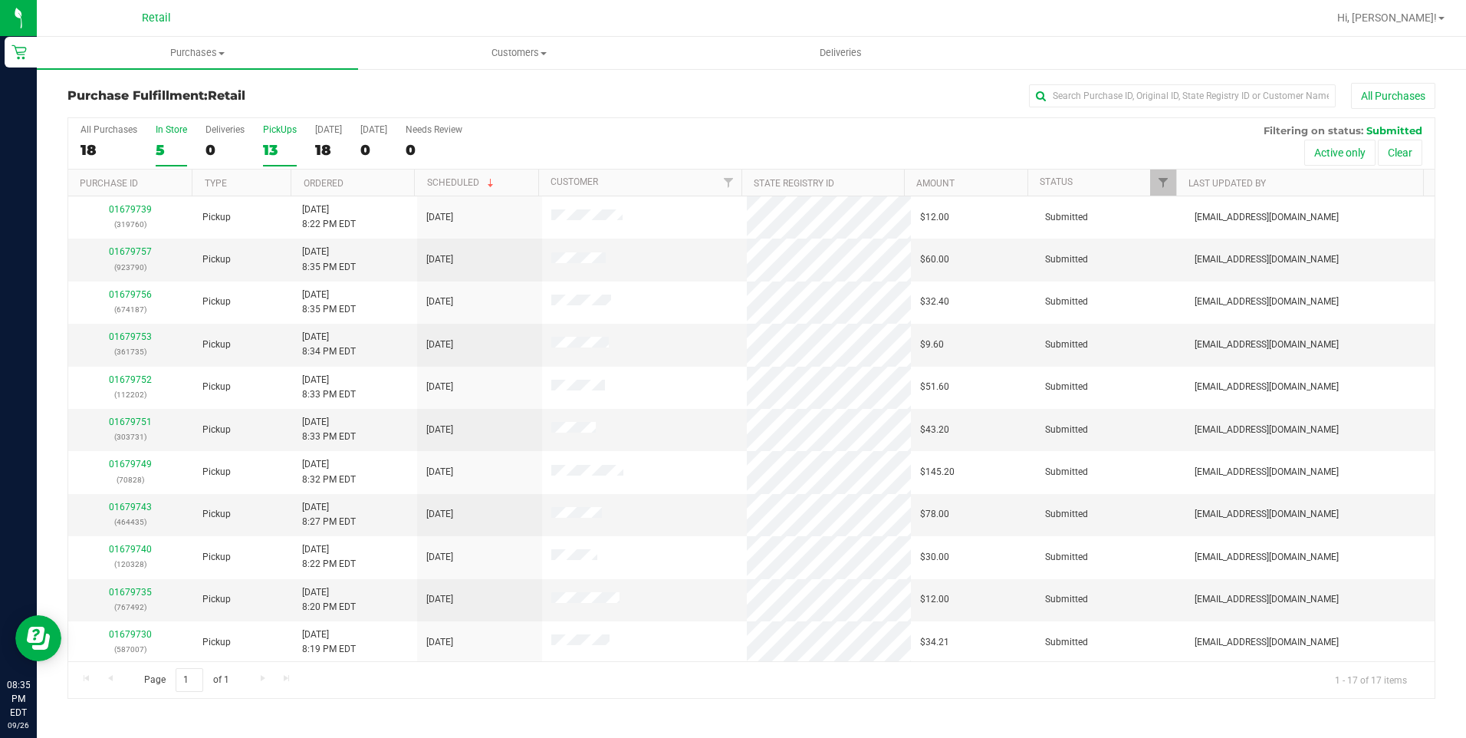
click at [165, 138] on label "In Store 5" at bounding box center [171, 145] width 31 height 42
click at [0, 0] on input "In Store 5" at bounding box center [0, 0] width 0 height 0
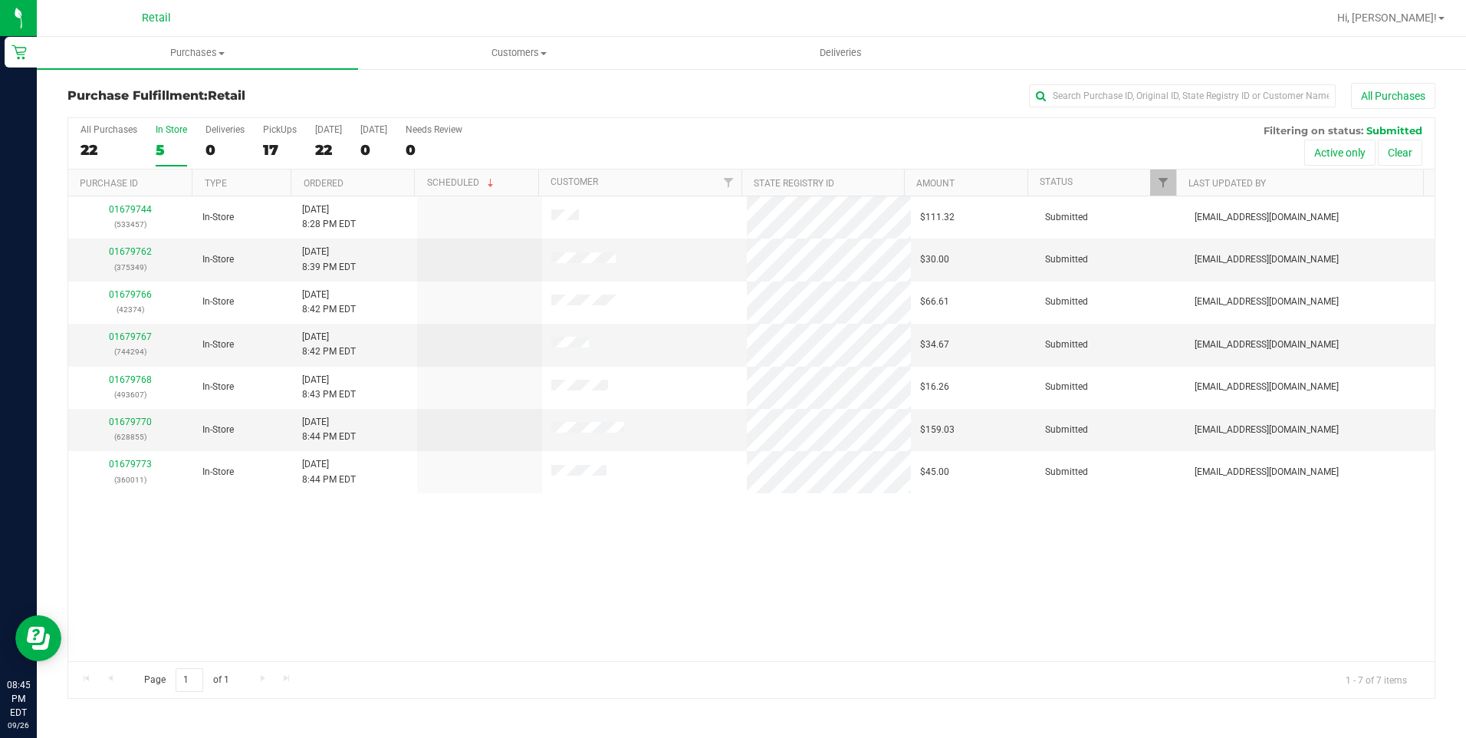
click at [169, 142] on div "5" at bounding box center [171, 150] width 31 height 18
click at [0, 0] on input "In Store 5" at bounding box center [0, 0] width 0 height 0
click at [277, 138] on label "PickUps 17" at bounding box center [280, 145] width 34 height 42
click at [0, 0] on input "PickUps 17" at bounding box center [0, 0] width 0 height 0
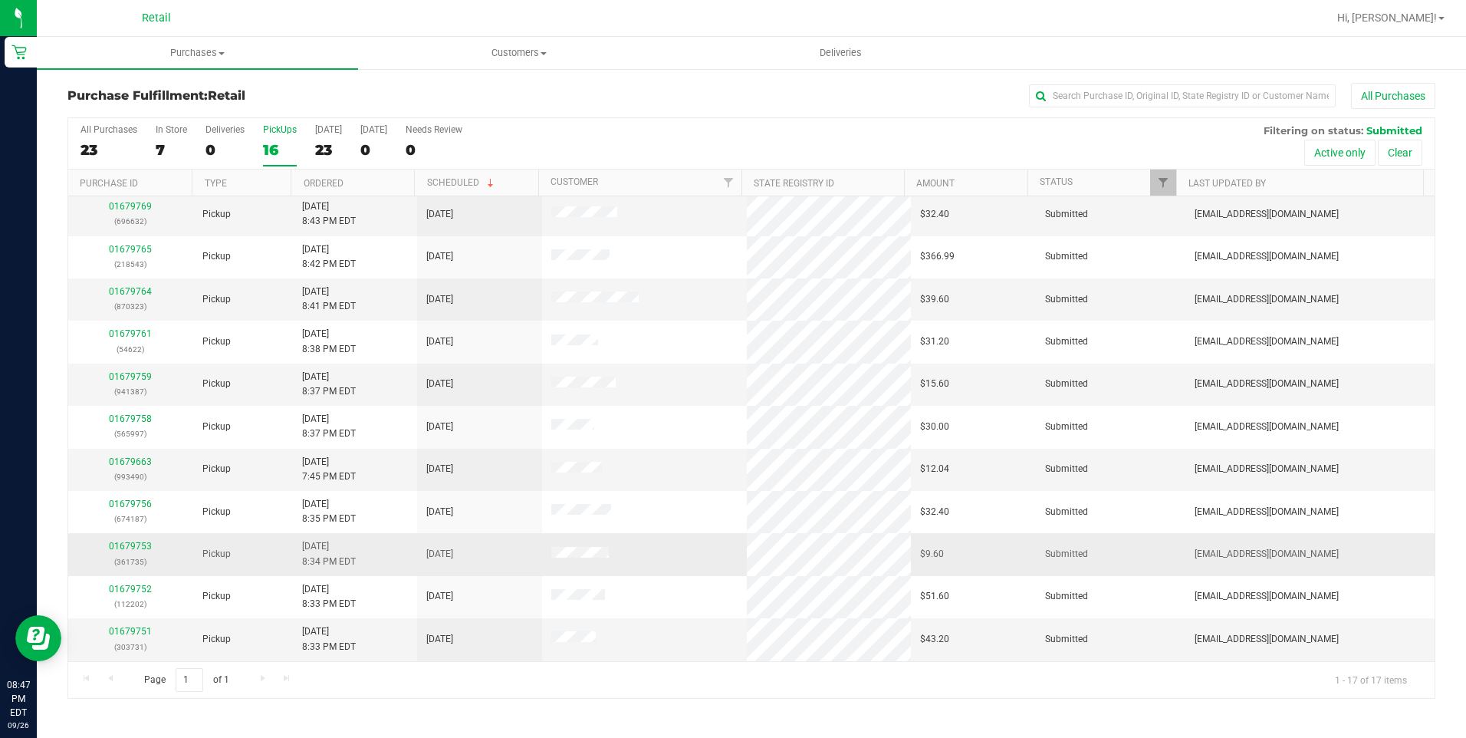
scroll to position [257, 0]
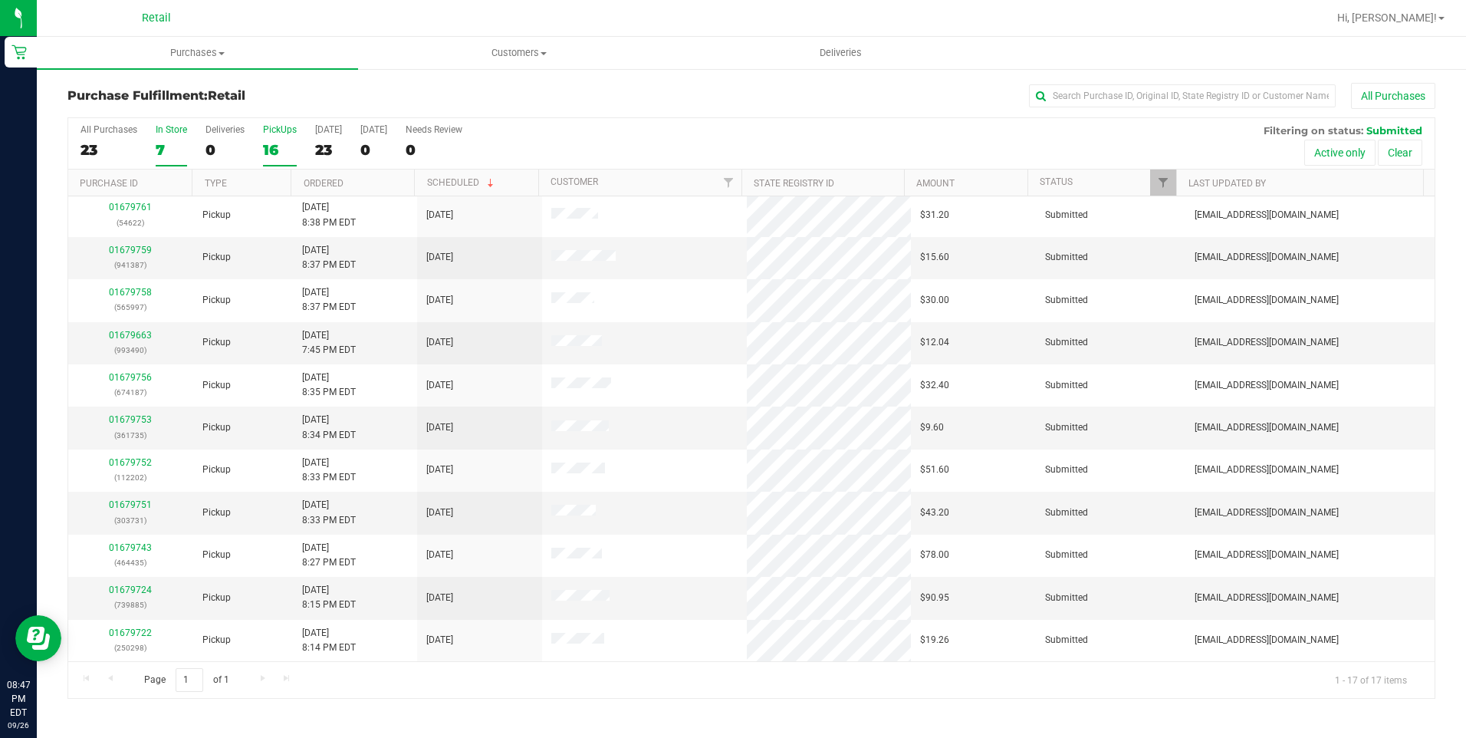
click at [176, 143] on div "7" at bounding box center [171, 150] width 31 height 18
click at [0, 0] on input "In Store 7" at bounding box center [0, 0] width 0 height 0
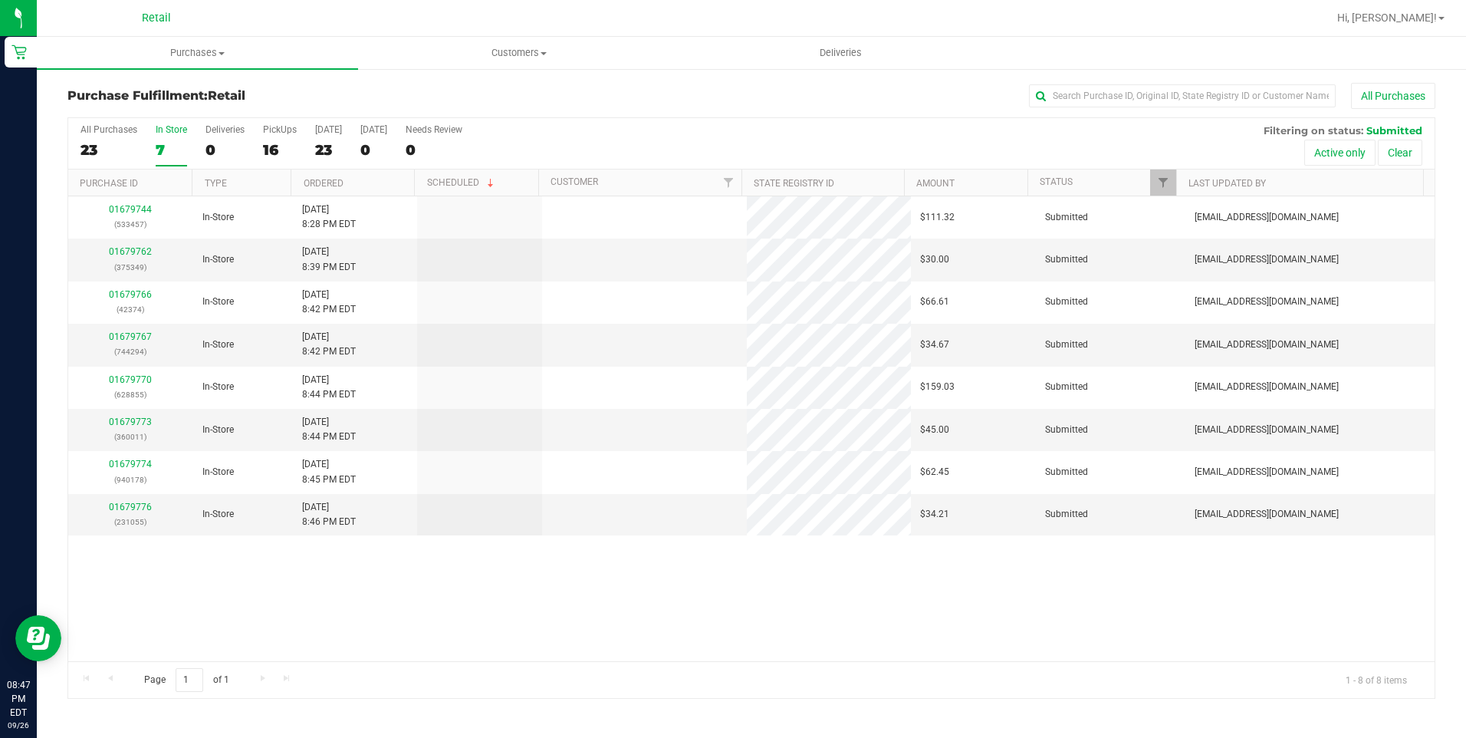
scroll to position [0, 0]
click at [178, 146] on div "8" at bounding box center [171, 150] width 31 height 18
click at [0, 0] on input "In Store 8" at bounding box center [0, 0] width 0 height 0
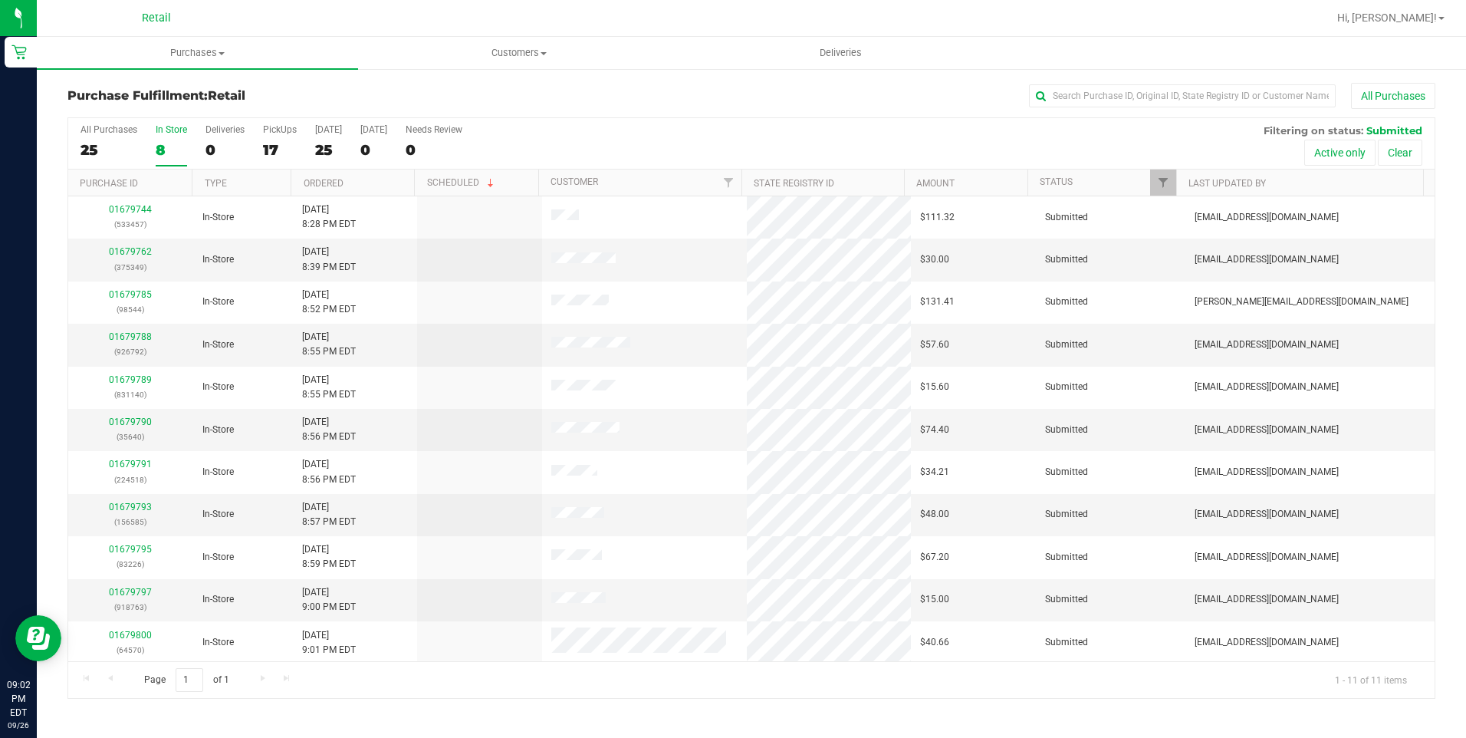
click at [169, 147] on div "8" at bounding box center [171, 150] width 31 height 18
click at [0, 0] on input "In Store 8" at bounding box center [0, 0] width 0 height 0
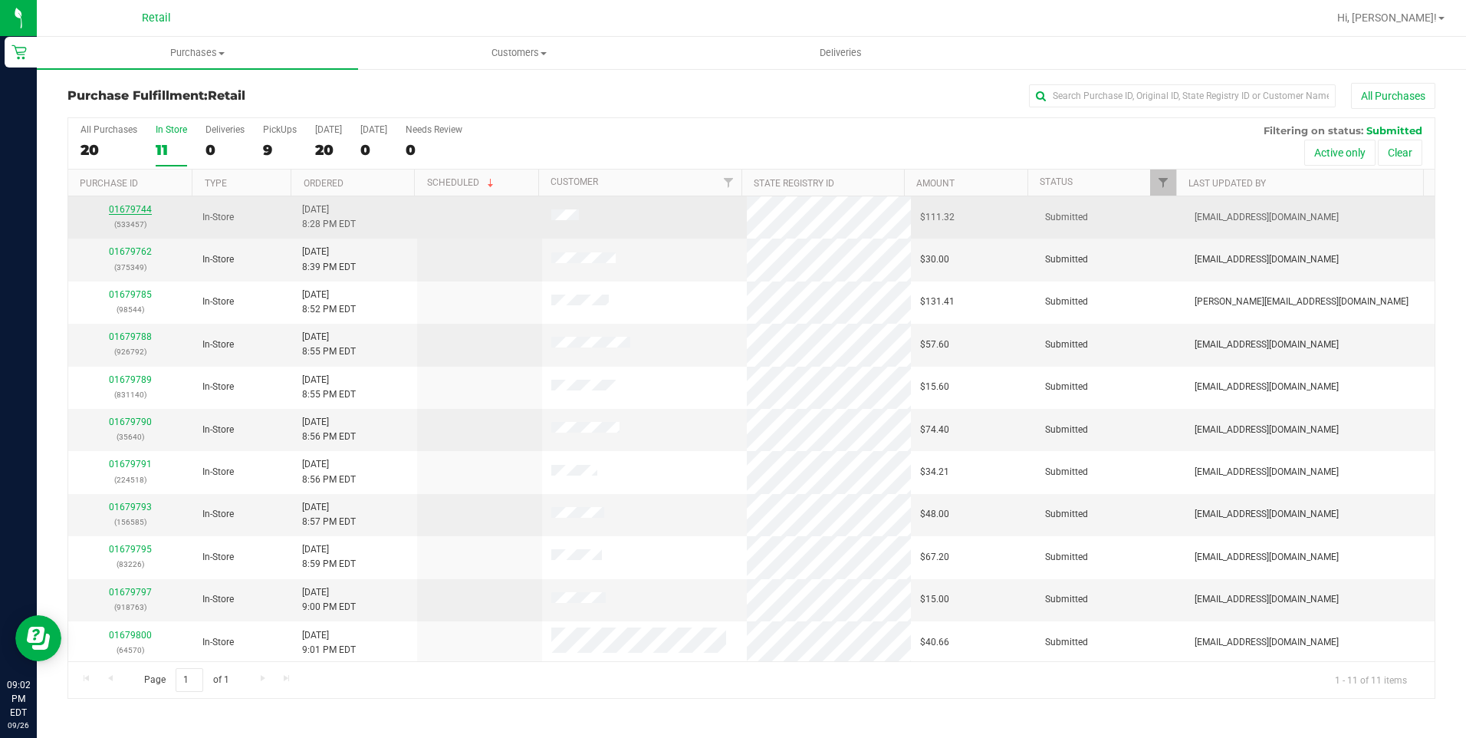
click at [133, 209] on link "01679744" at bounding box center [130, 209] width 43 height 11
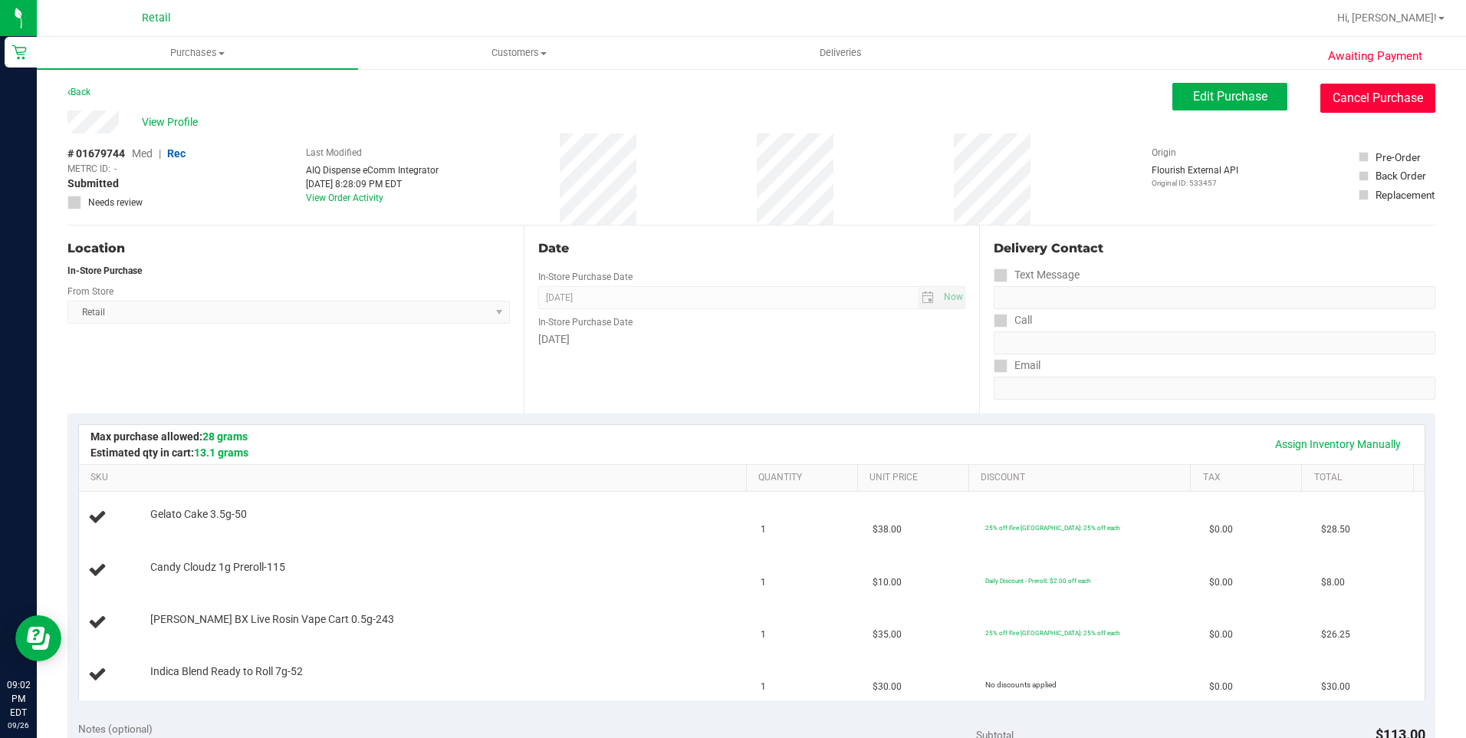
drag, startPoint x: 1326, startPoint y: 84, endPoint x: 791, endPoint y: 94, distance: 535.2
click at [1326, 84] on button "Cancel Purchase" at bounding box center [1377, 98] width 115 height 29
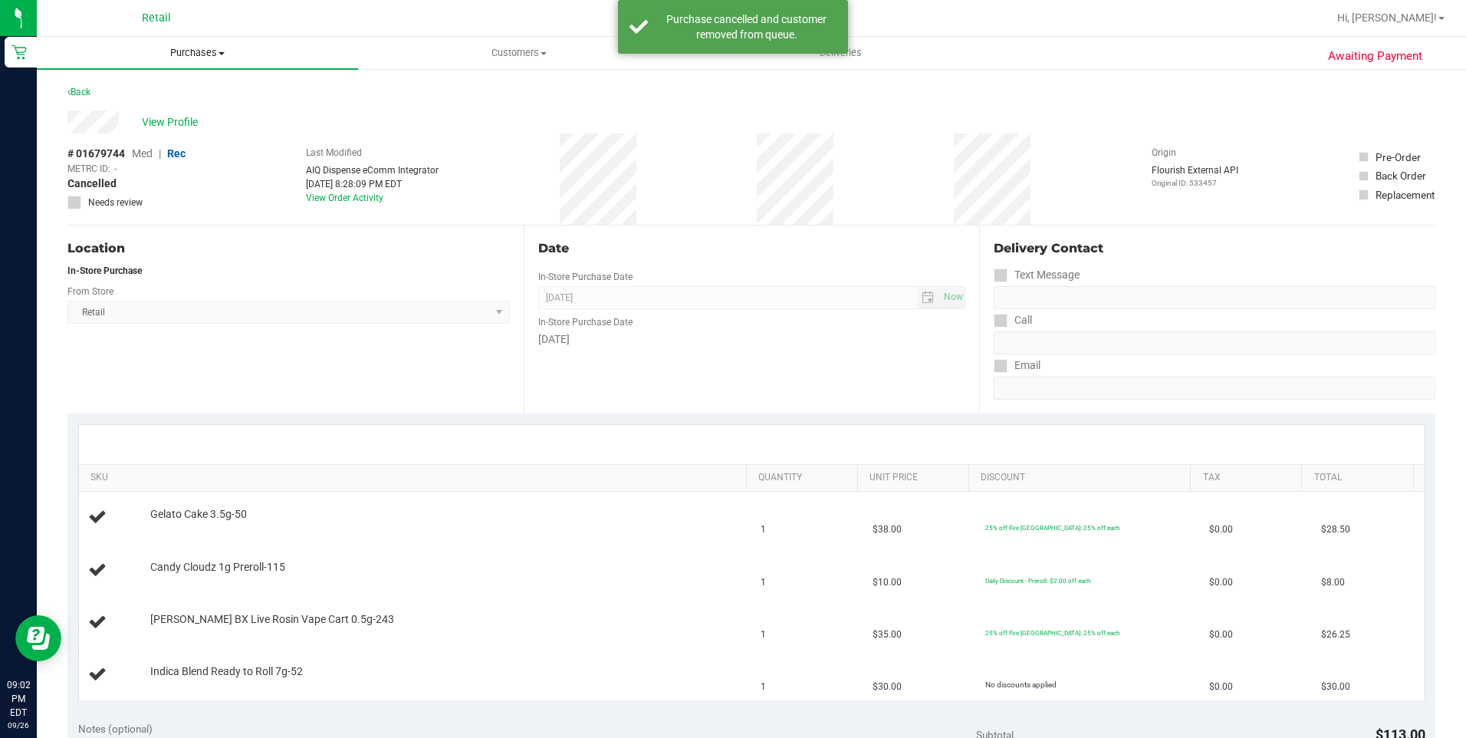
click at [170, 50] on span "Purchases" at bounding box center [197, 53] width 321 height 14
click at [133, 110] on li "Fulfillment" at bounding box center [197, 111] width 321 height 18
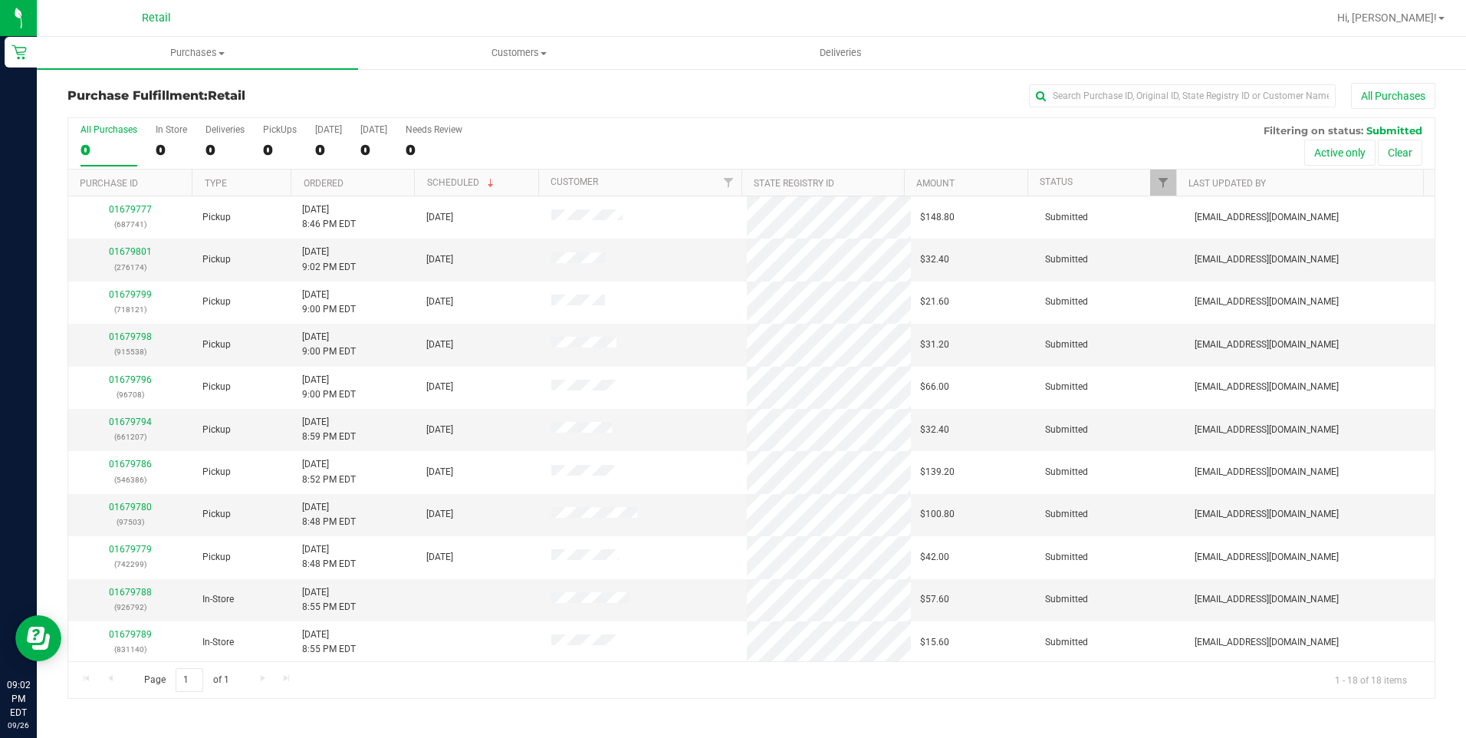
click at [333, 193] on th "Ordered" at bounding box center [352, 182] width 123 height 27
click at [333, 186] on div at bounding box center [751, 408] width 1366 height 580
click at [156, 139] on label "In Store 9" at bounding box center [171, 145] width 31 height 42
click at [0, 0] on input "In Store 9" at bounding box center [0, 0] width 0 height 0
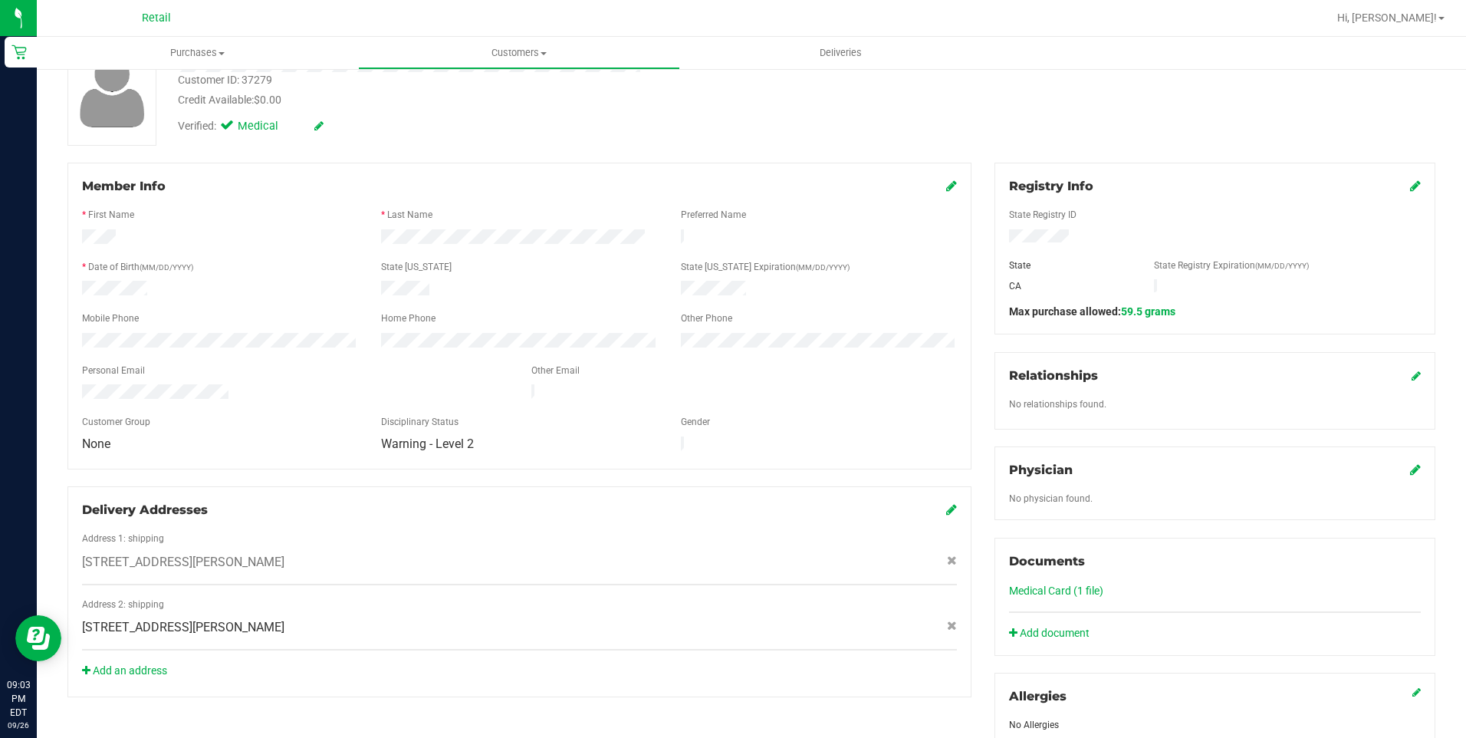
scroll to position [230, 0]
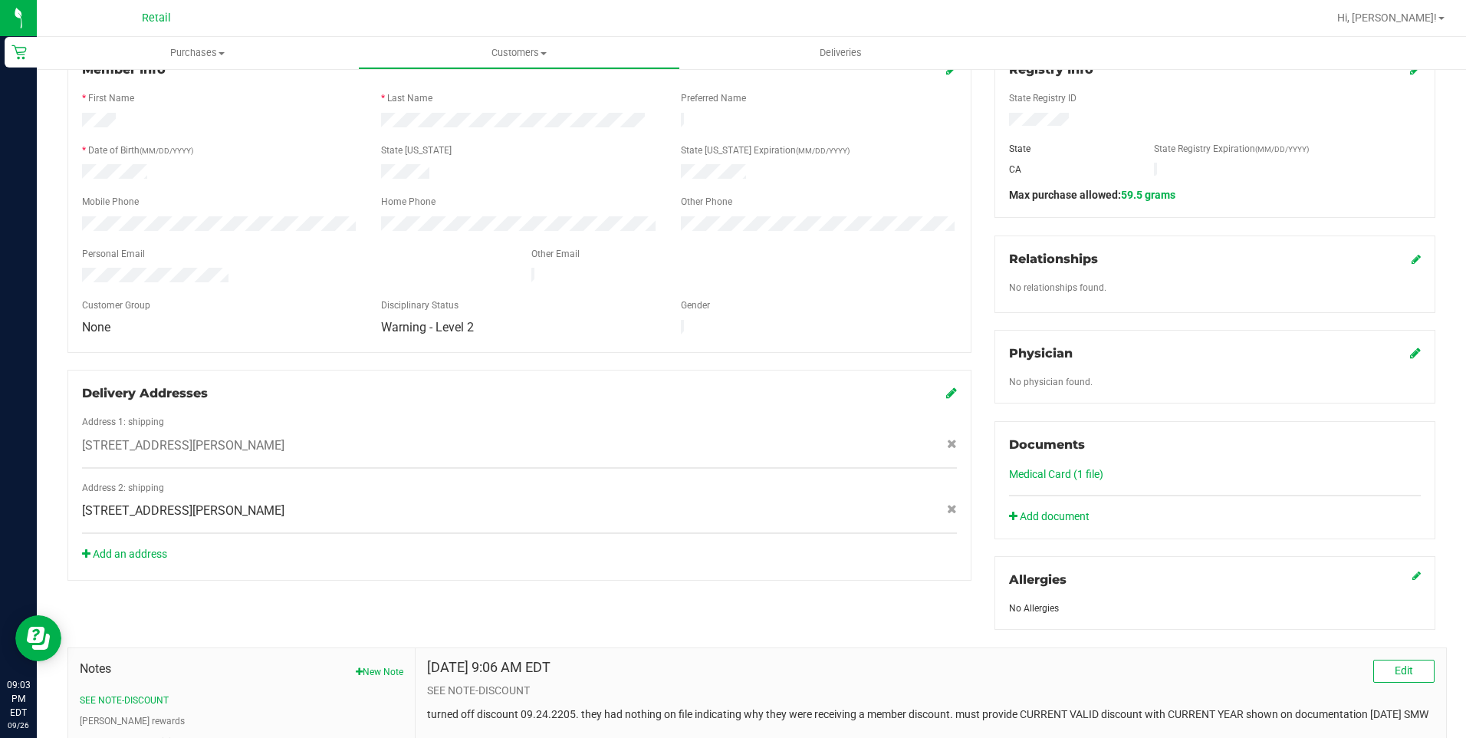
click at [1070, 471] on link "Medical Card (1 file)" at bounding box center [1056, 474] width 94 height 12
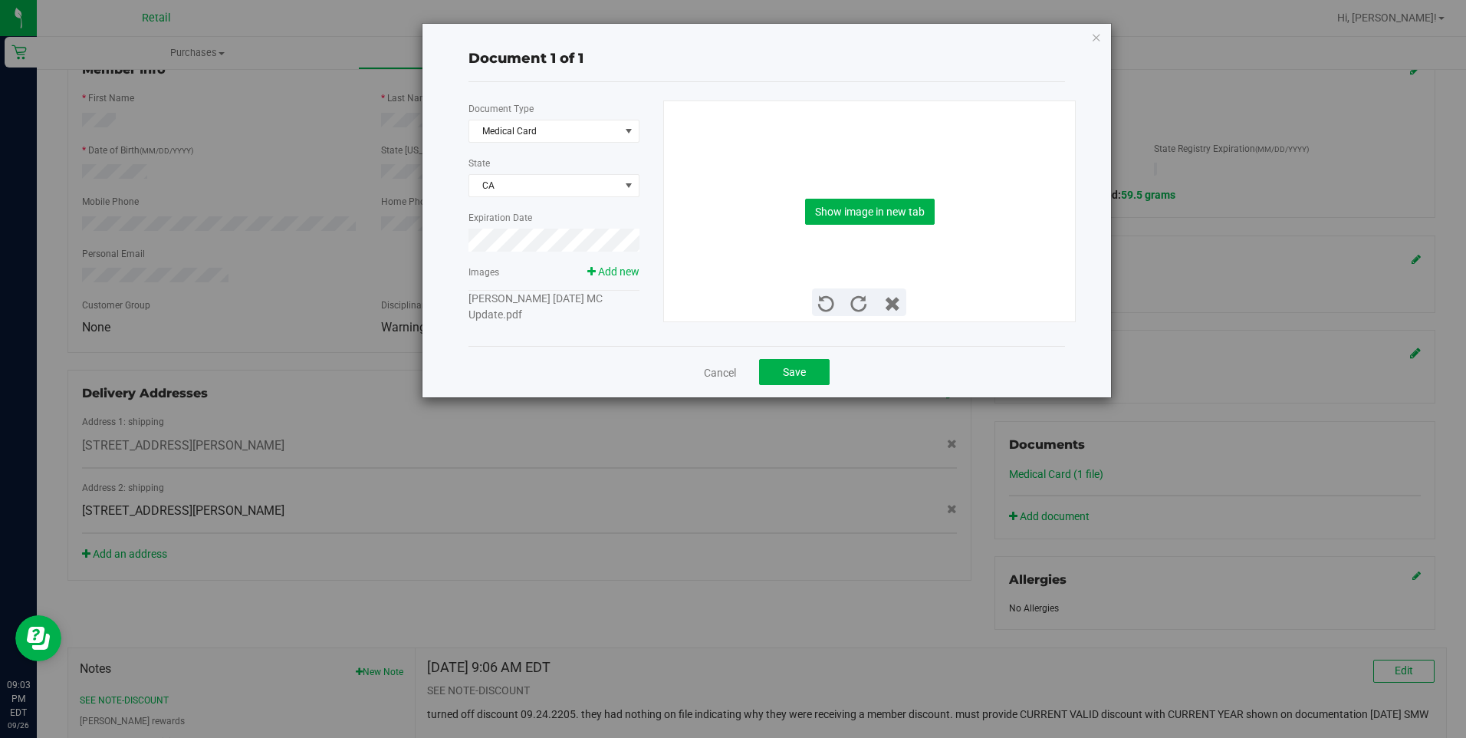
click at [533, 304] on link "[PERSON_NAME] [DATE] MC Update.pdf" at bounding box center [535, 306] width 134 height 28
click at [865, 212] on button "Show image in new tab" at bounding box center [870, 212] width 130 height 26
click at [1404, 214] on div "Document 1 of 1 Document Type Medical Card 5 State CA Expiration Date Images Ad…" at bounding box center [738, 369] width 1477 height 738
click at [1095, 41] on icon "button" at bounding box center [1096, 37] width 11 height 18
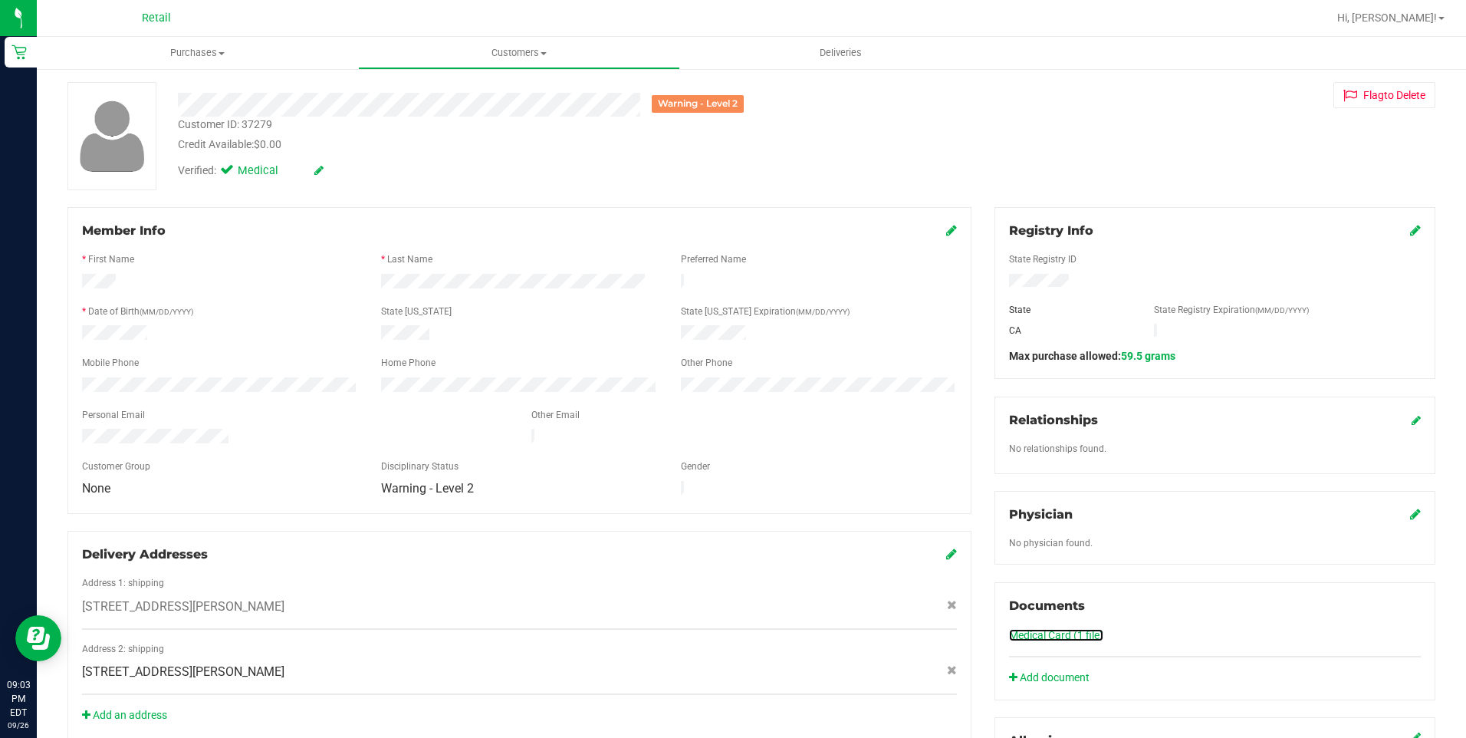
scroll to position [0, 0]
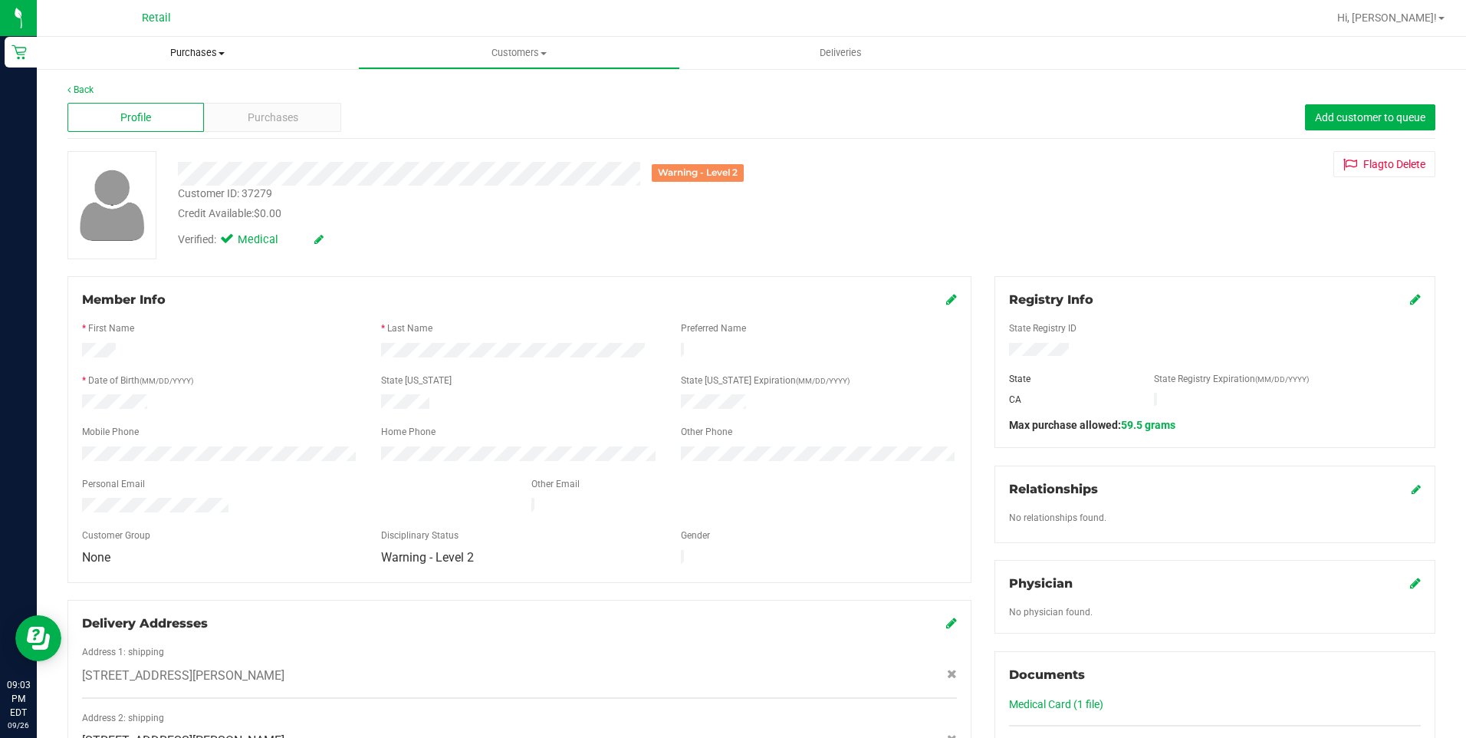
click at [189, 60] on uib-tab-heading "Purchases Summary of purchases Fulfillment All purchases" at bounding box center [197, 53] width 321 height 32
click at [126, 114] on span "Fulfillment" at bounding box center [84, 110] width 95 height 13
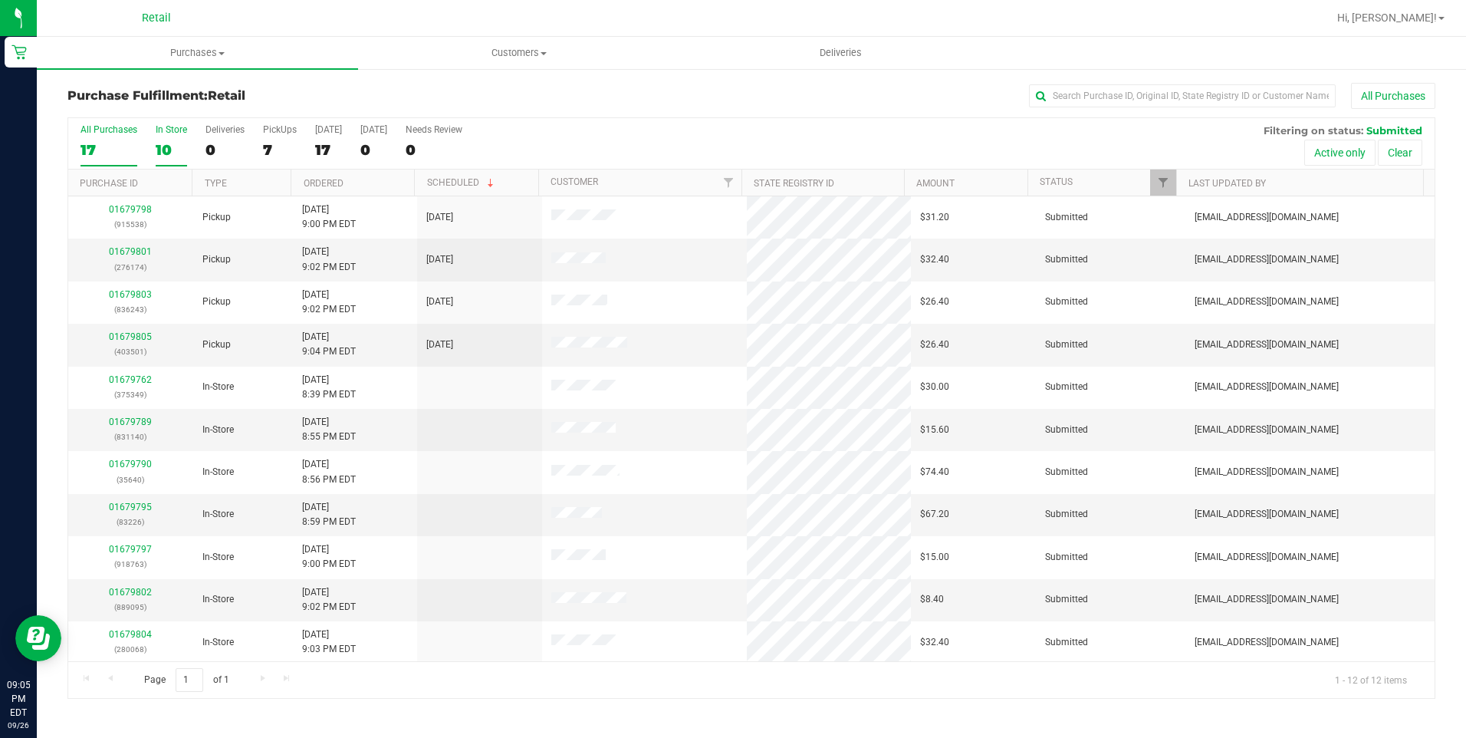
click at [169, 142] on div "10" at bounding box center [171, 150] width 31 height 18
click at [0, 0] on input "In Store 10" at bounding box center [0, 0] width 0 height 0
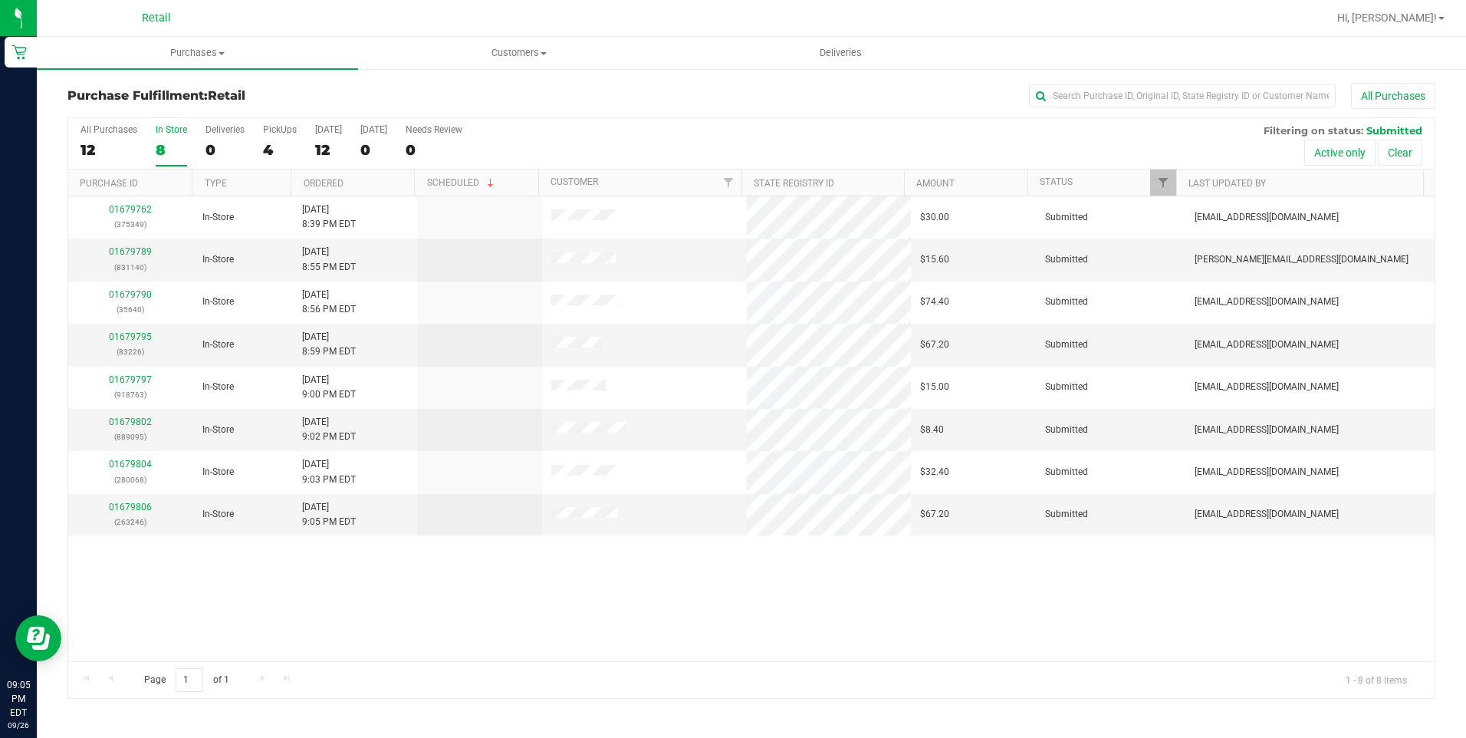
click at [613, 591] on div "01679762 (375349) In-Store [DATE] 8:39 PM EDT $30.00 Submitted [EMAIL_ADDRESS][…" at bounding box center [751, 428] width 1366 height 465
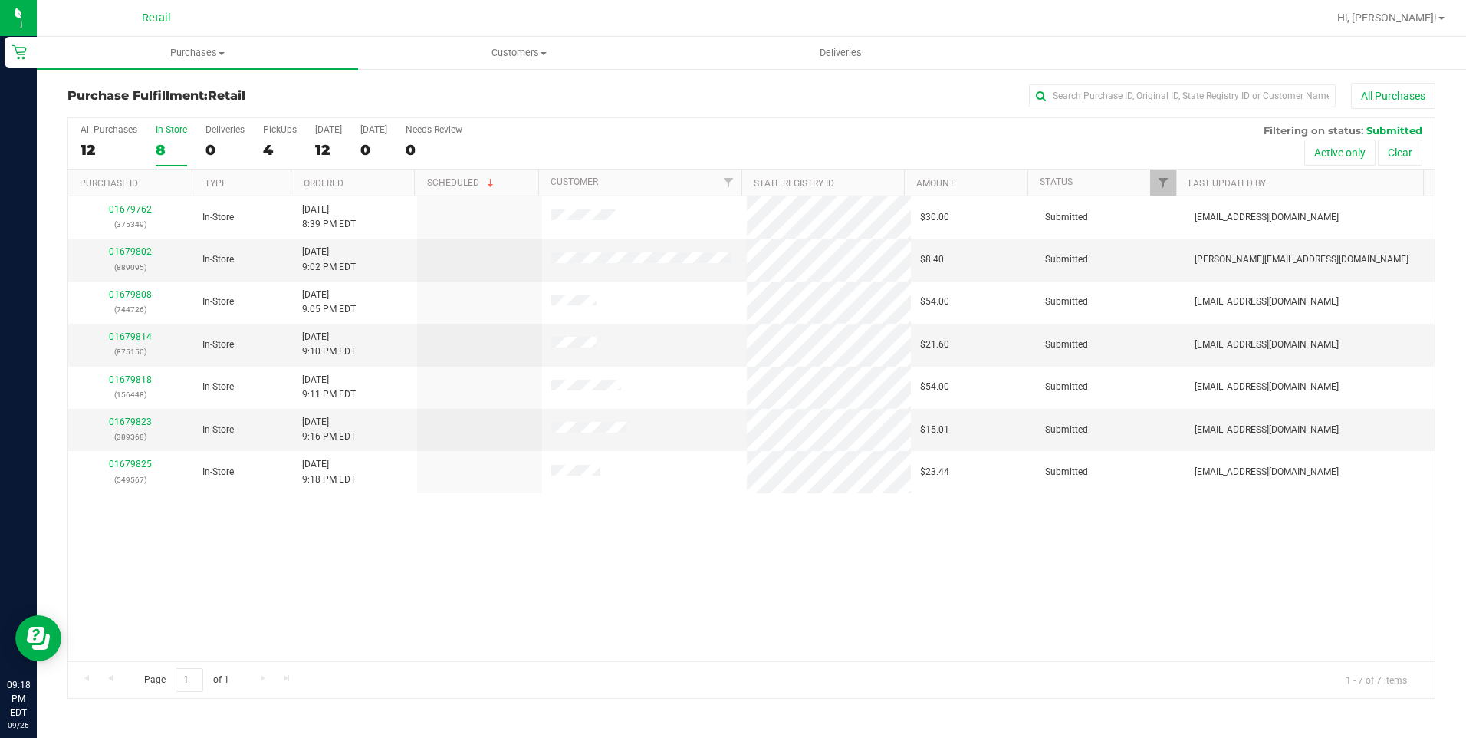
click at [163, 143] on div "8" at bounding box center [171, 150] width 31 height 18
click at [0, 0] on input "In Store 8" at bounding box center [0, 0] width 0 height 0
click at [272, 149] on div "6" at bounding box center [280, 150] width 34 height 18
click at [0, 0] on input "PickUps 6" at bounding box center [0, 0] width 0 height 0
click at [167, 150] on div "7" at bounding box center [171, 150] width 31 height 18
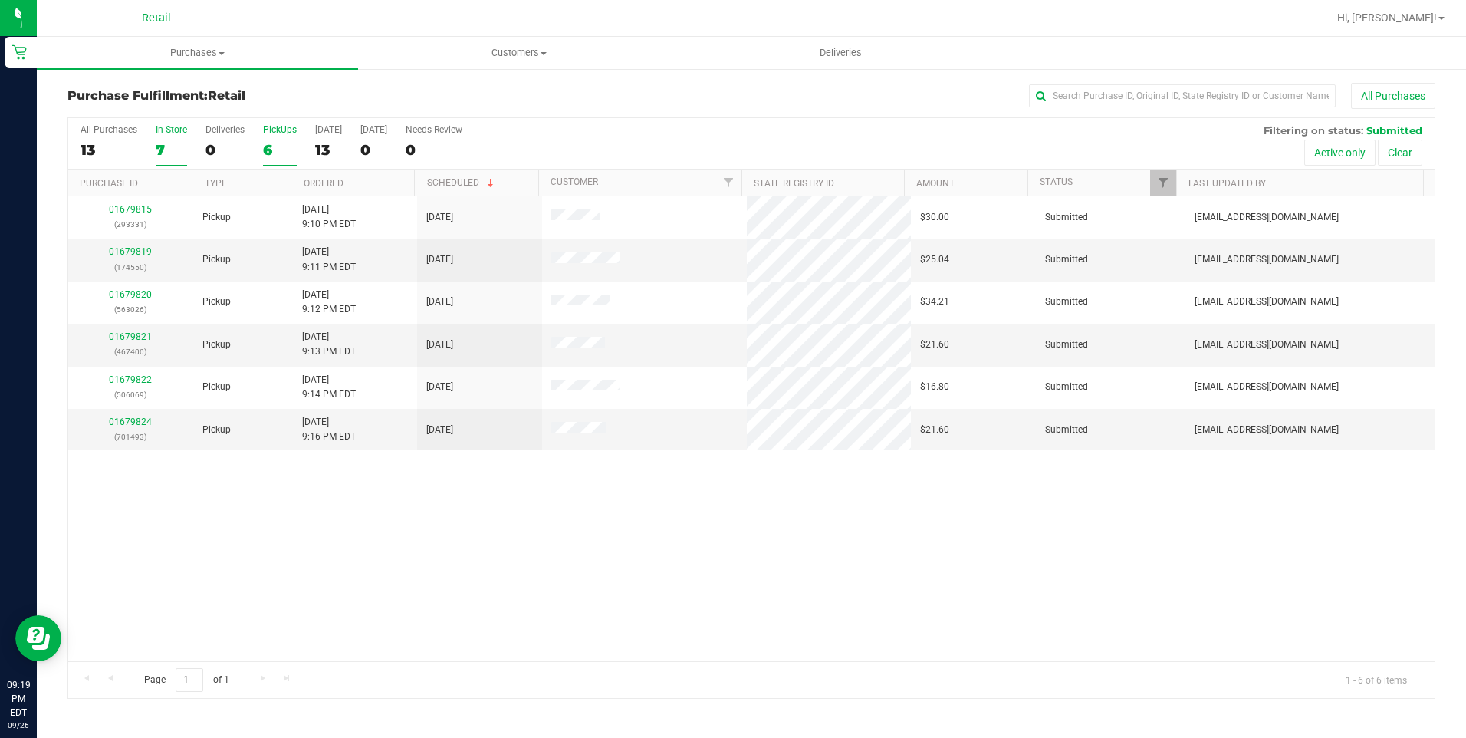
click at [0, 0] on input "In Store 7" at bounding box center [0, 0] width 0 height 0
click at [157, 156] on div "7" at bounding box center [171, 150] width 31 height 18
click at [0, 0] on input "In Store 7" at bounding box center [0, 0] width 0 height 0
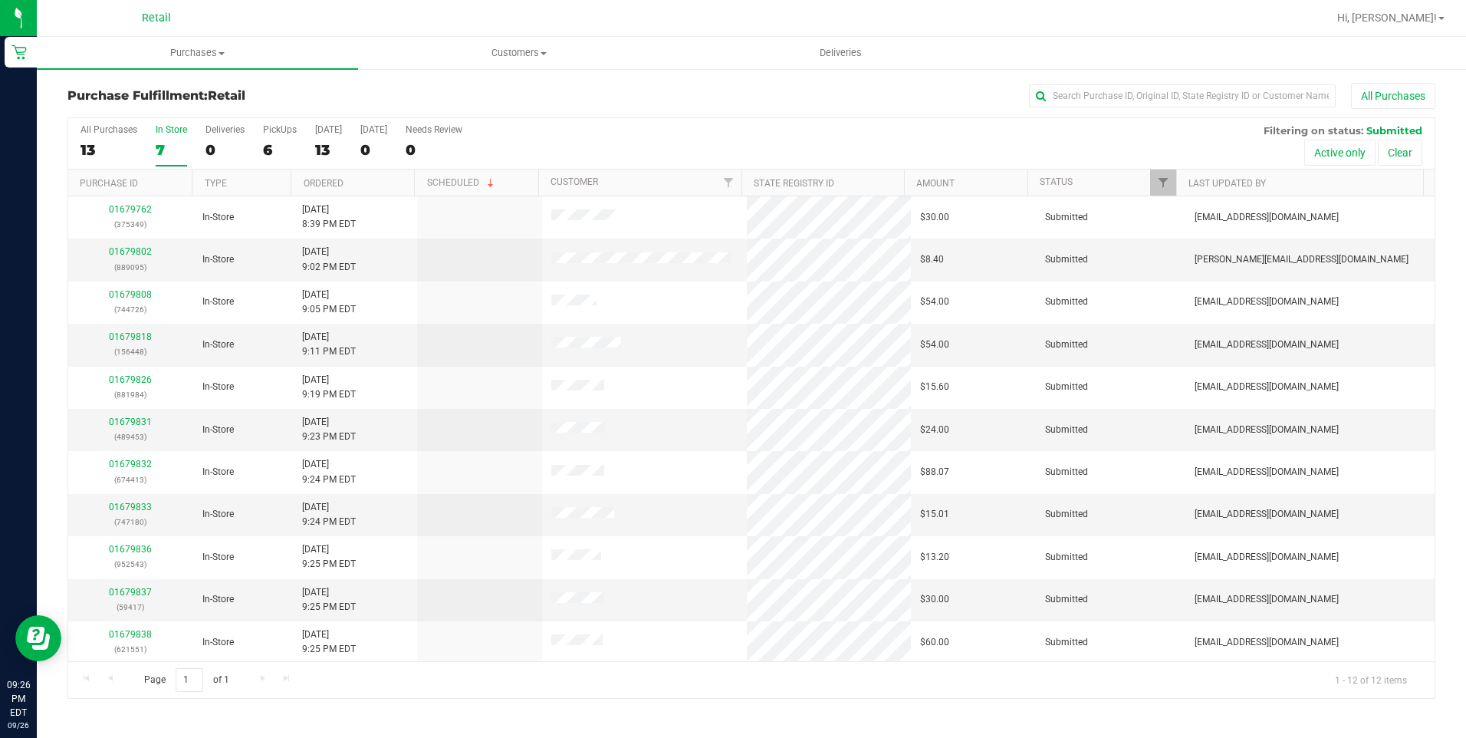
click at [157, 141] on div "7" at bounding box center [171, 150] width 31 height 18
click at [0, 0] on input "In Store 7" at bounding box center [0, 0] width 0 height 0
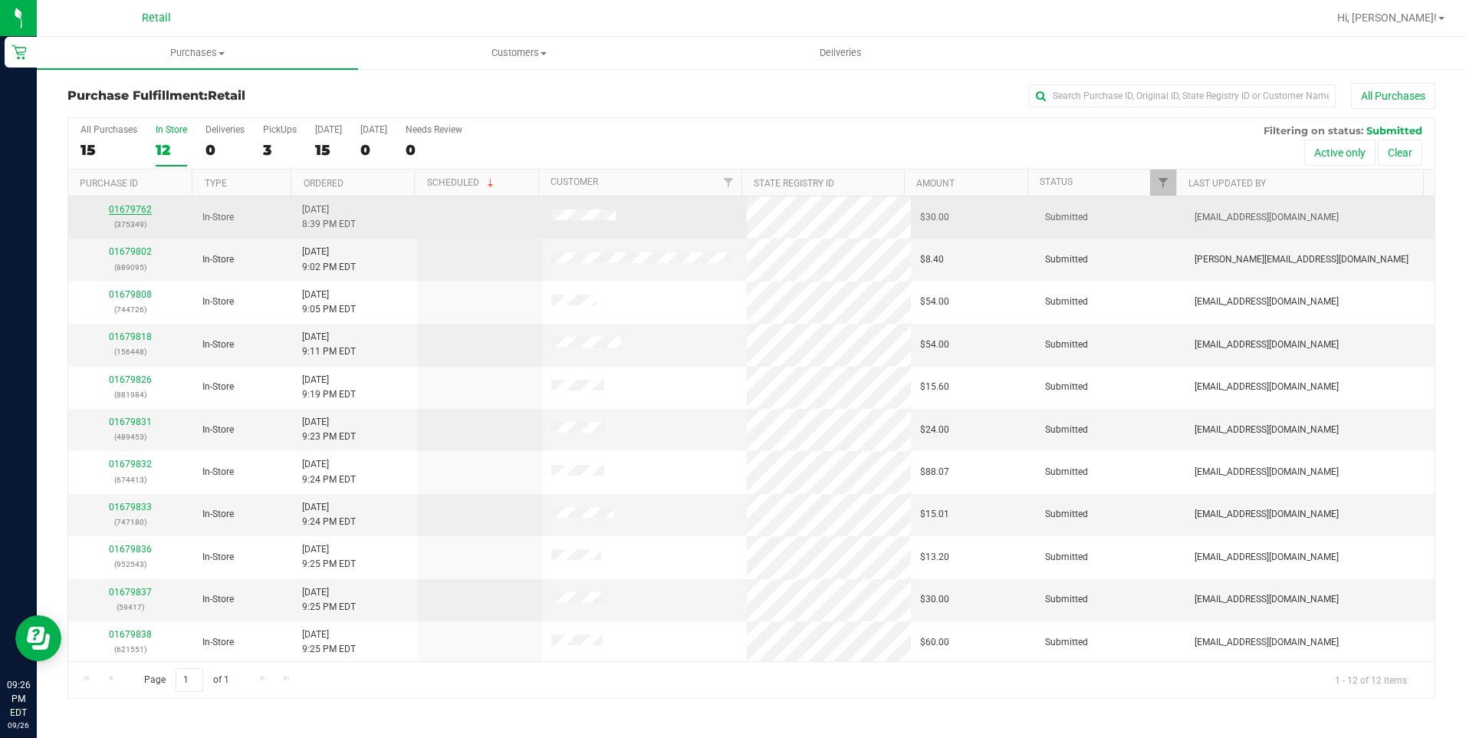
click at [135, 212] on link "01679762" at bounding box center [130, 209] width 43 height 11
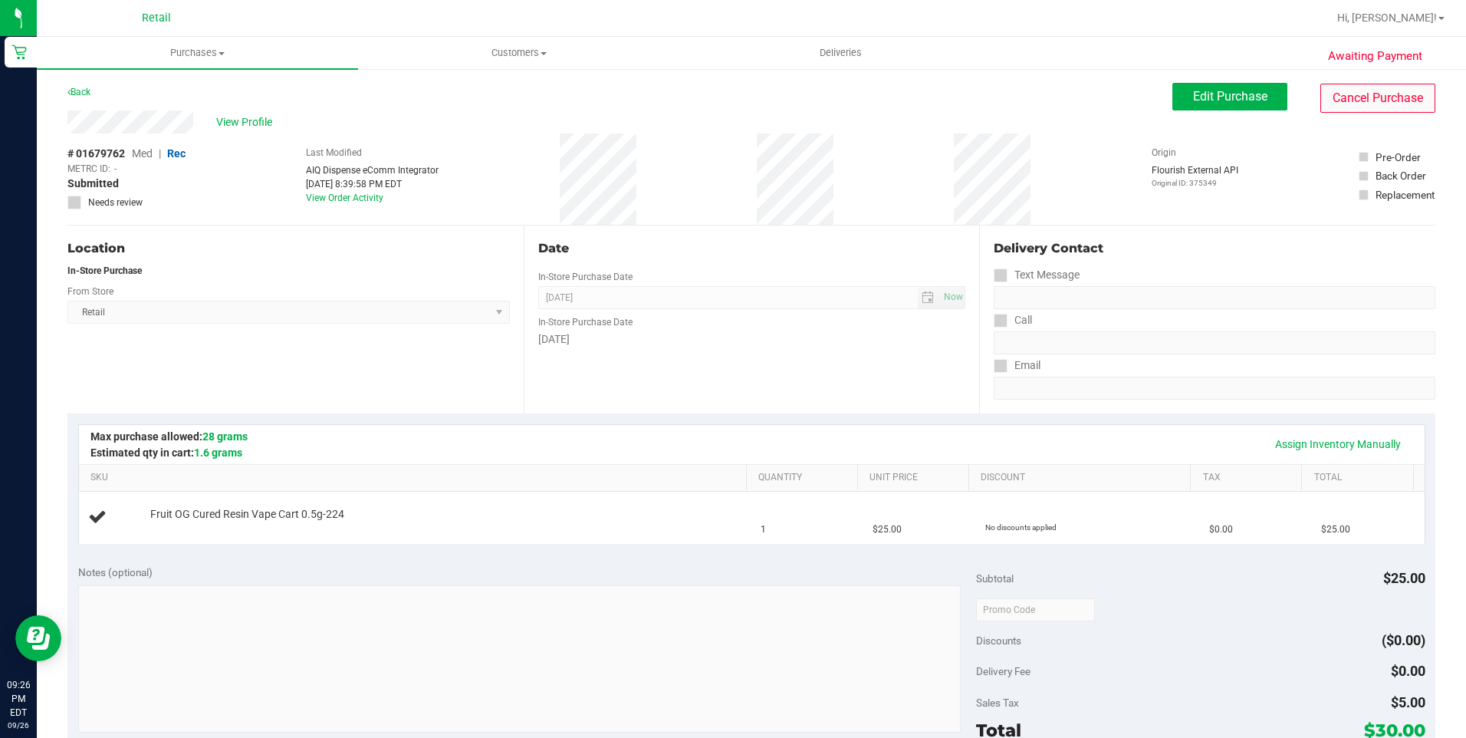
drag, startPoint x: 1373, startPoint y: 75, endPoint x: 1373, endPoint y: 93, distance: 17.6
click at [1373, 90] on div "Awaiting Payment Back Edit Purchase Cancel Purchase View Profile # 01679762 Med…" at bounding box center [751, 642] width 1429 height 1150
drag, startPoint x: 1373, startPoint y: 93, endPoint x: 1372, endPoint y: 104, distance: 10.8
click at [1372, 104] on button "Cancel Purchase" at bounding box center [1377, 98] width 115 height 29
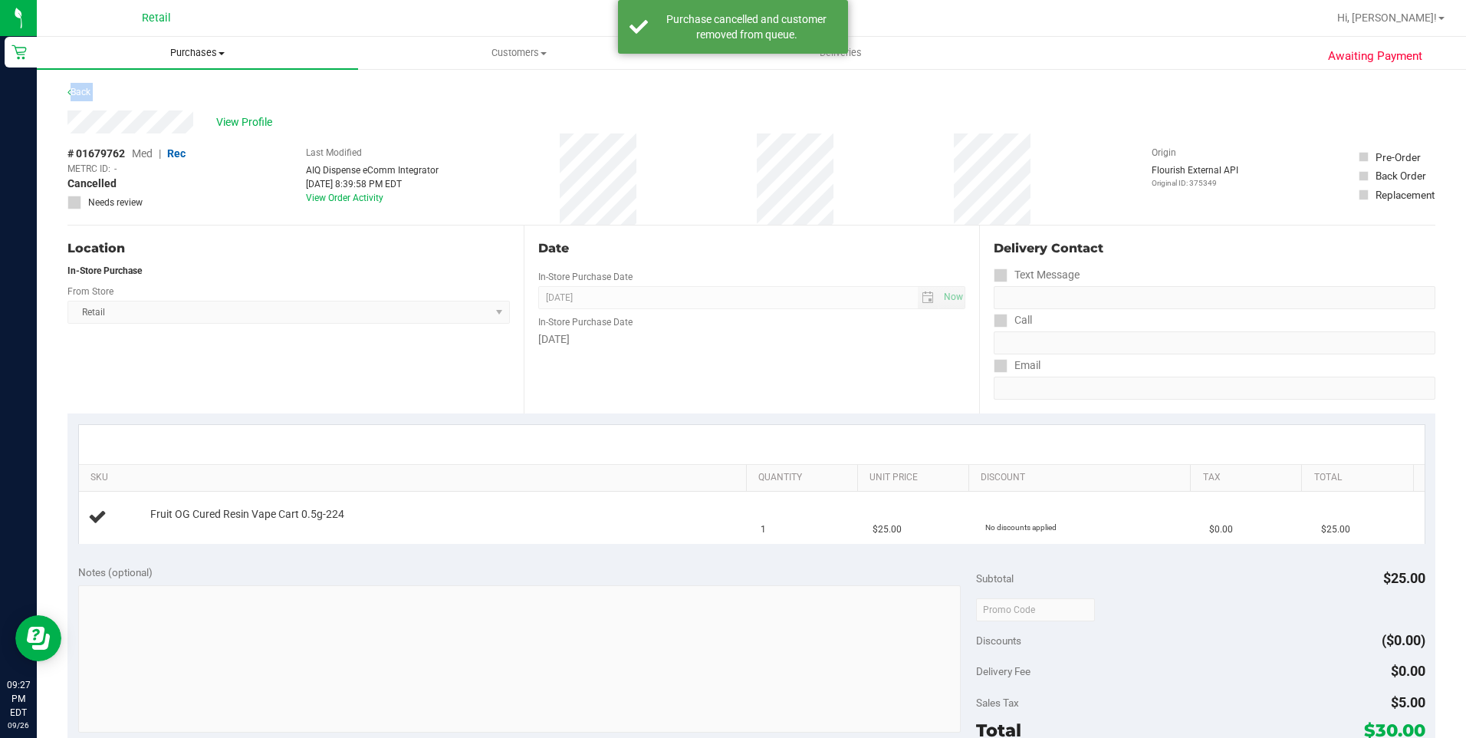
click at [216, 60] on uib-tab-heading "Purchases Summary of purchases Fulfillment All purchases" at bounding box center [197, 53] width 321 height 32
click at [160, 109] on li "Fulfillment" at bounding box center [197, 111] width 321 height 18
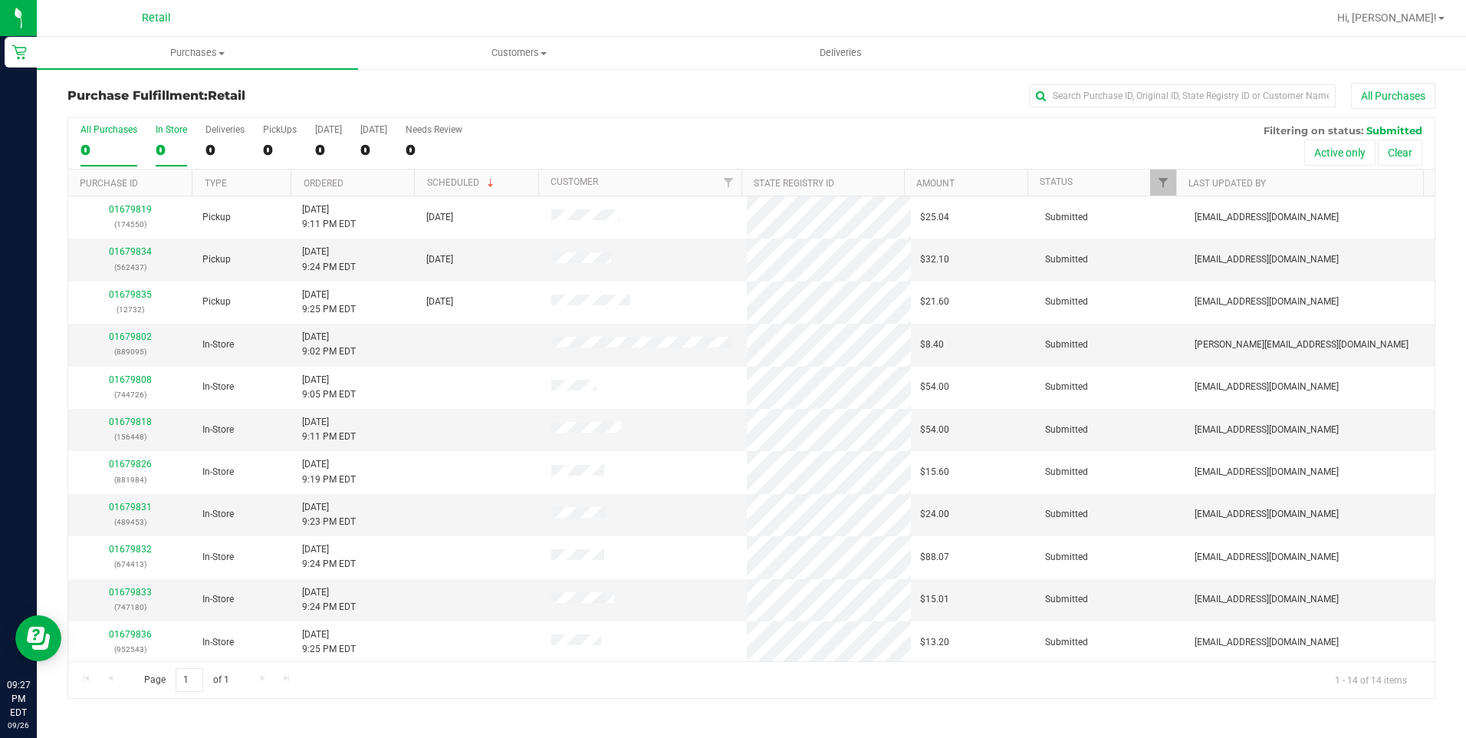
click at [166, 146] on div "0" at bounding box center [171, 150] width 31 height 18
click at [0, 0] on input "In Store 0" at bounding box center [0, 0] width 0 height 0
click at [278, 134] on div "PickUps" at bounding box center [280, 129] width 34 height 11
click at [0, 0] on input "PickUps 3" at bounding box center [0, 0] width 0 height 0
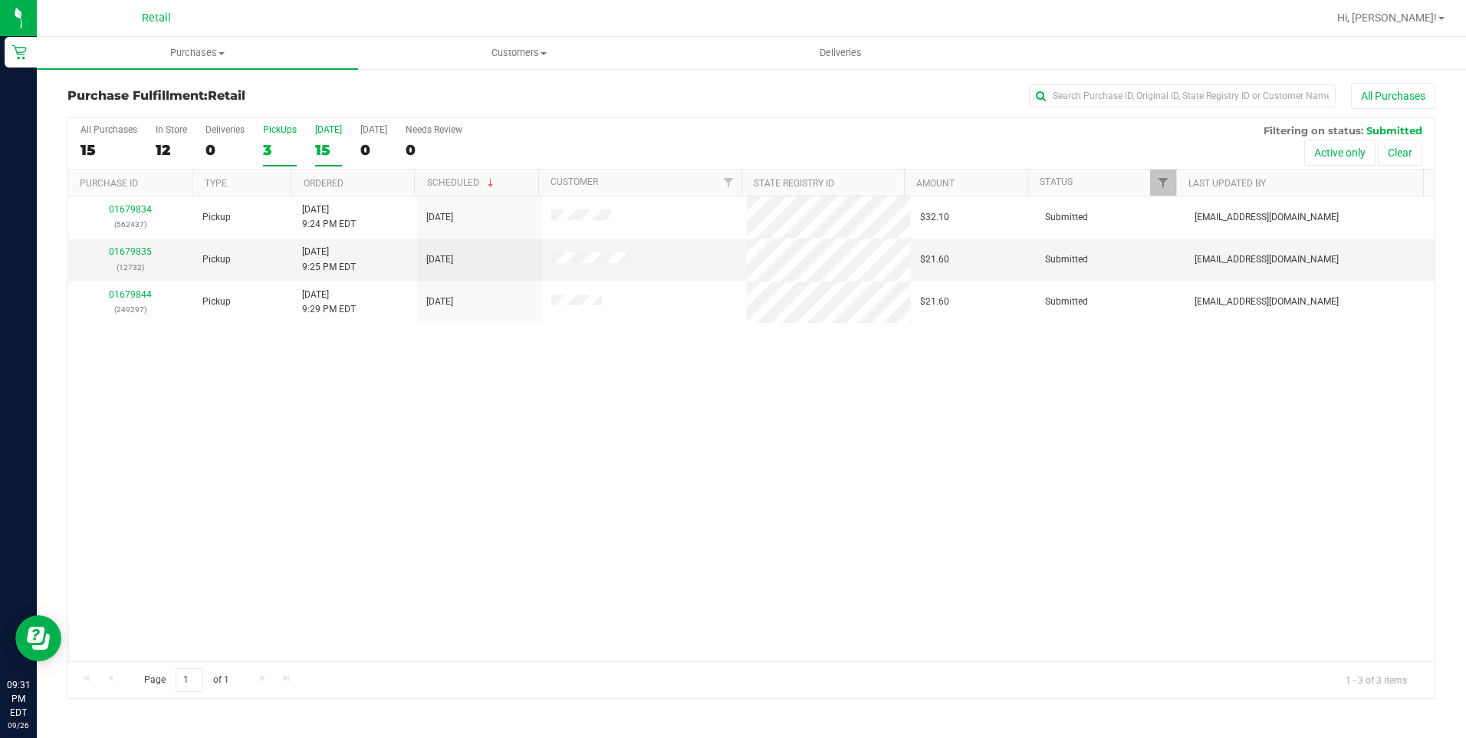
click at [316, 145] on div "15" at bounding box center [328, 150] width 27 height 18
click at [0, 0] on input "[DATE] 15" at bounding box center [0, 0] width 0 height 0
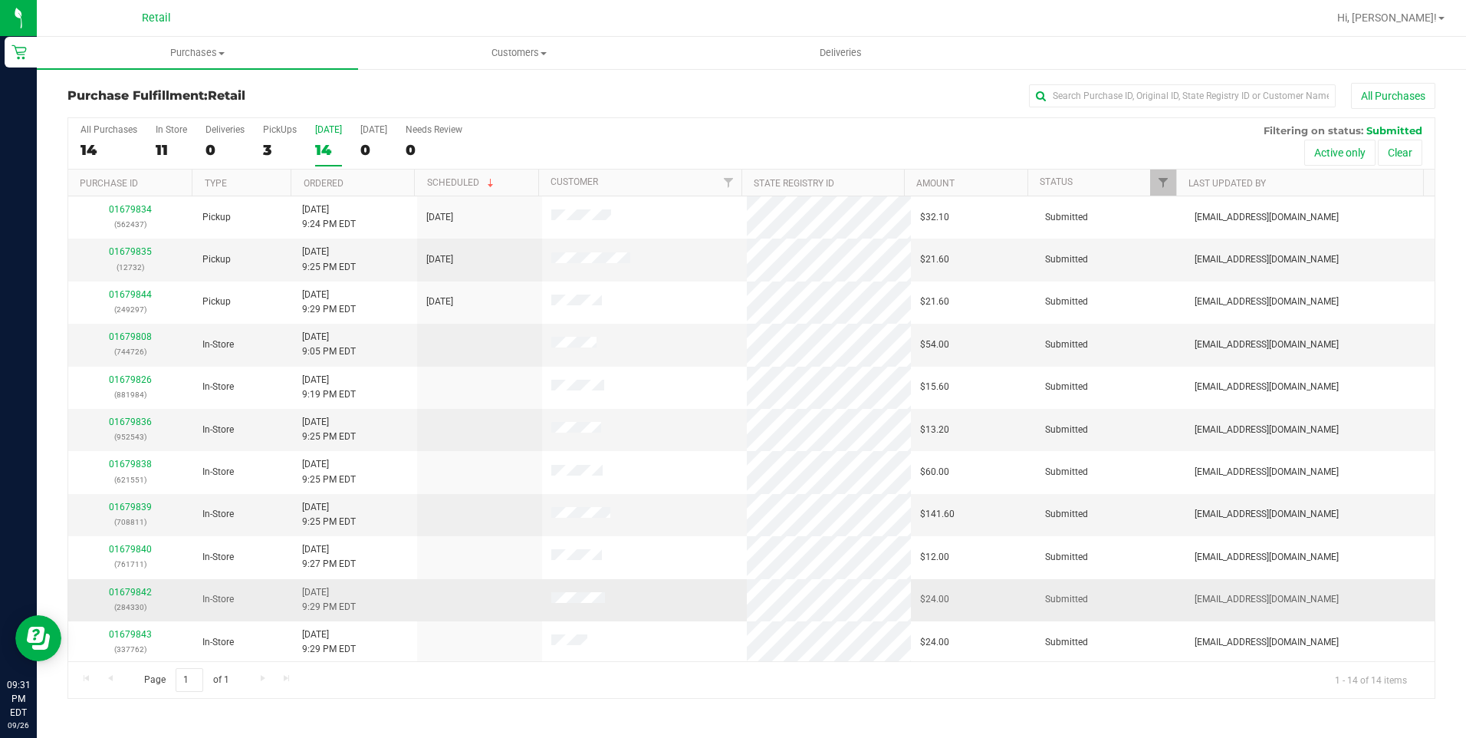
scroll to position [130, 0]
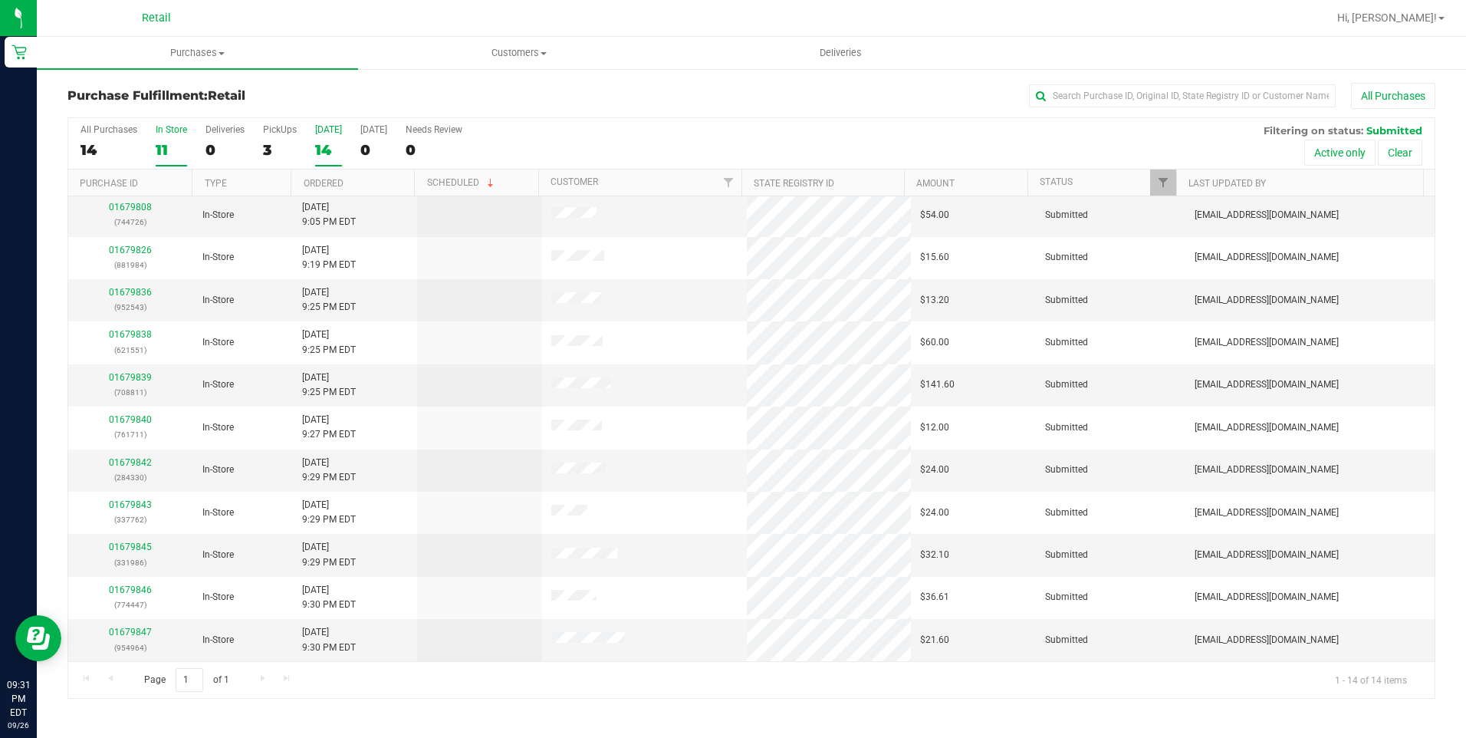
click at [174, 154] on div "11" at bounding box center [171, 150] width 31 height 18
click at [0, 0] on input "In Store 11" at bounding box center [0, 0] width 0 height 0
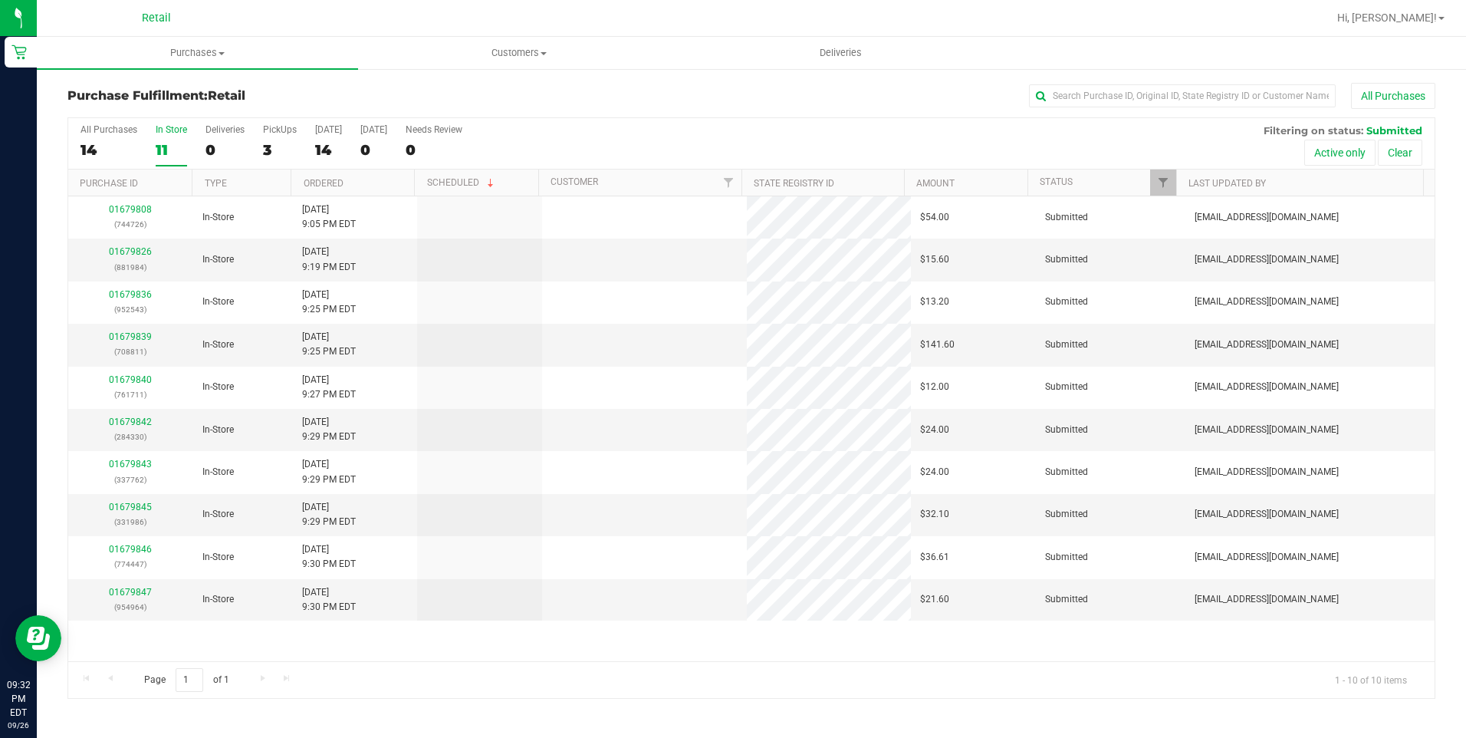
scroll to position [0, 0]
click at [327, 146] on div "14" at bounding box center [328, 150] width 27 height 18
click at [0, 0] on input "[DATE] 14" at bounding box center [0, 0] width 0 height 0
click at [272, 149] on div "3" at bounding box center [280, 150] width 34 height 18
click at [0, 0] on input "PickUps 3" at bounding box center [0, 0] width 0 height 0
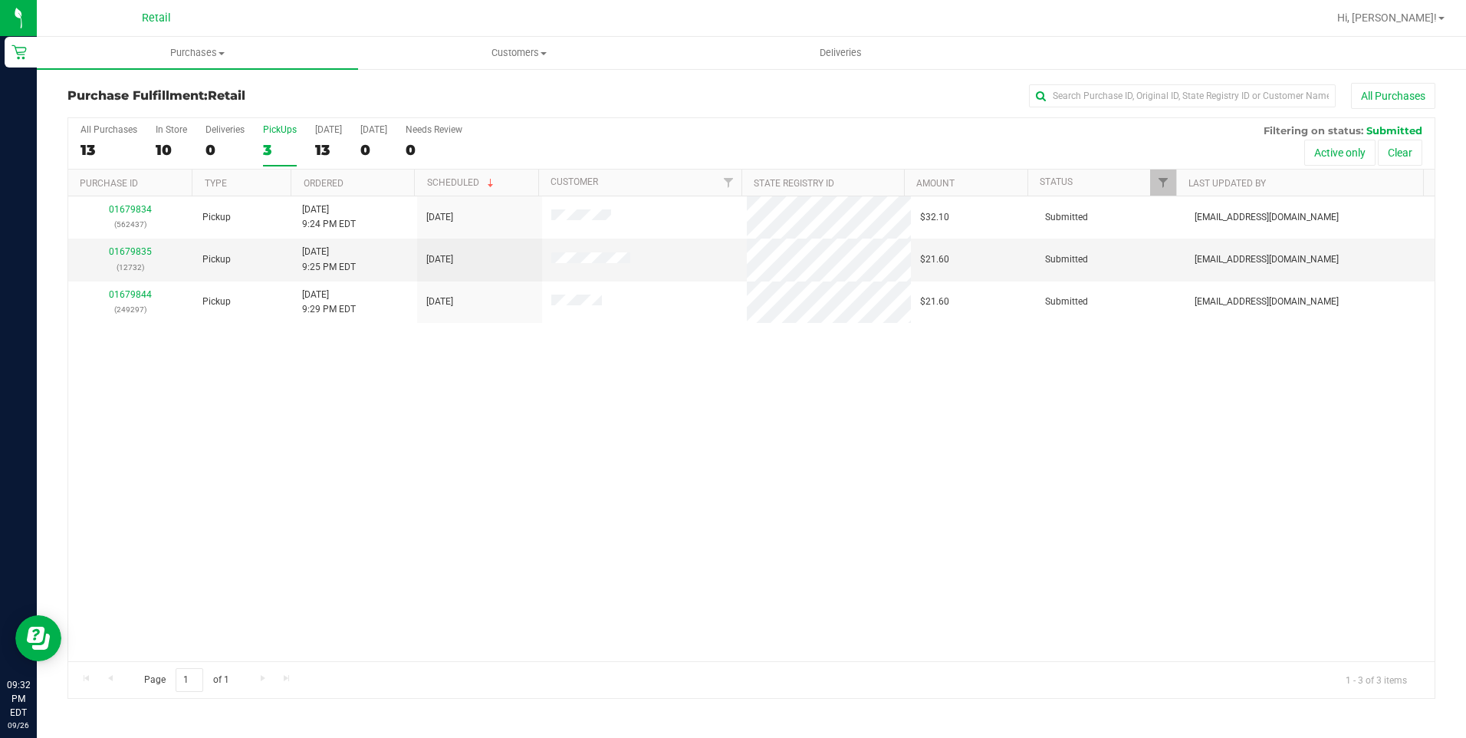
click at [1037, 428] on div "01679834 (562437) Pickup [DATE] 9:24 PM EDT 9/26/2025 $32.10 Submitted [EMAIL_A…" at bounding box center [751, 428] width 1366 height 465
click at [105, 147] on div "13" at bounding box center [109, 150] width 57 height 18
click at [0, 0] on input "All Purchases 13" at bounding box center [0, 0] width 0 height 0
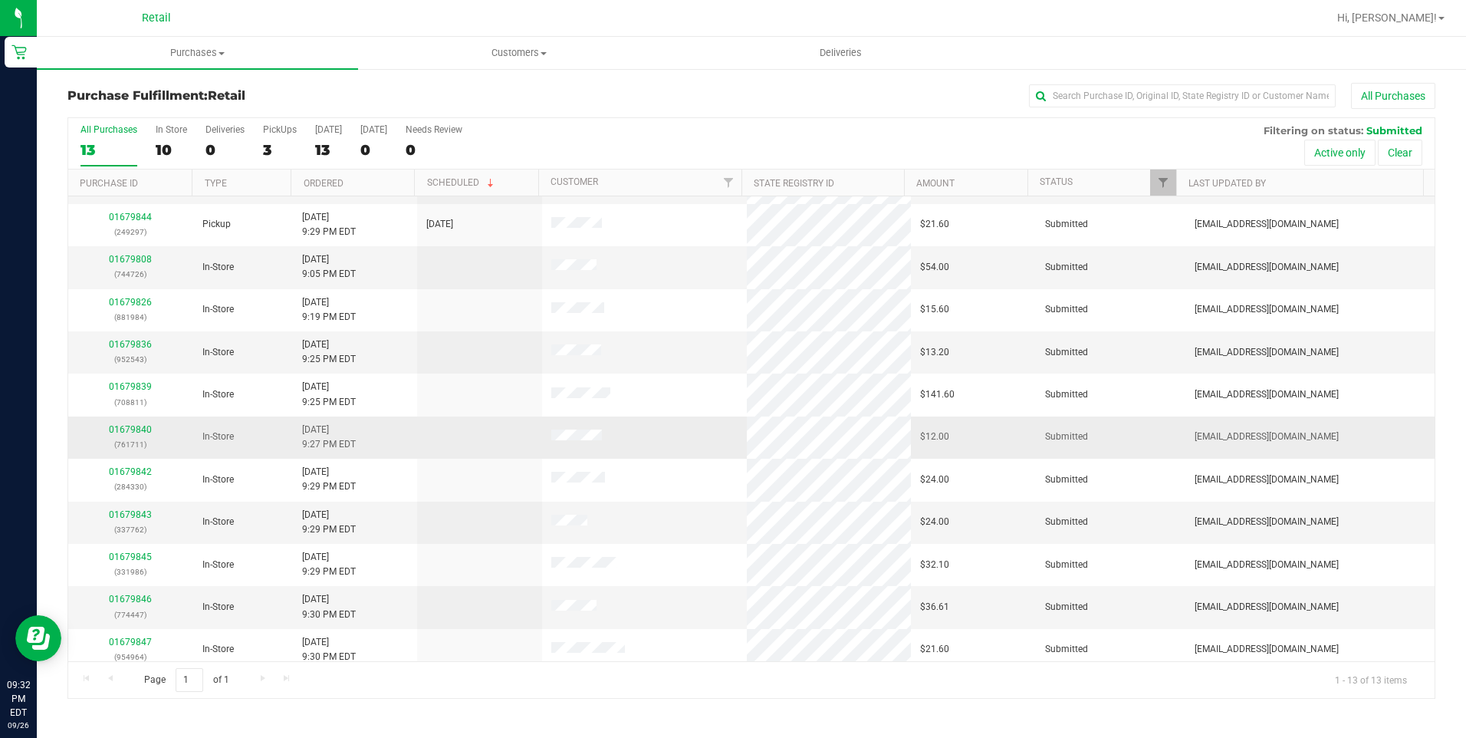
scroll to position [87, 0]
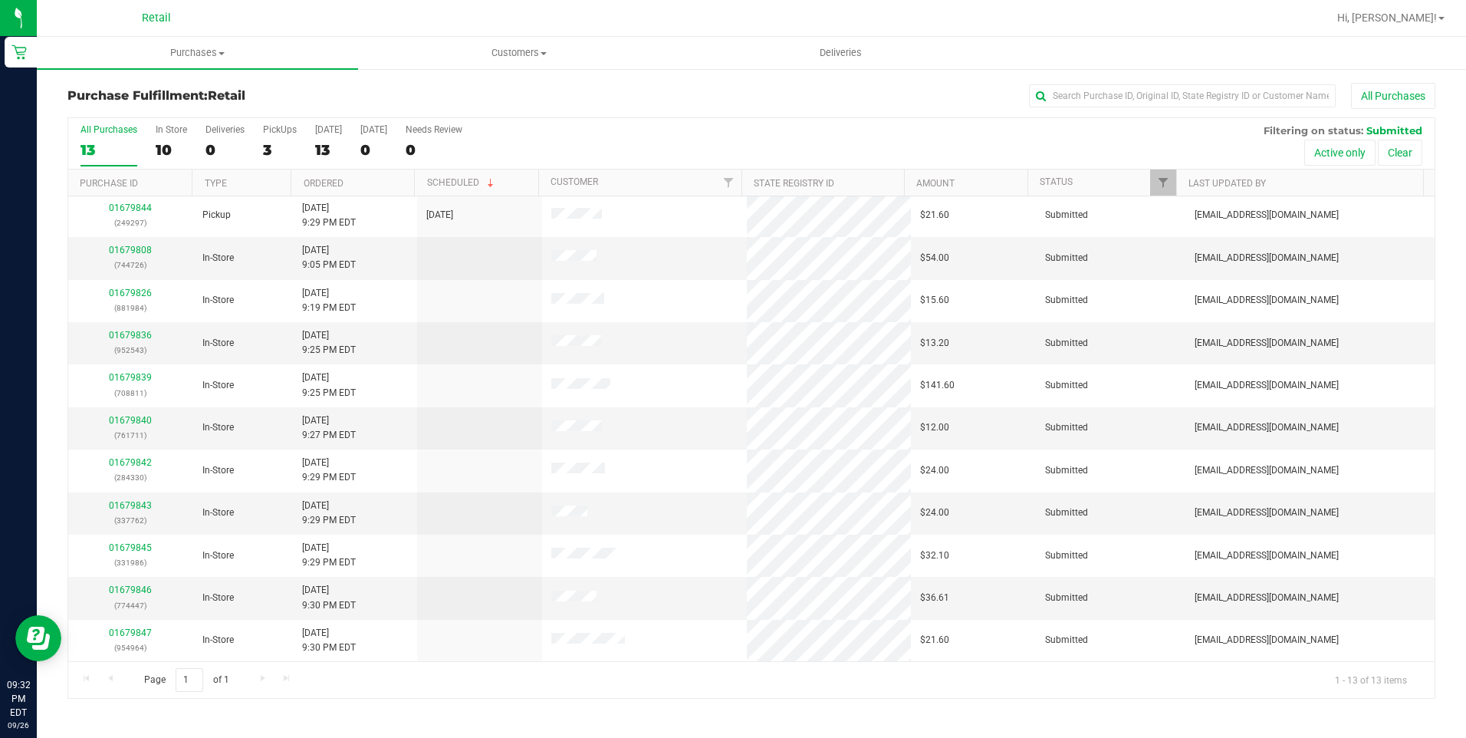
click at [153, 147] on div "All Purchases 13 In Store 10 Deliveries 0 PickUps 3 [DATE] 13 [DATE] 0 Needs Re…" at bounding box center [751, 143] width 1366 height 51
click at [167, 147] on div "10" at bounding box center [171, 150] width 31 height 18
click at [0, 0] on input "In Store 10" at bounding box center [0, 0] width 0 height 0
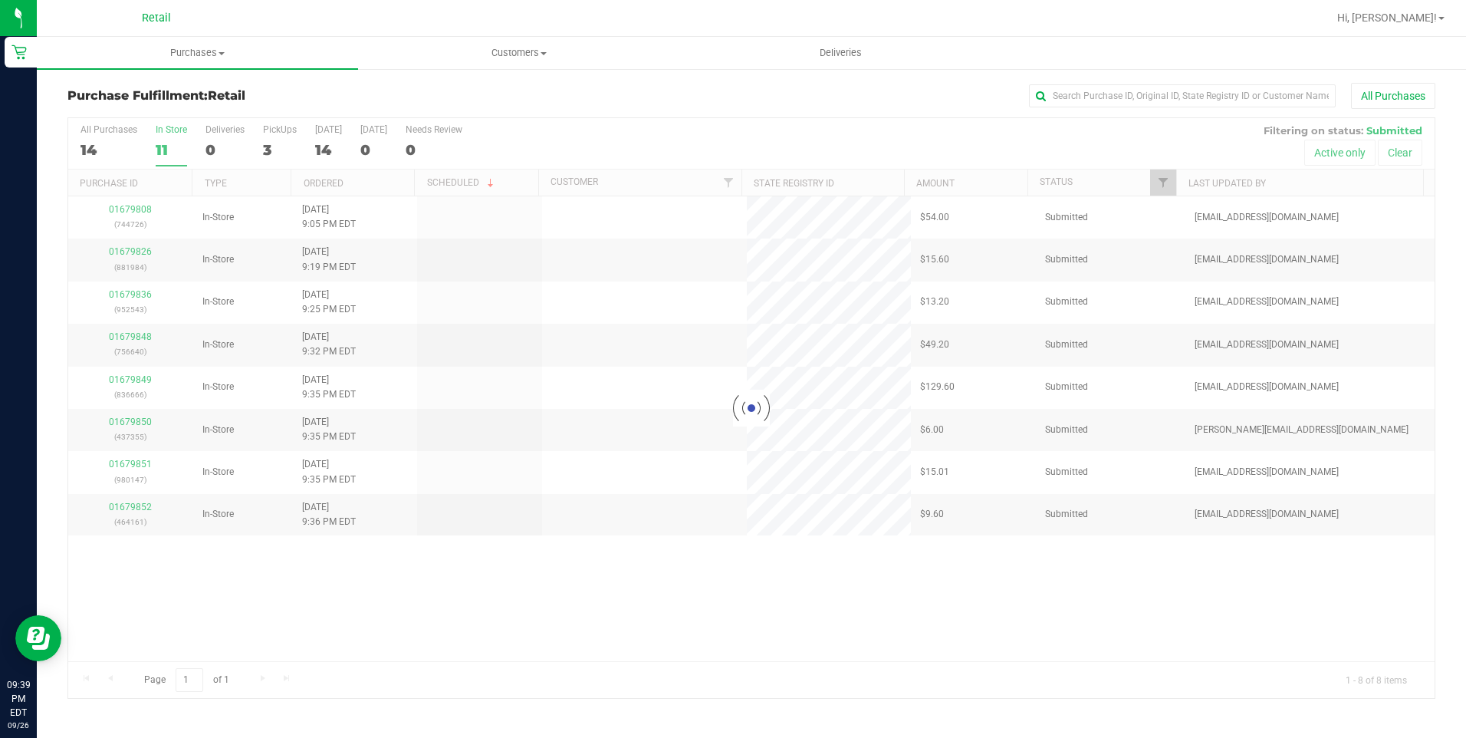
scroll to position [0, 0]
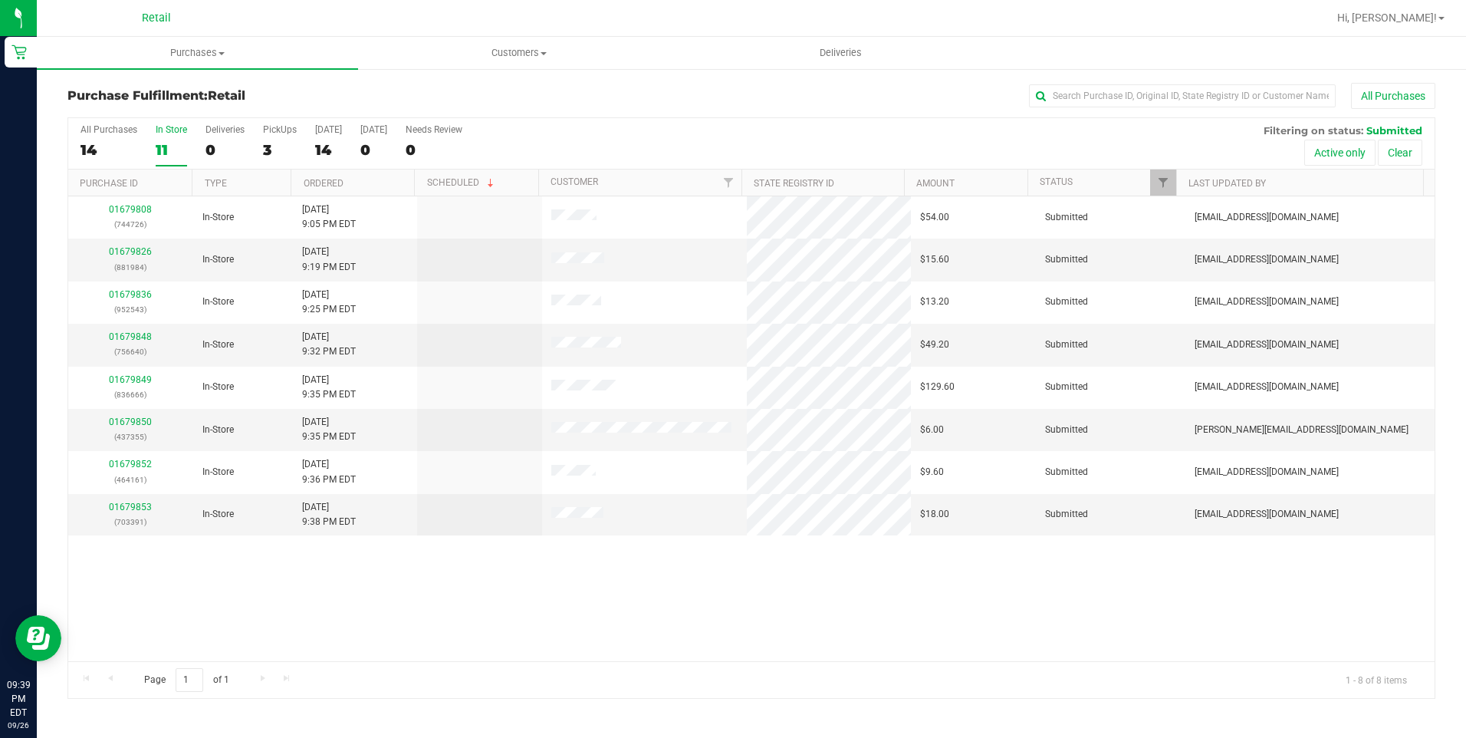
click at [178, 143] on div "11" at bounding box center [171, 150] width 31 height 18
click at [0, 0] on input "In Store 11" at bounding box center [0, 0] width 0 height 0
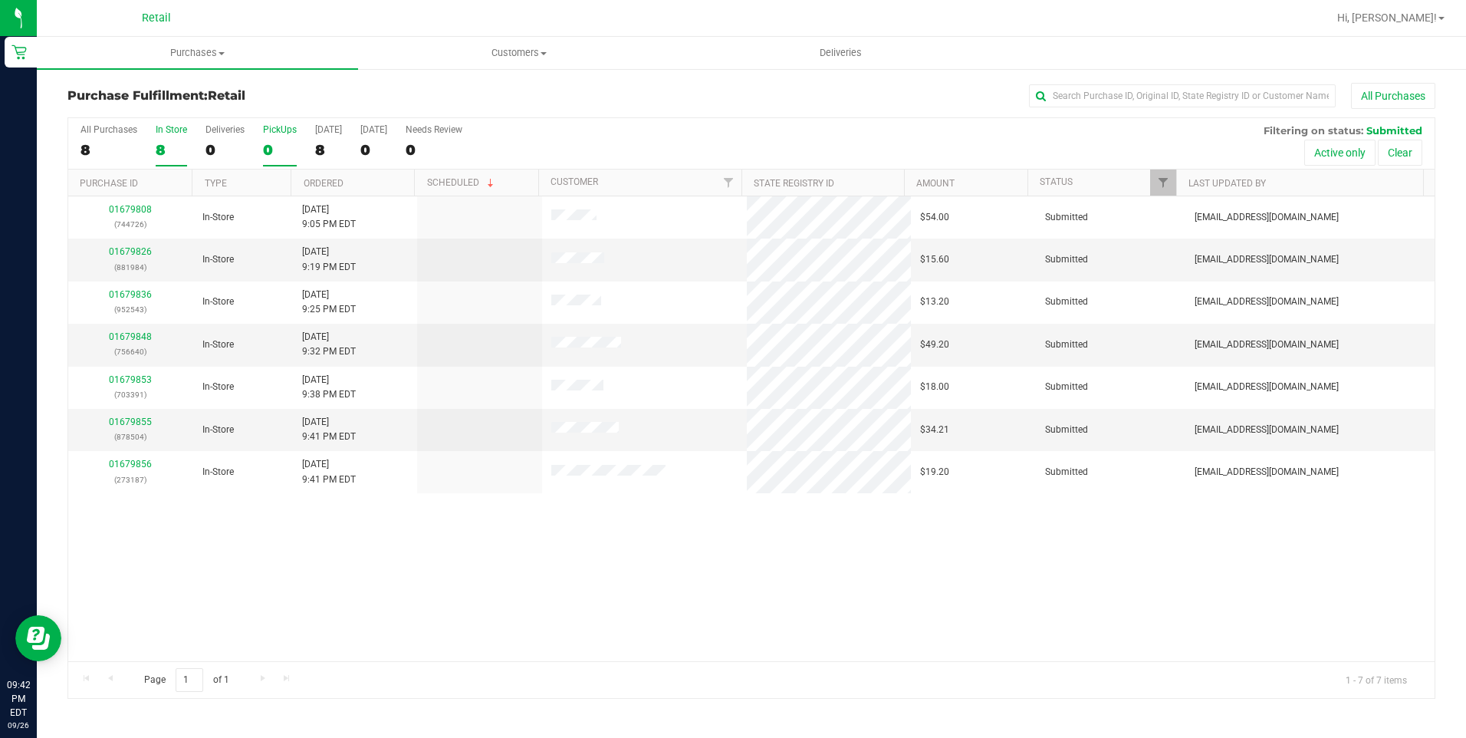
click at [276, 149] on div "0" at bounding box center [280, 150] width 34 height 18
click at [0, 0] on input "PickUps 0" at bounding box center [0, 0] width 0 height 0
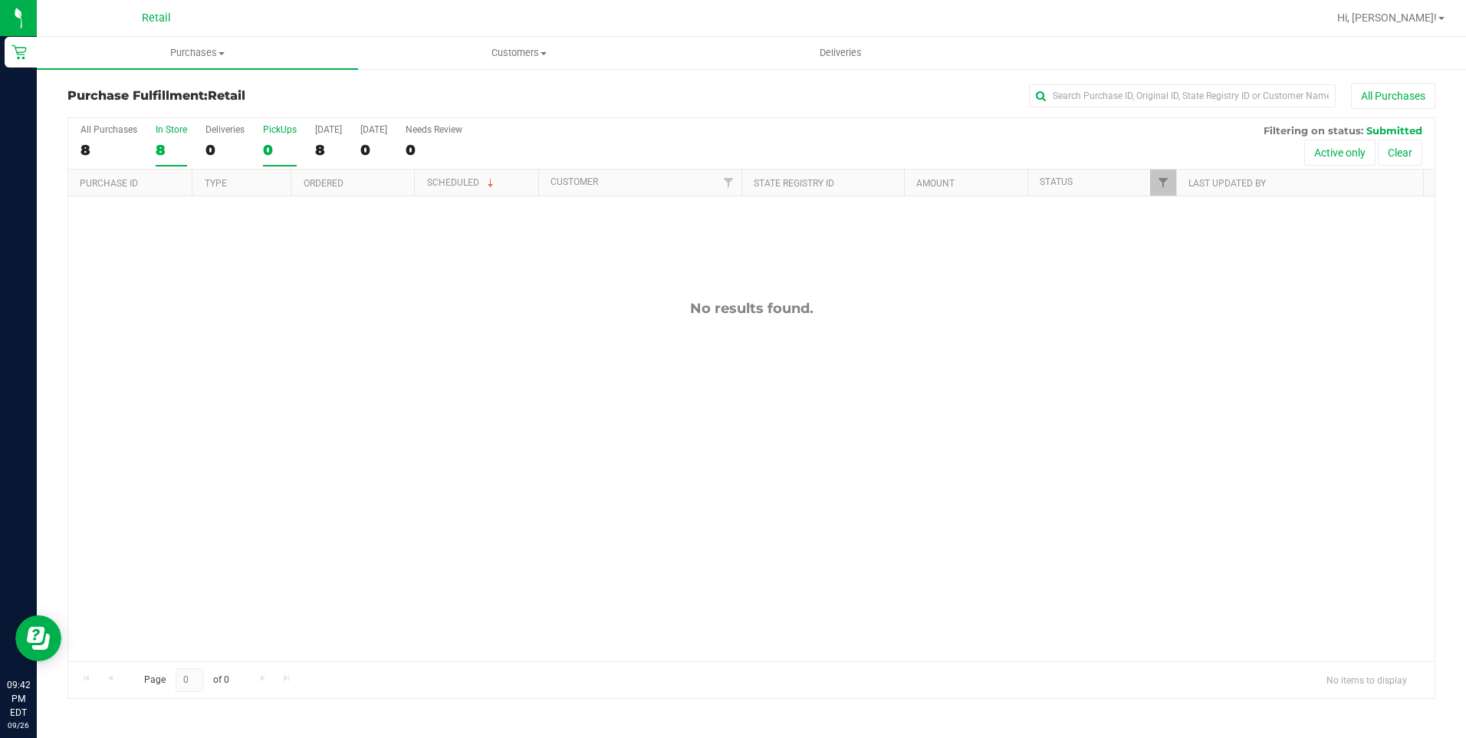
click at [161, 153] on div "8" at bounding box center [171, 150] width 31 height 18
click at [0, 0] on input "In Store 8" at bounding box center [0, 0] width 0 height 0
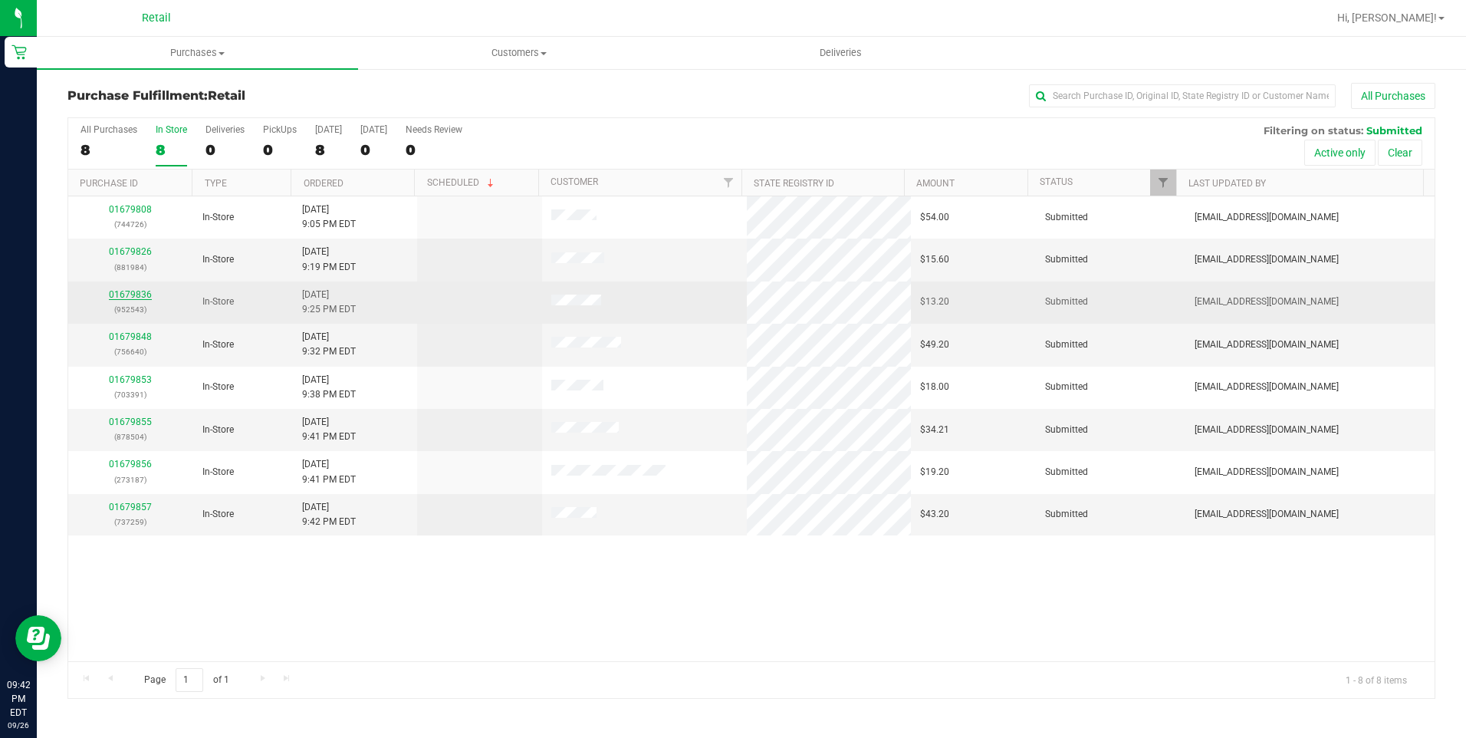
click at [123, 290] on link "01679836" at bounding box center [130, 294] width 43 height 11
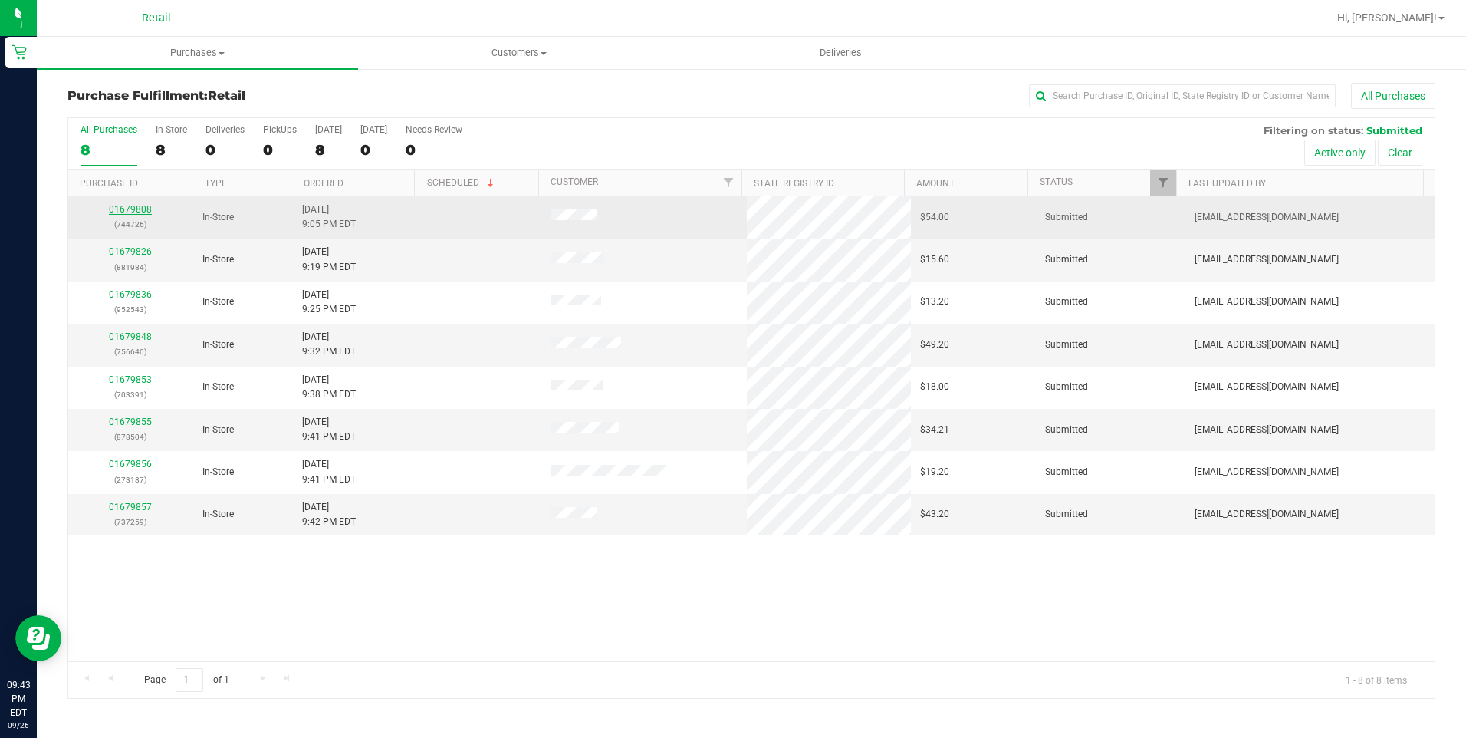
click at [122, 212] on link "01679808" at bounding box center [130, 209] width 43 height 11
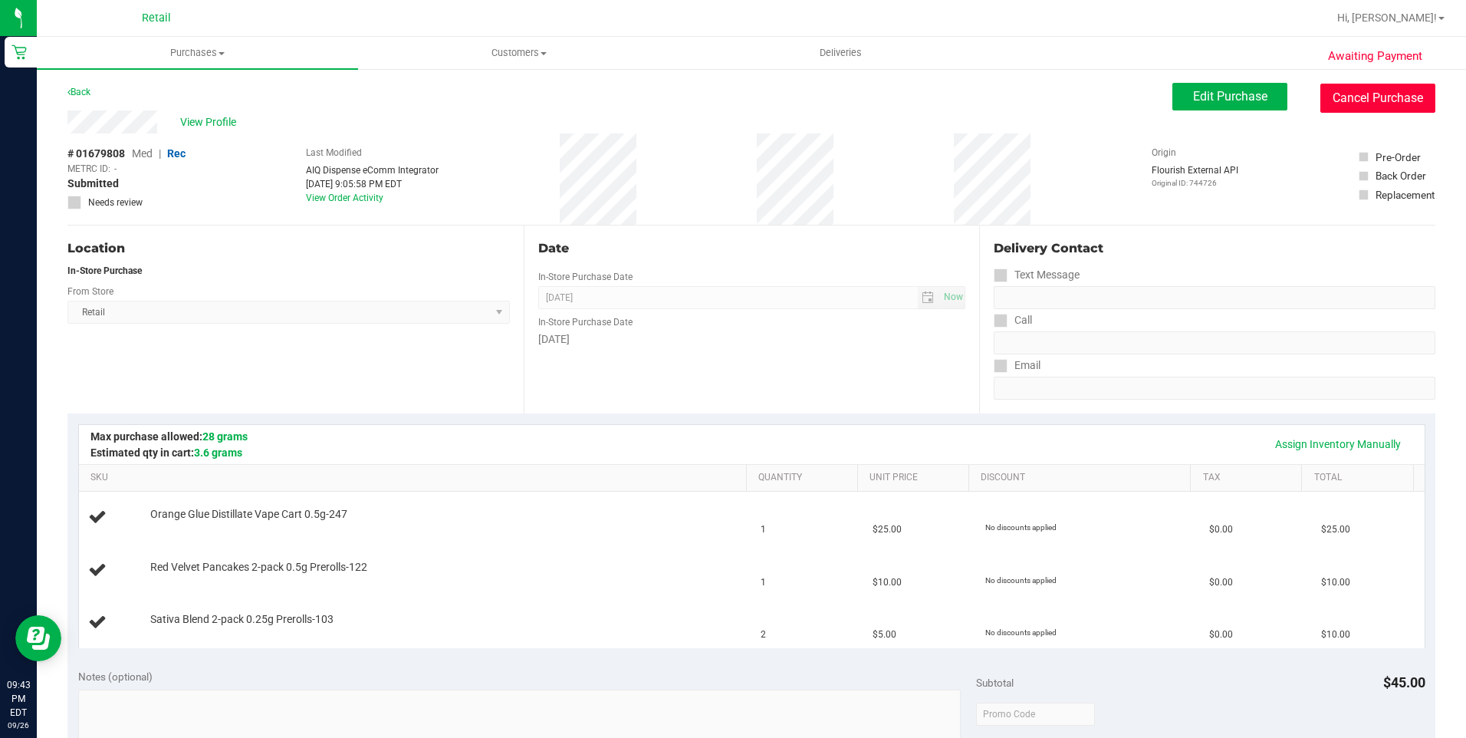
click at [1392, 102] on button "Cancel Purchase" at bounding box center [1377, 98] width 115 height 29
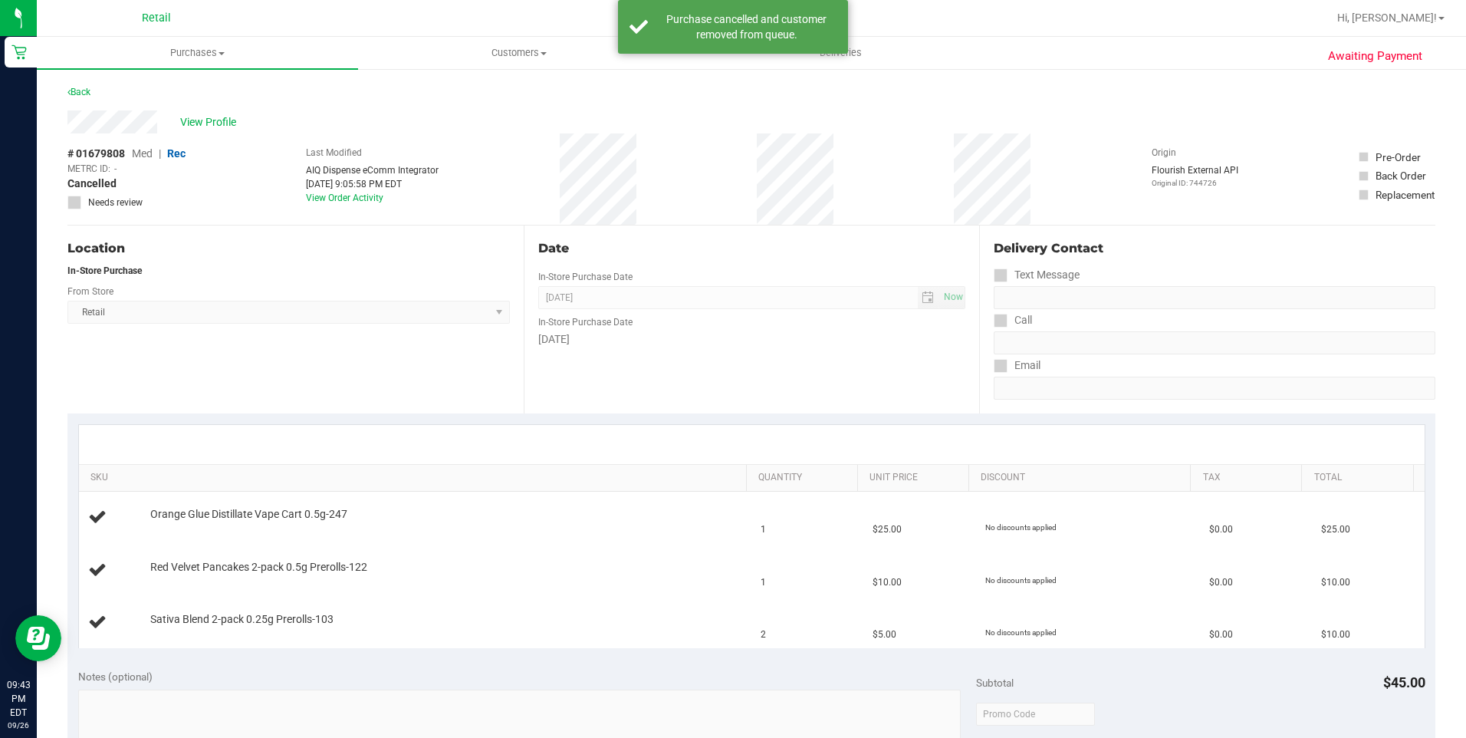
click at [169, 69] on link "Purchases Summary of purchases Fulfillment All purchases" at bounding box center [197, 53] width 321 height 32
click at [156, 117] on li "Fulfillment" at bounding box center [197, 111] width 321 height 18
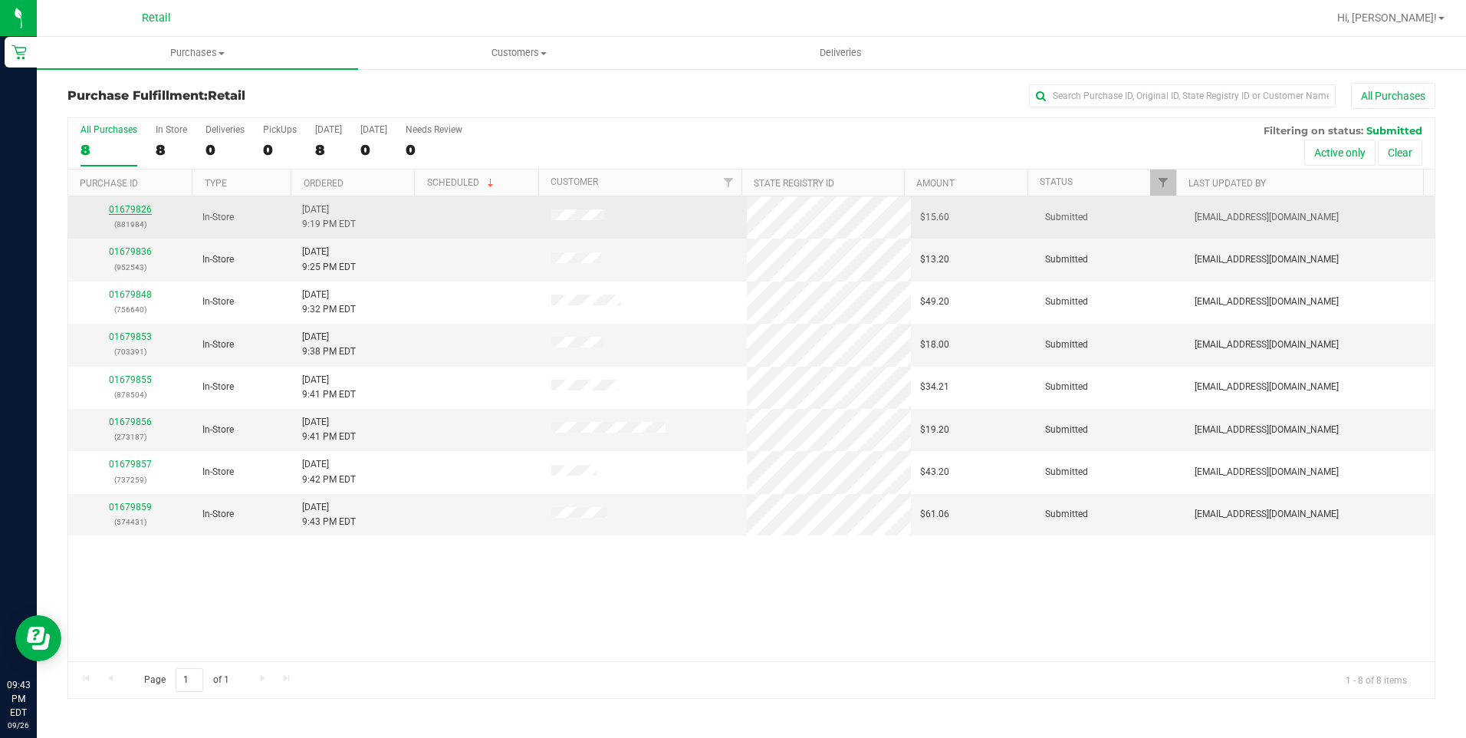
click at [132, 205] on link "01679826" at bounding box center [130, 209] width 43 height 11
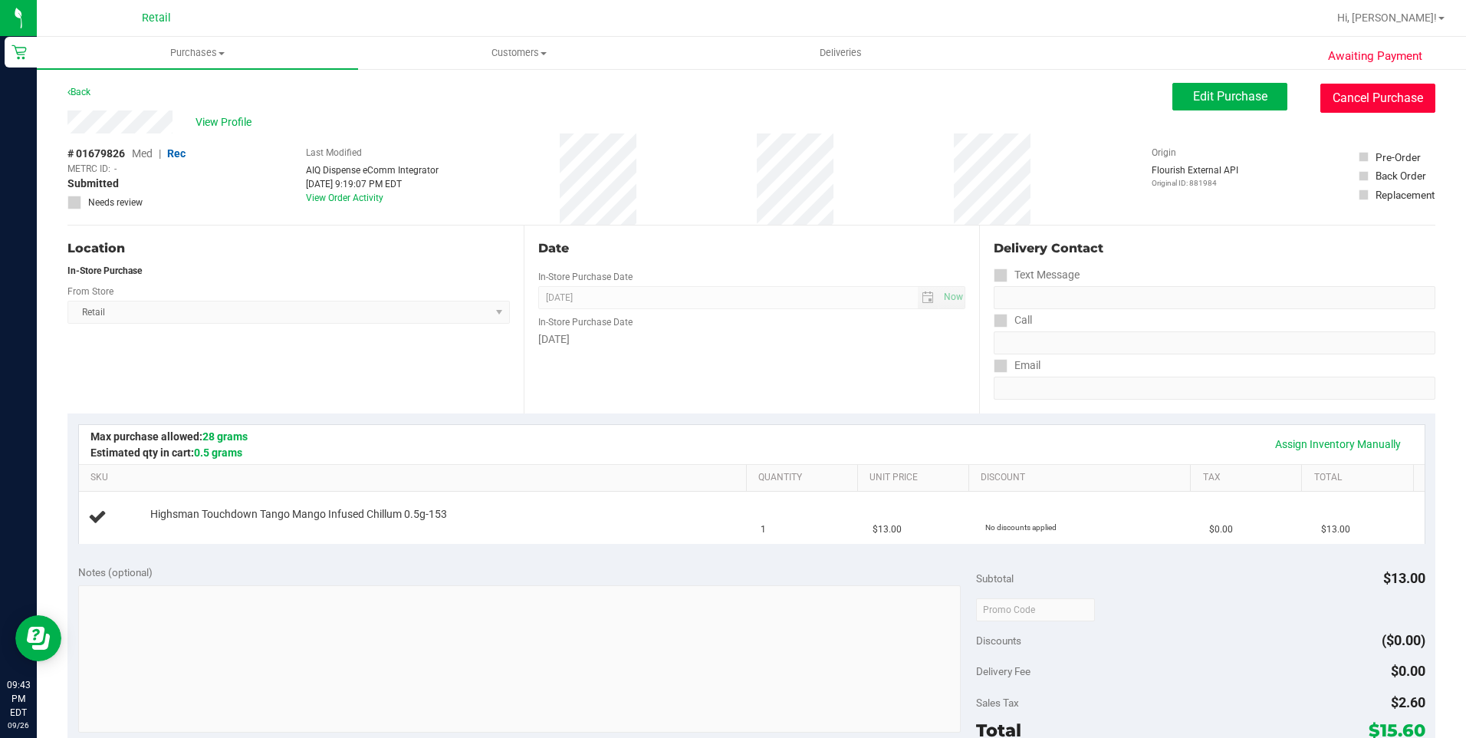
click at [1397, 94] on button "Cancel Purchase" at bounding box center [1377, 98] width 115 height 29
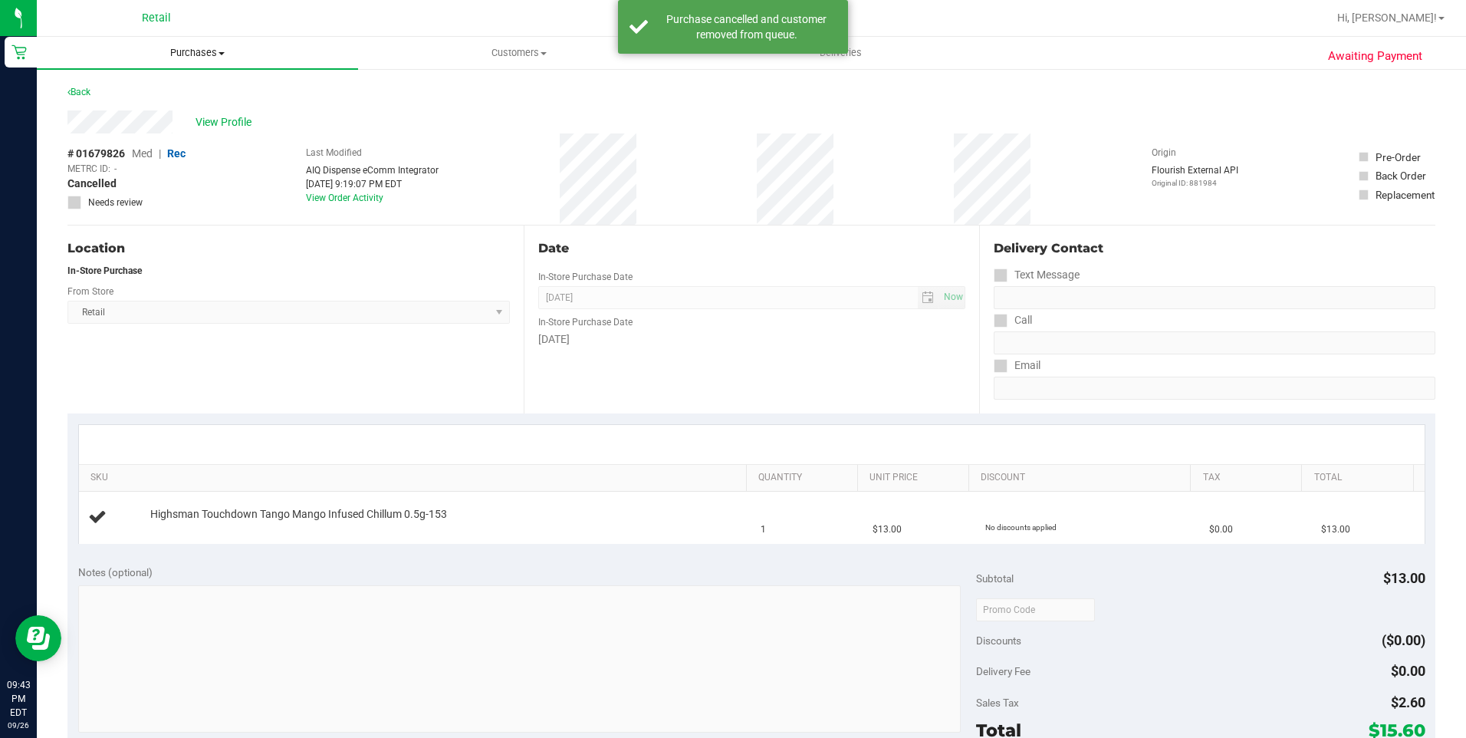
click at [196, 67] on uib-tab-heading "Purchases Summary of purchases Fulfillment All purchases" at bounding box center [197, 53] width 321 height 32
click at [135, 118] on li "Fulfillment" at bounding box center [197, 111] width 321 height 18
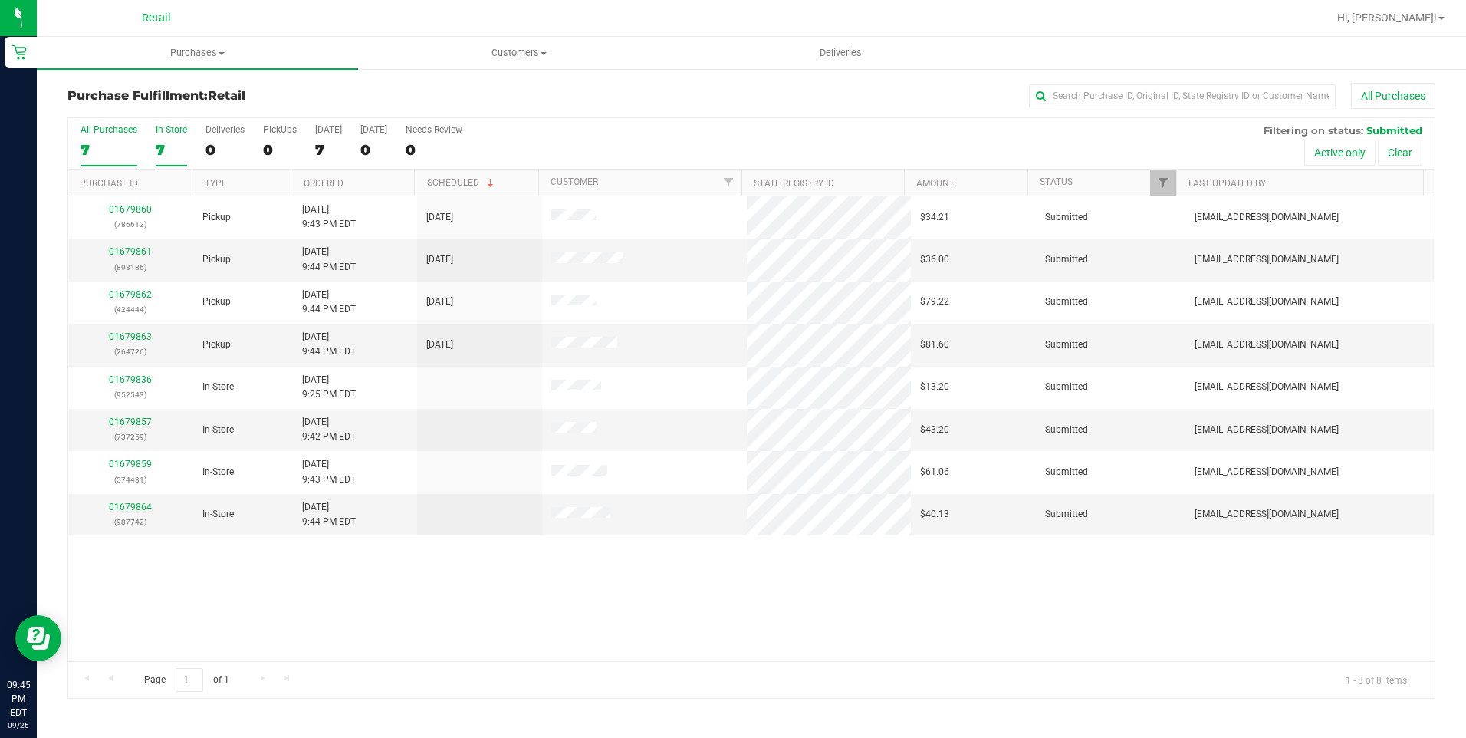
click at [166, 138] on label "In Store 7" at bounding box center [171, 145] width 31 height 42
click at [0, 0] on input "In Store 7" at bounding box center [0, 0] width 0 height 0
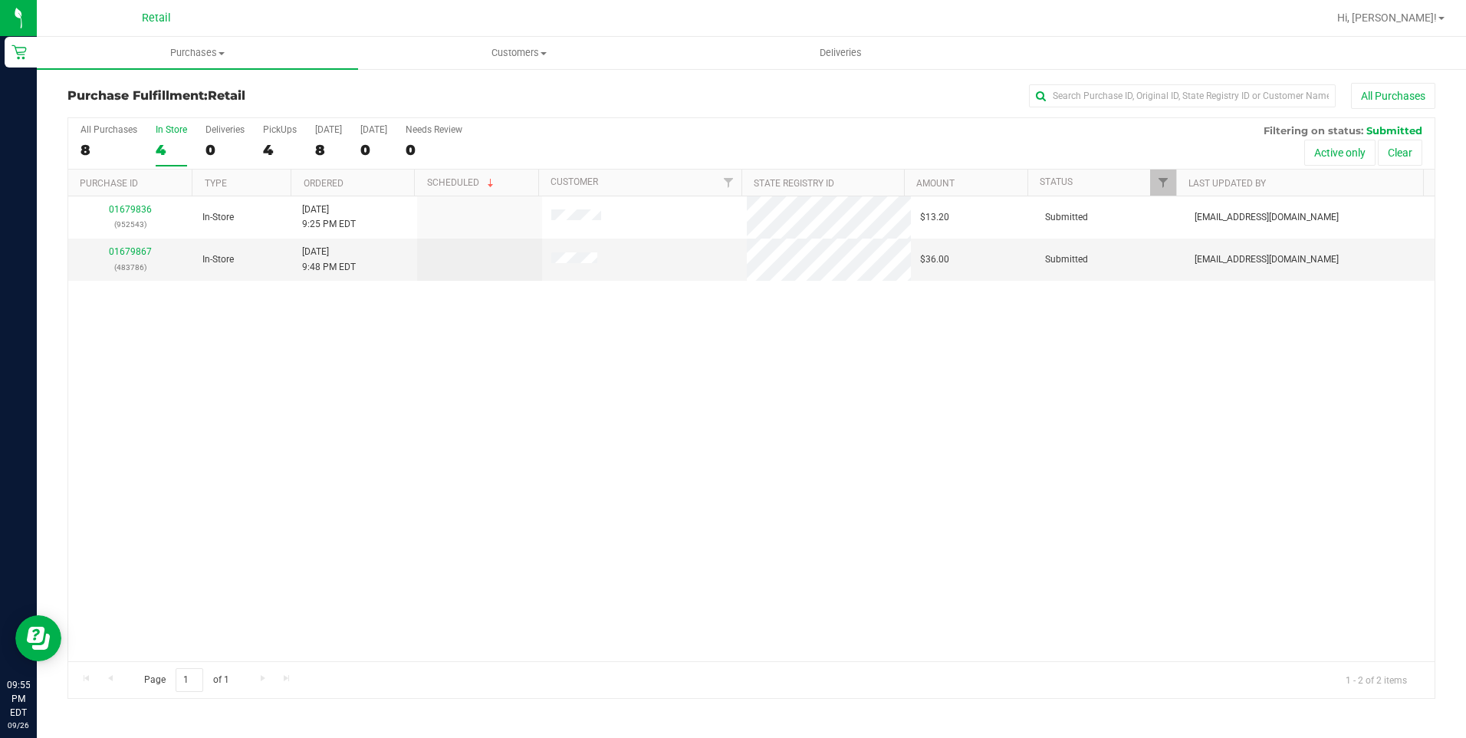
click at [161, 144] on div "4" at bounding box center [171, 150] width 31 height 18
click at [0, 0] on input "In Store 4" at bounding box center [0, 0] width 0 height 0
click at [84, 144] on div "4" at bounding box center [109, 150] width 57 height 18
click at [0, 0] on input "All Purchases 4" at bounding box center [0, 0] width 0 height 0
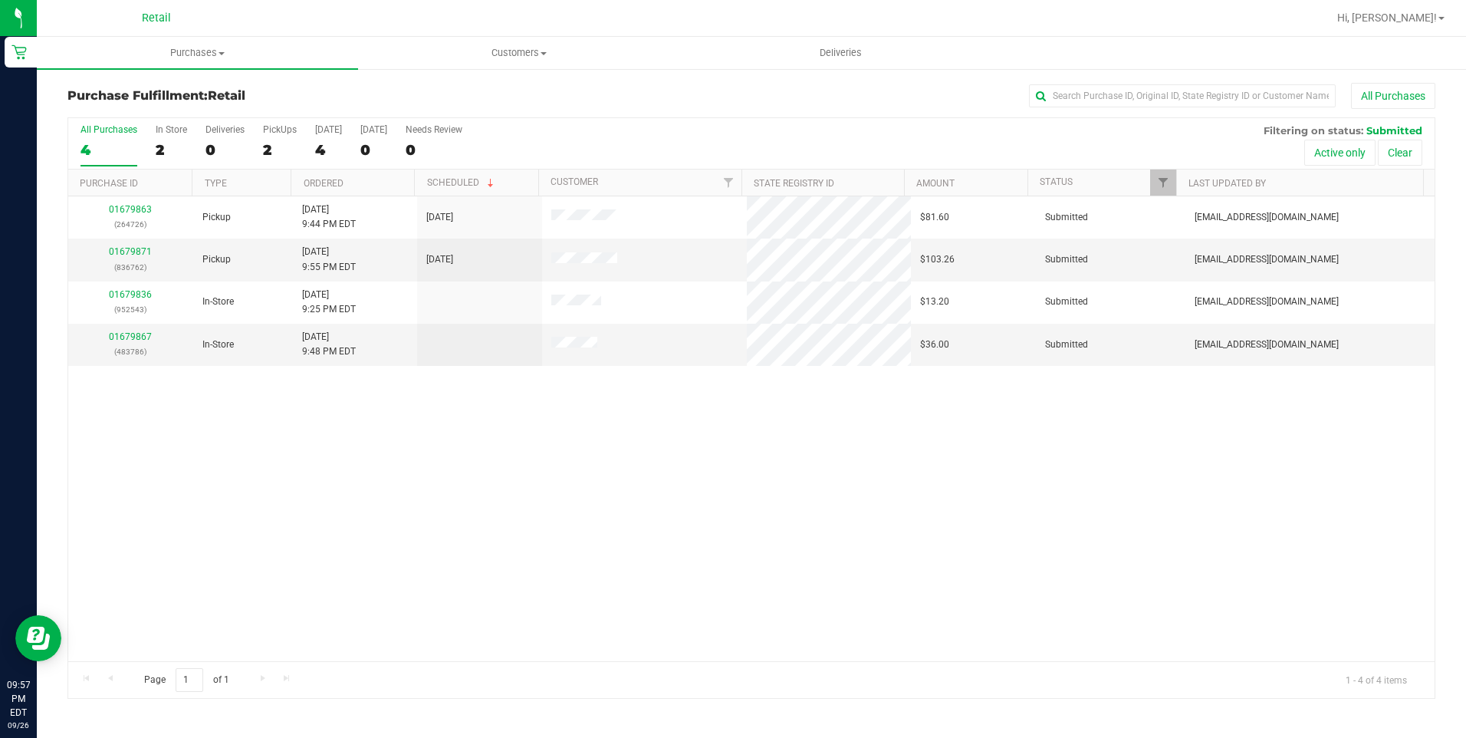
click at [969, 451] on div "01679863 (264726) Pickup [DATE] 9:44 PM EDT 9/26/2025 $81.60 Submitted [EMAIL_A…" at bounding box center [751, 428] width 1366 height 465
click at [157, 133] on div "In Store" at bounding box center [171, 129] width 31 height 11
click at [0, 0] on input "In Store 2" at bounding box center [0, 0] width 0 height 0
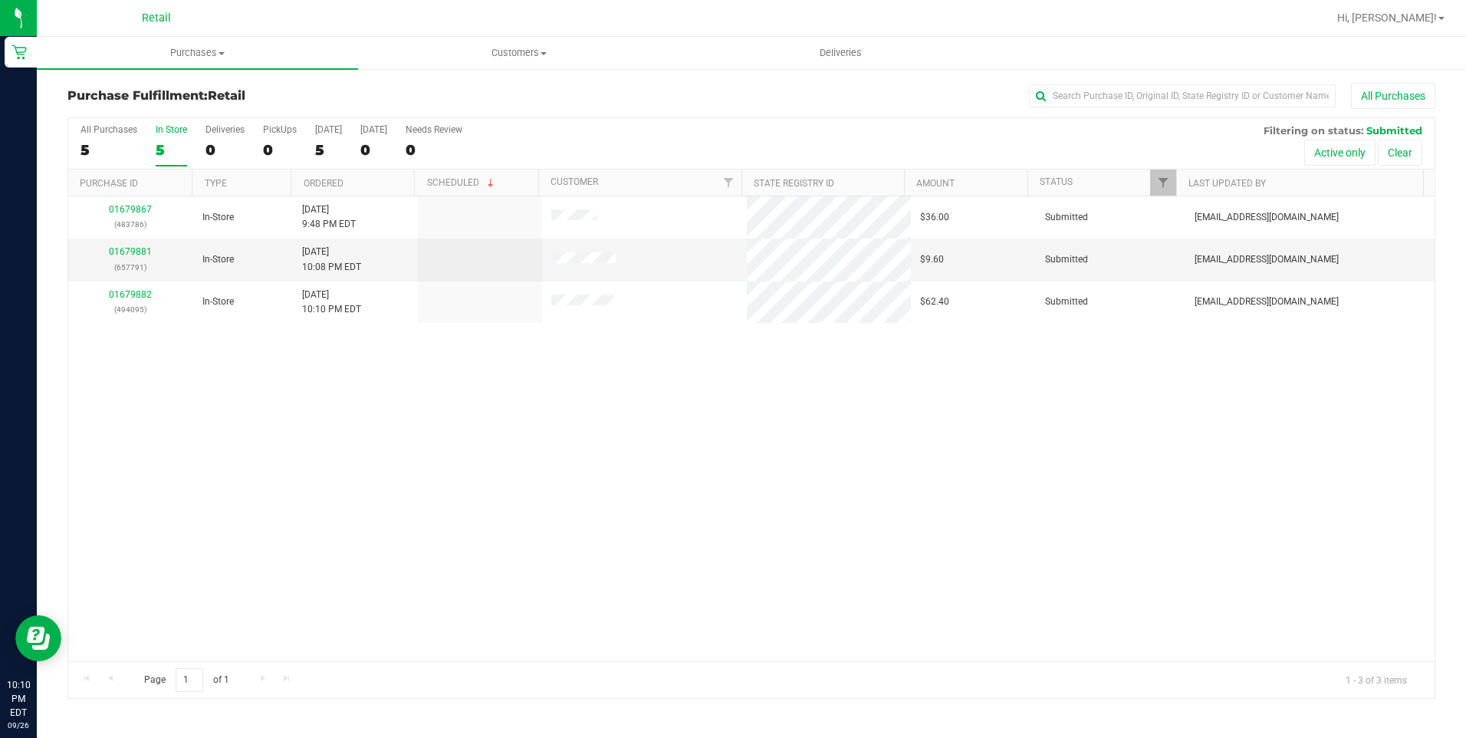
click at [166, 139] on label "In Store 5" at bounding box center [171, 145] width 31 height 42
click at [0, 0] on input "In Store 5" at bounding box center [0, 0] width 0 height 0
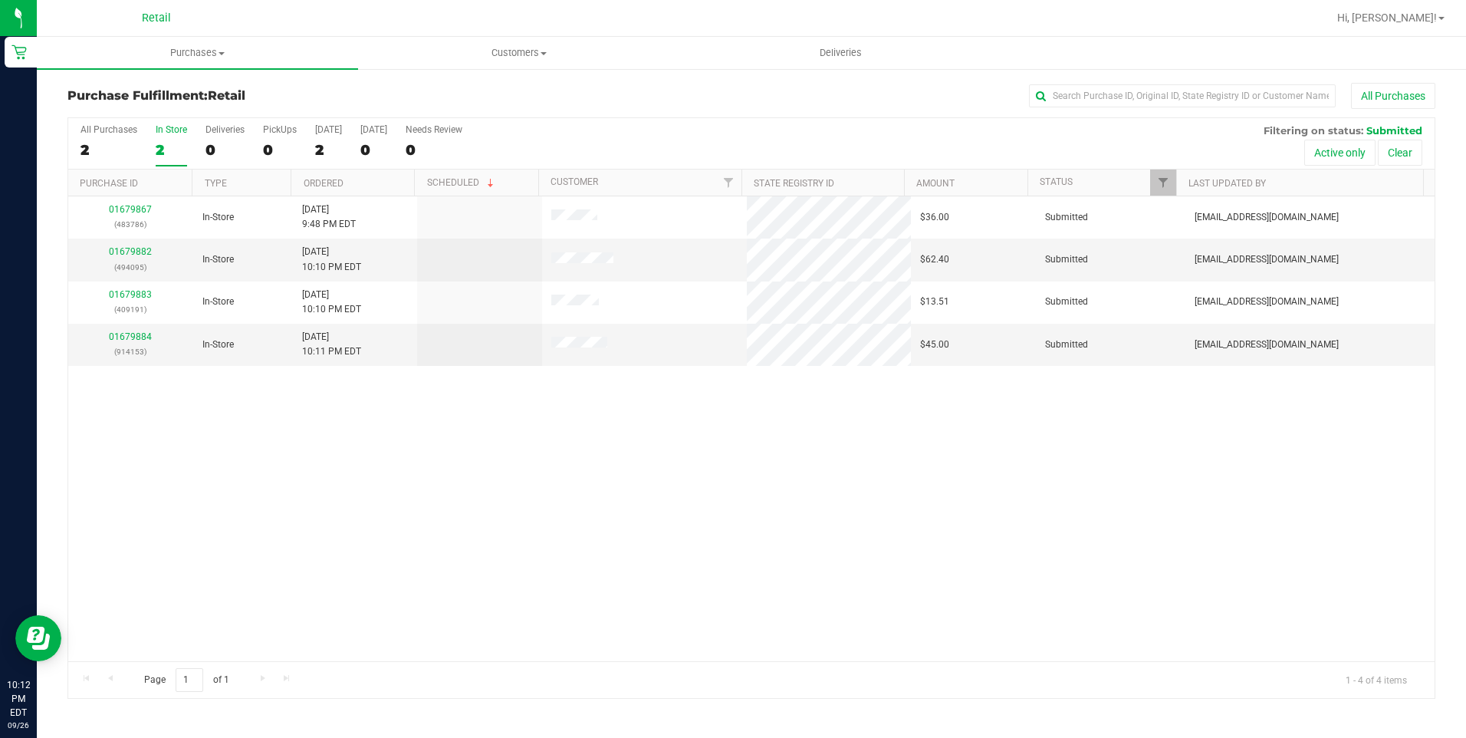
click at [168, 136] on label "In Store 2" at bounding box center [171, 145] width 31 height 42
click at [0, 0] on input "In Store 2" at bounding box center [0, 0] width 0 height 0
click at [85, 147] on div "2" at bounding box center [109, 150] width 57 height 18
click at [0, 0] on input "All Purchases 2" at bounding box center [0, 0] width 0 height 0
click at [324, 150] on div "4" at bounding box center [328, 150] width 27 height 18
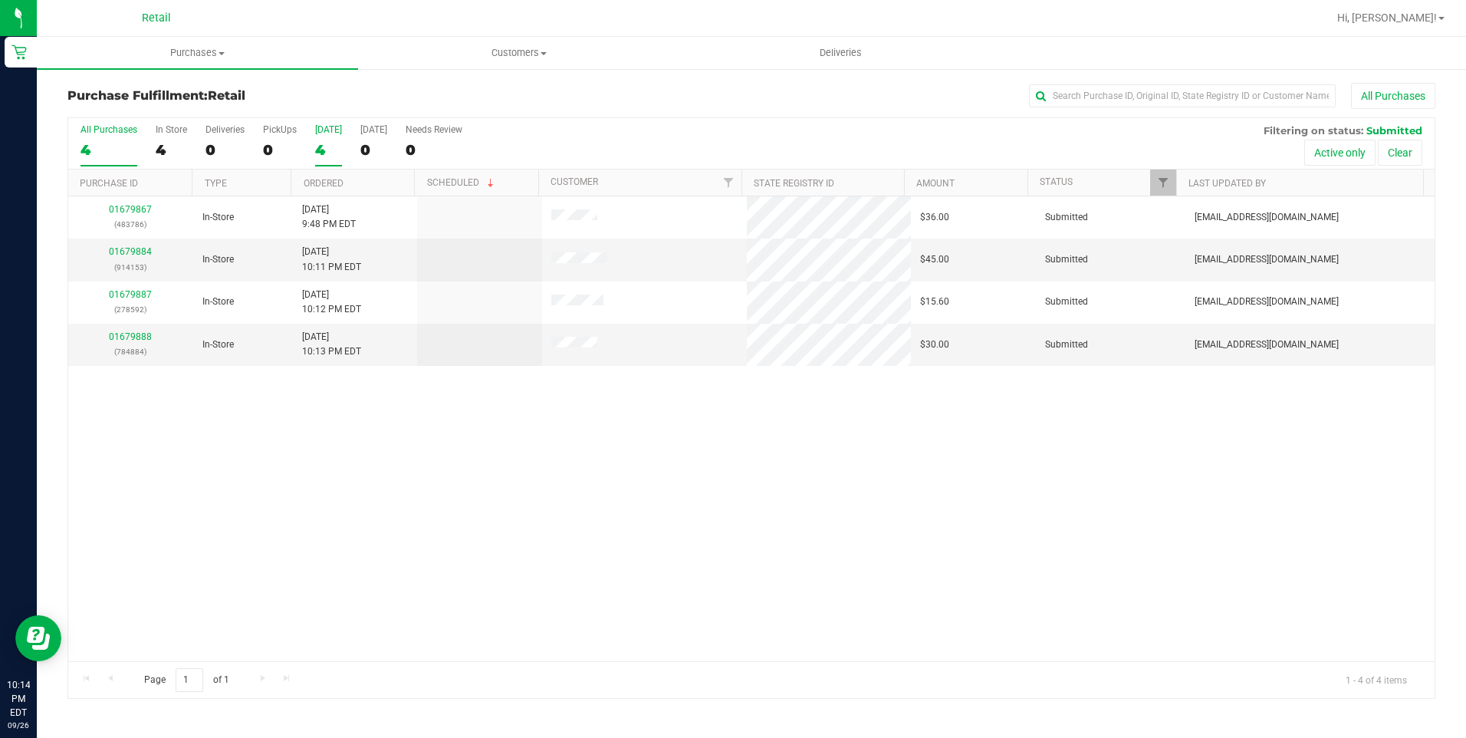
click at [0, 0] on input "[DATE] 4" at bounding box center [0, 0] width 0 height 0
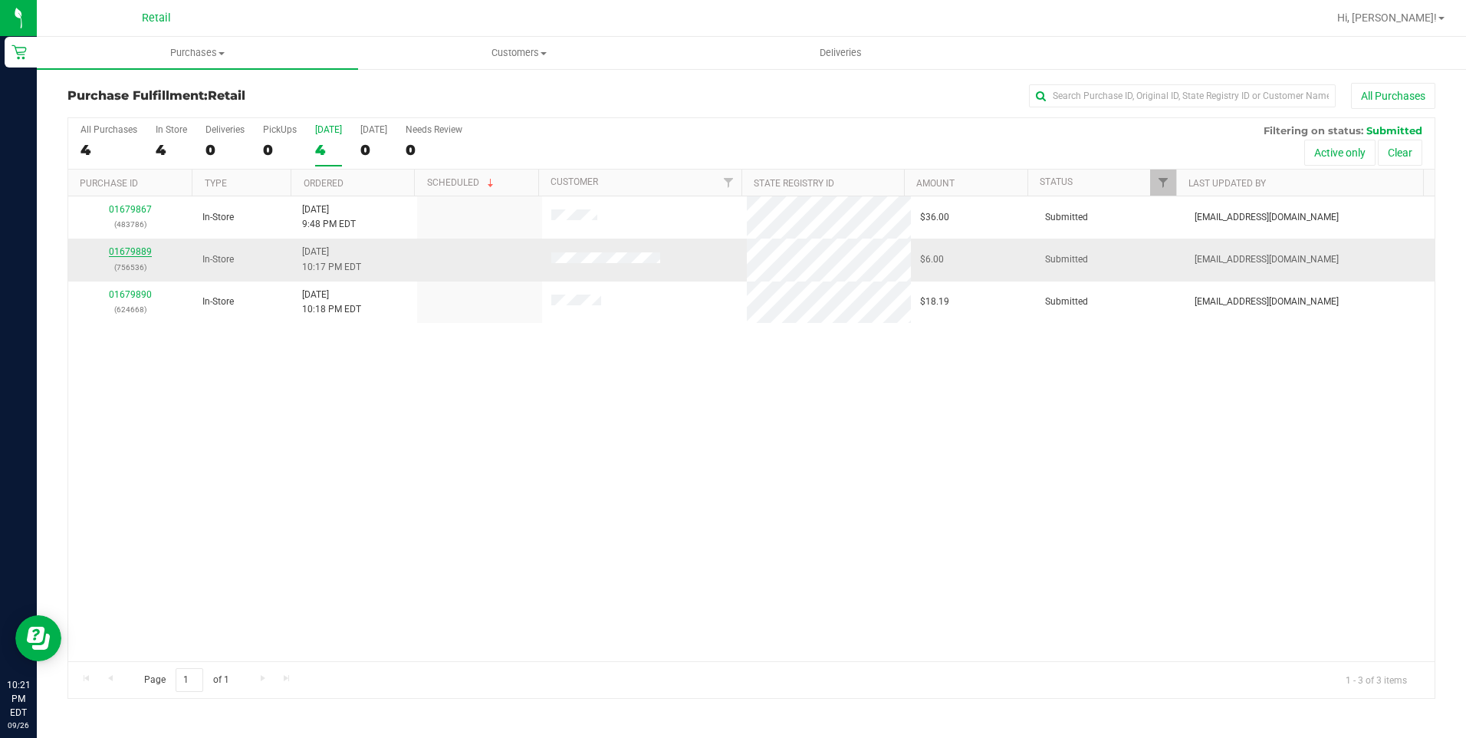
click at [130, 254] on link "01679889" at bounding box center [130, 251] width 43 height 11
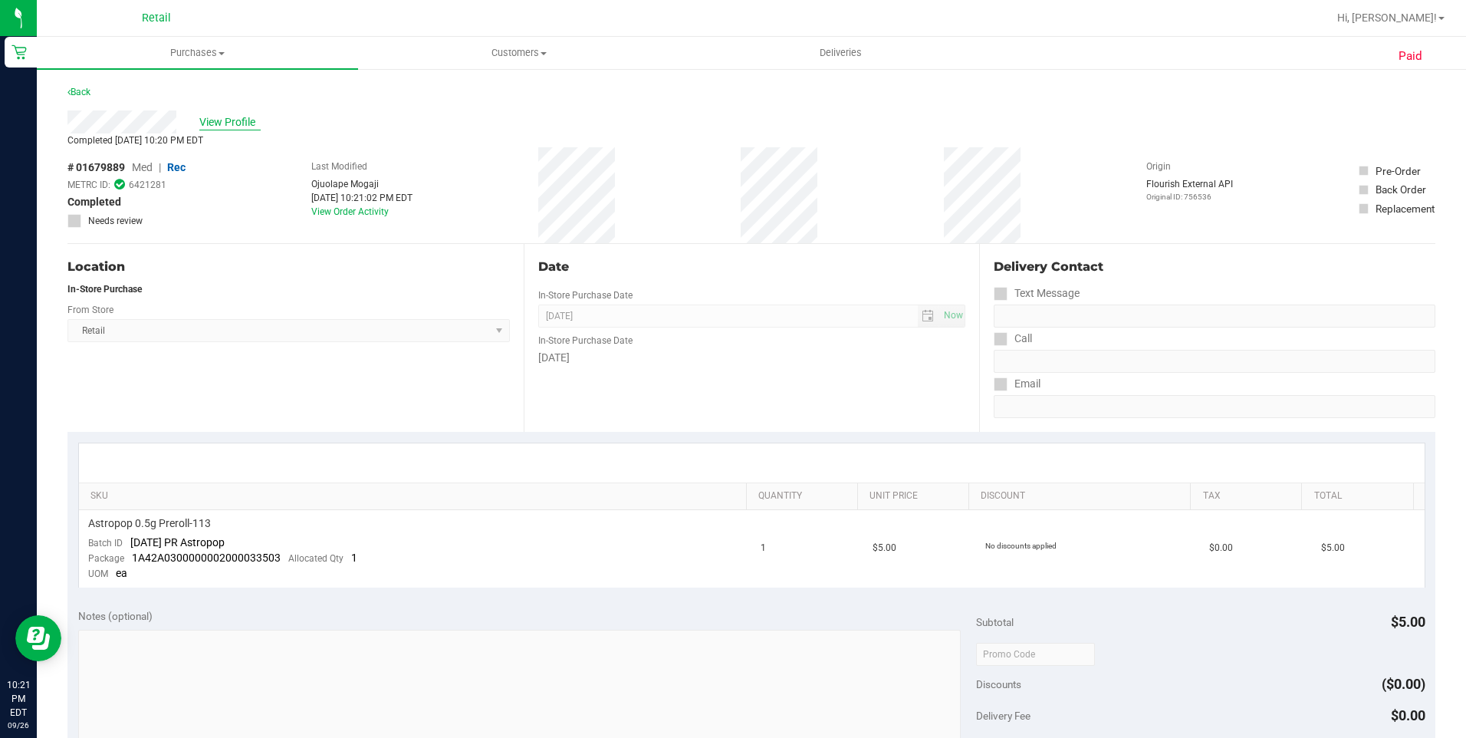
click at [232, 122] on span "View Profile" at bounding box center [229, 122] width 61 height 16
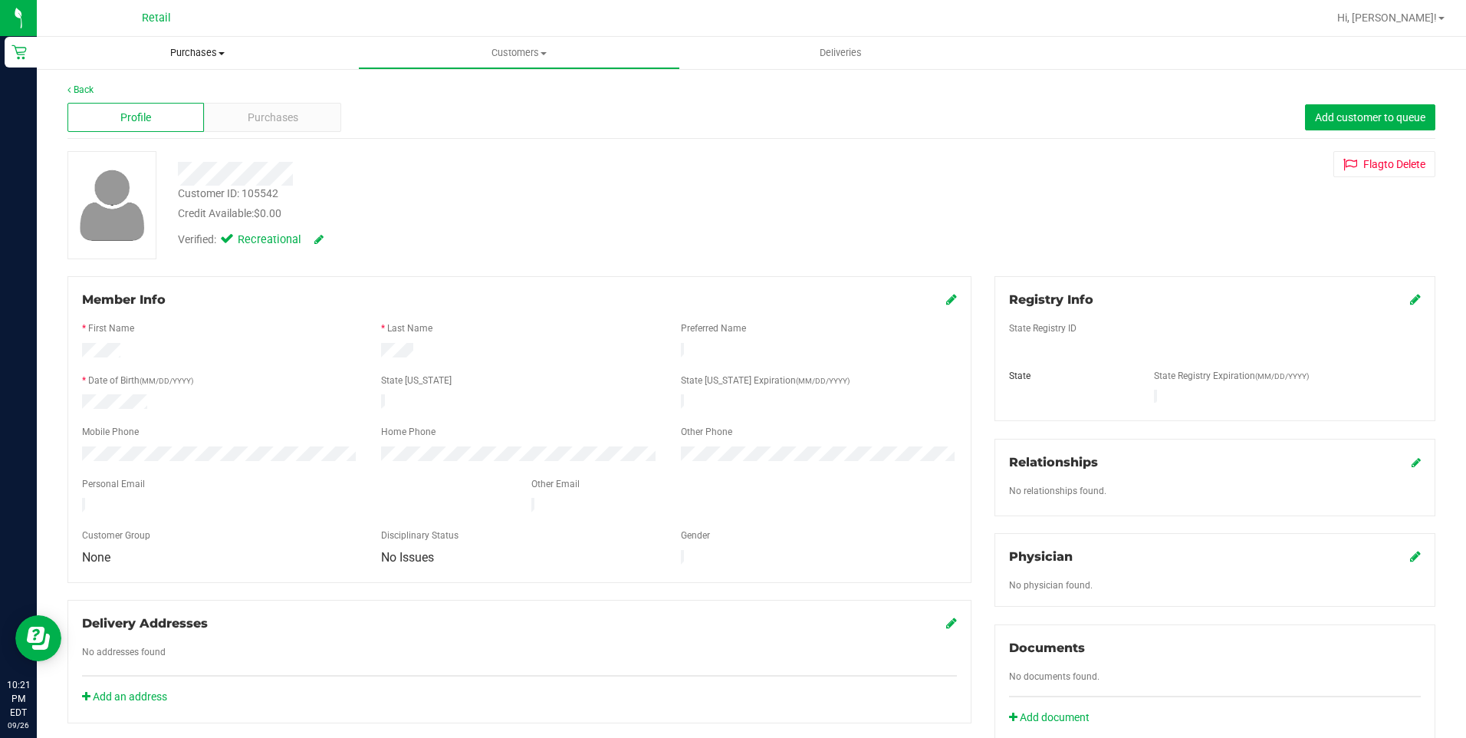
click at [186, 55] on span "Purchases" at bounding box center [197, 53] width 321 height 14
click at [94, 115] on span "Fulfillment" at bounding box center [84, 110] width 95 height 13
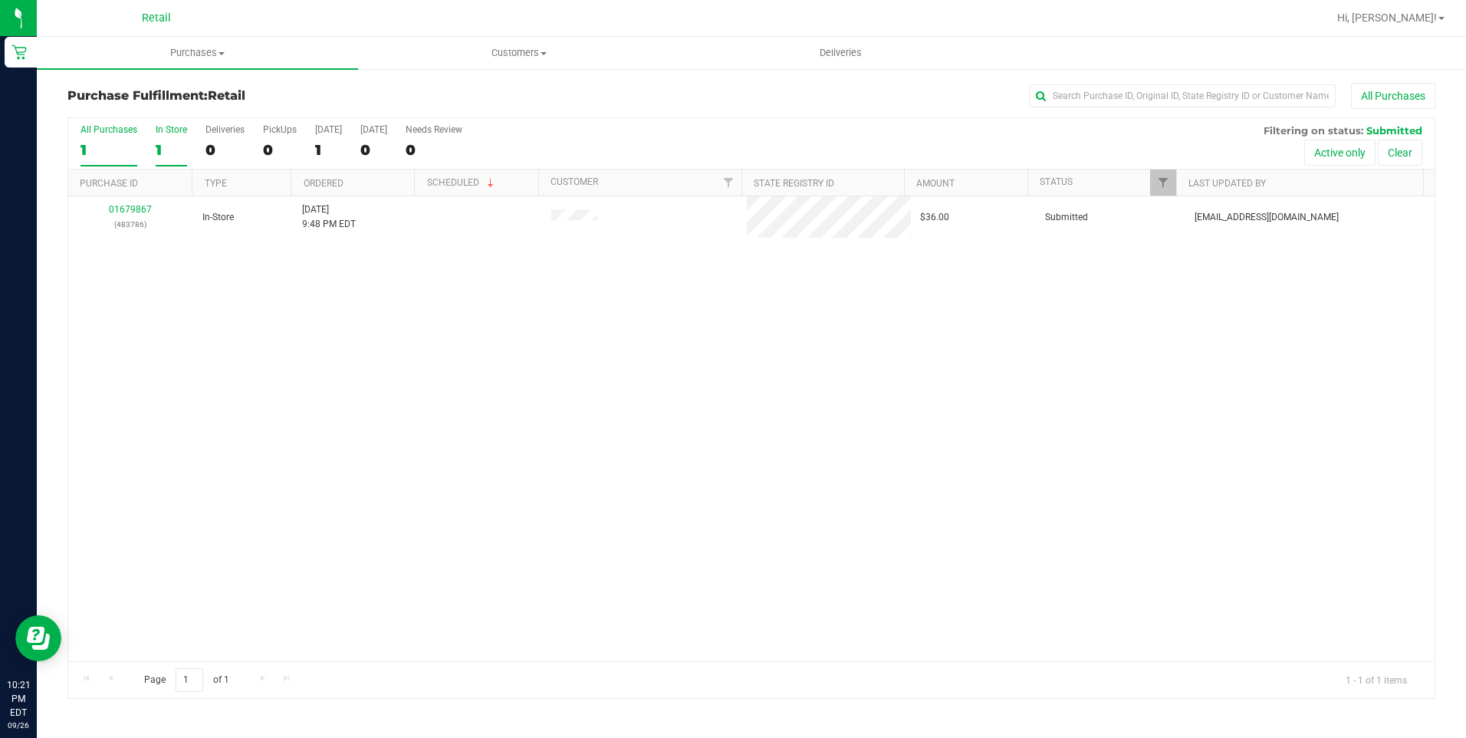
click at [171, 143] on div "1" at bounding box center [171, 150] width 31 height 18
click at [0, 0] on input "In Store 1" at bounding box center [0, 0] width 0 height 0
click at [598, 276] on div "01679867 (483786) In-Store [DATE] 9:48 PM EDT $36.00 Submitted [EMAIL_ADDRESS][…" at bounding box center [751, 428] width 1366 height 465
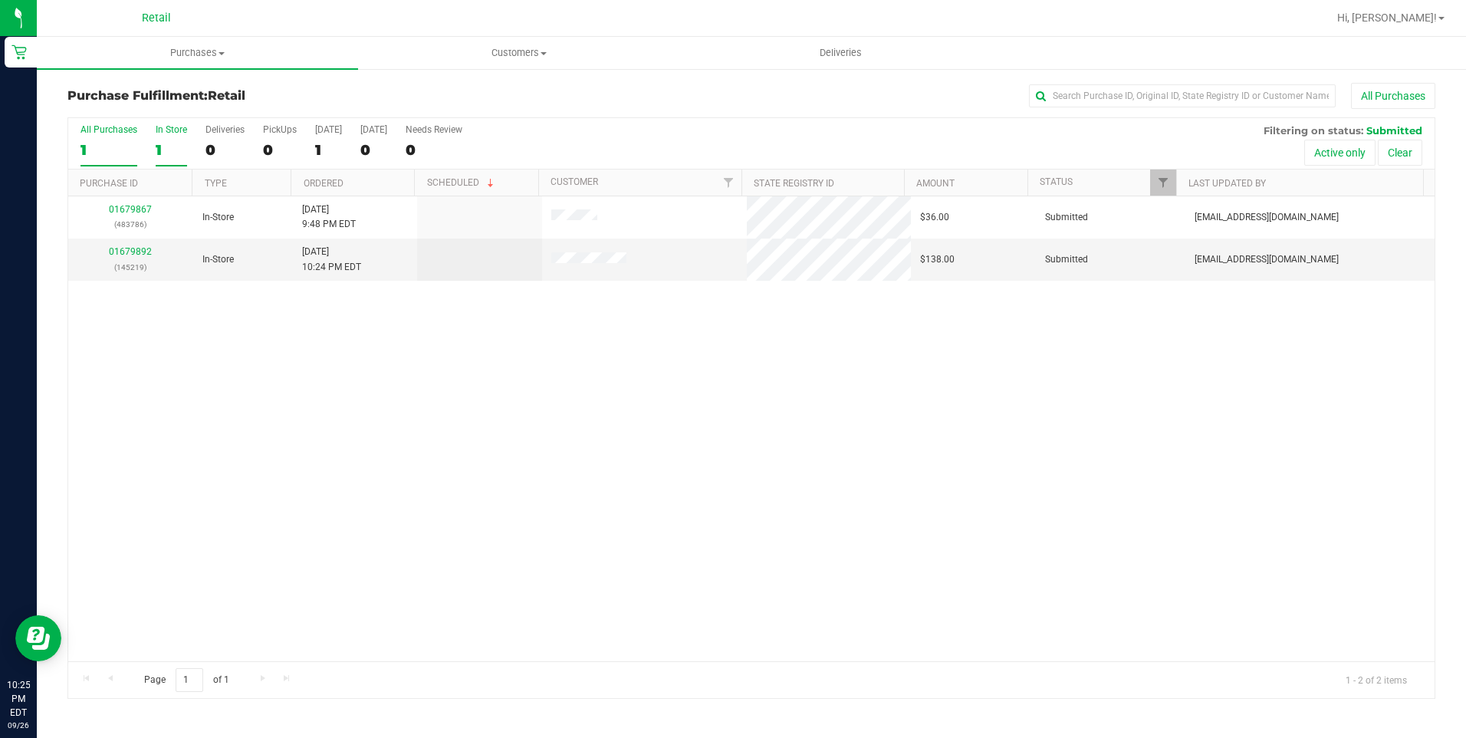
click at [105, 132] on div "All Purchases" at bounding box center [109, 129] width 57 height 11
click at [0, 0] on input "All Purchases 1" at bounding box center [0, 0] width 0 height 0
click at [227, 140] on label "Deliveries 0" at bounding box center [224, 145] width 39 height 42
click at [0, 0] on input "Deliveries 0" at bounding box center [0, 0] width 0 height 0
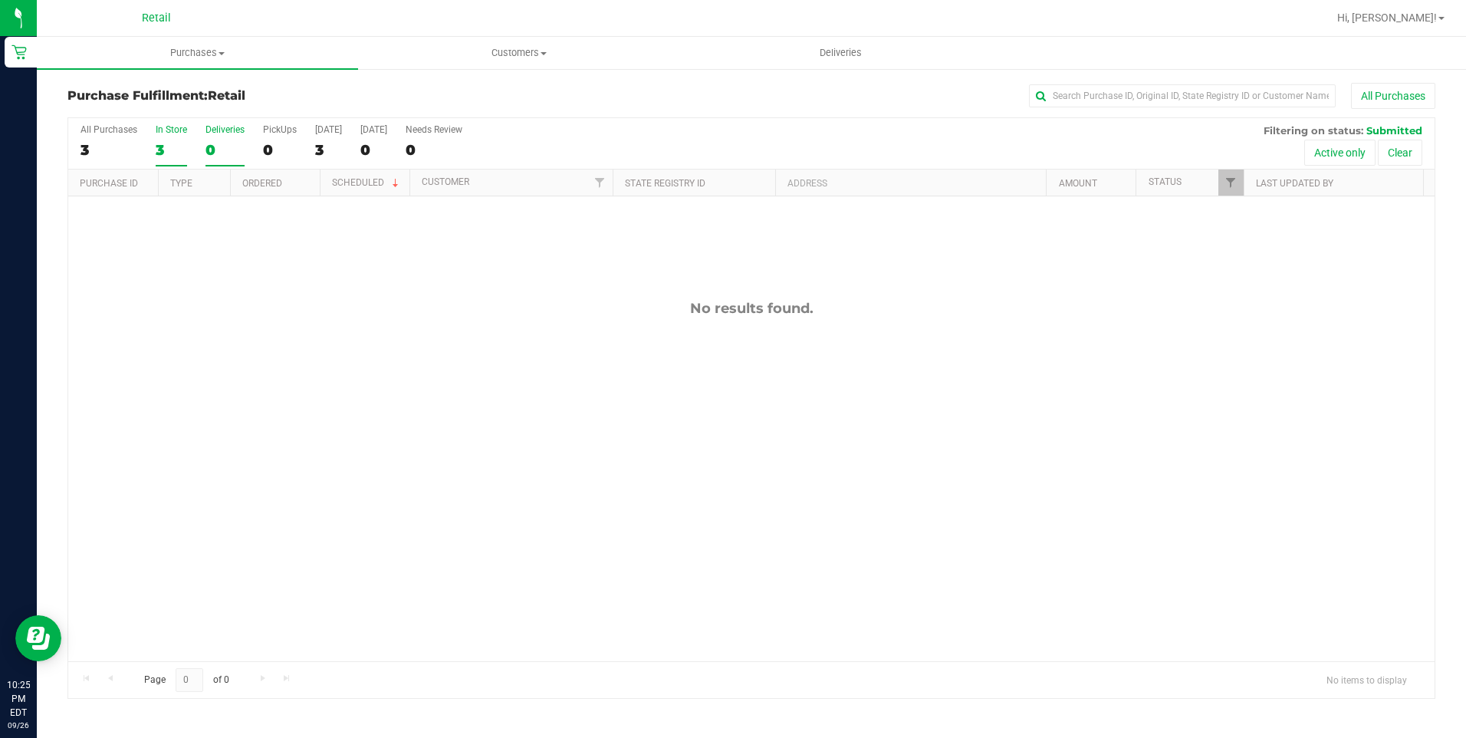
click at [174, 136] on label "In Store 3" at bounding box center [171, 145] width 31 height 42
click at [0, 0] on input "In Store 3" at bounding box center [0, 0] width 0 height 0
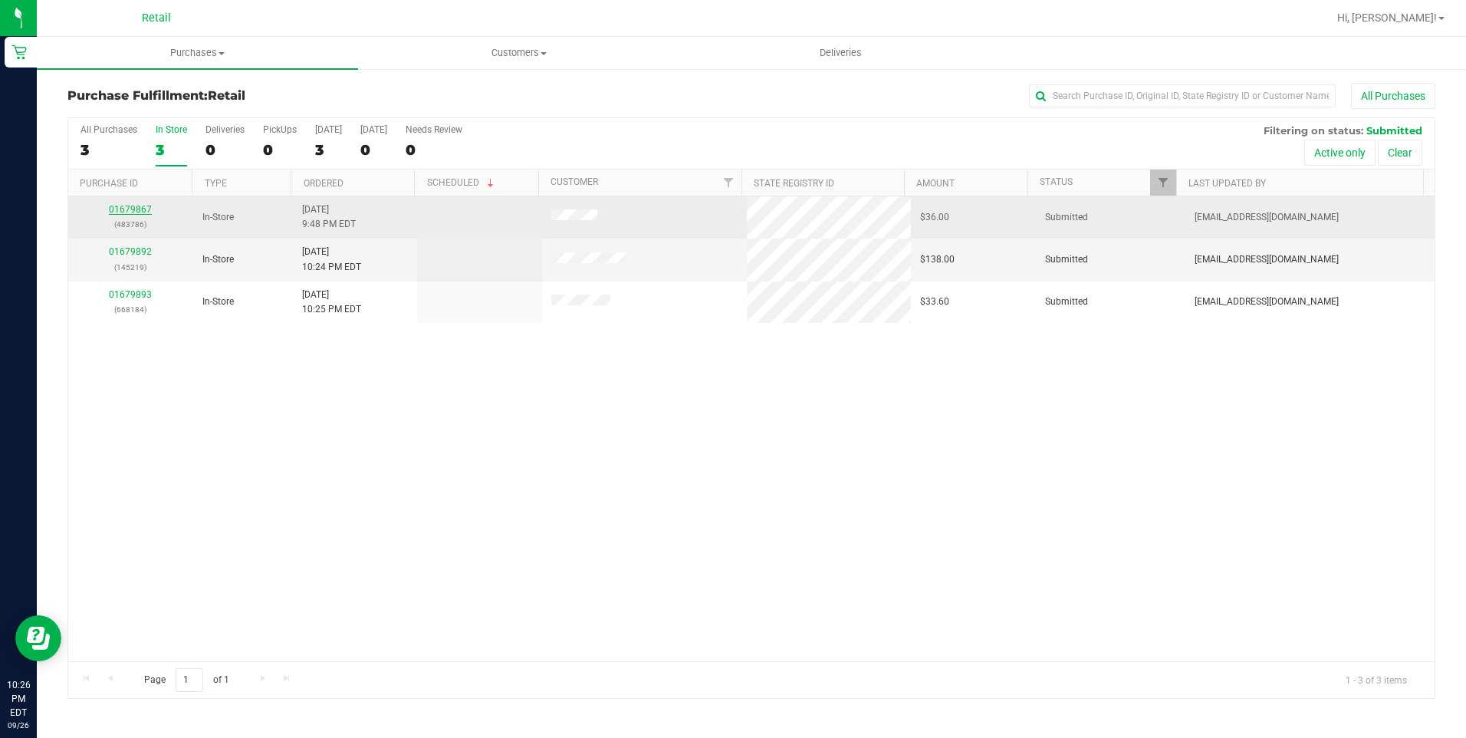
click at [137, 204] on link "01679867" at bounding box center [130, 209] width 43 height 11
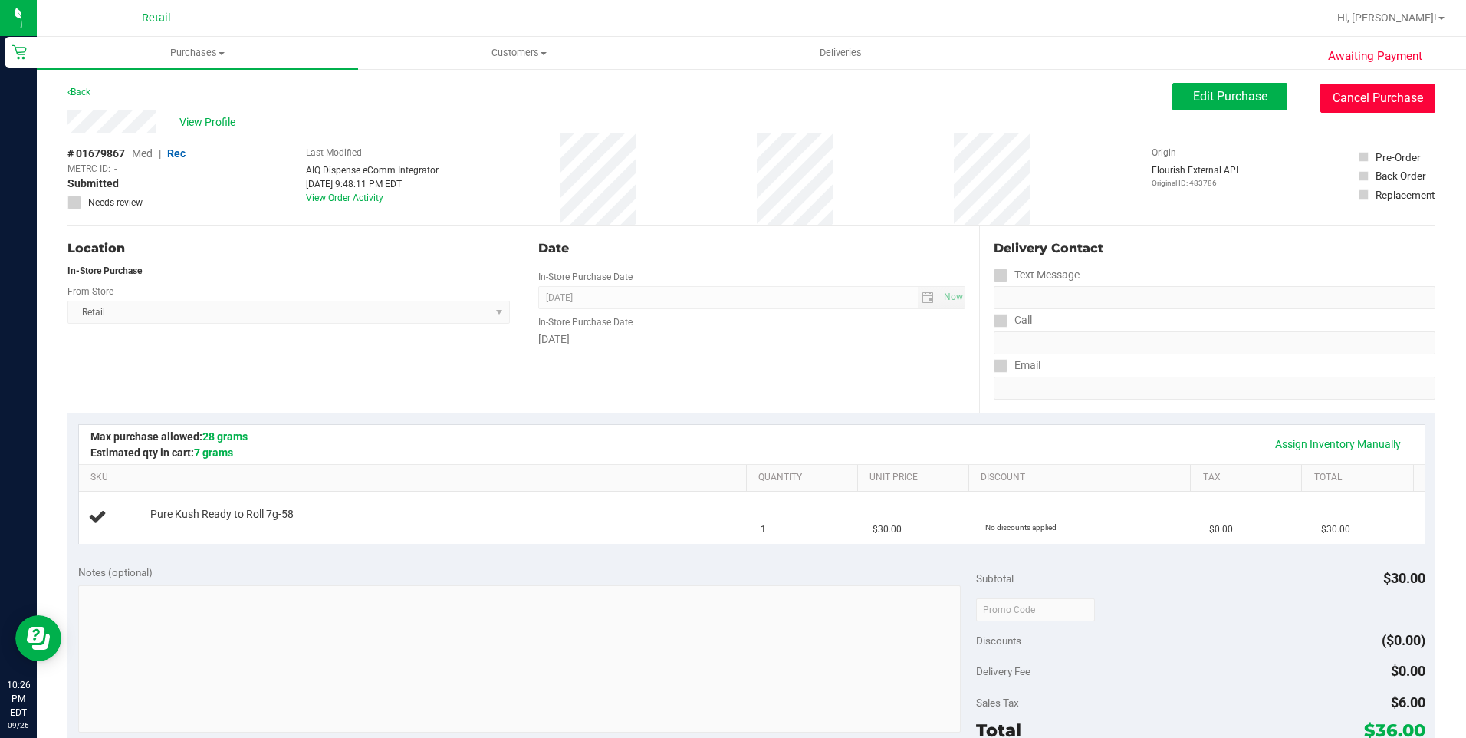
click at [1362, 104] on button "Cancel Purchase" at bounding box center [1377, 98] width 115 height 29
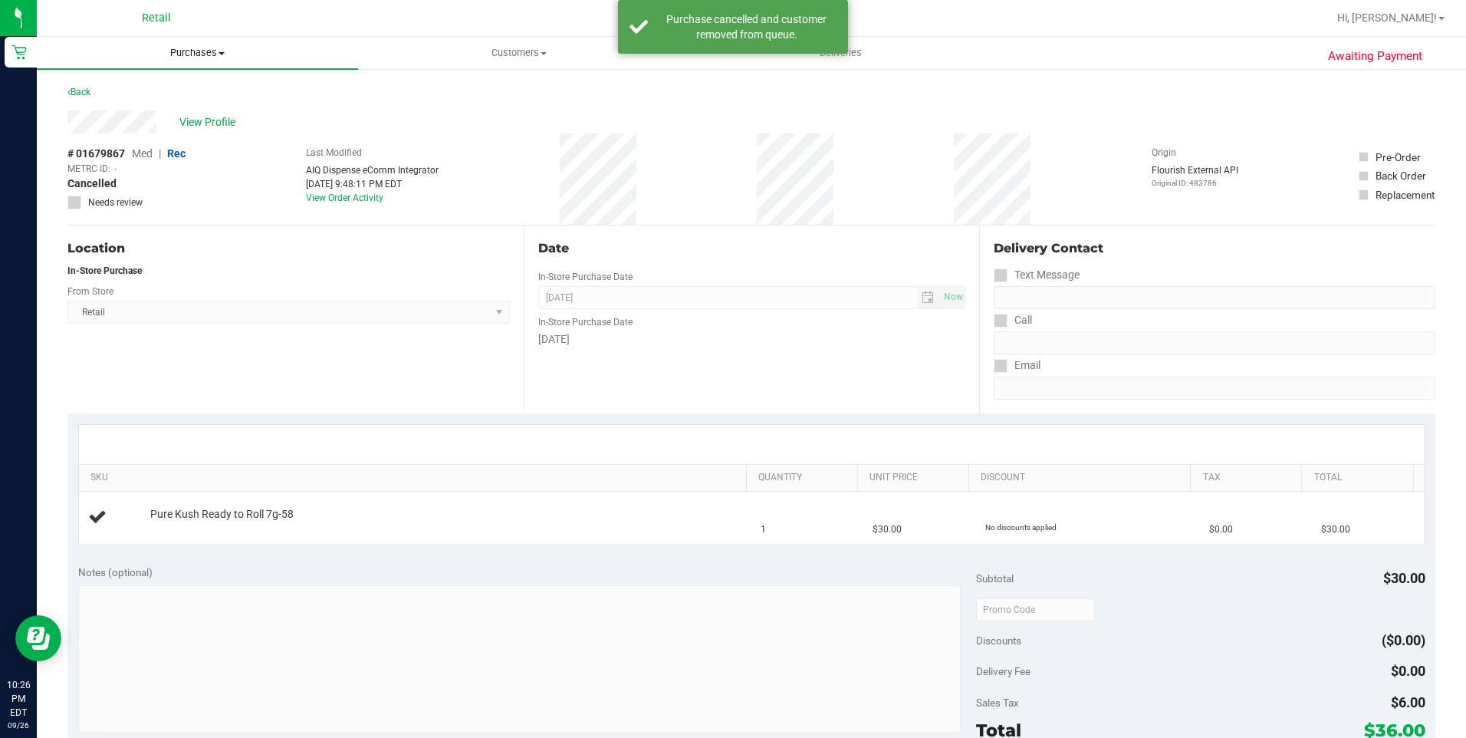
click at [153, 58] on span "Purchases" at bounding box center [197, 53] width 321 height 14
click at [135, 117] on li "Fulfillment" at bounding box center [197, 111] width 321 height 18
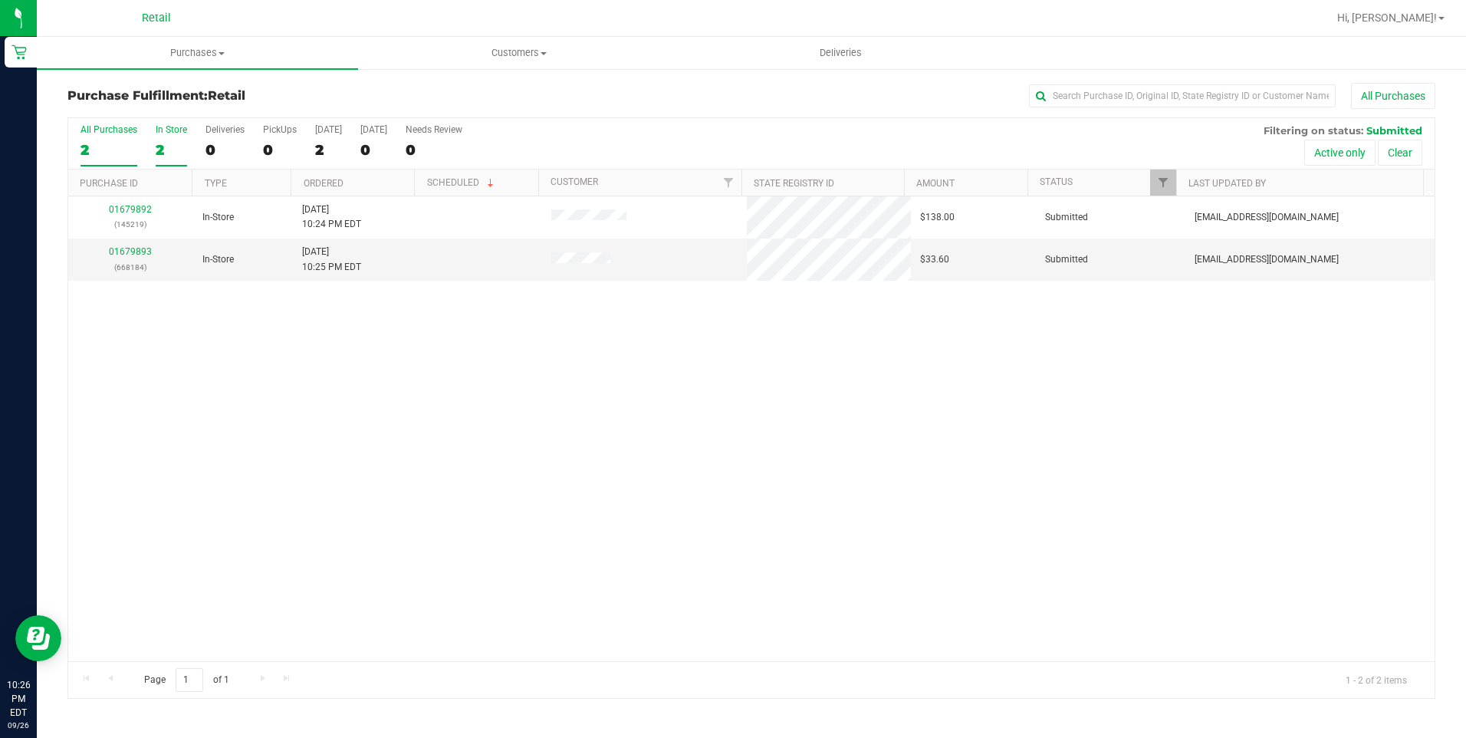
click at [159, 141] on div "2" at bounding box center [171, 150] width 31 height 18
click at [0, 0] on input "In Store 2" at bounding box center [0, 0] width 0 height 0
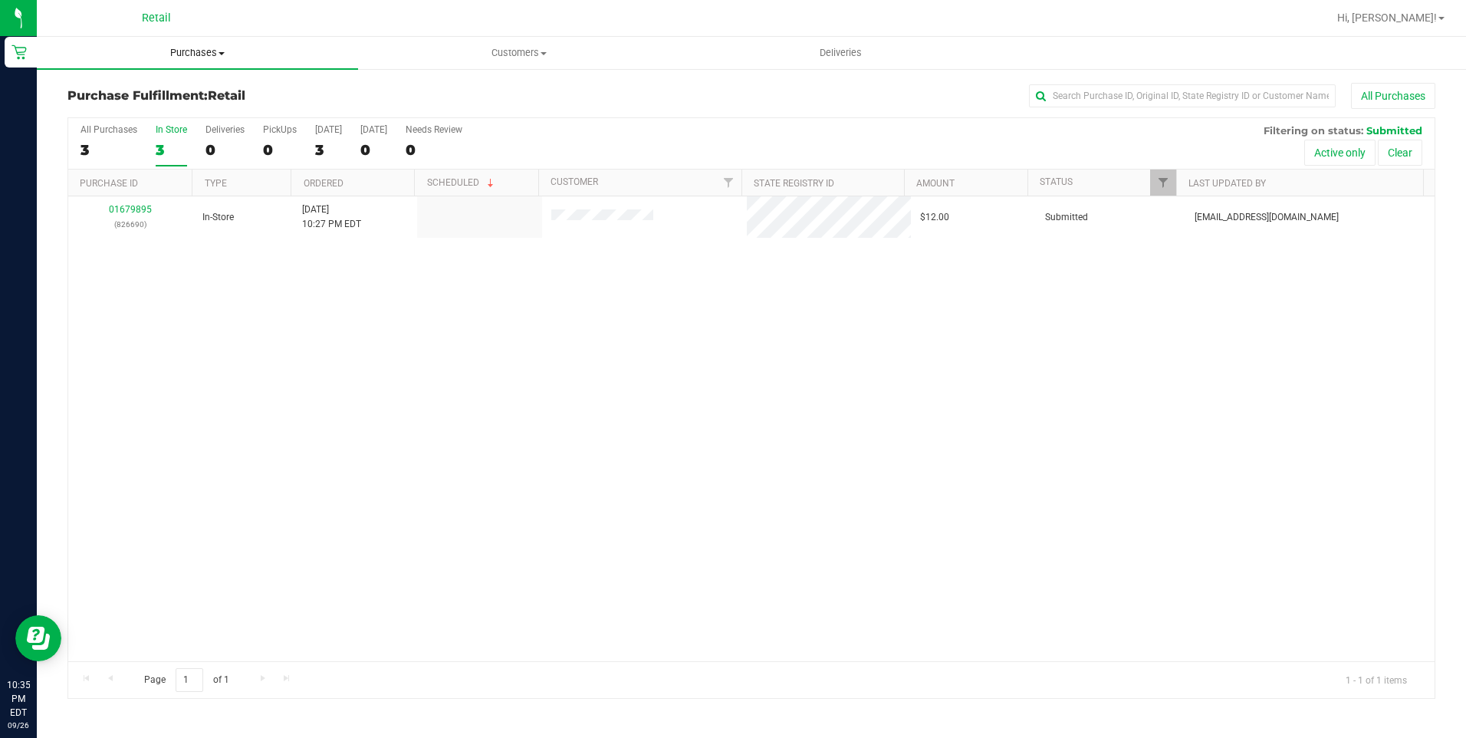
click at [159, 50] on span "Purchases" at bounding box center [197, 53] width 321 height 14
click at [123, 103] on li "Fulfillment" at bounding box center [197, 111] width 321 height 18
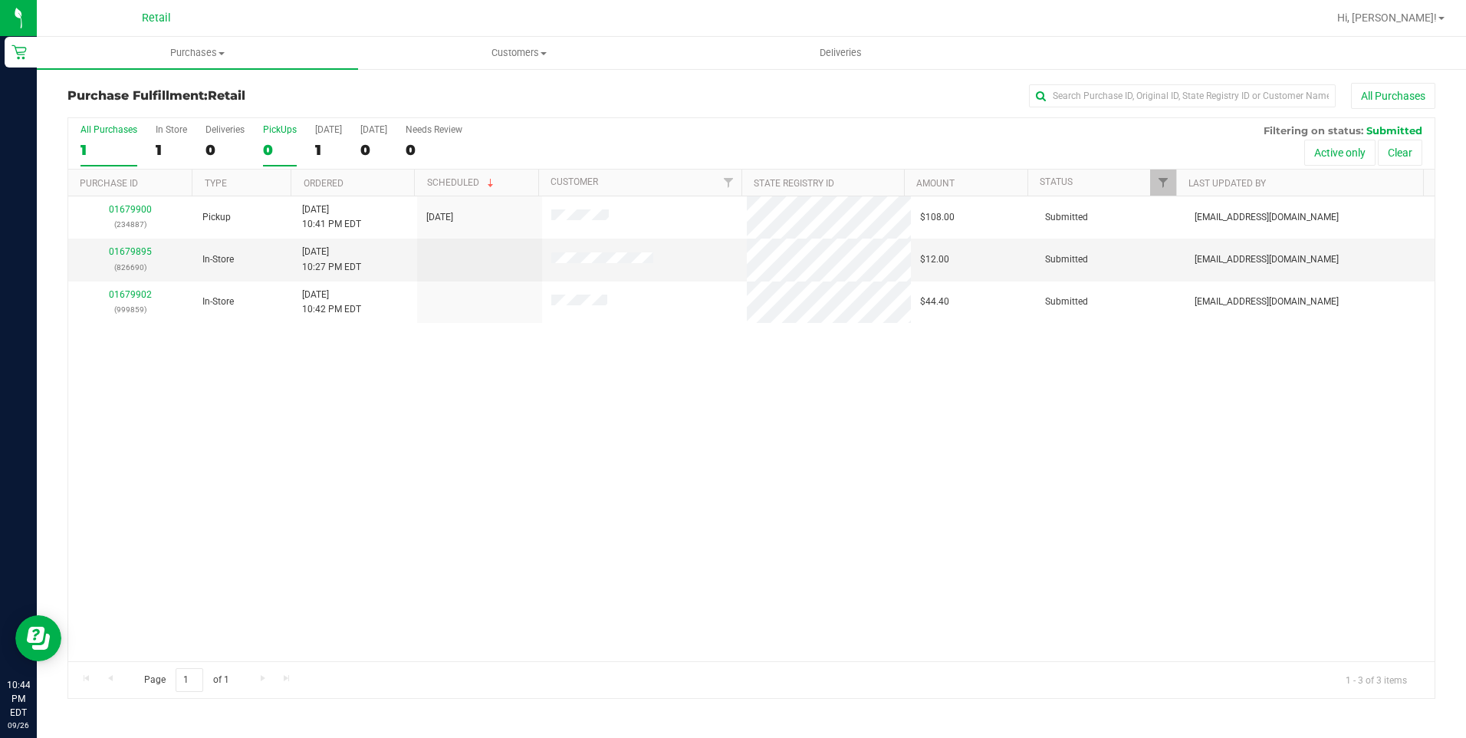
click at [276, 155] on div "0" at bounding box center [280, 150] width 34 height 18
click at [0, 0] on input "PickUps 0" at bounding box center [0, 0] width 0 height 0
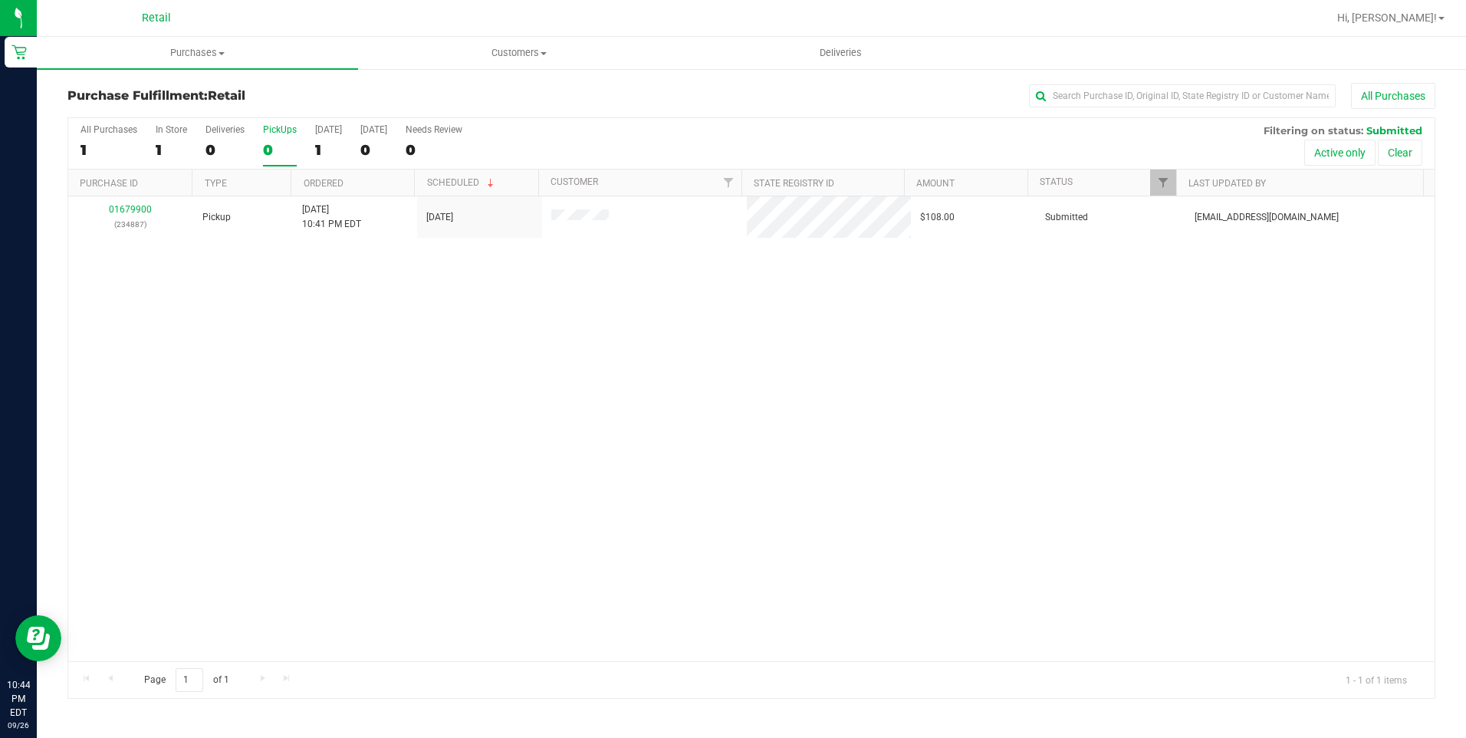
click at [507, 417] on div "01679900 (234887) Pickup [DATE] 10:41 PM EDT 9/27/2025 $108.00 Submitted [EMAIL…" at bounding box center [751, 428] width 1366 height 465
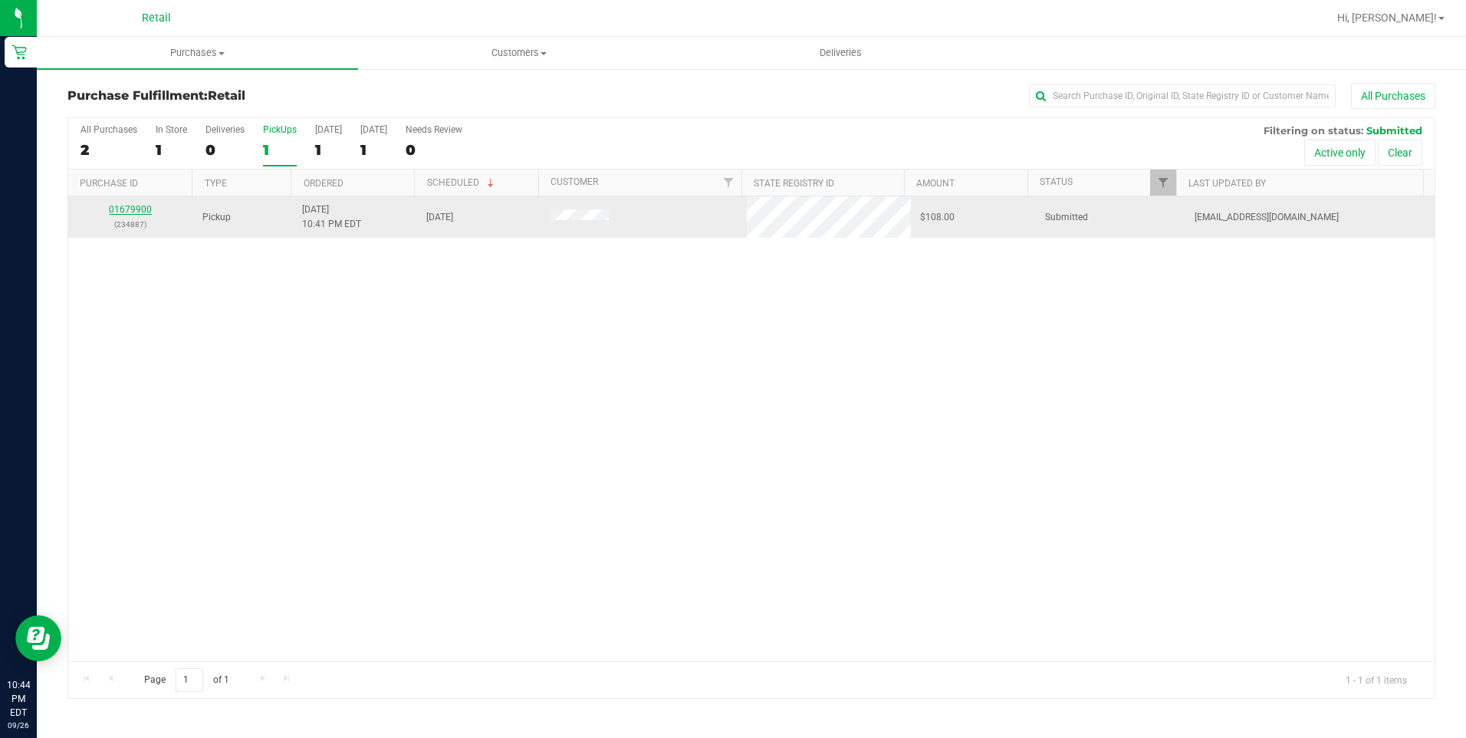
click at [133, 211] on link "01679900" at bounding box center [130, 209] width 43 height 11
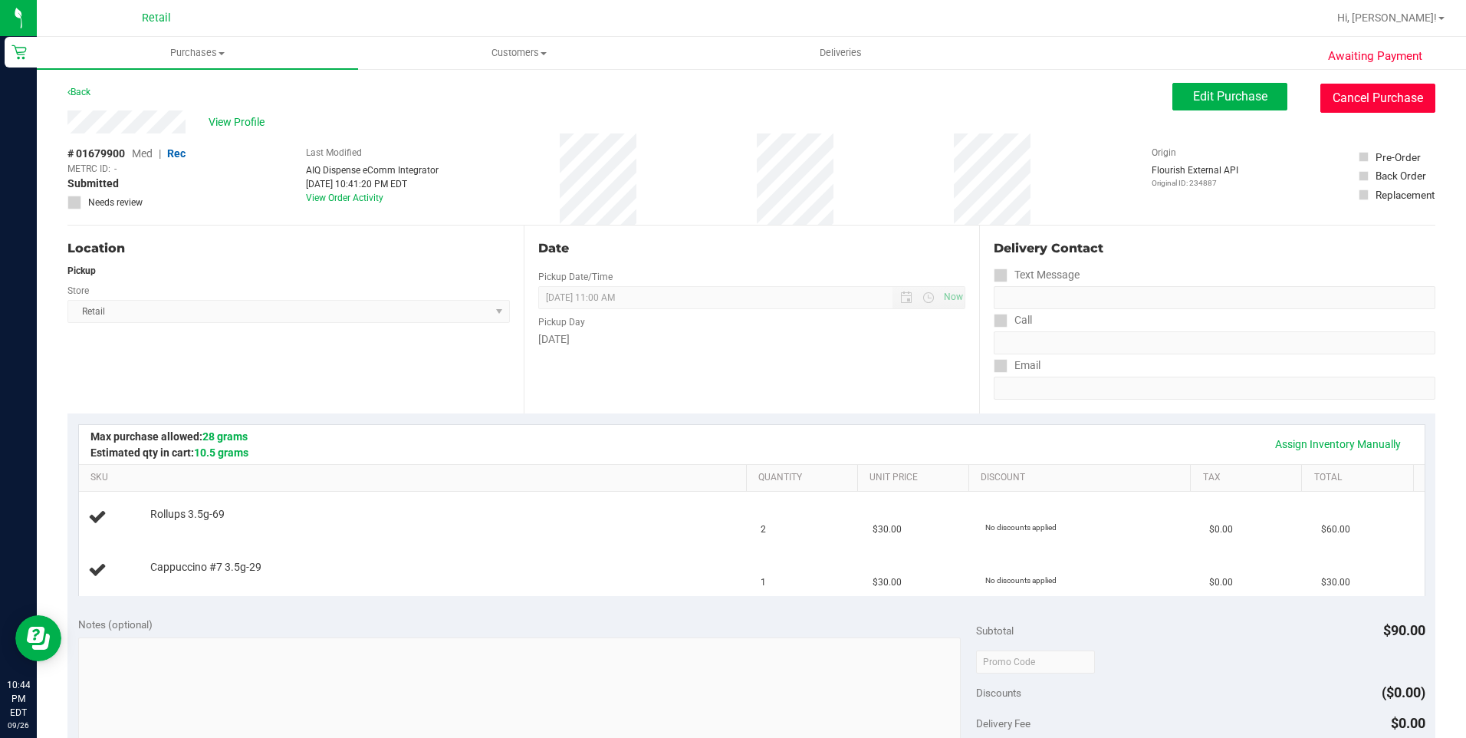
click at [1415, 95] on button "Cancel Purchase" at bounding box center [1377, 98] width 115 height 29
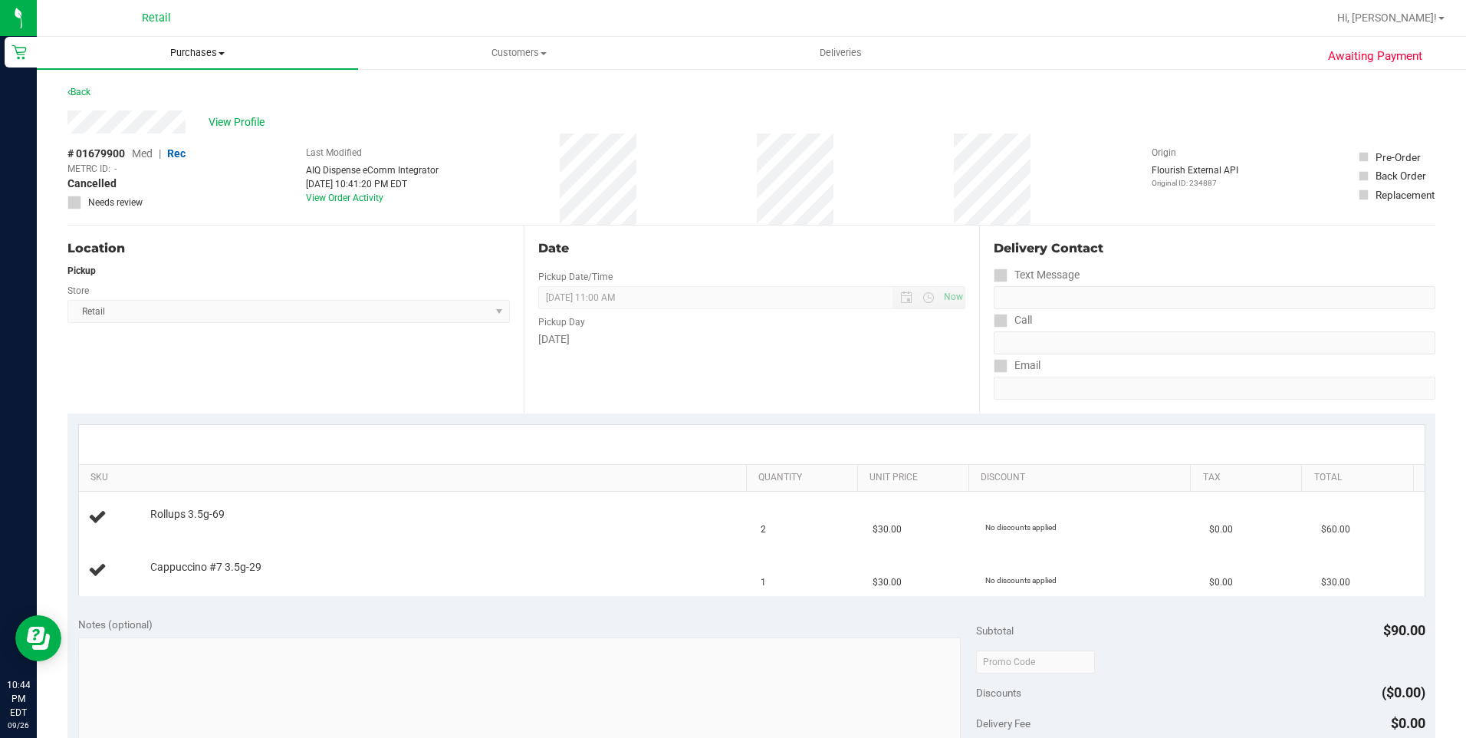
click at [184, 47] on span "Purchases" at bounding box center [197, 53] width 321 height 14
click at [133, 106] on li "Fulfillment" at bounding box center [197, 111] width 321 height 18
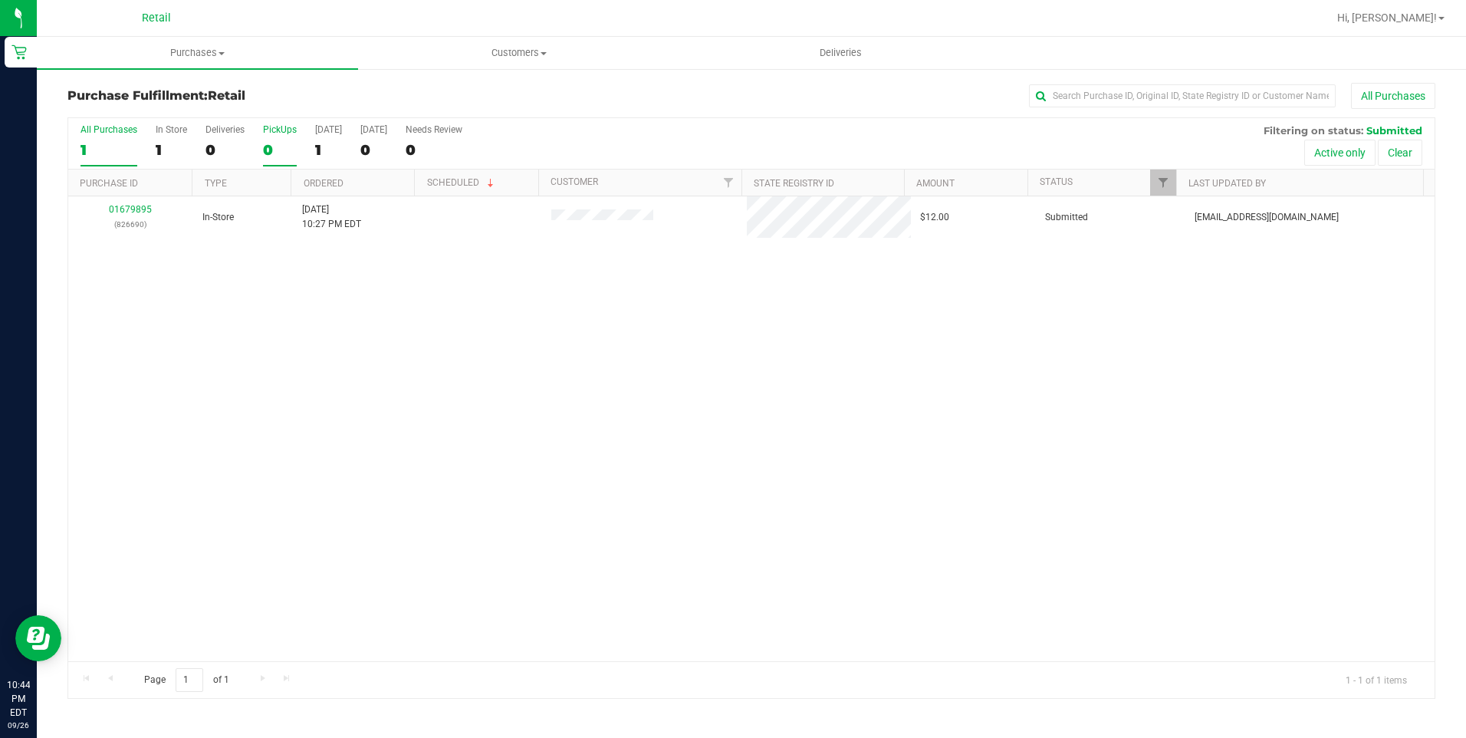
click at [268, 151] on div "0" at bounding box center [280, 150] width 34 height 18
click at [0, 0] on input "PickUps 0" at bounding box center [0, 0] width 0 height 0
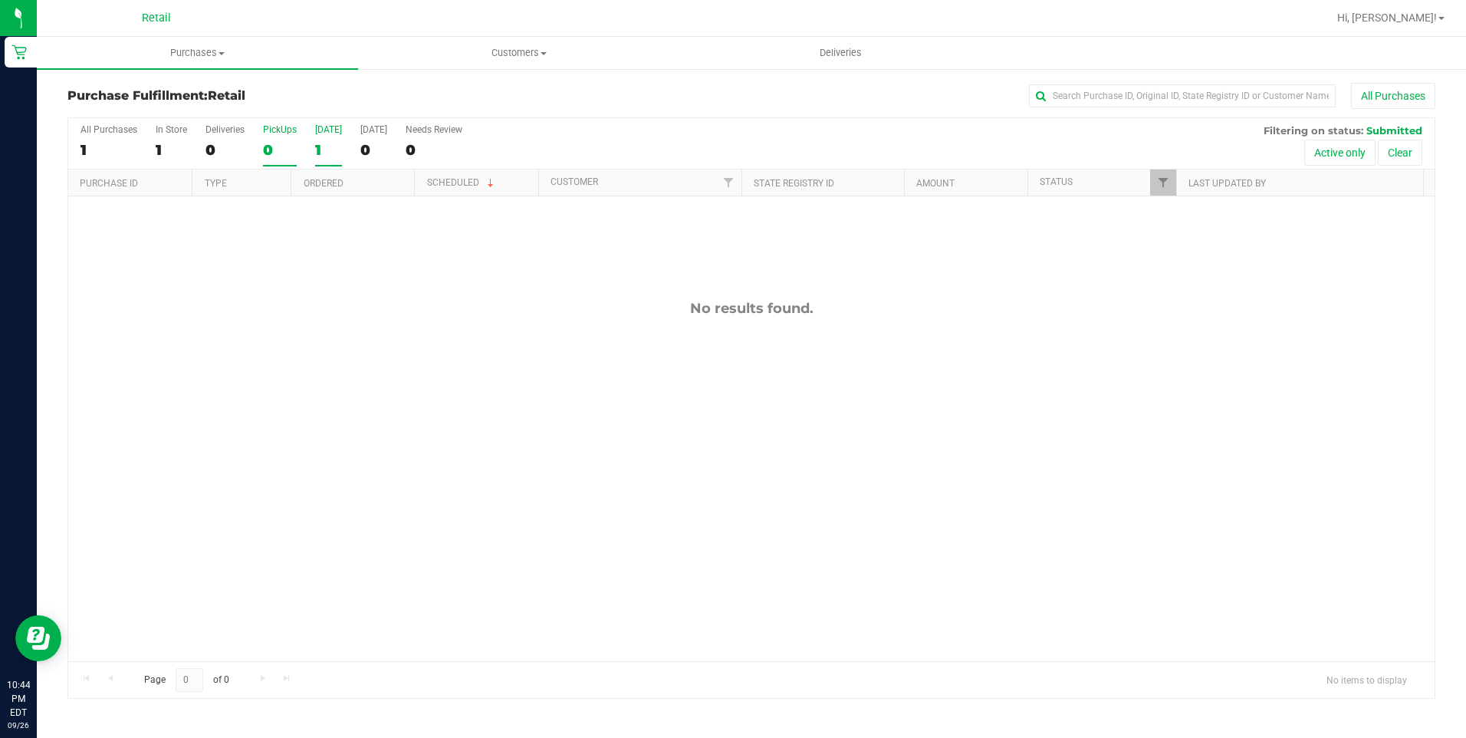
click at [325, 152] on div "1" at bounding box center [328, 150] width 27 height 18
click at [0, 0] on input "[DATE] 1" at bounding box center [0, 0] width 0 height 0
click at [163, 151] on div "1" at bounding box center [171, 150] width 31 height 18
click at [0, 0] on input "In Store 1" at bounding box center [0, 0] width 0 height 0
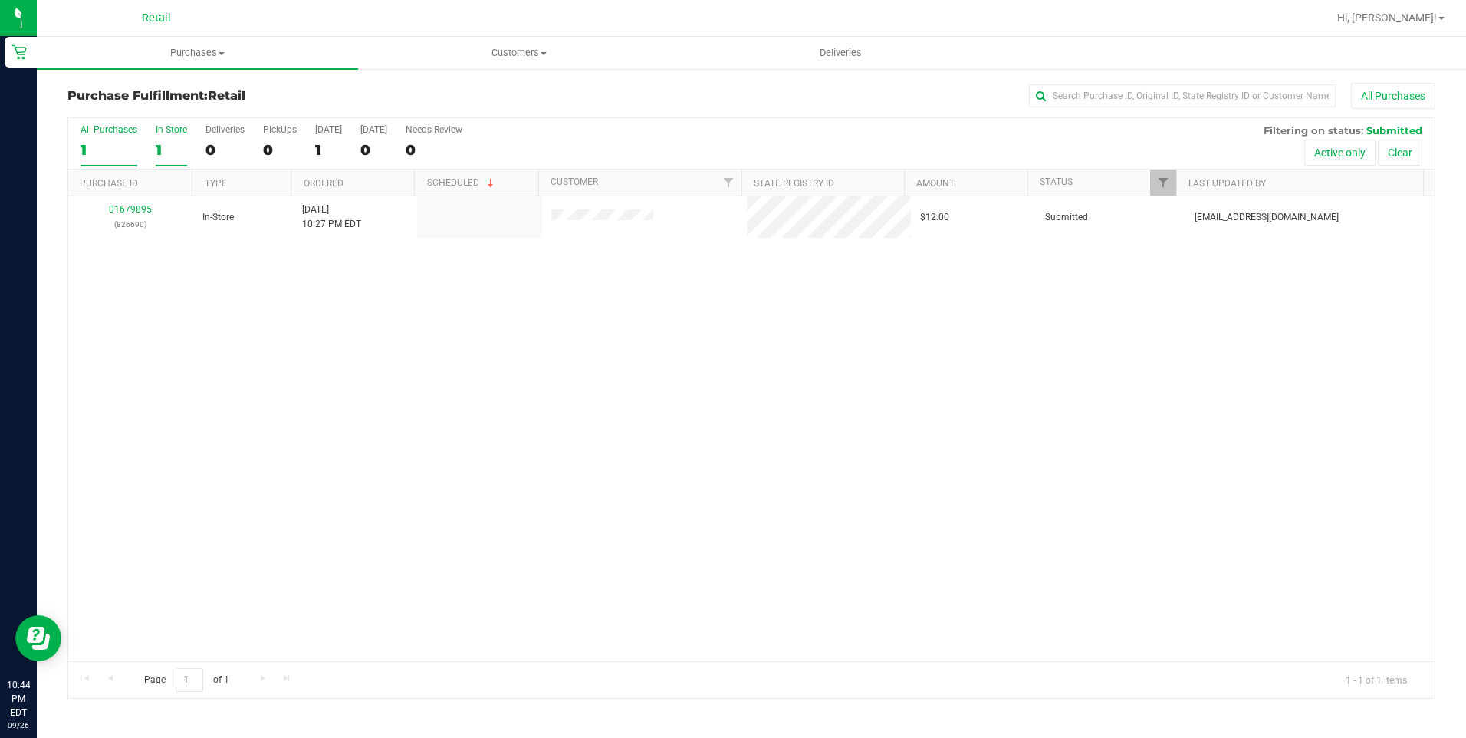
click at [86, 143] on div "1" at bounding box center [109, 150] width 57 height 18
click at [0, 0] on input "All Purchases 1" at bounding box center [0, 0] width 0 height 0
click at [165, 145] on div "1" at bounding box center [171, 150] width 31 height 18
click at [0, 0] on input "In Store 1" at bounding box center [0, 0] width 0 height 0
click at [176, 141] on div "1" at bounding box center [171, 150] width 31 height 18
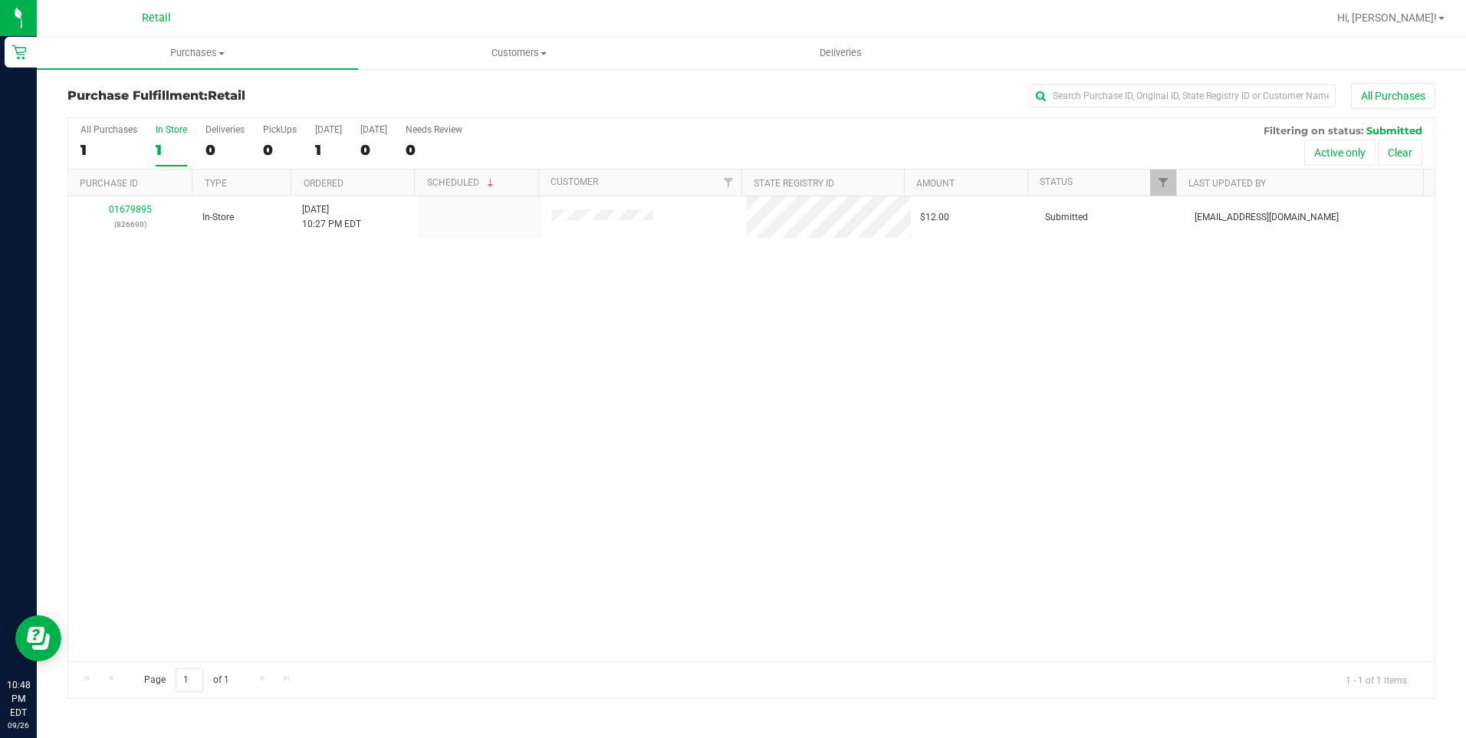
click at [0, 0] on input "In Store 1" at bounding box center [0, 0] width 0 height 0
click at [212, 150] on div "0" at bounding box center [224, 150] width 39 height 18
click at [0, 0] on input "Deliveries 0" at bounding box center [0, 0] width 0 height 0
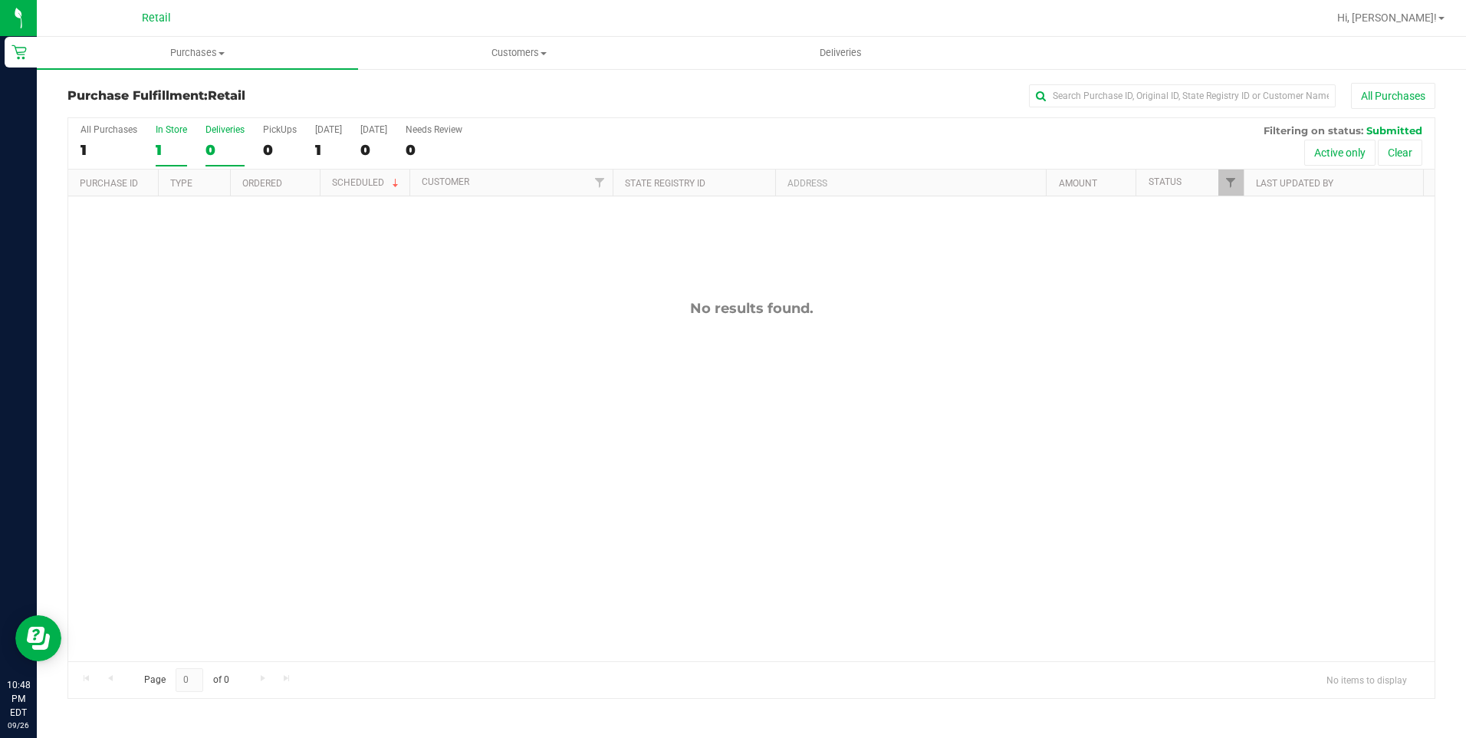
click at [166, 151] on div "1" at bounding box center [171, 150] width 31 height 18
click at [0, 0] on input "In Store 1" at bounding box center [0, 0] width 0 height 0
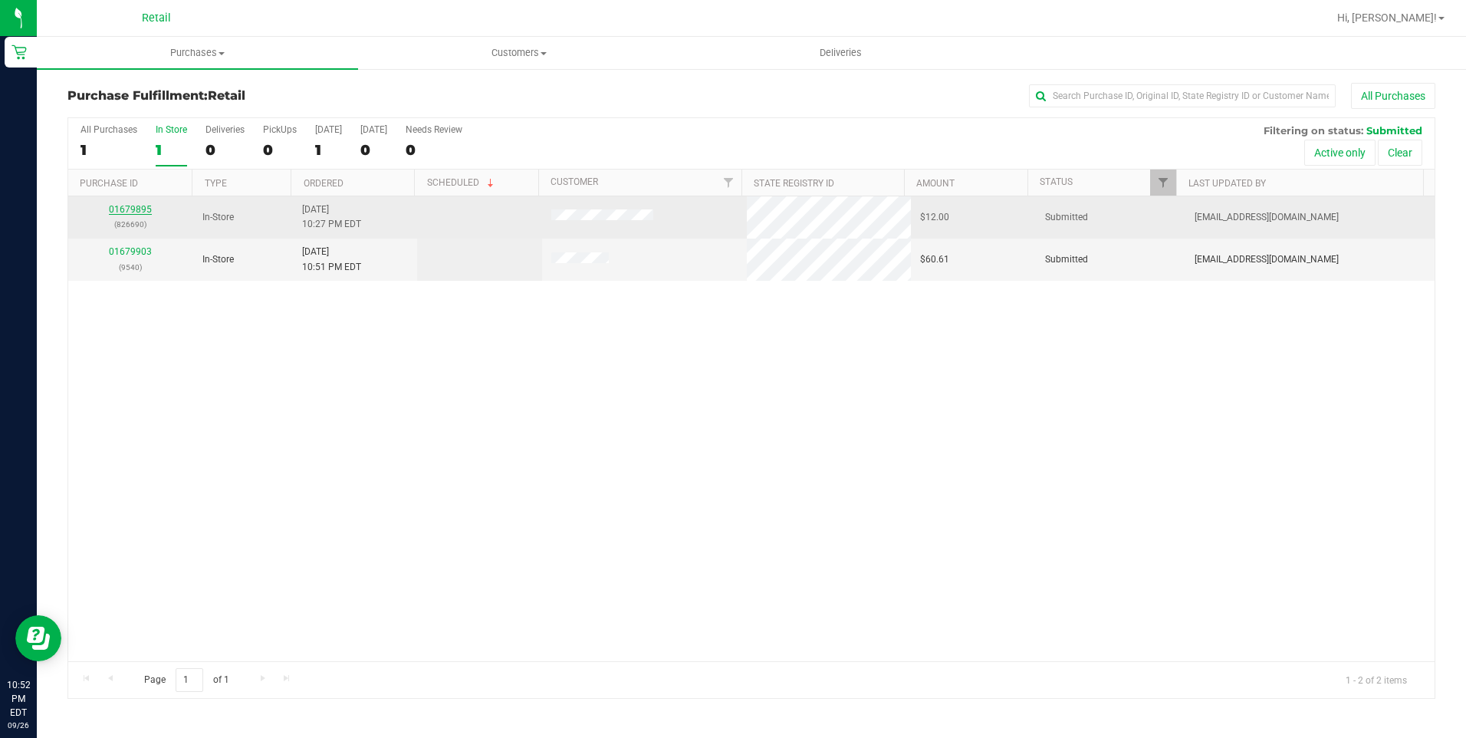
click at [140, 209] on link "01679895" at bounding box center [130, 209] width 43 height 11
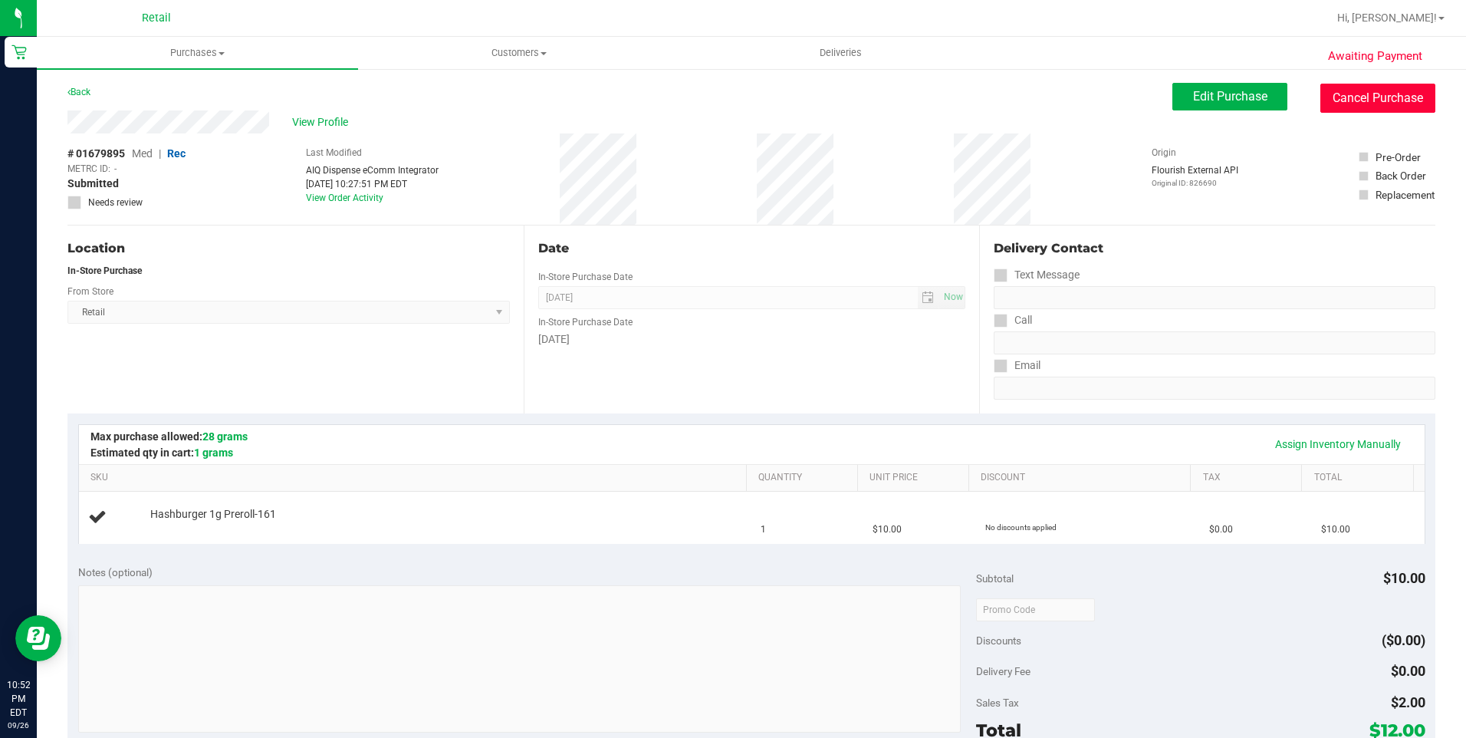
click at [1383, 105] on button "Cancel Purchase" at bounding box center [1377, 98] width 115 height 29
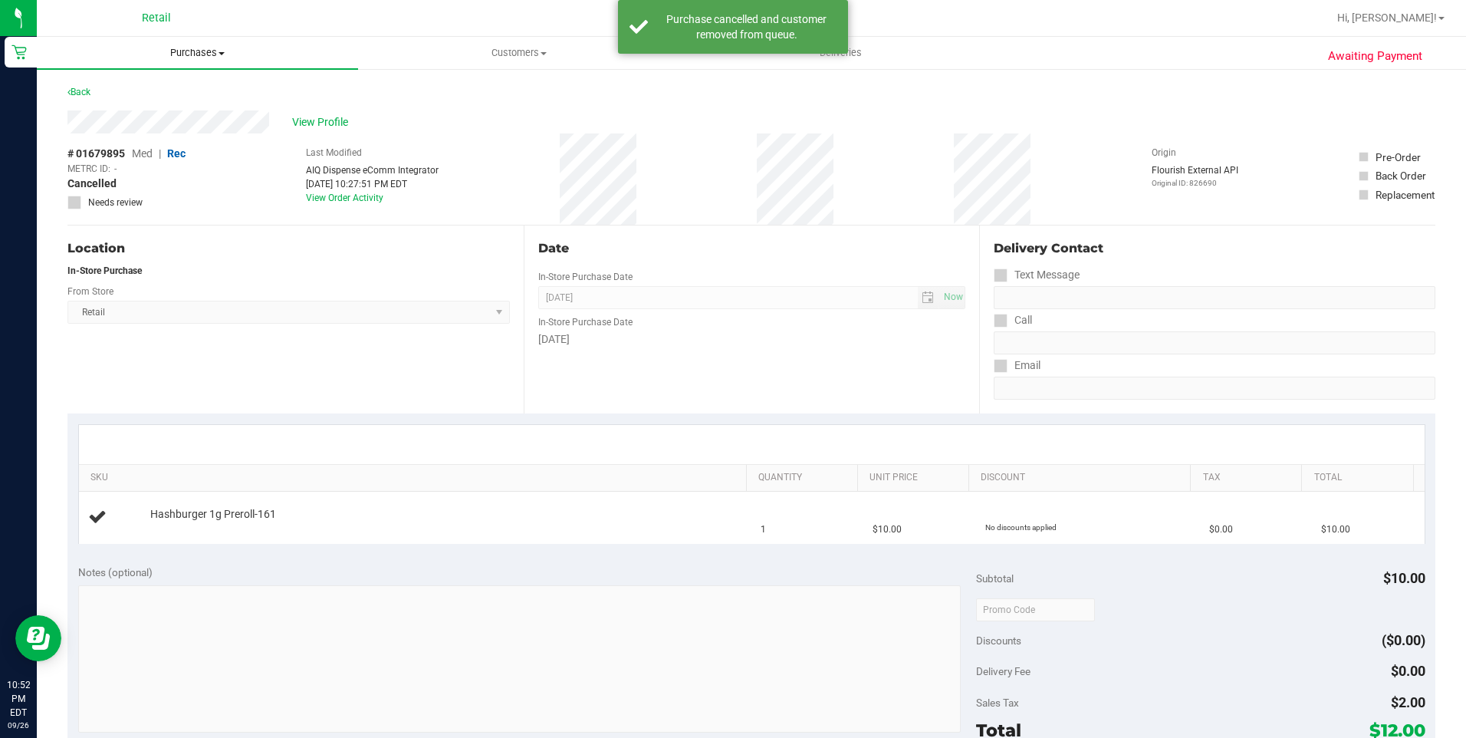
click at [203, 53] on span "Purchases" at bounding box center [197, 53] width 321 height 14
click at [163, 110] on li "Fulfillment" at bounding box center [197, 111] width 321 height 18
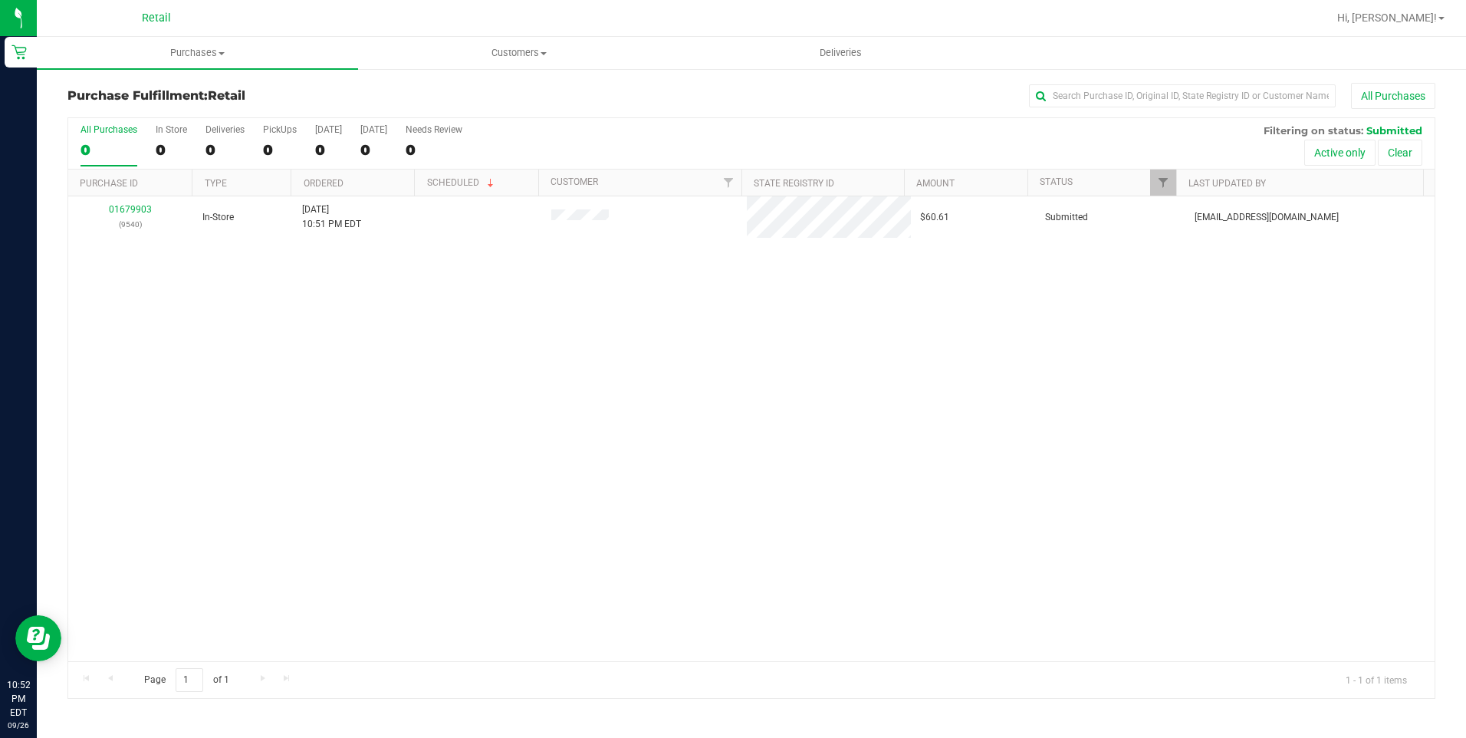
click at [407, 437] on div "01679903 (9540) In-Store [DATE] 10:51 PM EDT $60.61 Submitted [EMAIL_ADDRESS][D…" at bounding box center [751, 428] width 1366 height 465
click at [162, 146] on div "1" at bounding box center [171, 150] width 31 height 18
click at [0, 0] on input "In Store 1" at bounding box center [0, 0] width 0 height 0
click at [100, 138] on label "All Purchases 0" at bounding box center [109, 145] width 57 height 42
click at [0, 0] on input "All Purchases 0" at bounding box center [0, 0] width 0 height 0
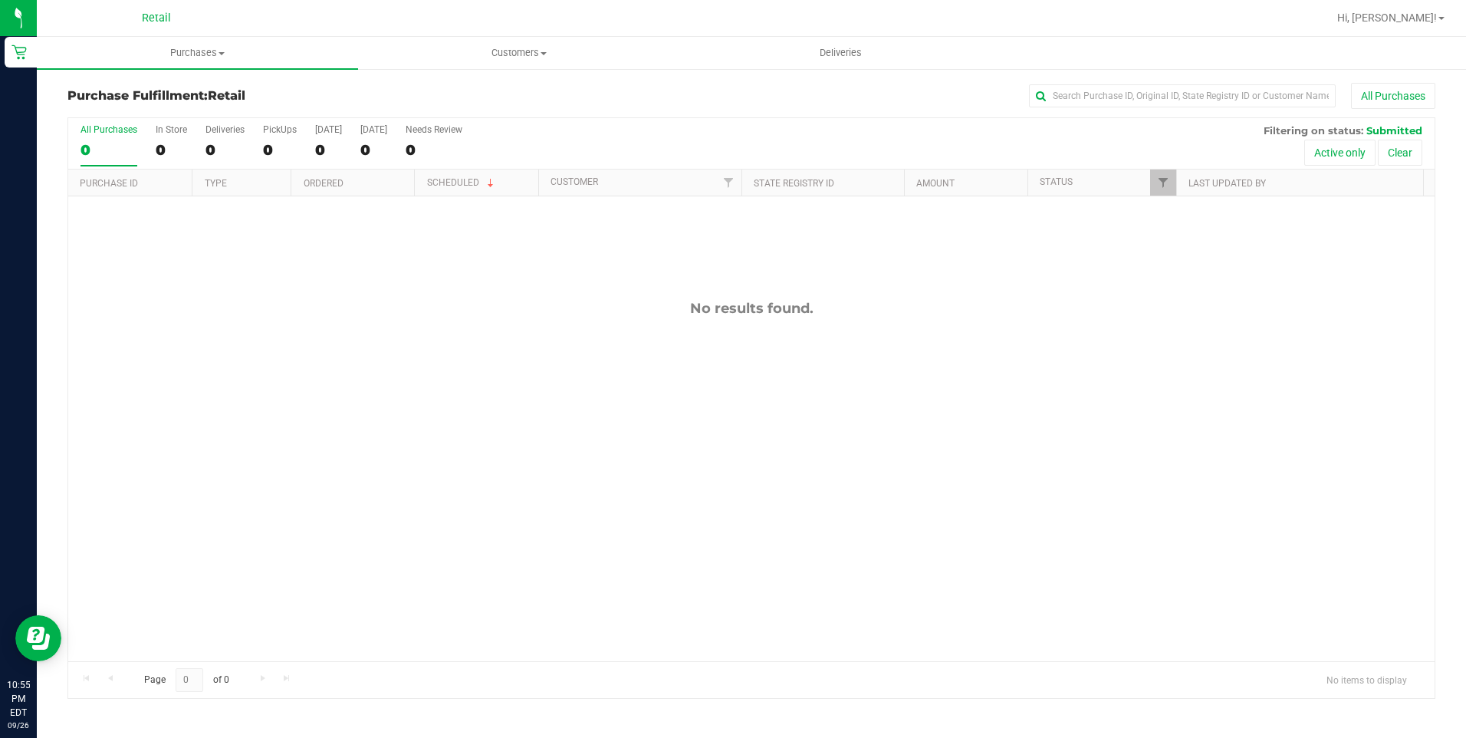
click at [518, 316] on div "No results found." at bounding box center [751, 308] width 1366 height 17
